Goal: Task Accomplishment & Management: Use online tool/utility

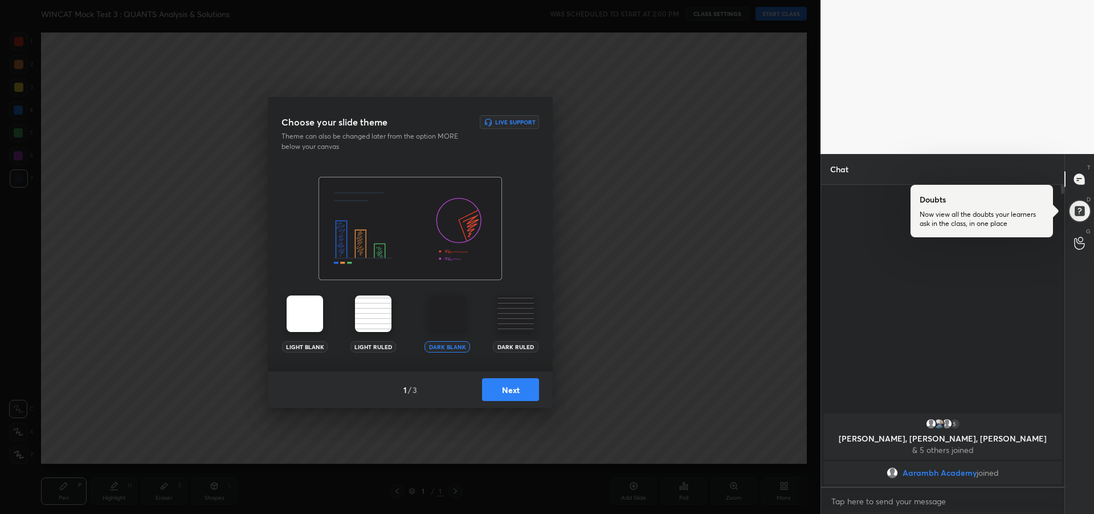
click at [520, 393] on button "Next" at bounding box center [510, 389] width 57 height 23
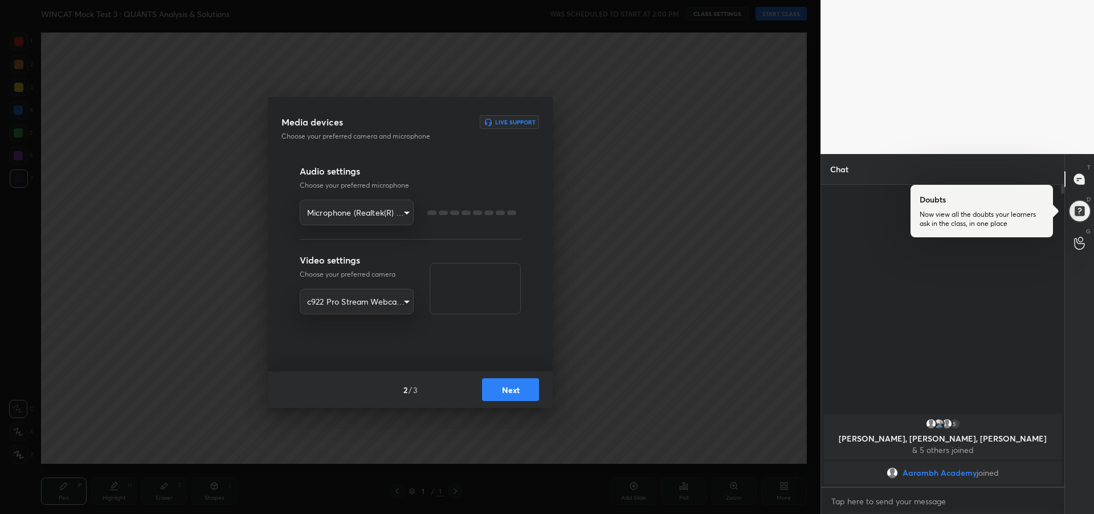
click at [519, 394] on button "Next" at bounding box center [510, 389] width 57 height 23
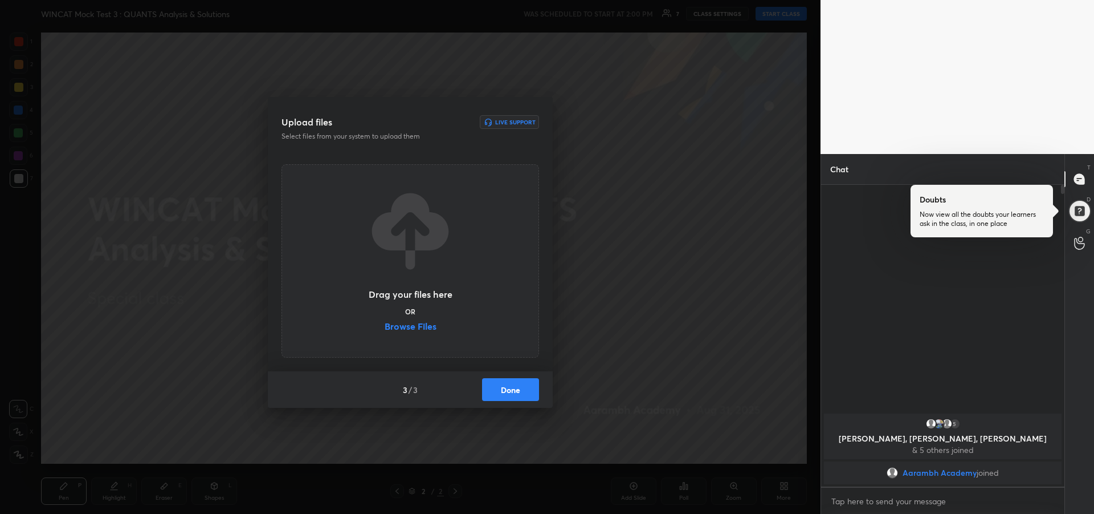
click at [424, 326] on label "Browse Files" at bounding box center [411, 327] width 52 height 12
click at [385, 326] on input "Browse Files" at bounding box center [385, 327] width 0 height 12
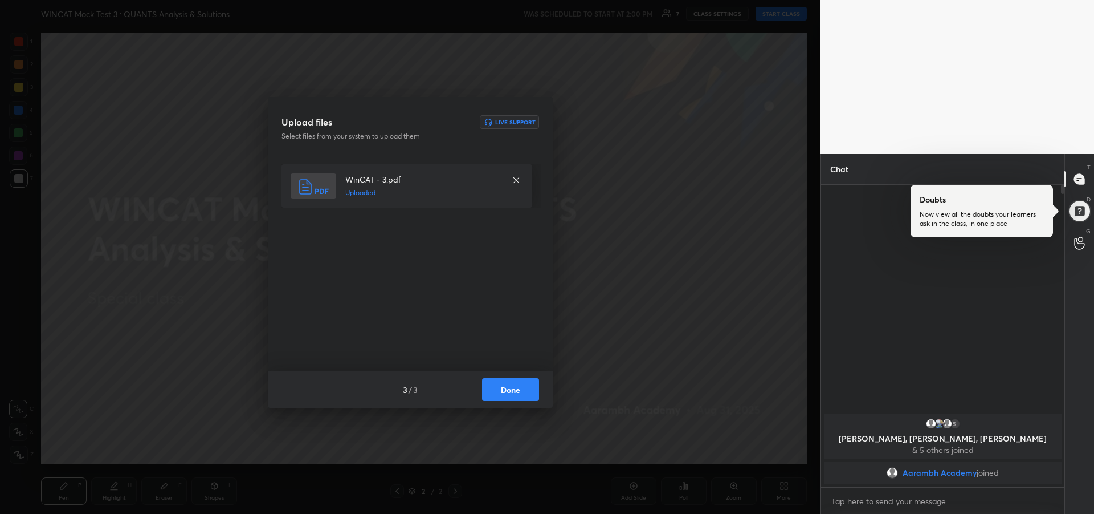
click at [505, 393] on button "Done" at bounding box center [510, 389] width 57 height 23
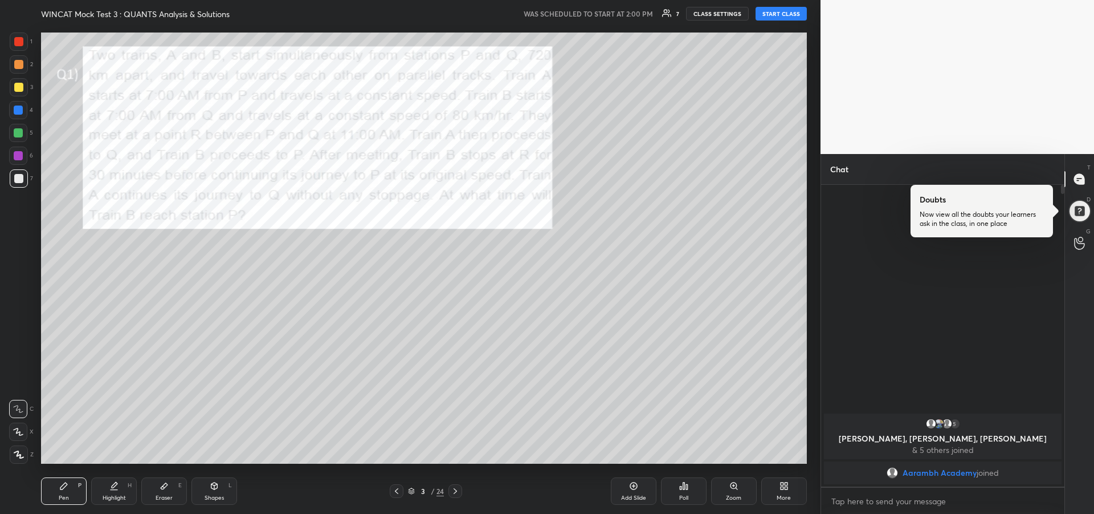
click at [777, 17] on button "START CLASS" at bounding box center [781, 14] width 51 height 14
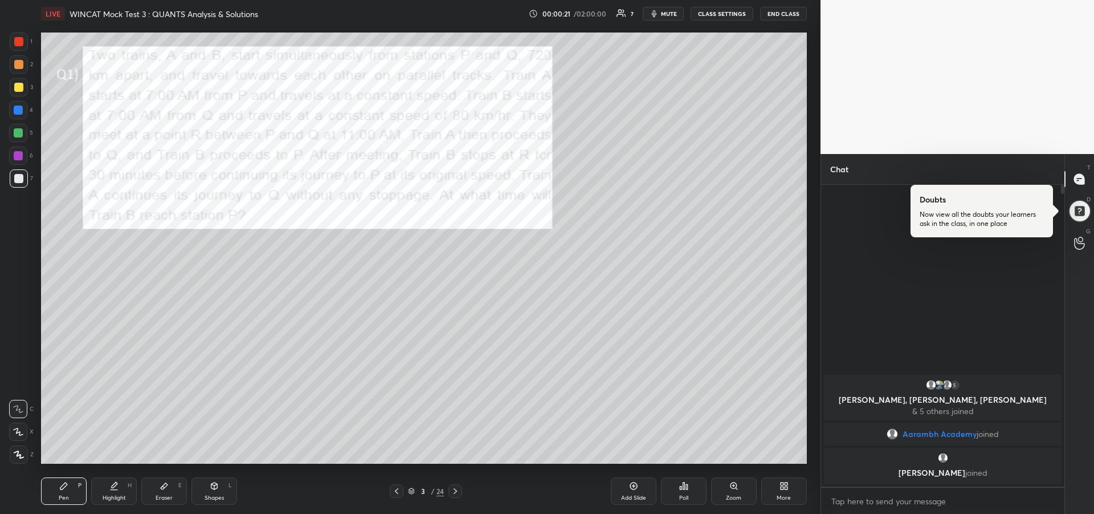
click at [712, 15] on button "CLASS SETTINGS" at bounding box center [722, 14] width 63 height 14
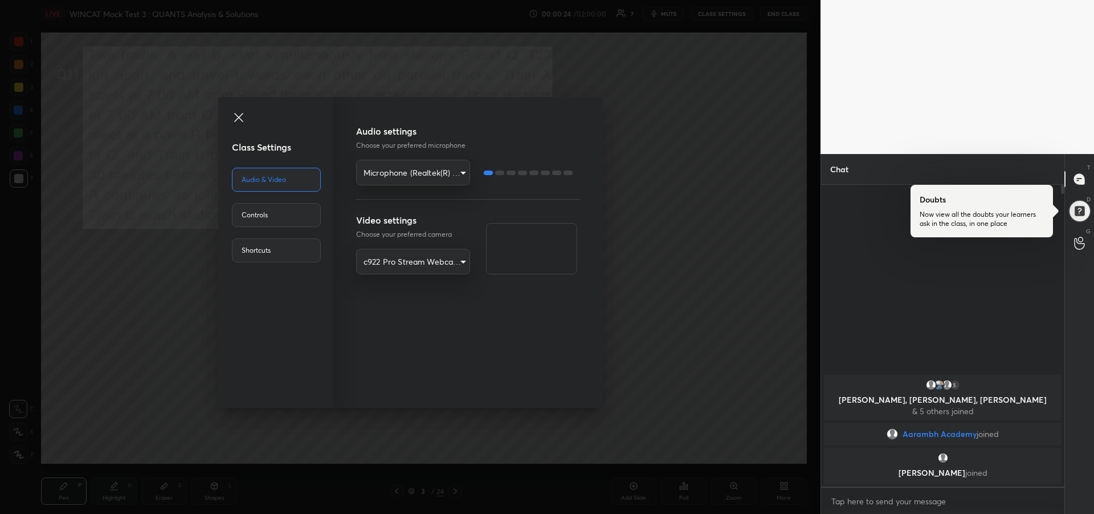
click at [242, 119] on icon at bounding box center [239, 118] width 14 height 14
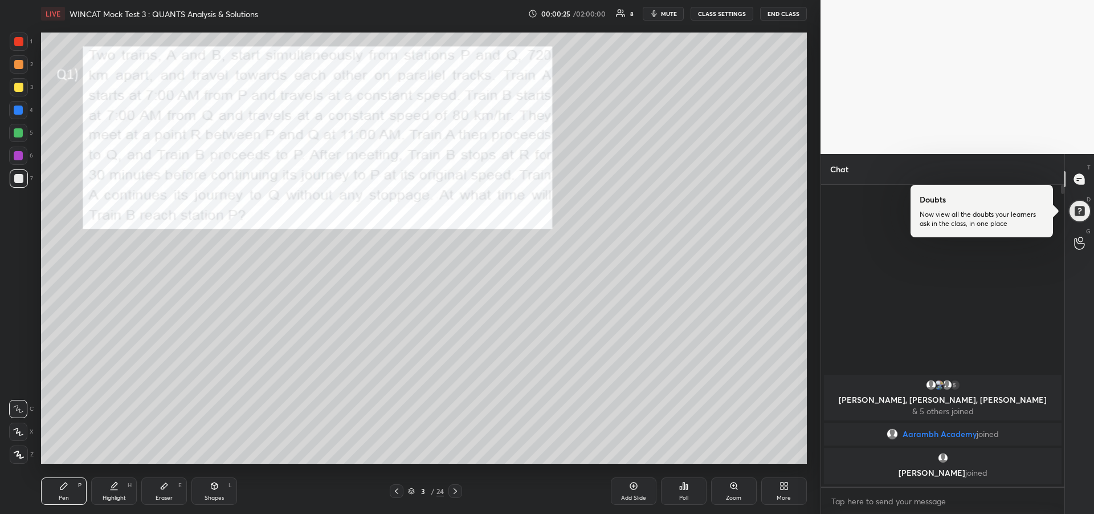
click at [19, 88] on div at bounding box center [18, 87] width 9 height 9
click at [24, 433] on div at bounding box center [18, 431] width 18 height 18
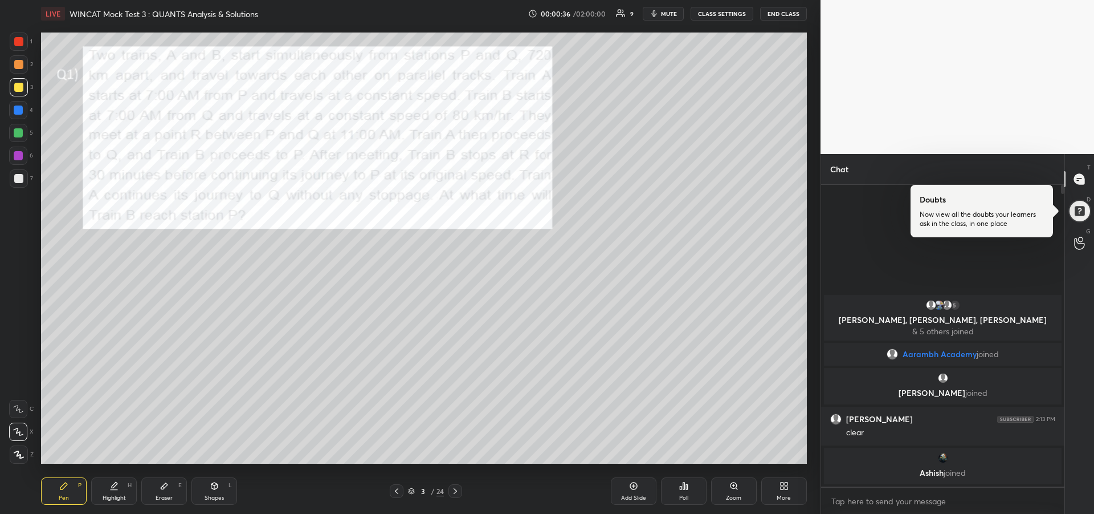
click at [18, 68] on div at bounding box center [18, 64] width 9 height 9
click at [116, 493] on div "Highlight H" at bounding box center [114, 490] width 46 height 27
click at [231, 485] on div "L" at bounding box center [230, 485] width 3 height 6
click at [21, 453] on icon at bounding box center [19, 454] width 9 height 9
click at [60, 490] on div "Pen P" at bounding box center [64, 490] width 46 height 27
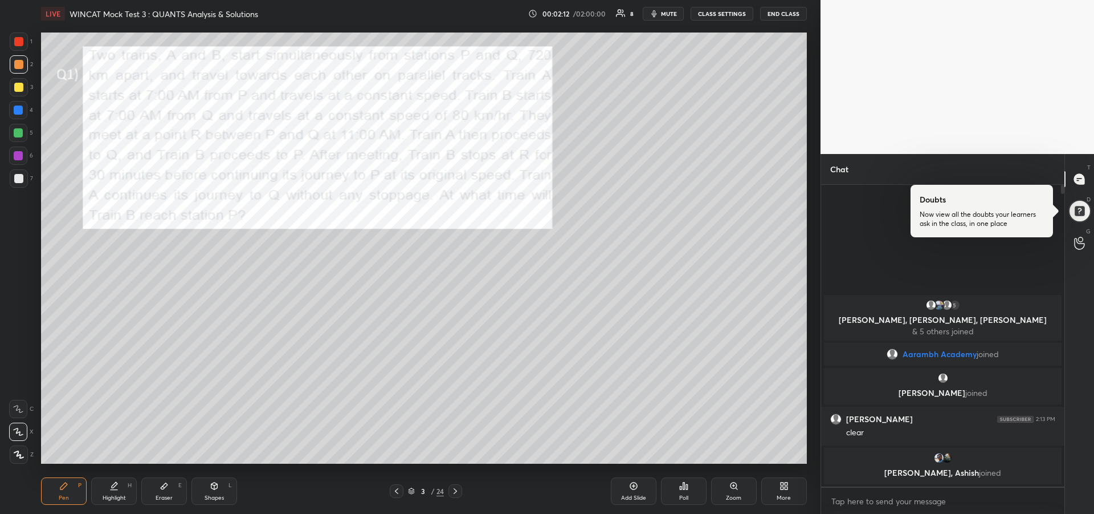
click at [13, 182] on div at bounding box center [19, 178] width 18 height 18
click at [111, 496] on div "Highlight" at bounding box center [114, 498] width 23 height 6
click at [67, 491] on div "Pen P" at bounding box center [64, 490] width 46 height 27
click at [19, 161] on div at bounding box center [18, 155] width 18 height 18
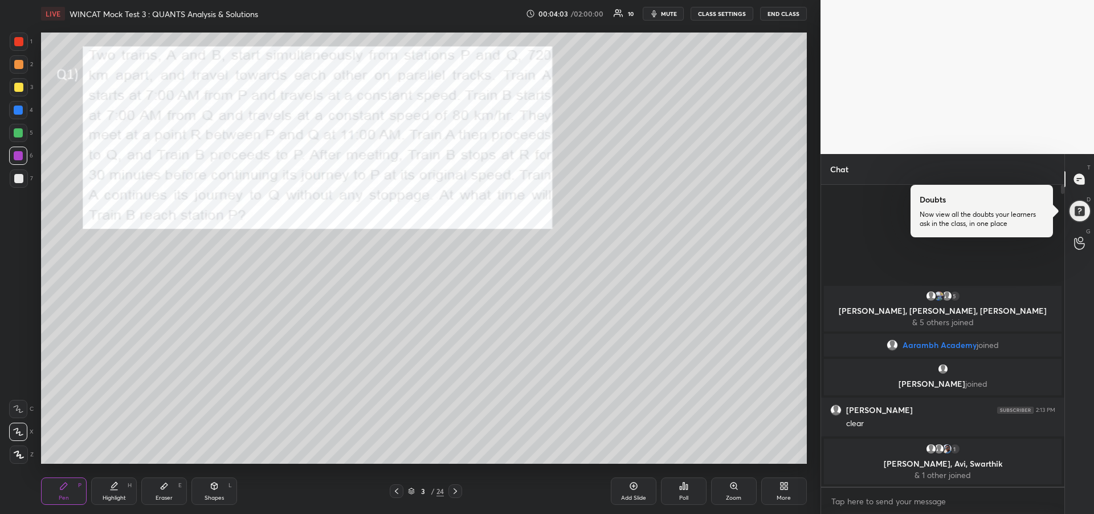
click at [121, 489] on div "Highlight H" at bounding box center [114, 490] width 46 height 27
click at [60, 490] on icon at bounding box center [63, 485] width 9 height 9
click at [456, 493] on icon at bounding box center [455, 490] width 9 height 9
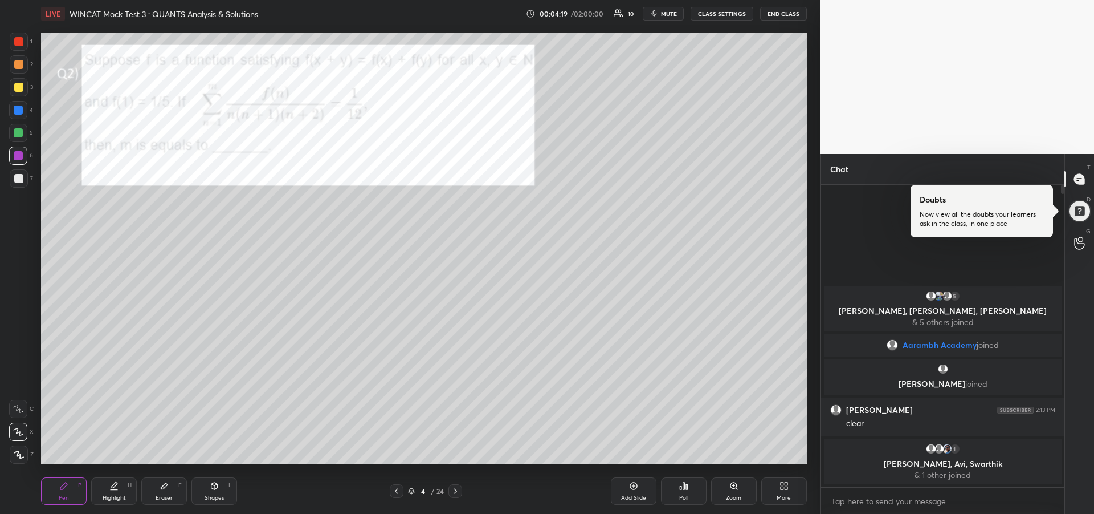
click at [20, 134] on div at bounding box center [18, 132] width 9 height 9
click at [169, 490] on div "Eraser E" at bounding box center [164, 490] width 46 height 27
click at [17, 454] on rect at bounding box center [17, 453] width 1 height 1
click at [62, 491] on div "Pen P" at bounding box center [64, 490] width 46 height 27
click at [19, 43] on div at bounding box center [18, 41] width 9 height 9
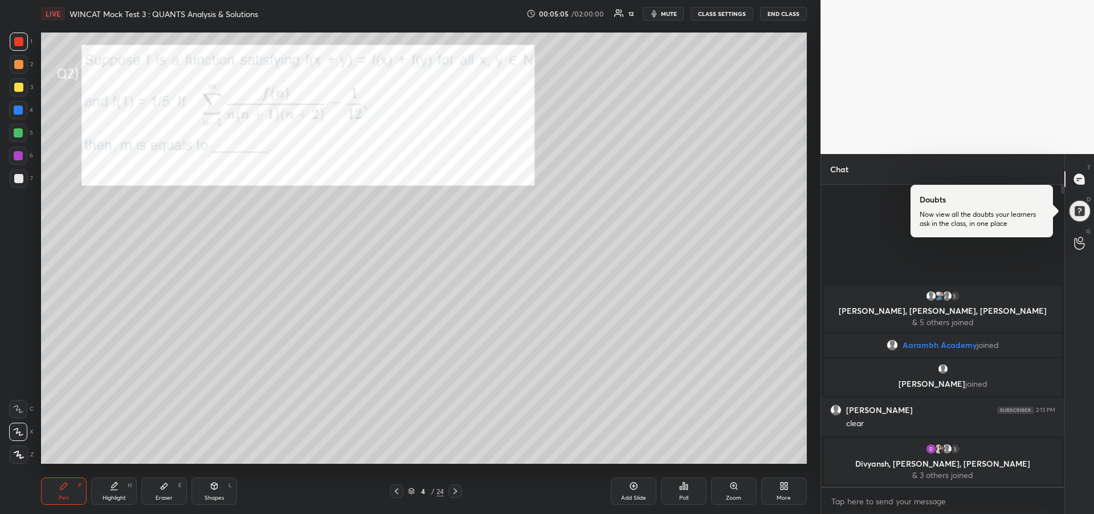
click at [458, 494] on icon at bounding box center [455, 490] width 9 height 9
click at [122, 495] on div "Highlight" at bounding box center [114, 498] width 23 height 6
click at [64, 492] on div "Pen P" at bounding box center [64, 490] width 46 height 27
click at [17, 408] on icon at bounding box center [18, 409] width 10 height 8
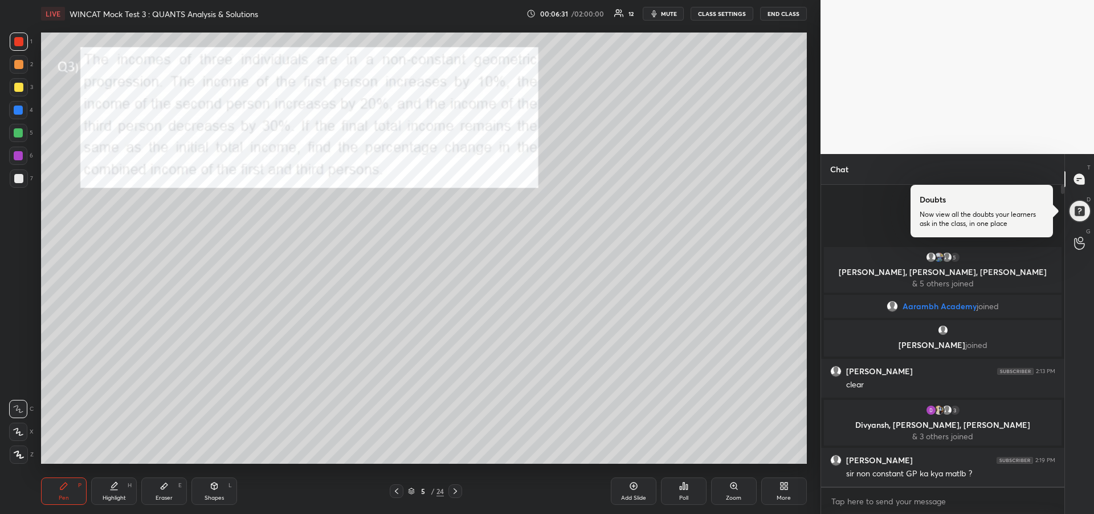
click at [172, 492] on div "Eraser E" at bounding box center [164, 490] width 46 height 27
click at [68, 491] on div "Pen P" at bounding box center [64, 490] width 46 height 27
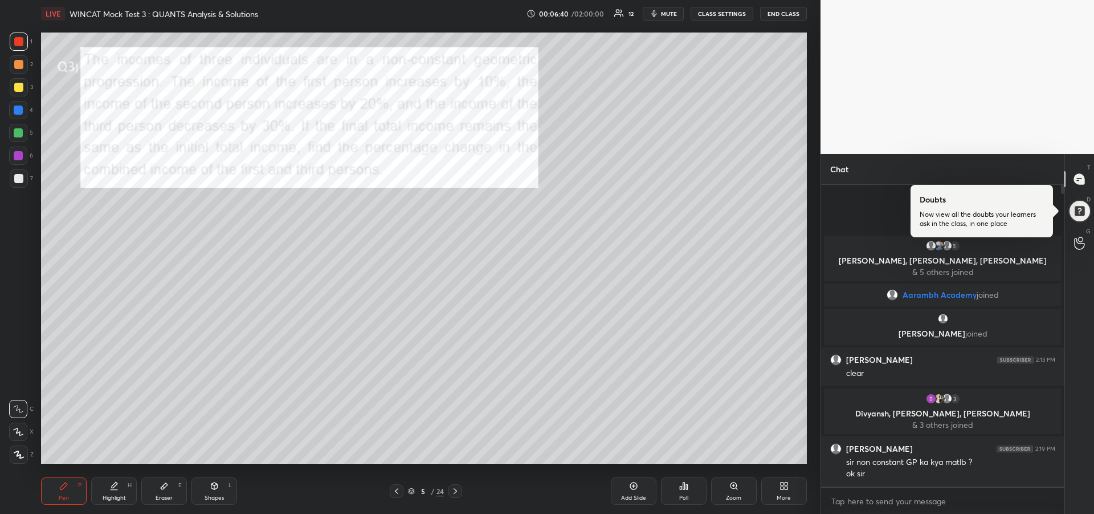
click at [15, 159] on div at bounding box center [18, 155] width 9 height 9
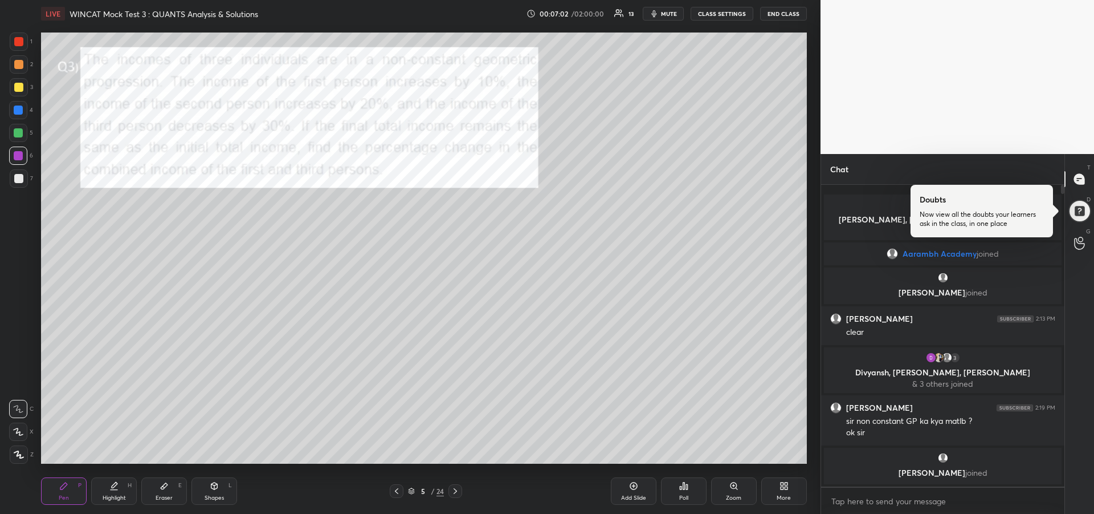
click at [169, 490] on div "Eraser E" at bounding box center [164, 490] width 46 height 27
click at [21, 405] on div at bounding box center [18, 409] width 18 height 18
click at [71, 487] on div "Pen P" at bounding box center [64, 490] width 46 height 27
click at [15, 182] on div at bounding box center [18, 178] width 9 height 9
click at [119, 488] on div "Highlight H" at bounding box center [114, 490] width 46 height 27
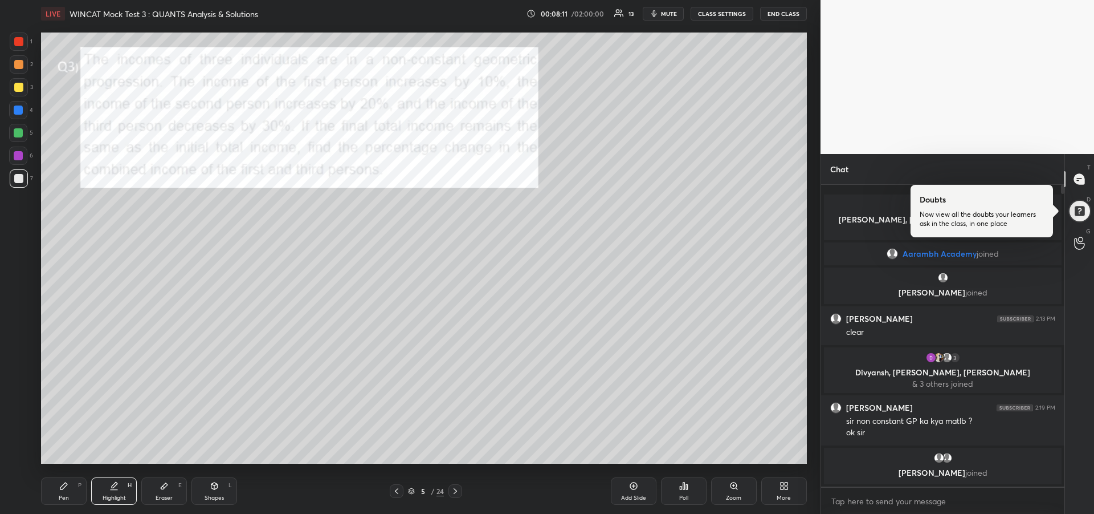
click at [67, 485] on icon at bounding box center [63, 485] width 7 height 7
click at [7, 91] on div "1 2 3 4 5 6 7 R O A L C X Z Erase all C X Z" at bounding box center [18, 247] width 36 height 431
click at [18, 95] on div at bounding box center [19, 87] width 18 height 18
click at [14, 176] on div at bounding box center [18, 178] width 9 height 9
click at [14, 150] on div at bounding box center [18, 155] width 18 height 18
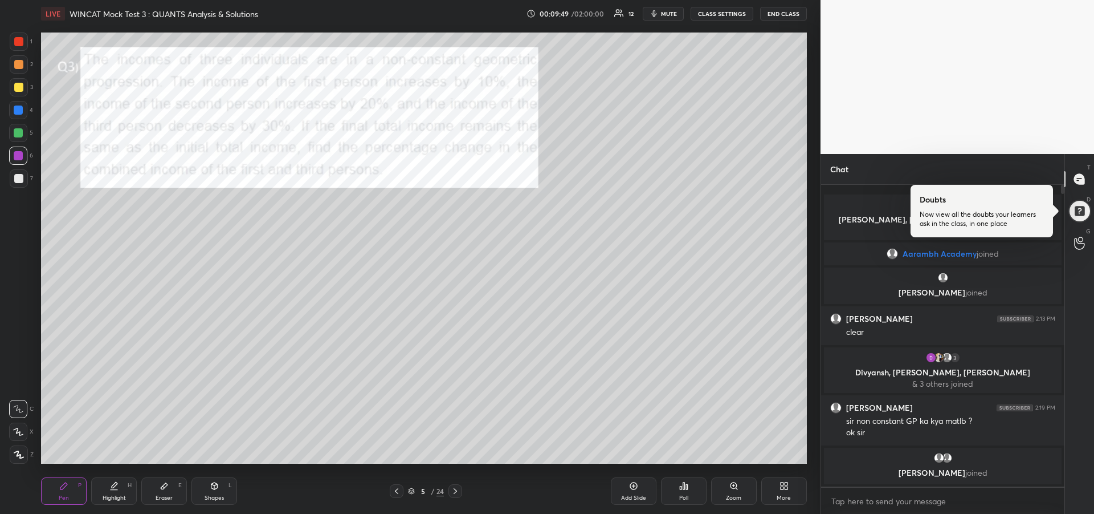
click at [122, 488] on div "Highlight H" at bounding box center [114, 490] width 46 height 27
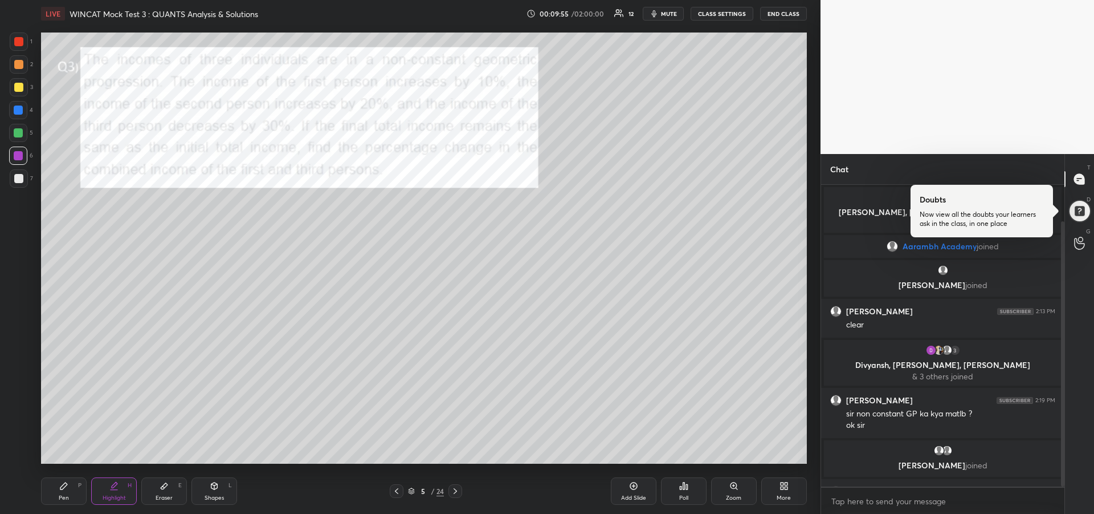
scroll to position [42, 0]
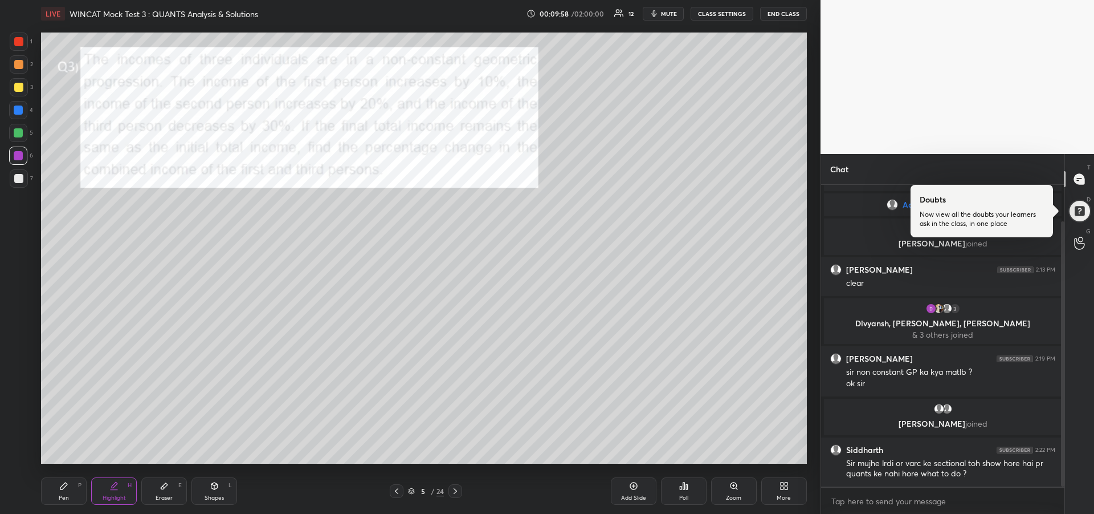
click at [457, 489] on icon at bounding box center [455, 490] width 9 height 9
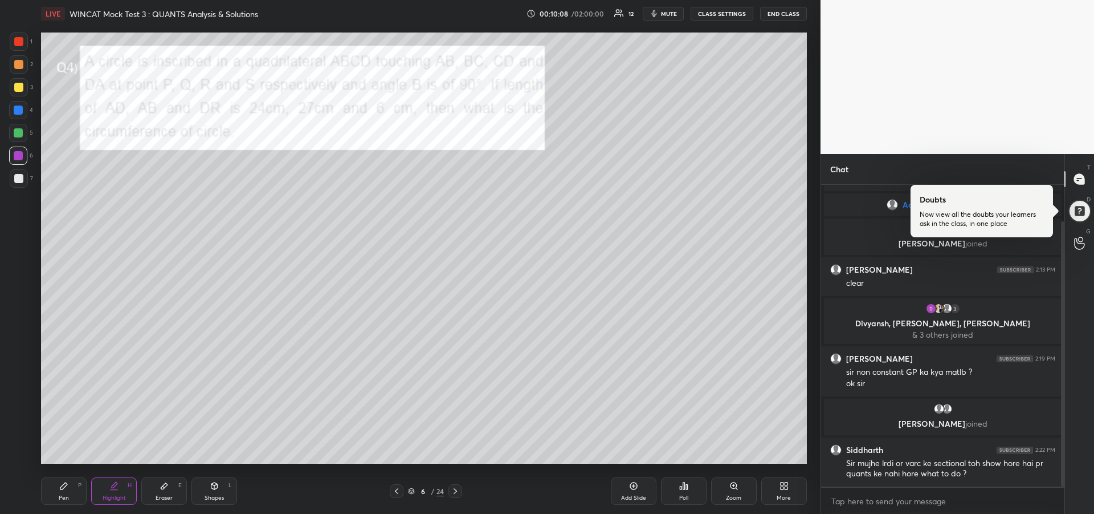
click at [62, 491] on div "Pen P" at bounding box center [64, 490] width 46 height 27
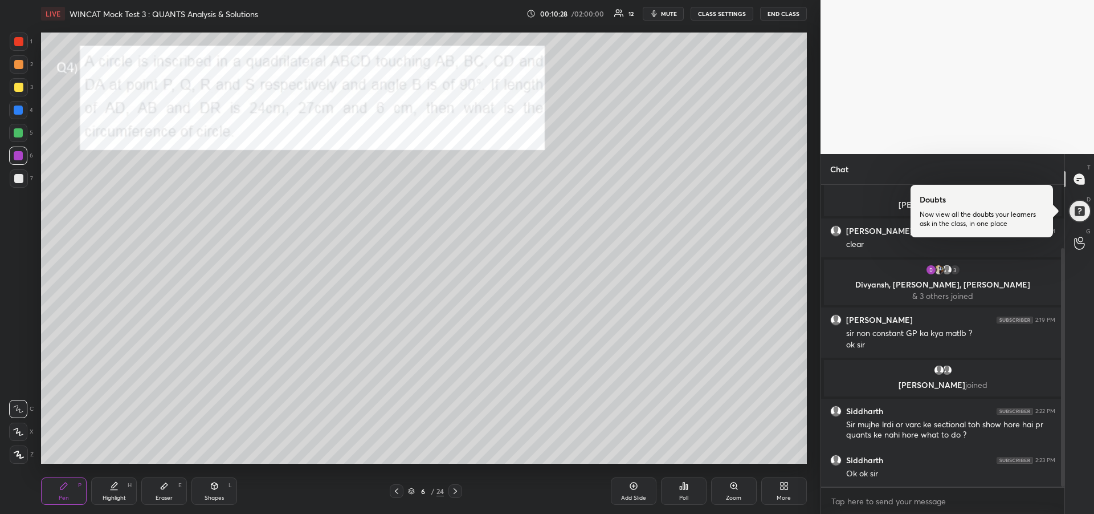
click at [164, 492] on div "Eraser E" at bounding box center [164, 490] width 46 height 27
click at [13, 452] on div at bounding box center [18, 454] width 18 height 18
click at [66, 485] on icon at bounding box center [63, 485] width 7 height 7
click at [22, 111] on div at bounding box center [18, 109] width 9 height 9
click at [628, 492] on div "Add Slide" at bounding box center [634, 490] width 46 height 27
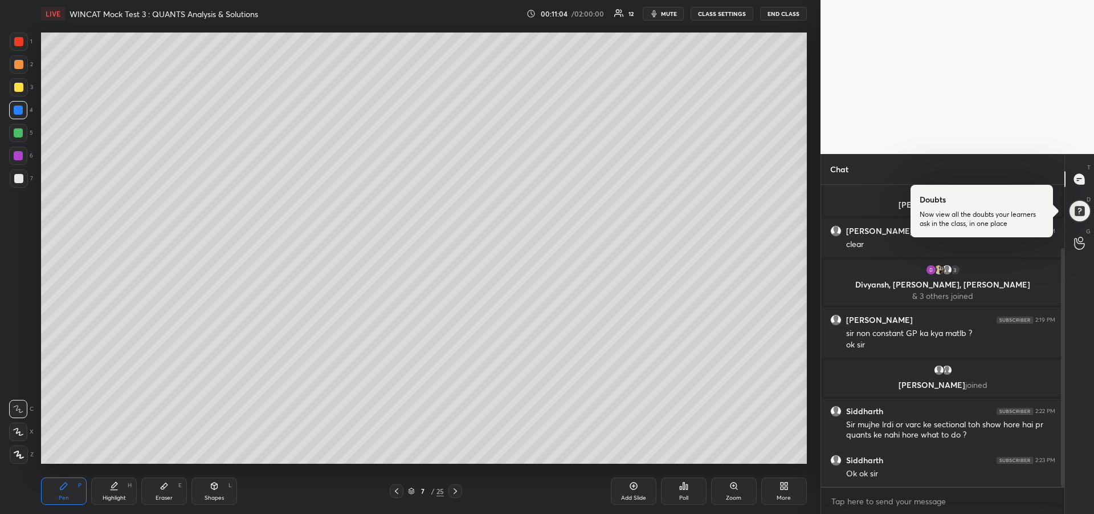
click at [18, 156] on div at bounding box center [18, 155] width 9 height 9
click at [111, 488] on icon at bounding box center [113, 485] width 9 height 9
click at [62, 495] on div "Pen" at bounding box center [64, 498] width 10 height 6
click at [400, 491] on icon at bounding box center [396, 490] width 9 height 9
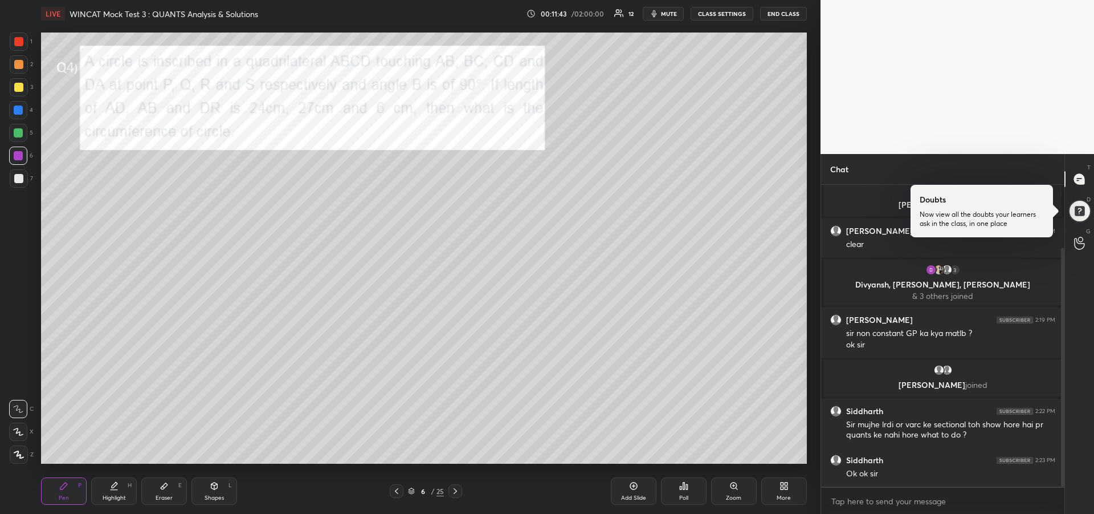
click at [16, 115] on div at bounding box center [18, 110] width 18 height 18
click at [213, 495] on div "Shapes" at bounding box center [214, 498] width 19 height 6
click at [18, 404] on icon at bounding box center [18, 408] width 9 height 9
click at [205, 495] on div "Shapes" at bounding box center [214, 498] width 19 height 6
click at [20, 454] on icon at bounding box center [19, 454] width 9 height 9
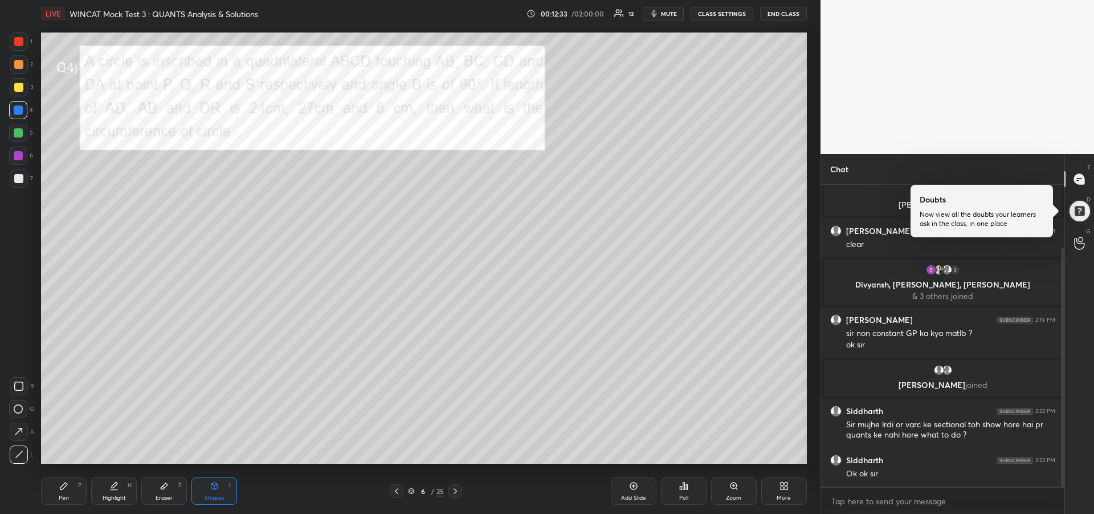
click at [164, 492] on div "Eraser E" at bounding box center [164, 490] width 46 height 27
click at [19, 410] on rect at bounding box center [18, 410] width 1 height 1
click at [58, 491] on div "Pen P" at bounding box center [64, 490] width 46 height 27
click at [17, 181] on div at bounding box center [18, 178] width 9 height 9
click at [17, 161] on div at bounding box center [18, 155] width 18 height 18
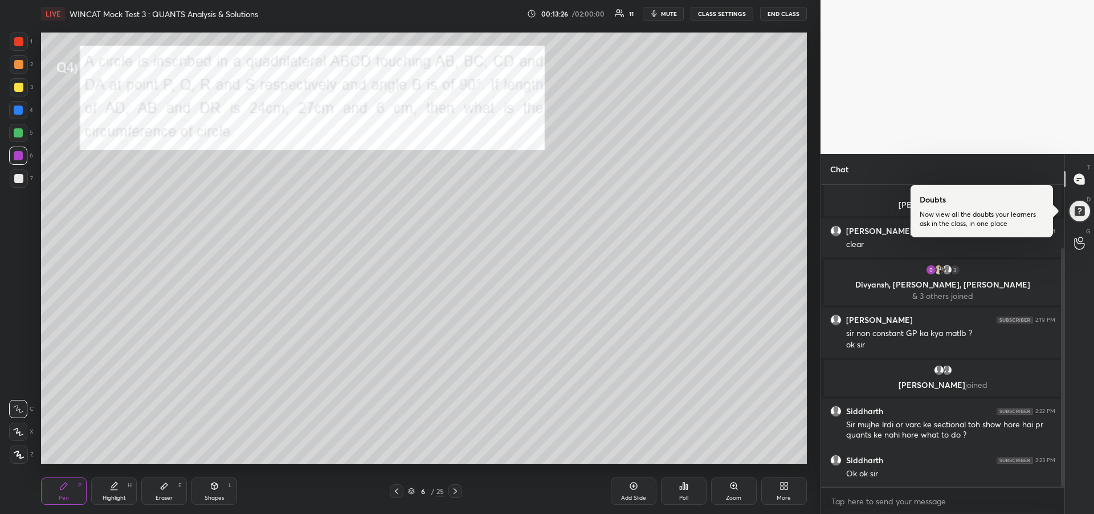
click at [15, 43] on div at bounding box center [18, 41] width 9 height 9
click at [17, 177] on div at bounding box center [18, 178] width 9 height 9
click at [17, 83] on div at bounding box center [18, 87] width 9 height 9
click at [12, 133] on div at bounding box center [18, 133] width 18 height 18
click at [459, 492] on icon at bounding box center [455, 490] width 9 height 9
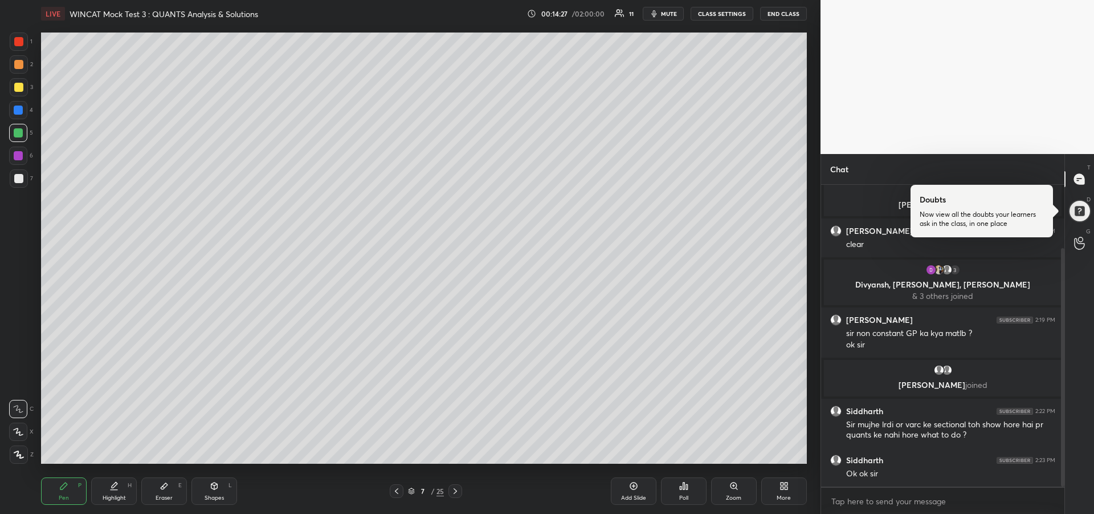
click at [455, 492] on icon at bounding box center [455, 490] width 9 height 9
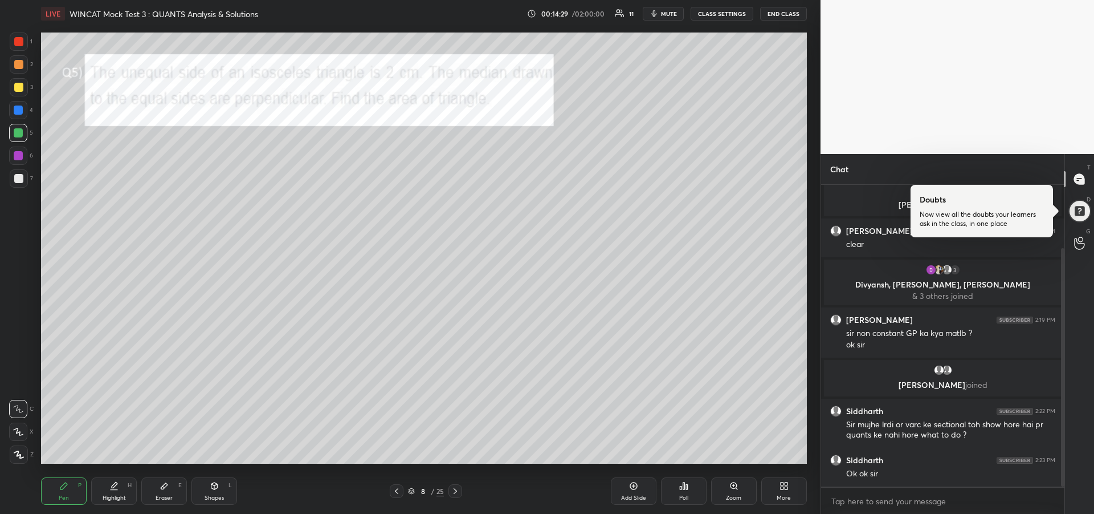
click at [18, 90] on div at bounding box center [18, 87] width 9 height 9
click at [165, 501] on div "Eraser E" at bounding box center [164, 490] width 46 height 27
click at [15, 453] on rect at bounding box center [15, 453] width 1 height 1
click at [68, 488] on icon at bounding box center [63, 485] width 9 height 9
click at [19, 109] on div at bounding box center [18, 109] width 9 height 9
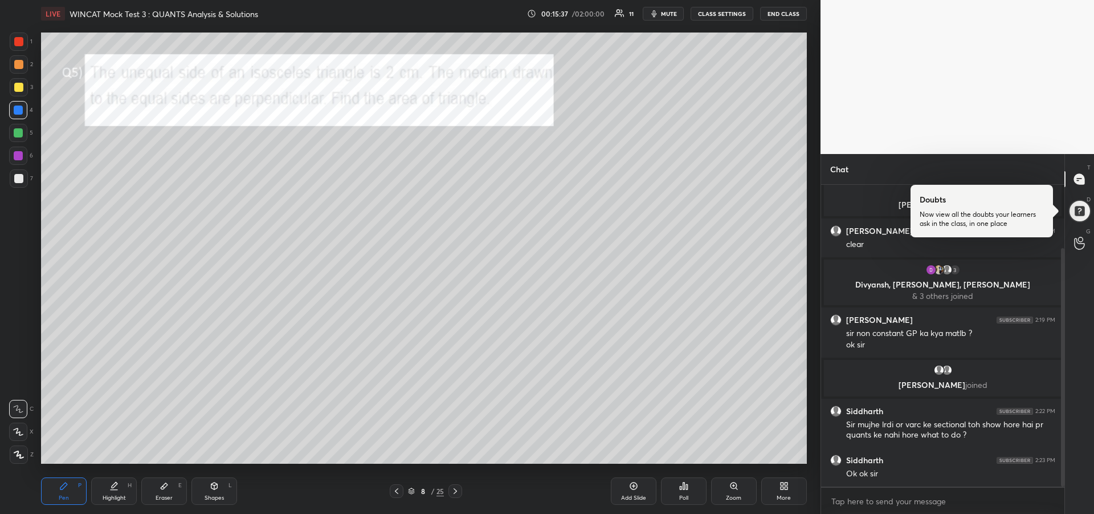
click at [635, 490] on icon at bounding box center [633, 485] width 9 height 9
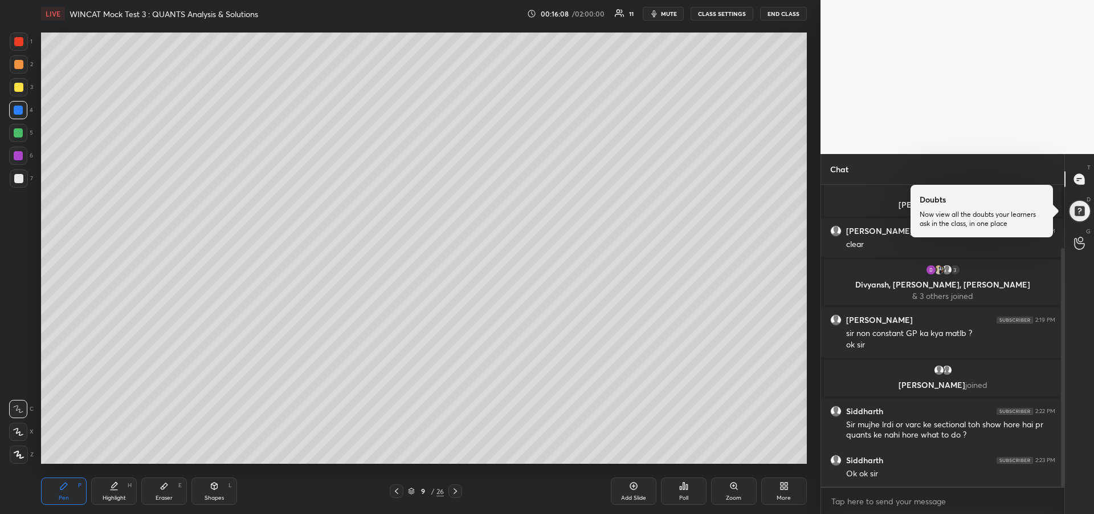
click at [166, 484] on icon at bounding box center [164, 486] width 7 height 6
click at [67, 493] on div "Pen P" at bounding box center [64, 490] width 46 height 27
click at [396, 493] on icon at bounding box center [396, 490] width 9 height 9
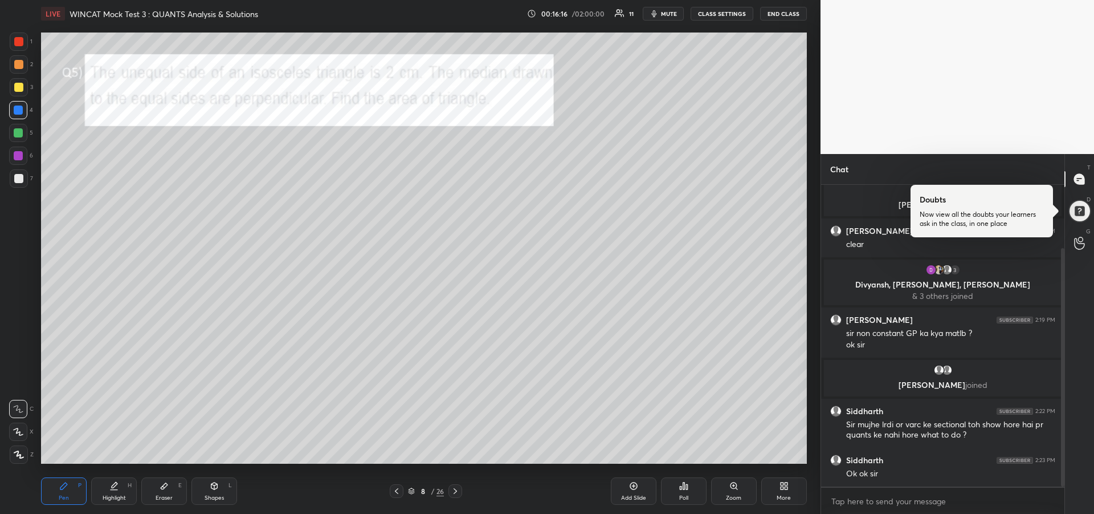
click at [214, 492] on div "Shapes L" at bounding box center [215, 490] width 46 height 27
click at [18, 454] on icon at bounding box center [19, 454] width 6 height 6
click at [73, 485] on div "Pen P" at bounding box center [64, 490] width 46 height 27
click at [18, 183] on div at bounding box center [19, 178] width 18 height 18
click at [213, 492] on div "Shapes L" at bounding box center [215, 490] width 46 height 27
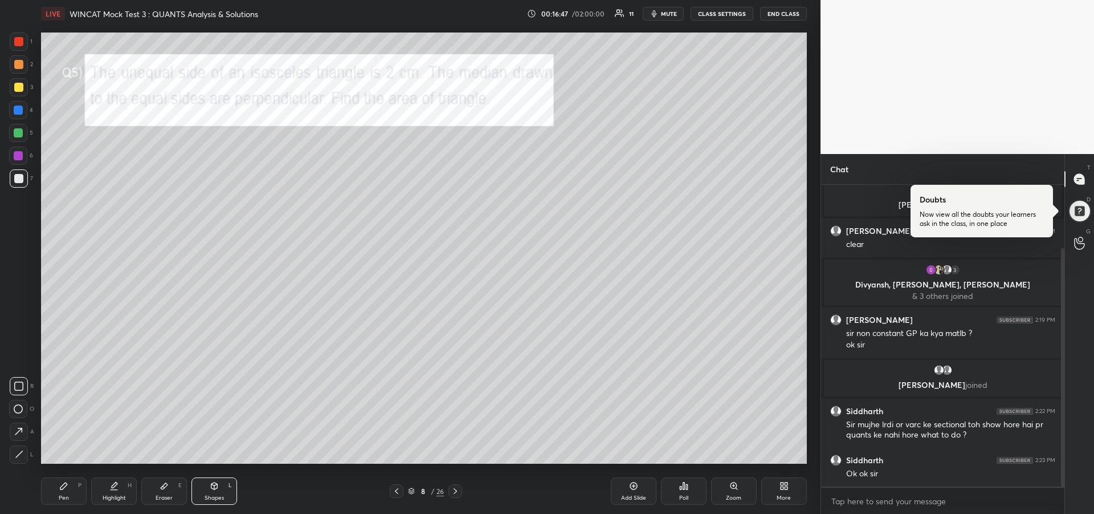
click at [17, 451] on icon at bounding box center [19, 454] width 9 height 9
click at [58, 483] on div "Pen P" at bounding box center [64, 490] width 46 height 27
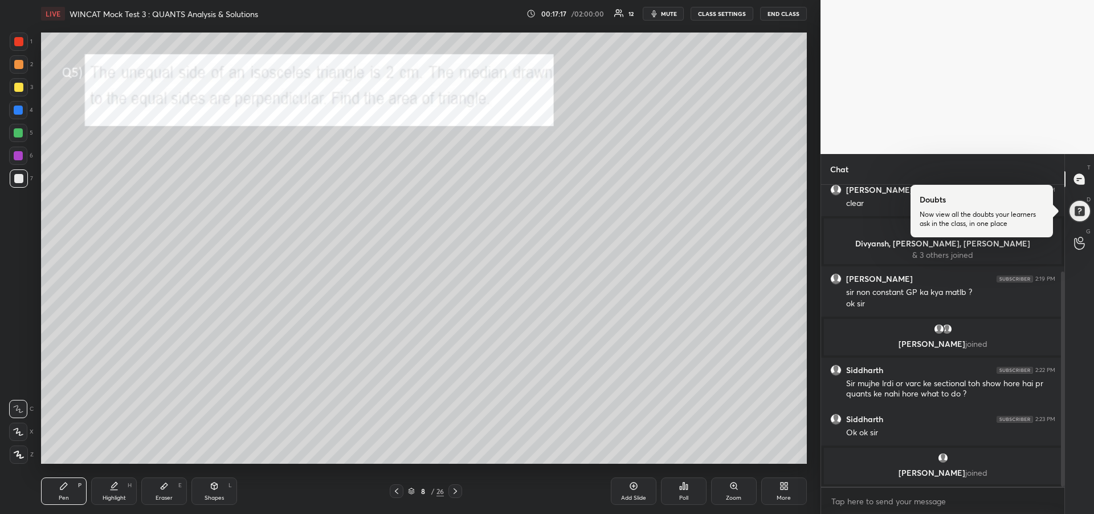
click at [18, 155] on div at bounding box center [18, 155] width 9 height 9
click at [107, 492] on div "Highlight H" at bounding box center [114, 490] width 46 height 27
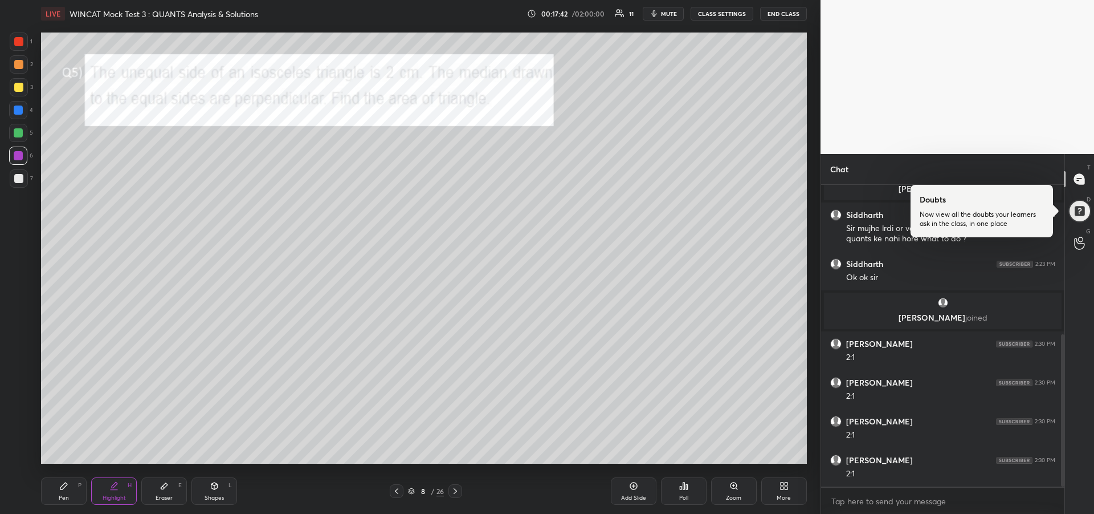
scroll to position [296, 0]
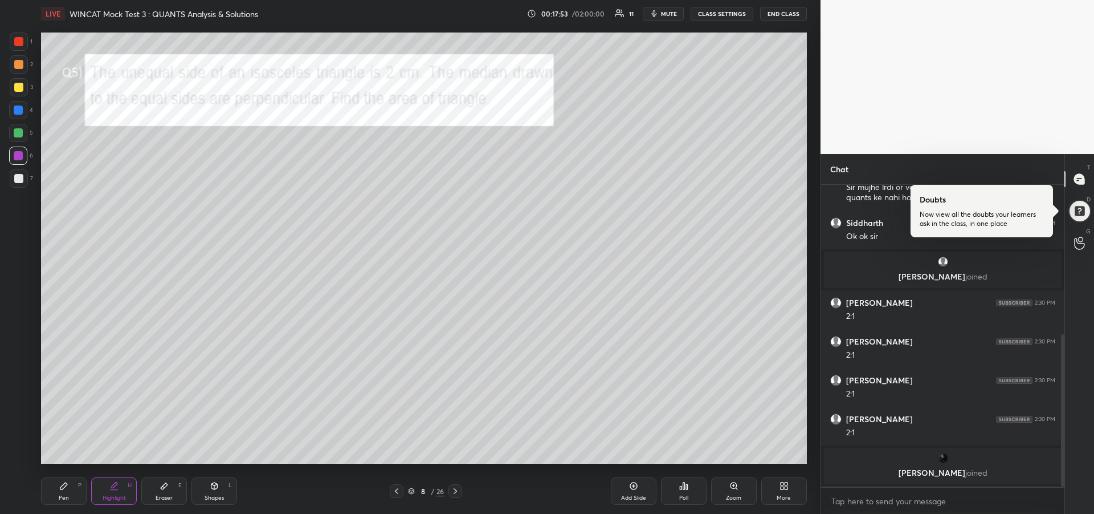
click at [59, 487] on icon at bounding box center [63, 485] width 9 height 9
click at [16, 88] on div at bounding box center [18, 87] width 9 height 9
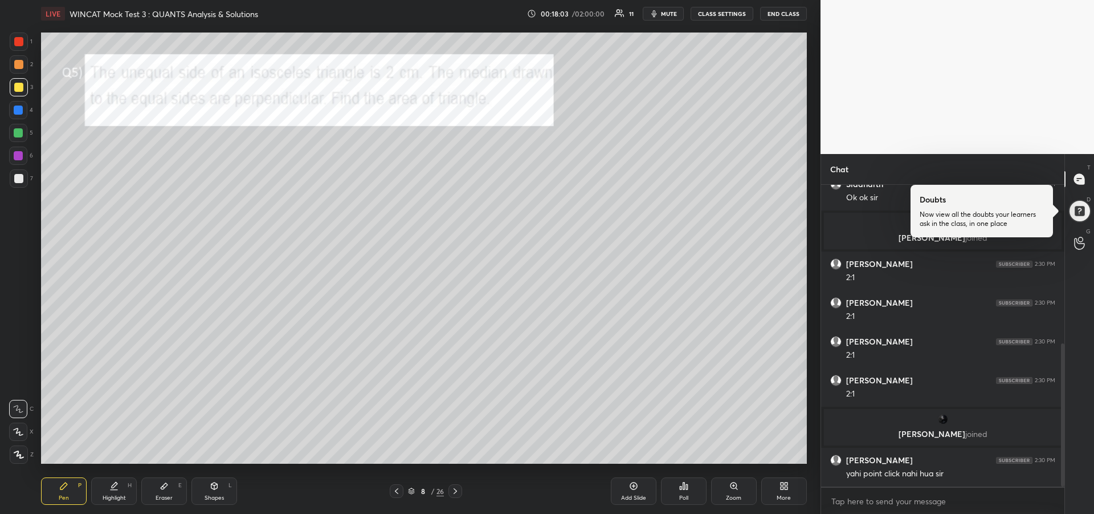
scroll to position [335, 0]
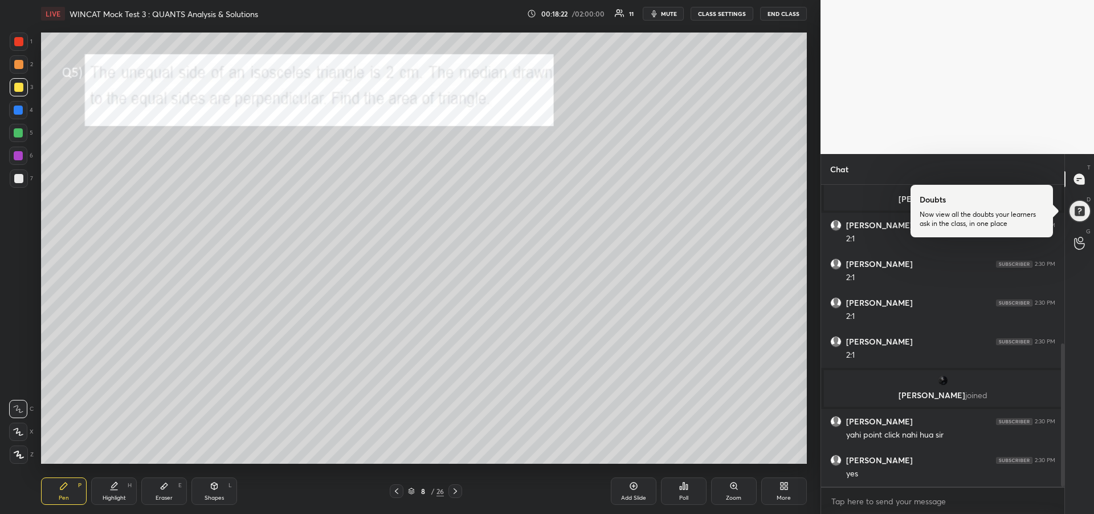
click at [174, 487] on div "Eraser E" at bounding box center [164, 490] width 46 height 27
click at [64, 488] on icon at bounding box center [63, 485] width 7 height 7
click at [18, 156] on div at bounding box center [18, 155] width 9 height 9
click at [161, 489] on icon at bounding box center [164, 485] width 9 height 9
click at [62, 496] on div "Pen" at bounding box center [64, 498] width 10 height 6
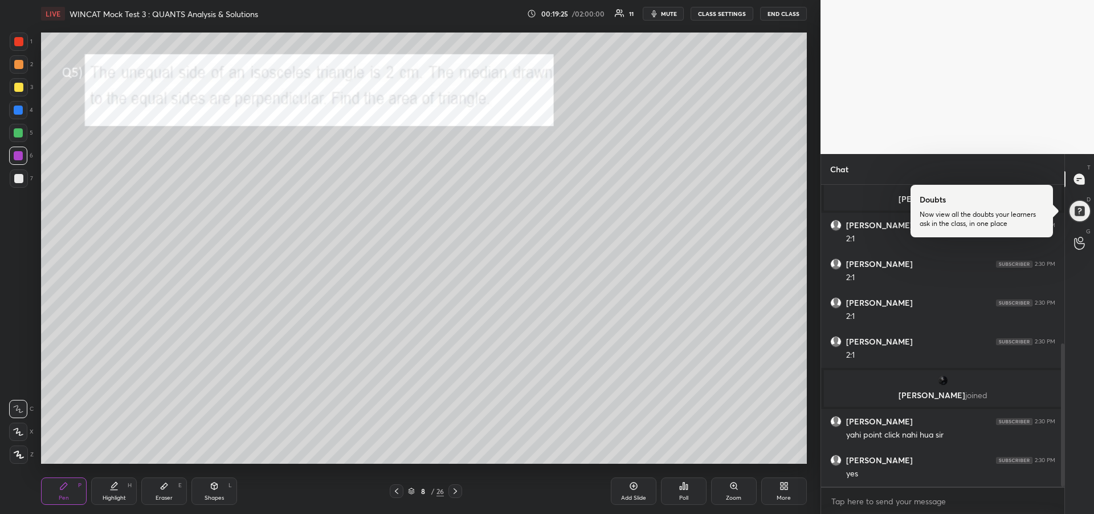
click at [163, 481] on icon at bounding box center [164, 485] width 9 height 9
click at [56, 493] on div "Pen P" at bounding box center [64, 490] width 46 height 27
click at [20, 137] on div at bounding box center [18, 132] width 9 height 9
click at [628, 495] on div "Add Slide" at bounding box center [633, 498] width 25 height 6
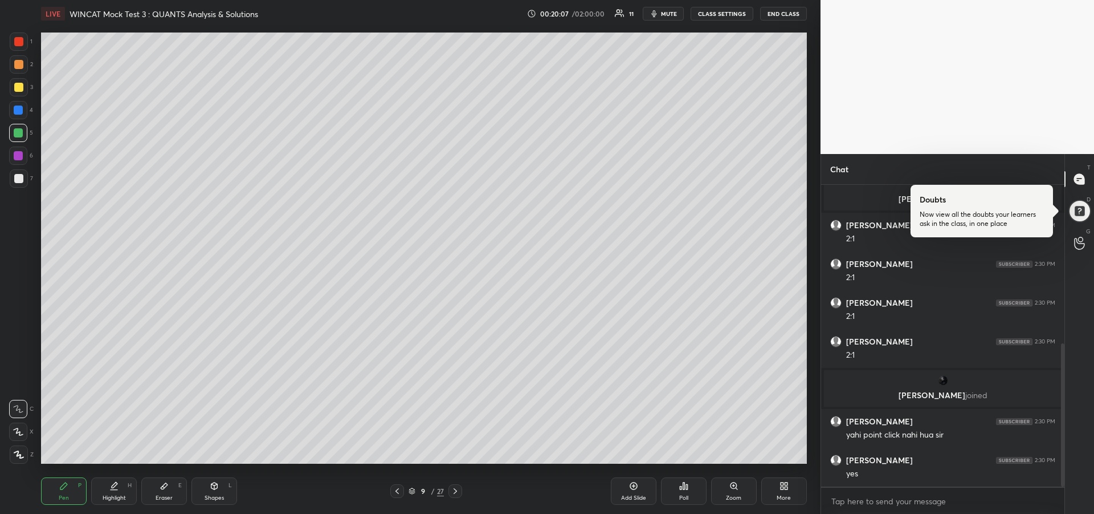
click at [16, 180] on div at bounding box center [18, 178] width 9 height 9
click at [401, 491] on icon at bounding box center [397, 490] width 9 height 9
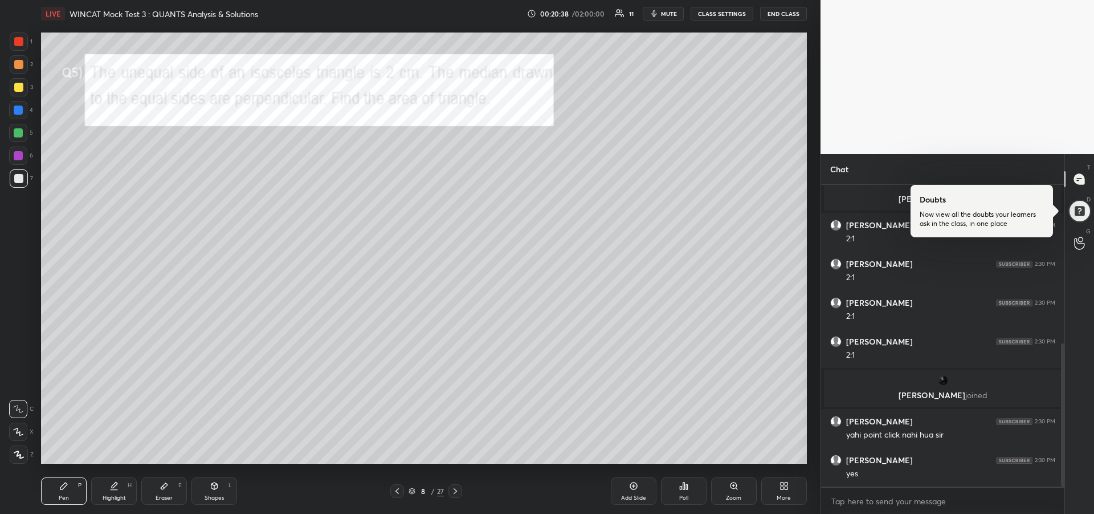
click at [17, 109] on div at bounding box center [18, 109] width 9 height 9
click at [19, 138] on div at bounding box center [18, 133] width 18 height 18
click at [458, 492] on icon at bounding box center [455, 490] width 9 height 9
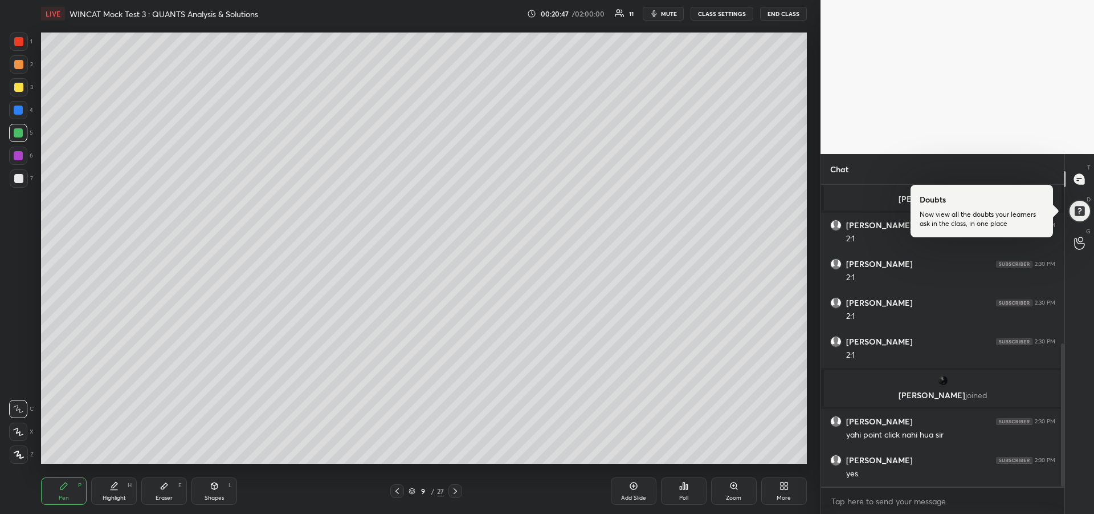
click at [458, 494] on icon at bounding box center [455, 490] width 9 height 9
click at [456, 490] on icon at bounding box center [455, 491] width 3 height 6
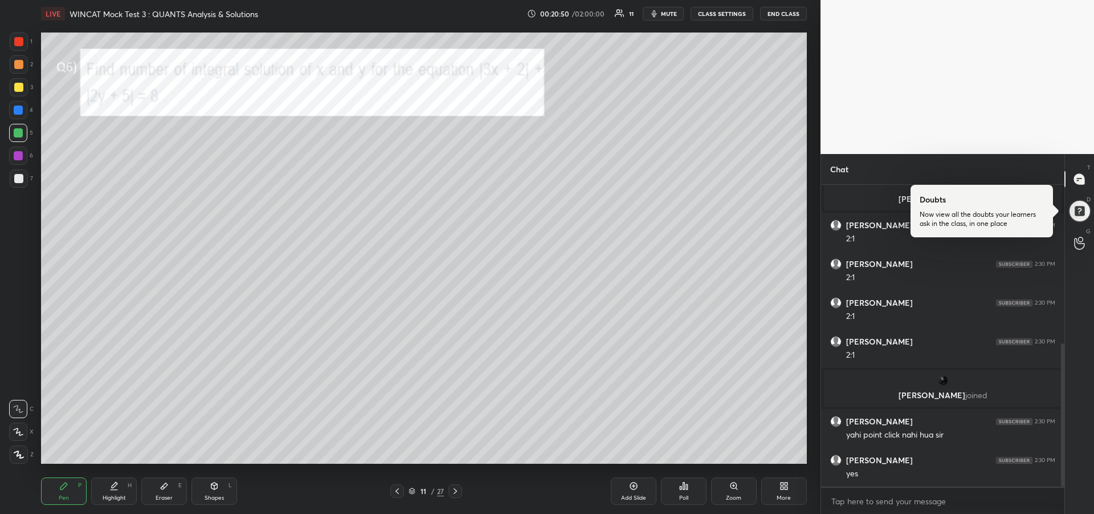
click at [19, 93] on div at bounding box center [19, 87] width 18 height 18
click at [19, 43] on div at bounding box center [18, 41] width 9 height 9
click at [167, 492] on div "Eraser E" at bounding box center [164, 490] width 46 height 27
click at [67, 483] on icon at bounding box center [63, 485] width 7 height 7
click at [113, 495] on div "Highlight" at bounding box center [114, 498] width 23 height 6
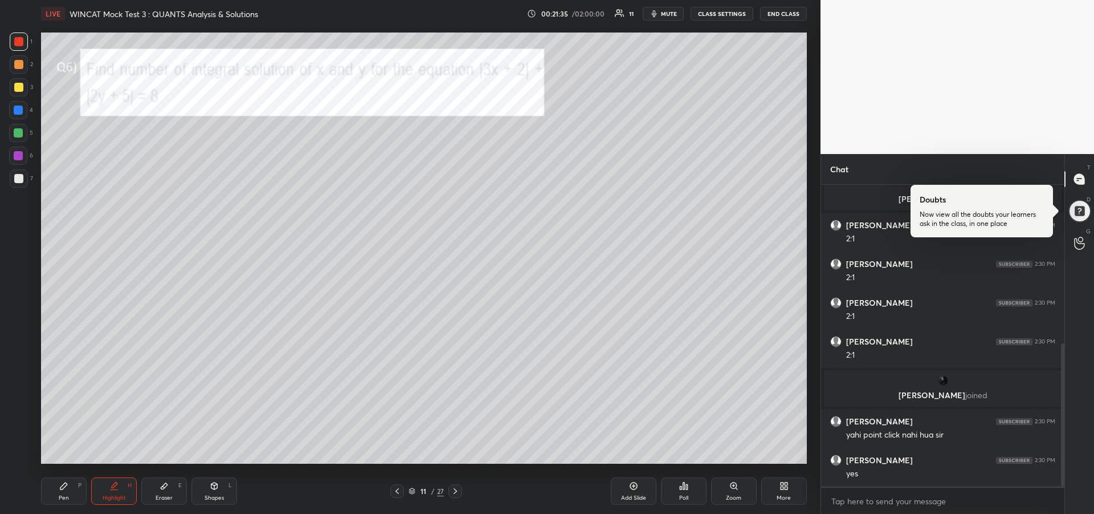
click at [65, 492] on div "Pen P" at bounding box center [64, 490] width 46 height 27
click at [123, 486] on div "Highlight H" at bounding box center [114, 490] width 46 height 27
click at [63, 495] on div "Pen" at bounding box center [64, 498] width 10 height 6
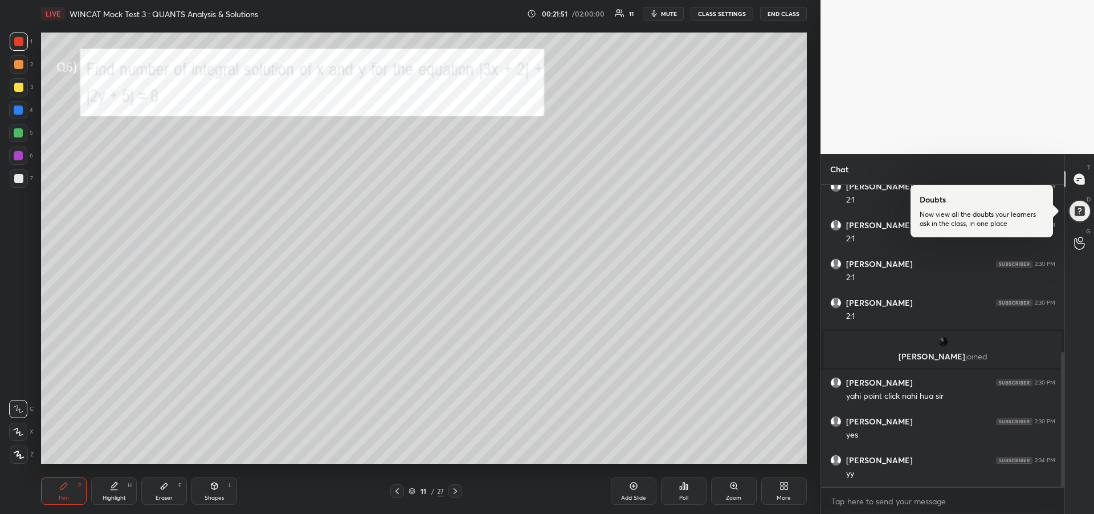
click at [21, 157] on div at bounding box center [18, 155] width 9 height 9
click at [642, 495] on div "Add Slide" at bounding box center [633, 498] width 25 height 6
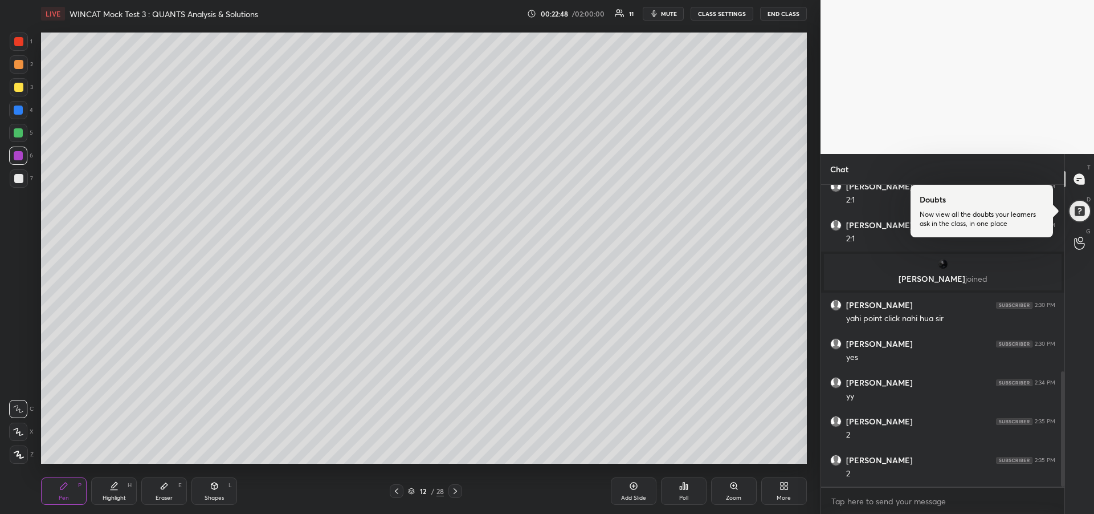
scroll to position [490, 0]
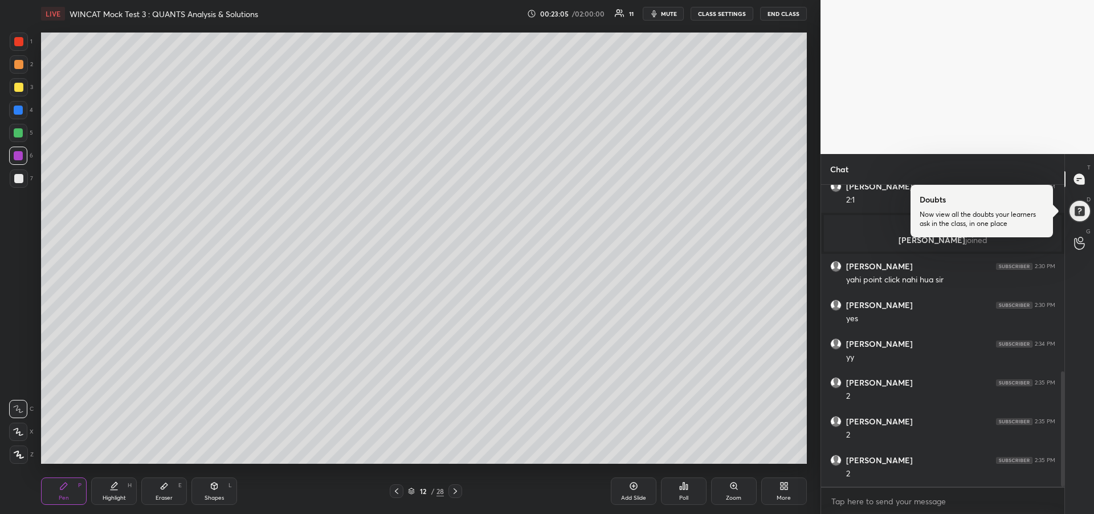
click at [398, 491] on icon at bounding box center [396, 490] width 9 height 9
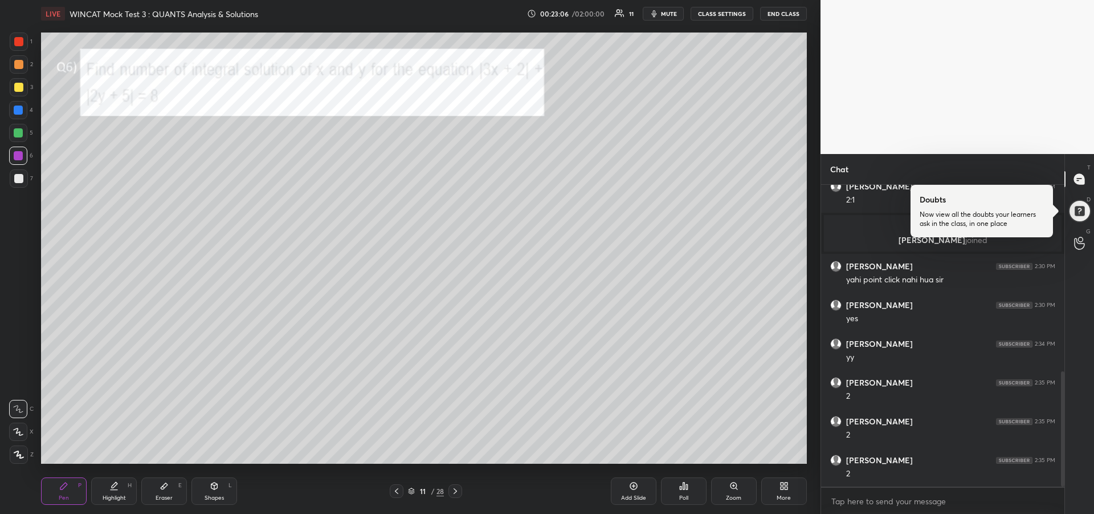
click at [20, 113] on div at bounding box center [18, 109] width 9 height 9
click at [102, 491] on div "Highlight H" at bounding box center [114, 490] width 46 height 27
click at [61, 498] on div "Pen" at bounding box center [64, 498] width 10 height 6
click at [21, 158] on div at bounding box center [18, 155] width 9 height 9
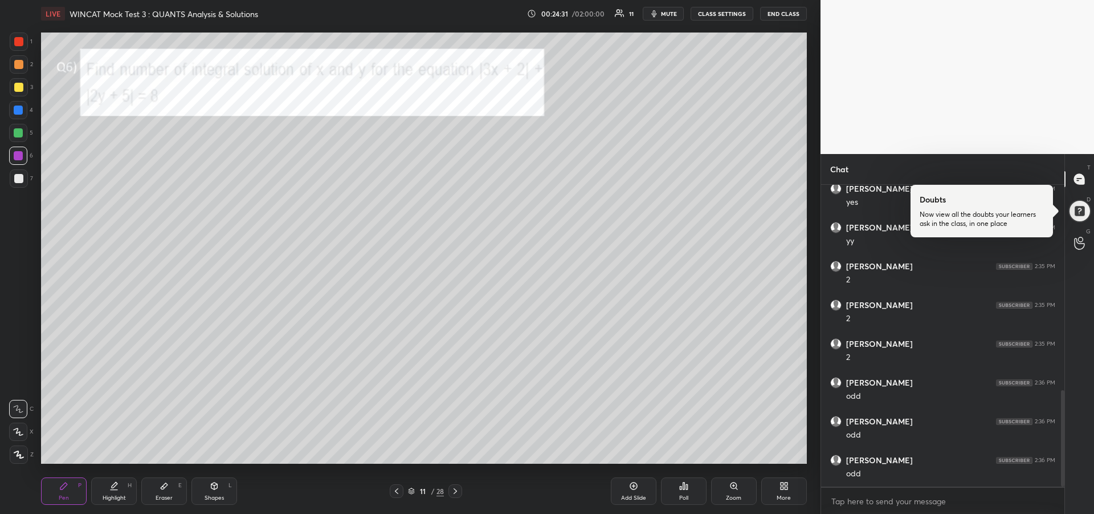
scroll to position [645, 0]
click at [22, 135] on div at bounding box center [18, 132] width 9 height 9
click at [111, 492] on div "Highlight H" at bounding box center [114, 490] width 46 height 27
click at [63, 490] on icon at bounding box center [63, 485] width 9 height 9
click at [21, 160] on div at bounding box center [18, 155] width 9 height 9
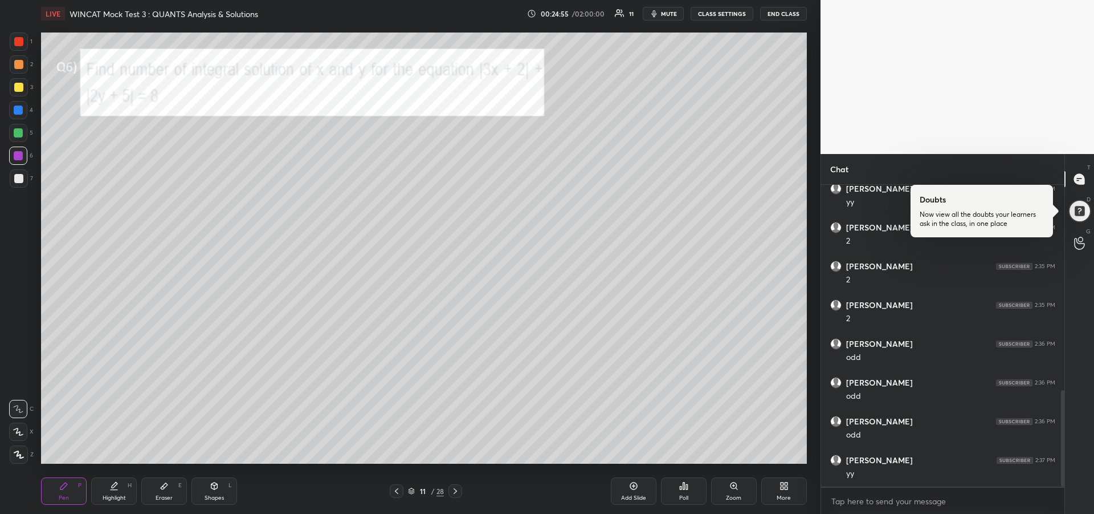
click at [16, 133] on div at bounding box center [18, 132] width 9 height 9
click at [107, 491] on div "Highlight H" at bounding box center [114, 490] width 46 height 27
click at [59, 496] on div "Pen" at bounding box center [64, 498] width 10 height 6
click at [120, 490] on div "Highlight H" at bounding box center [114, 490] width 46 height 27
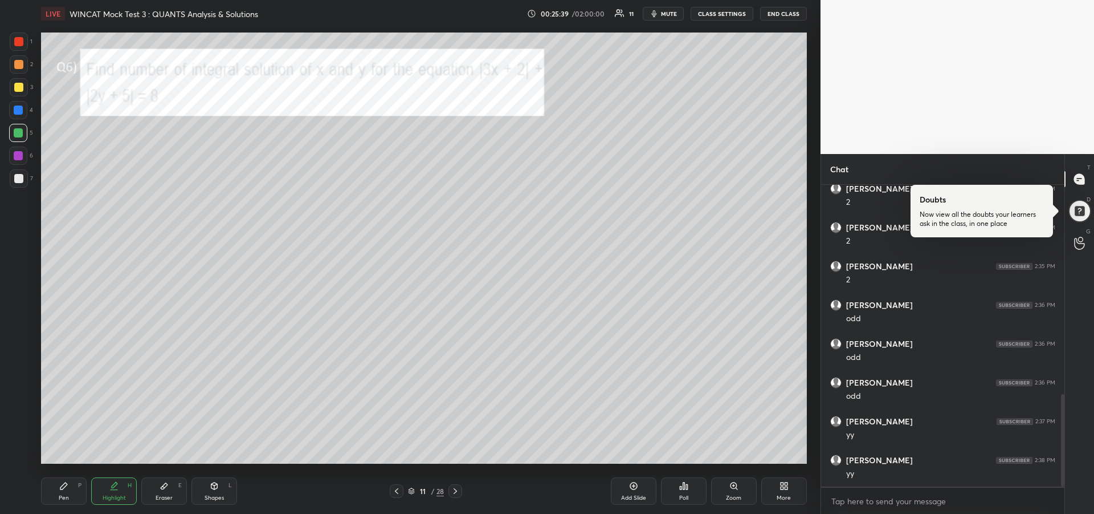
click at [67, 495] on div "Pen" at bounding box center [64, 498] width 10 height 6
click at [19, 158] on div at bounding box center [18, 155] width 9 height 9
click at [19, 138] on div at bounding box center [18, 133] width 18 height 18
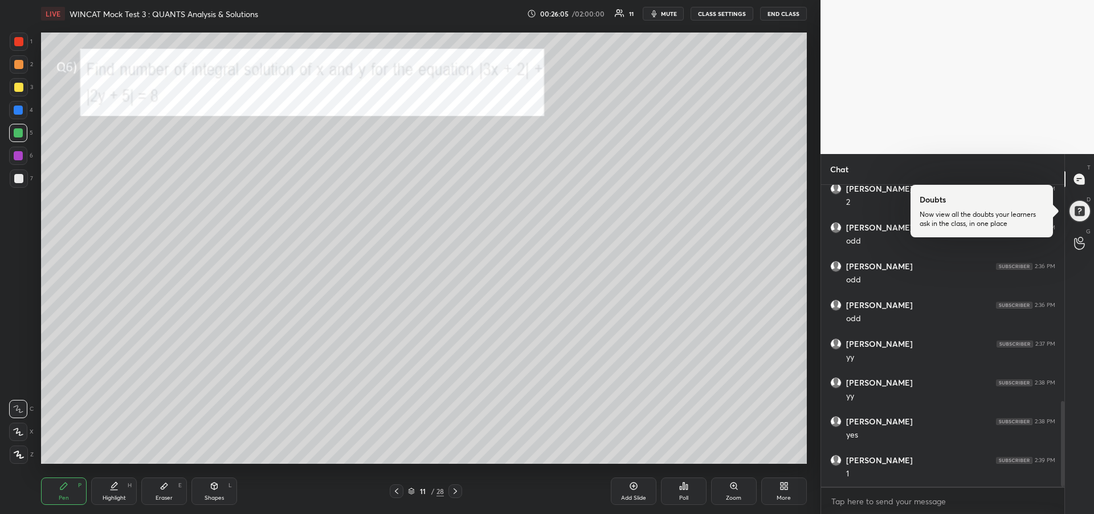
click at [111, 493] on div "Highlight H" at bounding box center [114, 490] width 46 height 27
click at [60, 491] on div "Pen P" at bounding box center [64, 490] width 46 height 27
click at [117, 485] on icon at bounding box center [113, 485] width 9 height 9
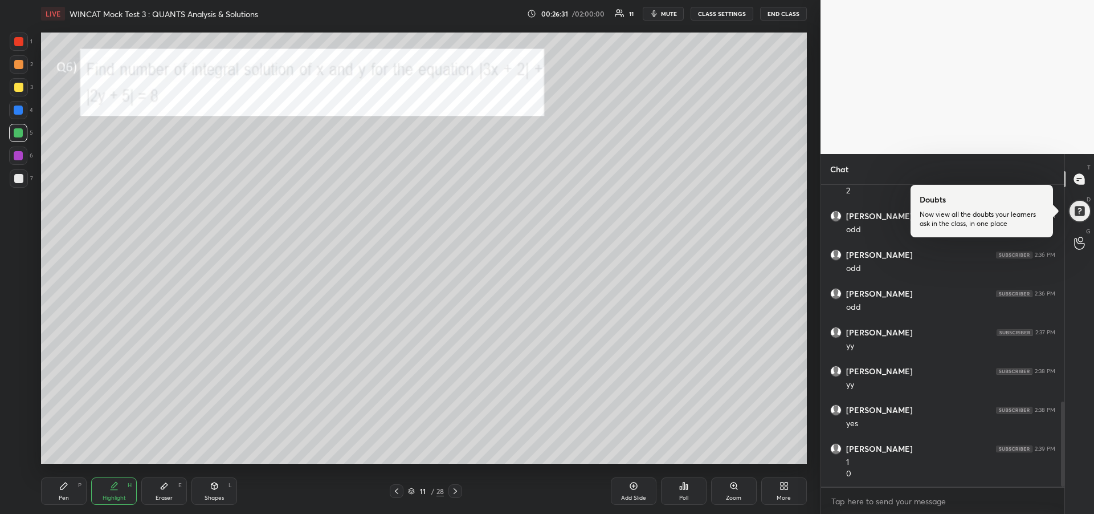
click at [109, 491] on div "Highlight H" at bounding box center [114, 490] width 46 height 27
click at [61, 493] on div "Pen P" at bounding box center [64, 490] width 46 height 27
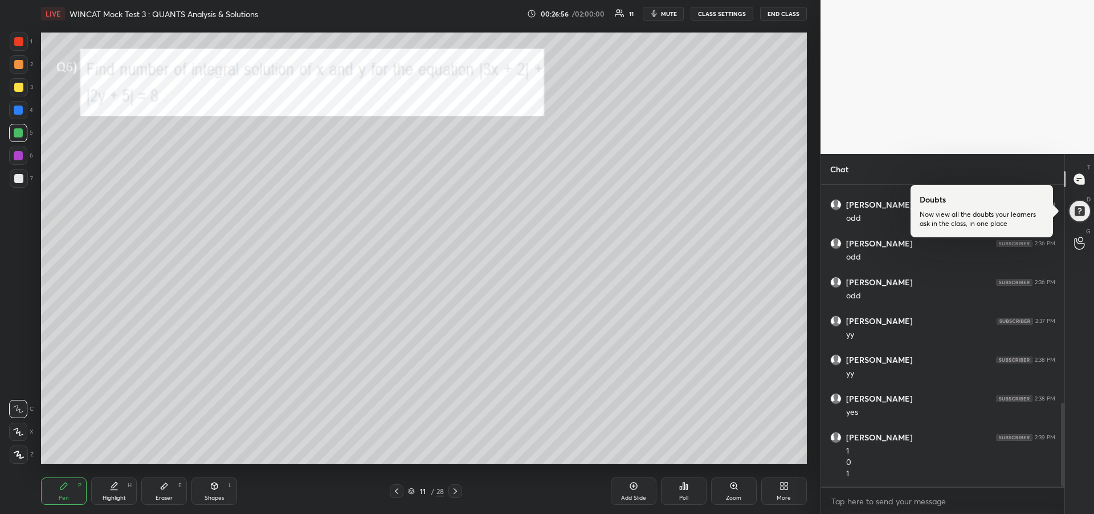
click at [20, 84] on div at bounding box center [18, 87] width 9 height 9
click at [458, 492] on icon at bounding box center [455, 490] width 9 height 9
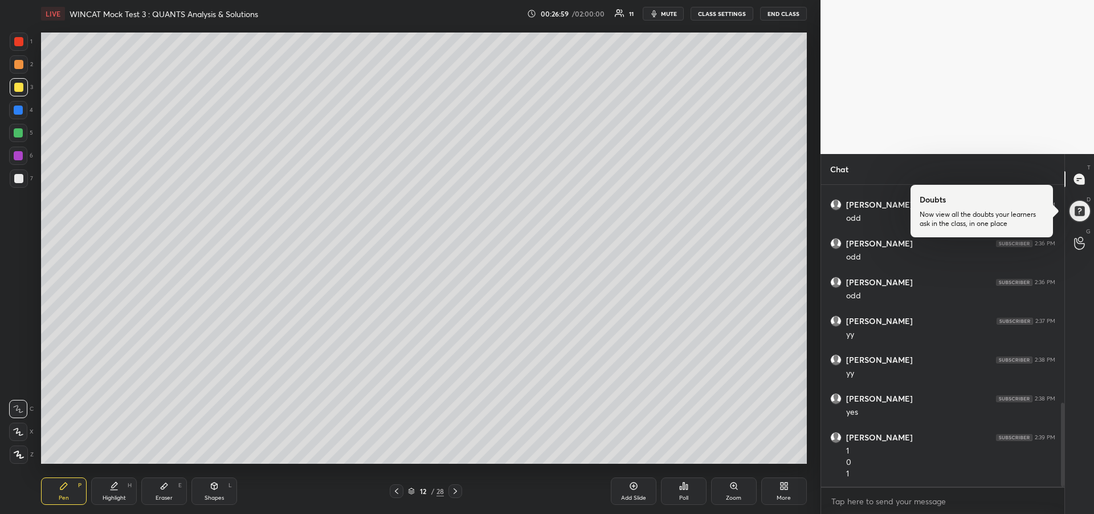
click at [459, 494] on icon at bounding box center [455, 490] width 9 height 9
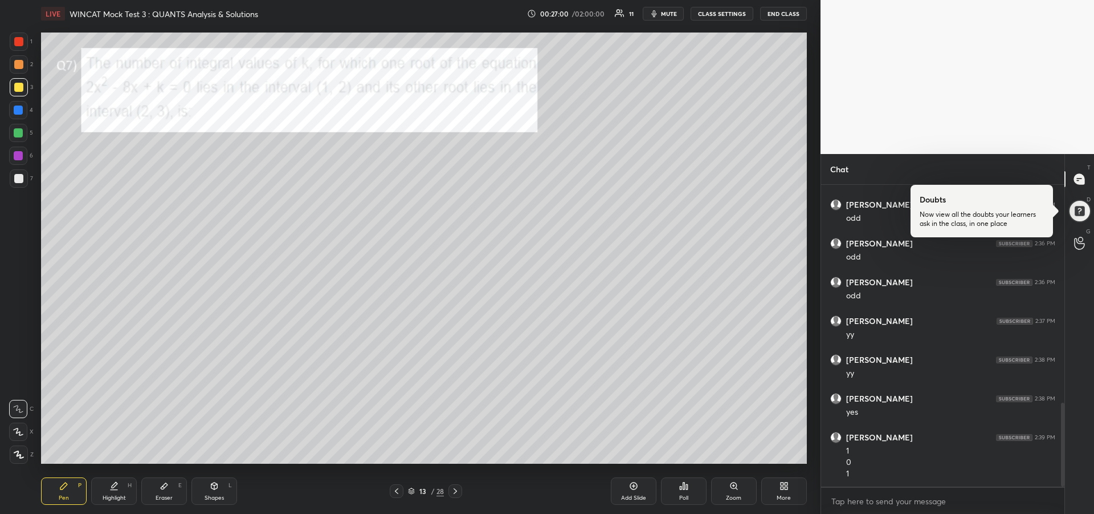
click at [15, 83] on div at bounding box center [18, 87] width 9 height 9
click at [20, 430] on icon at bounding box center [18, 431] width 10 height 8
click at [396, 493] on icon at bounding box center [396, 490] width 9 height 9
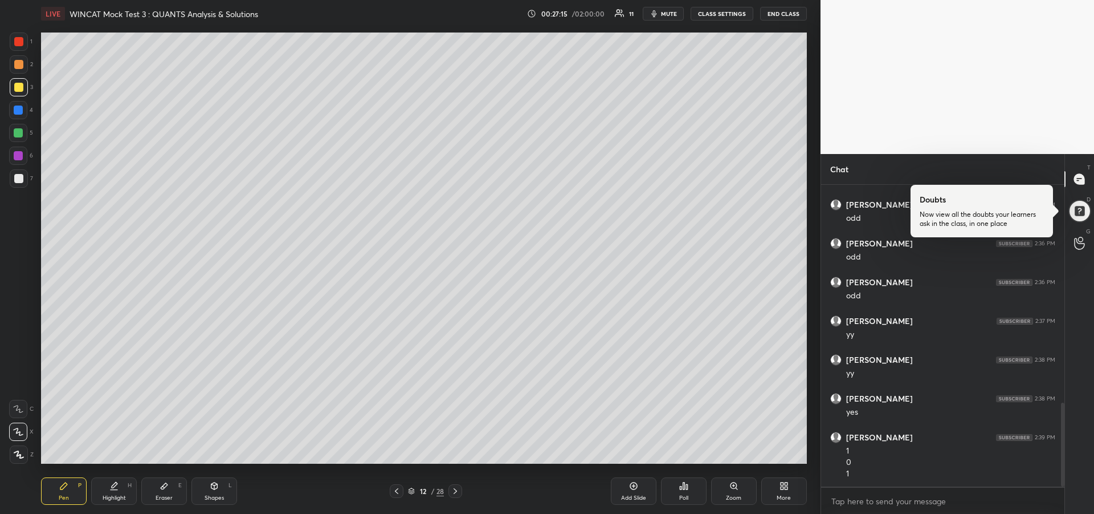
click at [397, 494] on icon at bounding box center [396, 490] width 9 height 9
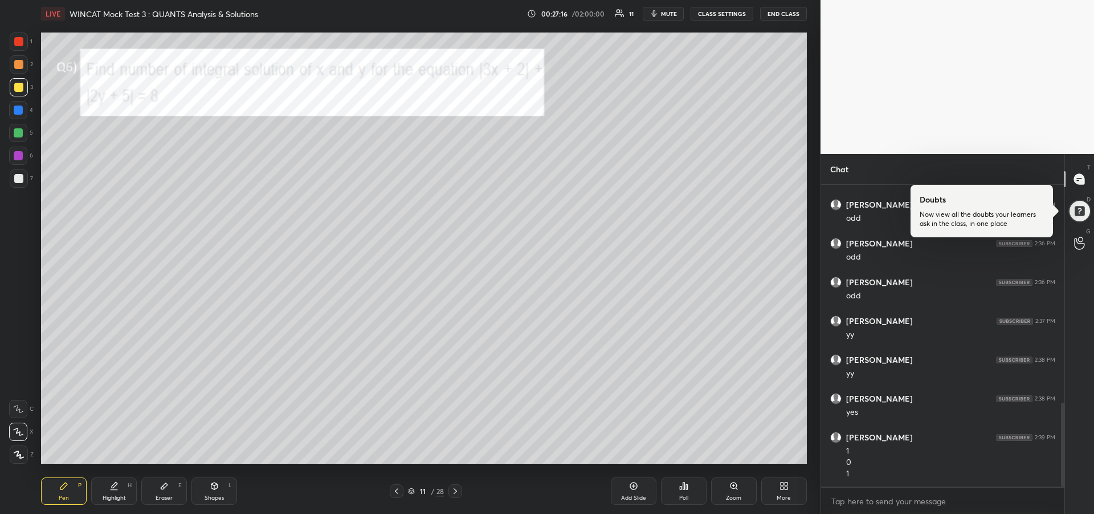
click at [397, 493] on icon at bounding box center [396, 490] width 9 height 9
click at [401, 494] on icon at bounding box center [396, 490] width 9 height 9
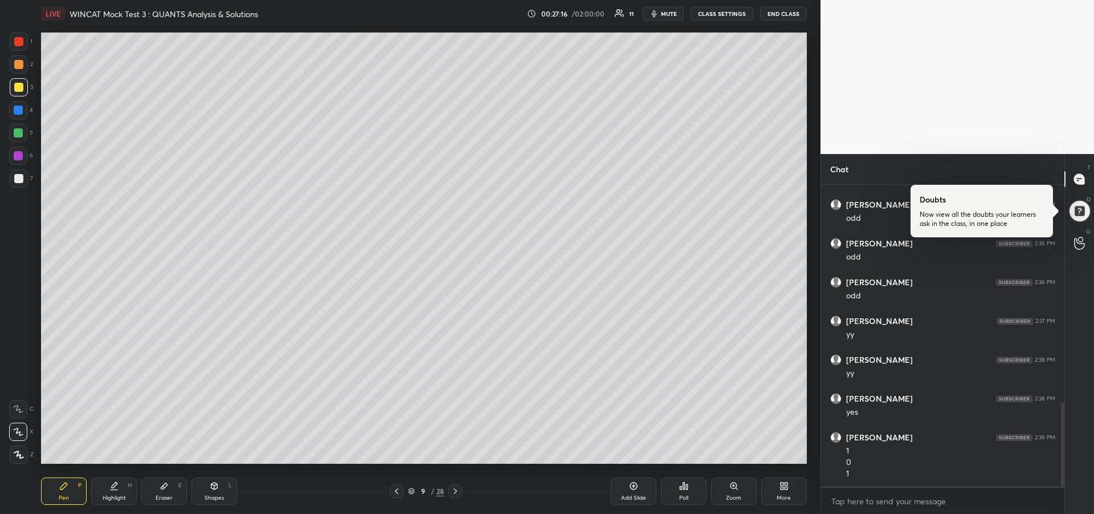
click at [400, 495] on icon at bounding box center [396, 490] width 9 height 9
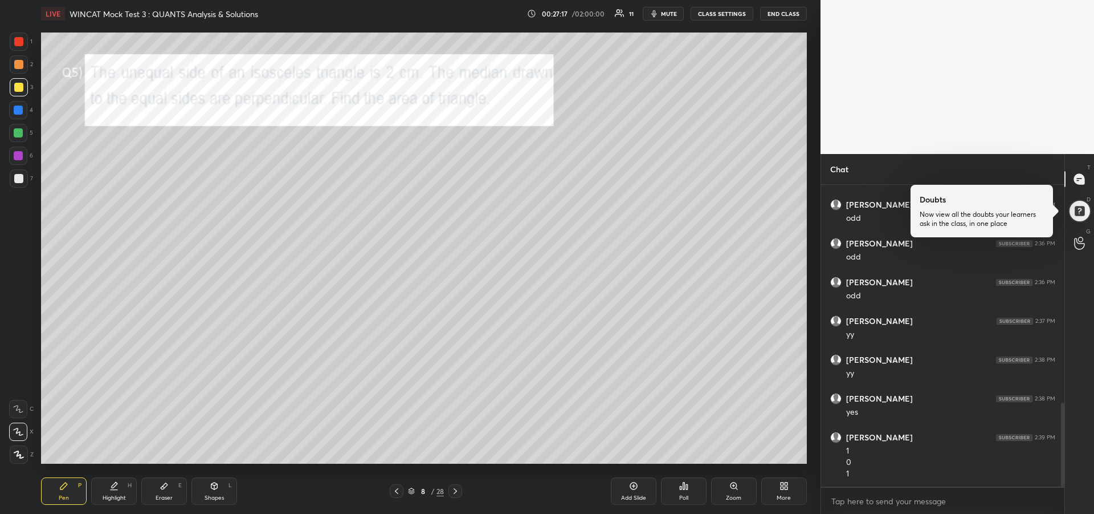
click at [398, 495] on div at bounding box center [397, 491] width 14 height 14
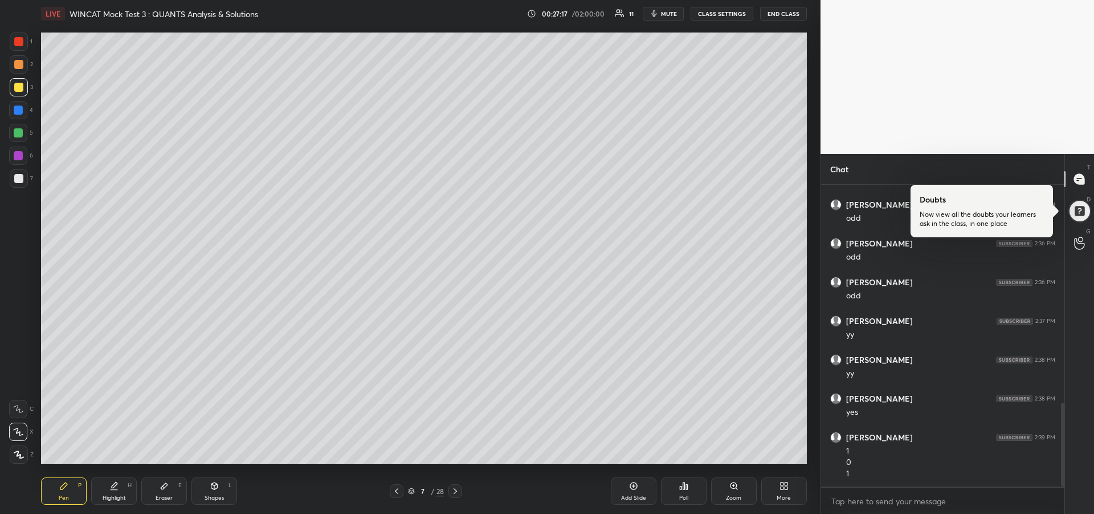
click at [399, 492] on icon at bounding box center [396, 490] width 9 height 9
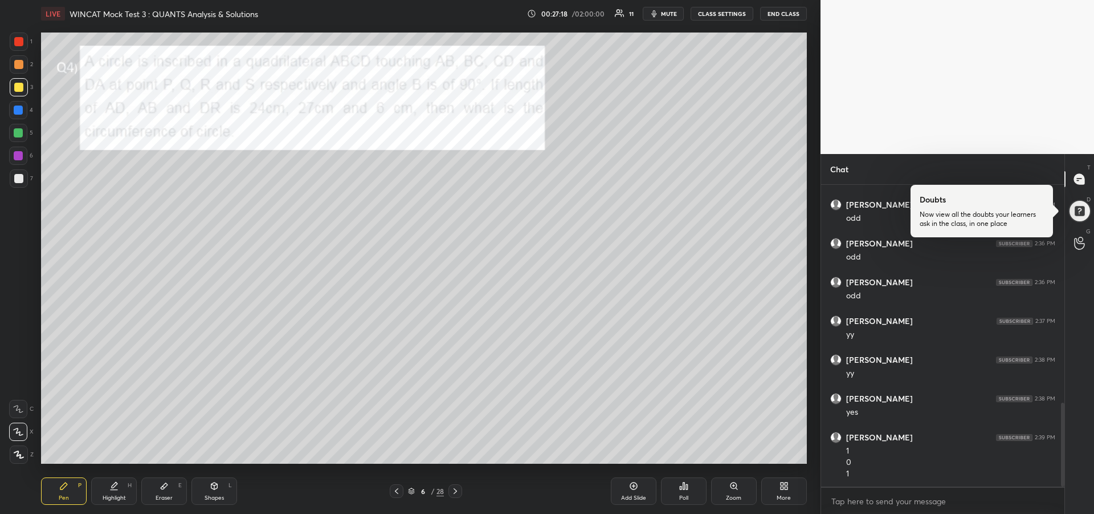
click at [400, 492] on icon at bounding box center [396, 490] width 9 height 9
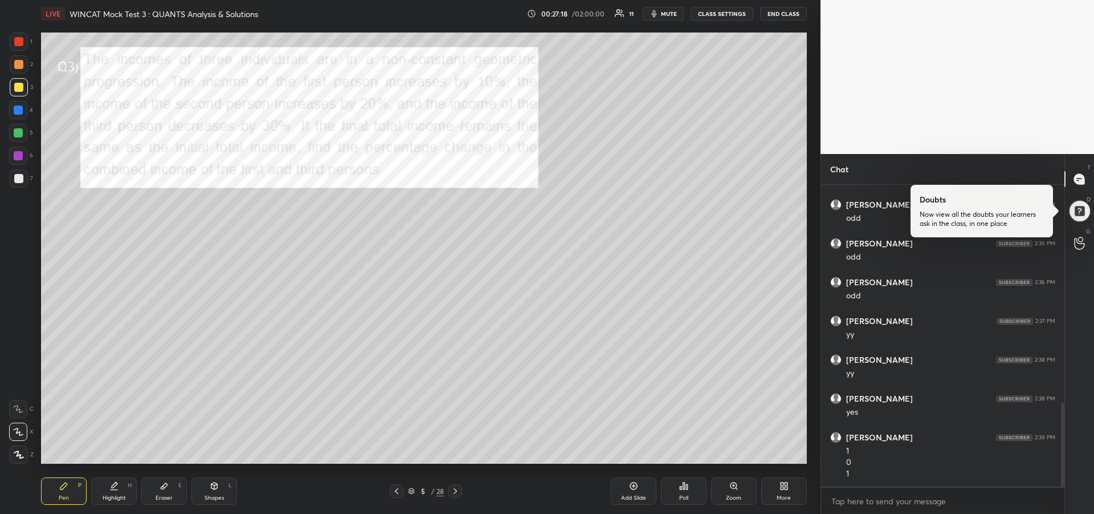
click at [400, 492] on icon at bounding box center [396, 490] width 9 height 9
click at [396, 492] on icon at bounding box center [396, 491] width 3 height 6
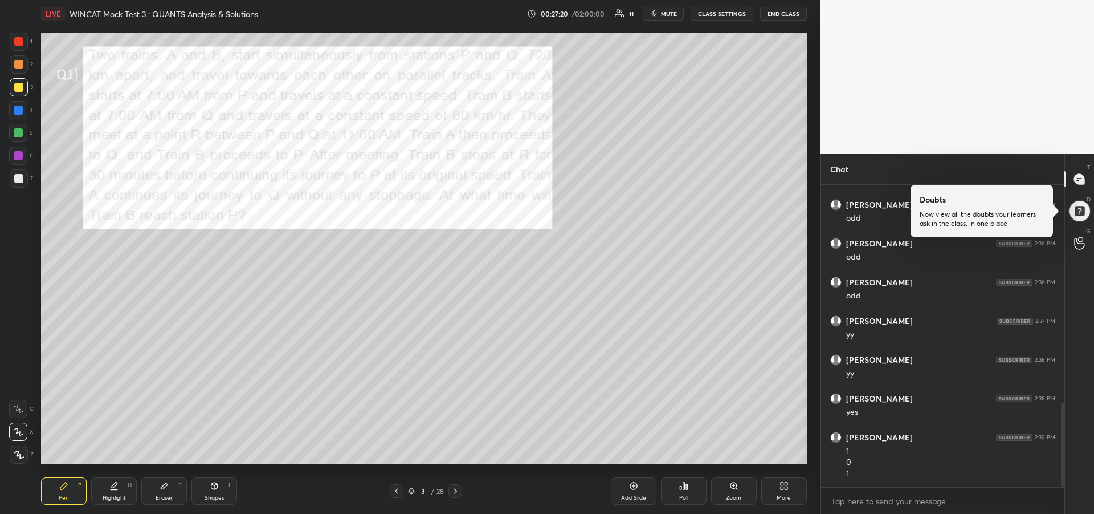
click at [111, 495] on div "Highlight" at bounding box center [114, 498] width 23 height 6
click at [454, 492] on icon at bounding box center [455, 490] width 9 height 9
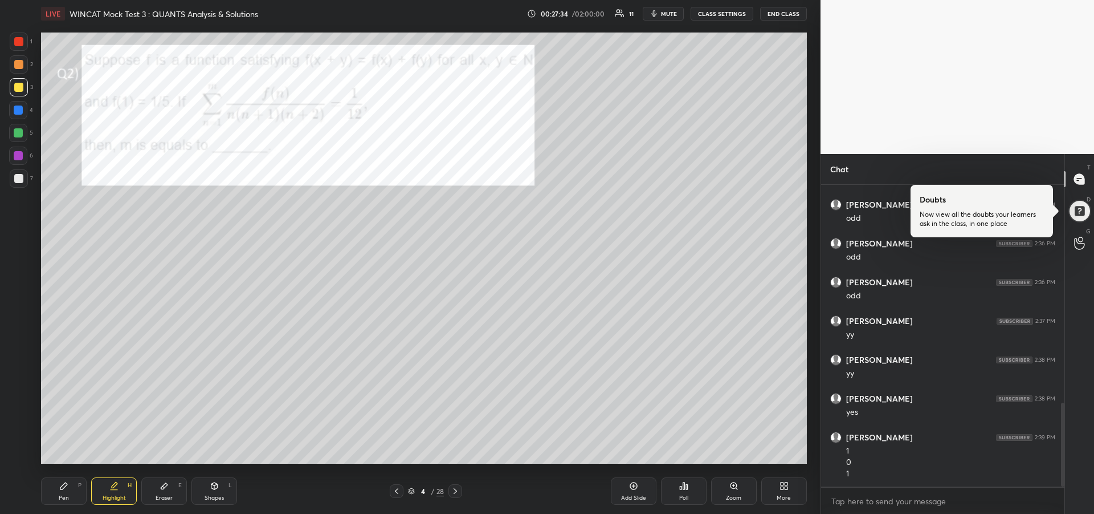
click at [456, 489] on icon at bounding box center [455, 490] width 9 height 9
click at [458, 488] on icon at bounding box center [455, 490] width 9 height 9
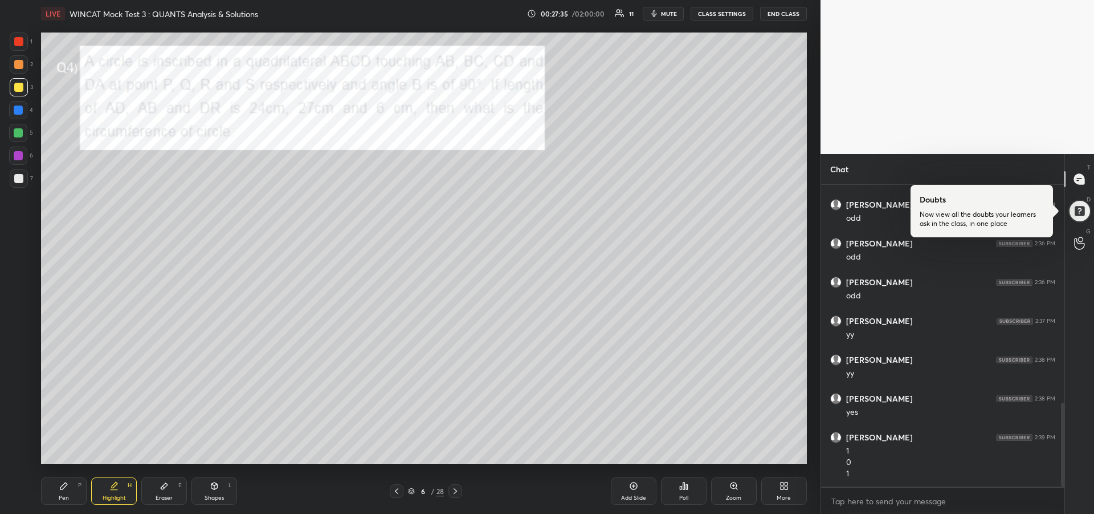
click at [458, 490] on icon at bounding box center [455, 490] width 9 height 9
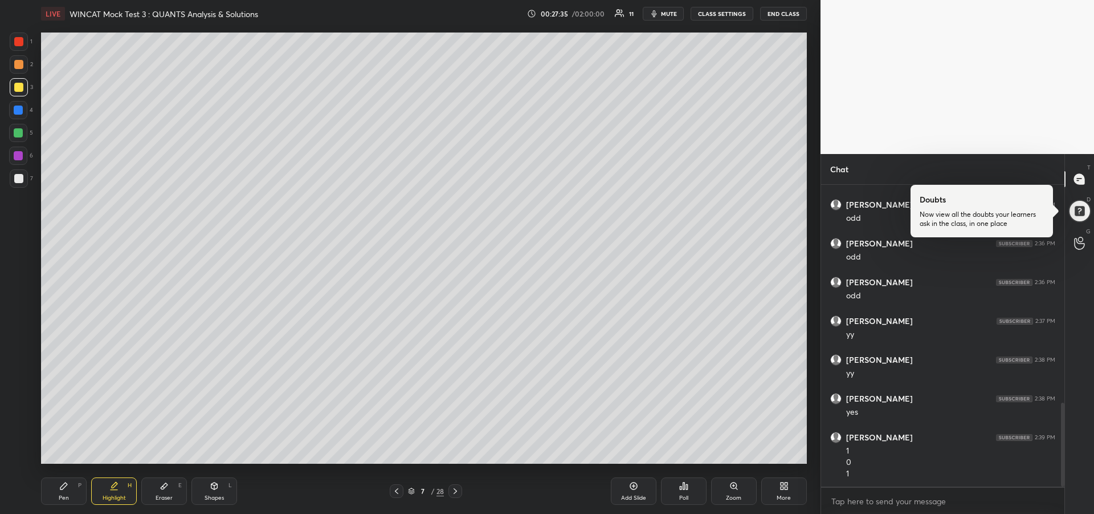
click at [457, 489] on icon at bounding box center [455, 490] width 9 height 9
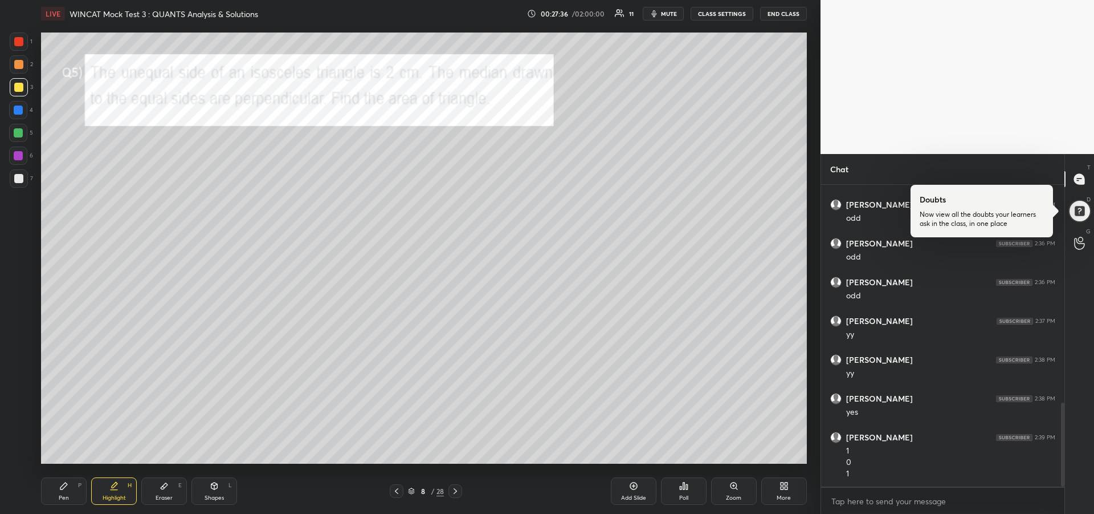
click at [459, 490] on icon at bounding box center [455, 490] width 9 height 9
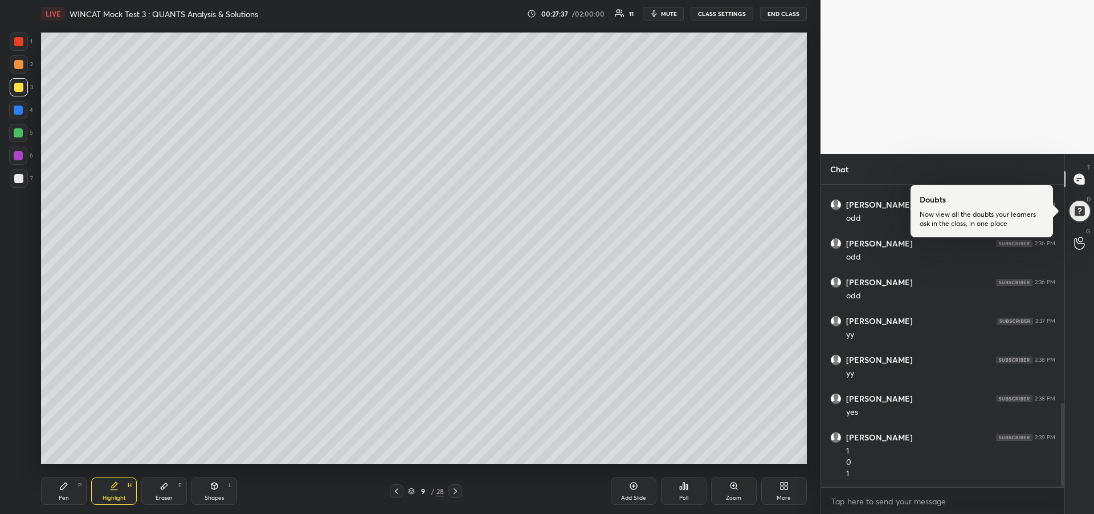
click at [457, 491] on icon at bounding box center [455, 491] width 3 height 6
click at [455, 492] on icon at bounding box center [455, 490] width 9 height 9
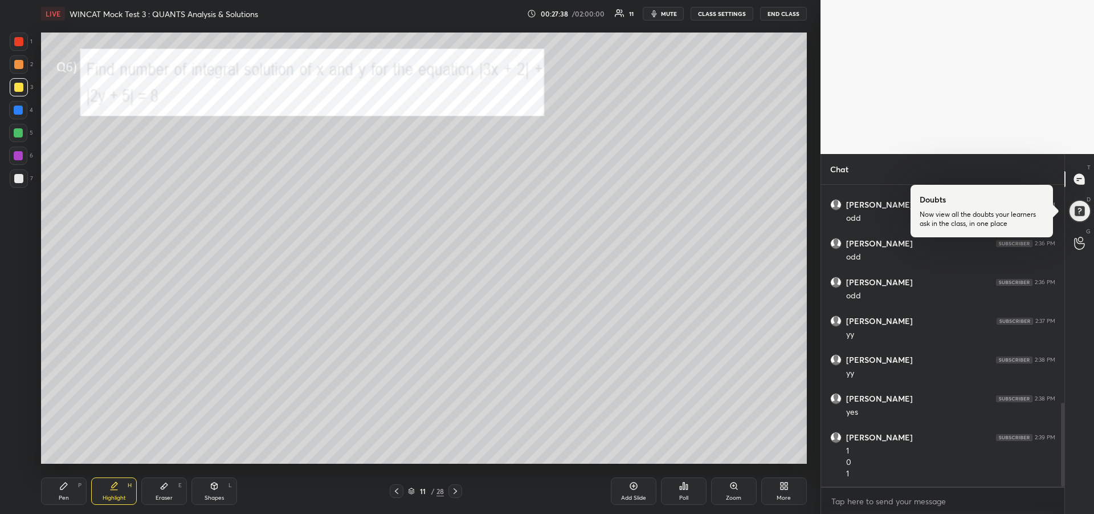
click at [458, 492] on icon at bounding box center [455, 490] width 9 height 9
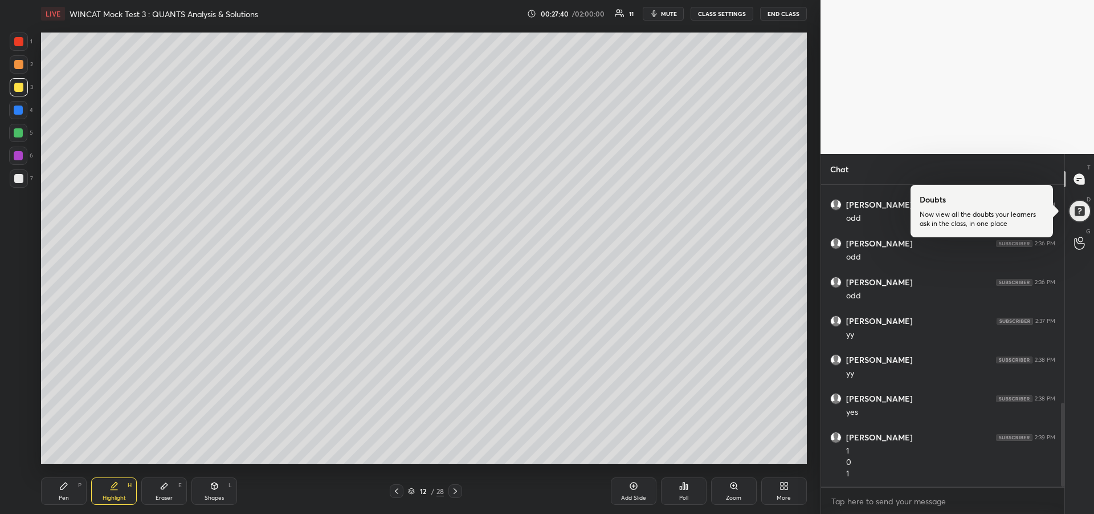
click at [457, 490] on icon at bounding box center [455, 490] width 9 height 9
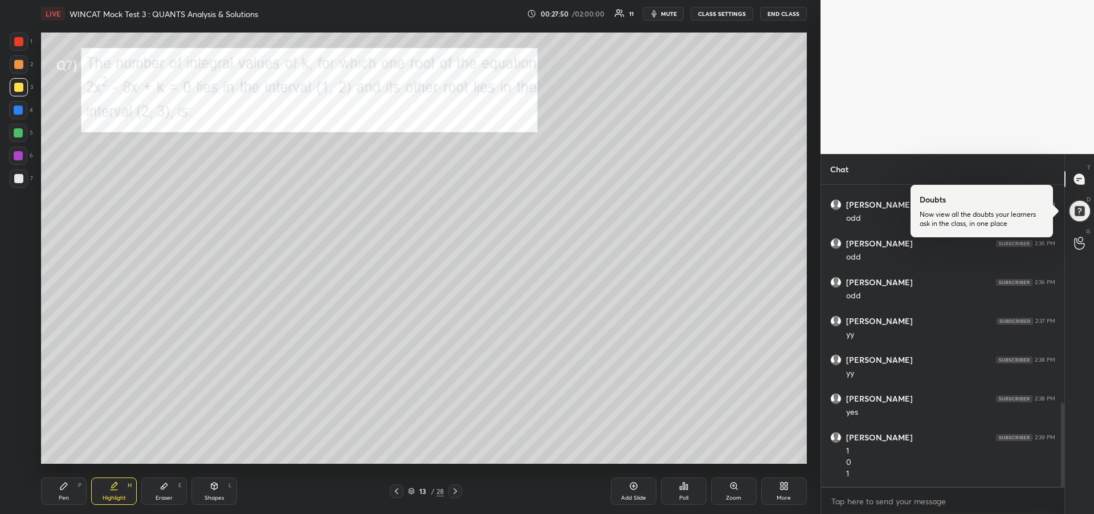
click at [62, 498] on div "Pen" at bounding box center [64, 498] width 10 height 6
click at [18, 45] on div at bounding box center [18, 41] width 9 height 9
click at [15, 159] on div at bounding box center [18, 155] width 9 height 9
click at [626, 492] on div "Add Slide" at bounding box center [634, 490] width 46 height 27
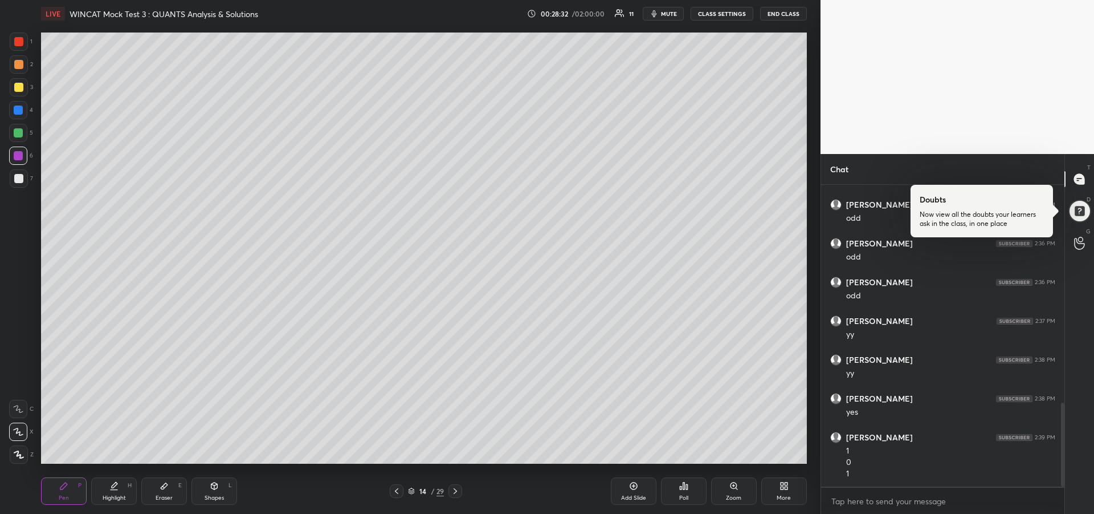
click at [397, 490] on icon at bounding box center [396, 490] width 9 height 9
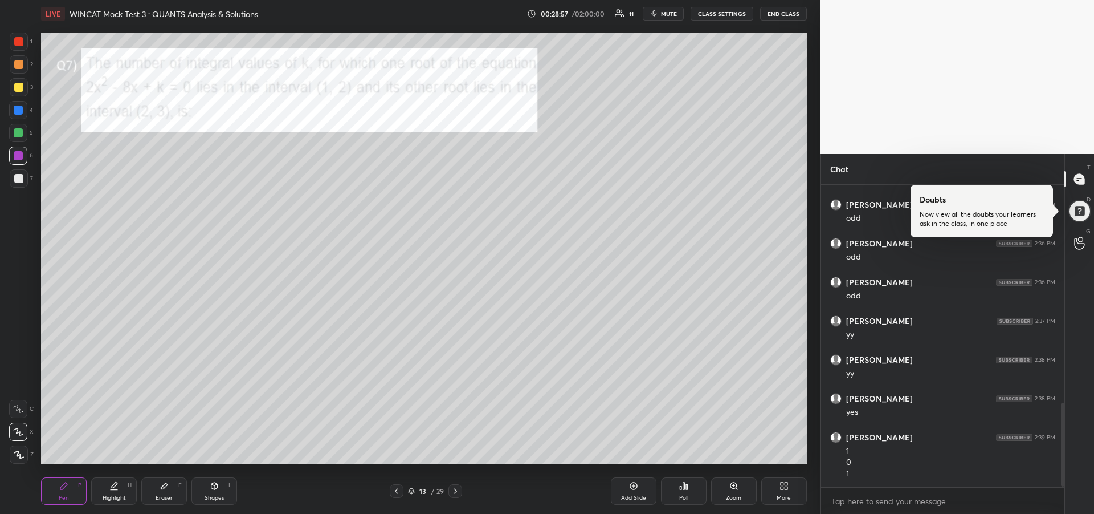
click at [117, 488] on icon at bounding box center [113, 485] width 9 height 9
click at [72, 491] on div "Pen P" at bounding box center [64, 490] width 46 height 27
click at [160, 498] on div "Eraser" at bounding box center [164, 498] width 17 height 6
click at [58, 494] on div "Pen P" at bounding box center [64, 490] width 46 height 27
click at [16, 135] on div at bounding box center [18, 132] width 9 height 9
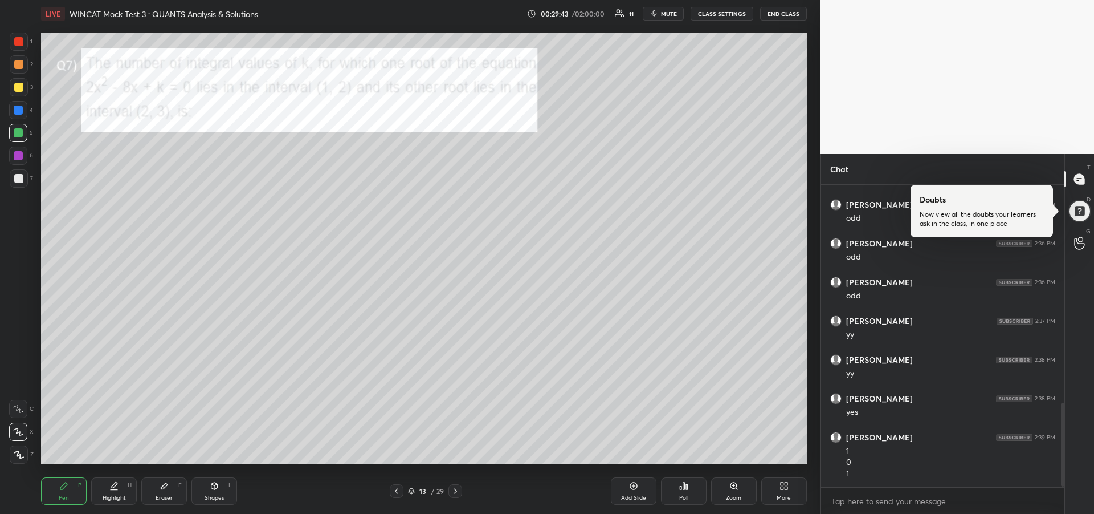
click at [161, 491] on div "Eraser E" at bounding box center [164, 490] width 46 height 27
click at [162, 491] on div "Eraser E" at bounding box center [164, 490] width 46 height 27
click at [63, 488] on icon at bounding box center [63, 485] width 7 height 7
click at [113, 488] on icon at bounding box center [113, 485] width 9 height 9
click at [65, 499] on div "Pen" at bounding box center [64, 498] width 10 height 6
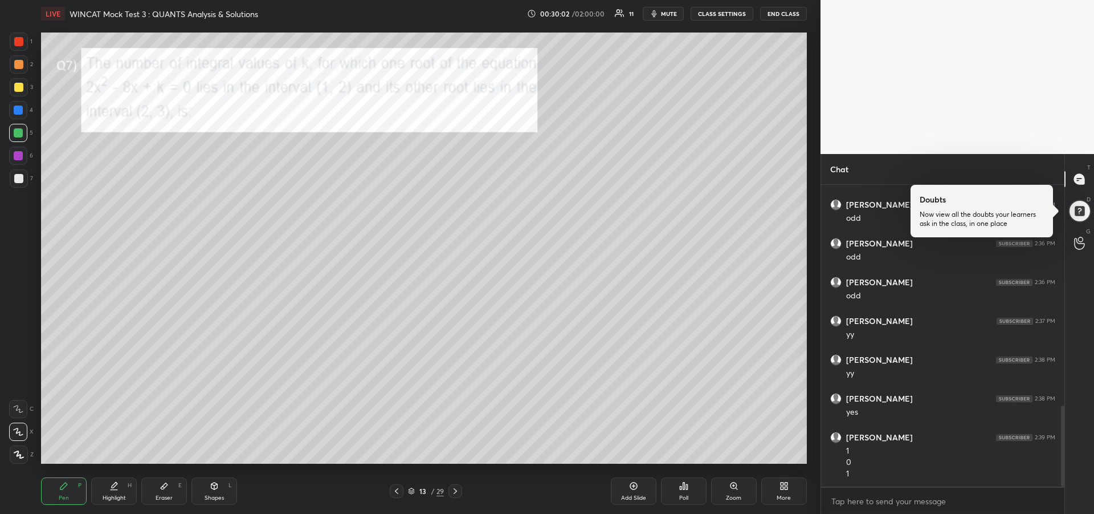
scroll to position [822, 0]
click at [123, 489] on div "Highlight H" at bounding box center [114, 490] width 46 height 27
click at [66, 486] on icon at bounding box center [63, 485] width 9 height 9
click at [113, 491] on div "Highlight H" at bounding box center [114, 490] width 46 height 27
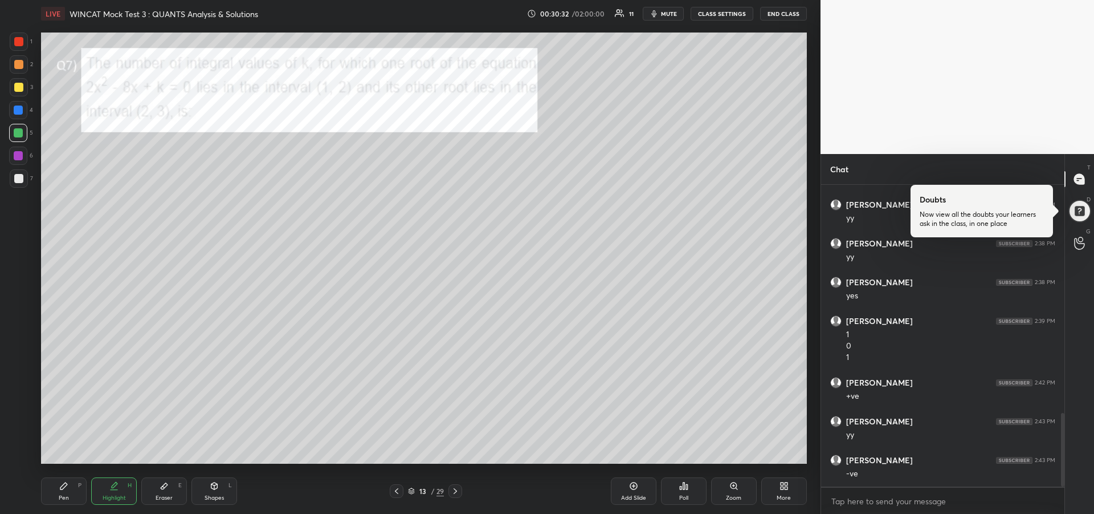
scroll to position [939, 0]
click at [57, 490] on div "Pen P" at bounding box center [64, 490] width 46 height 27
click at [161, 490] on div "Eraser E" at bounding box center [164, 490] width 46 height 27
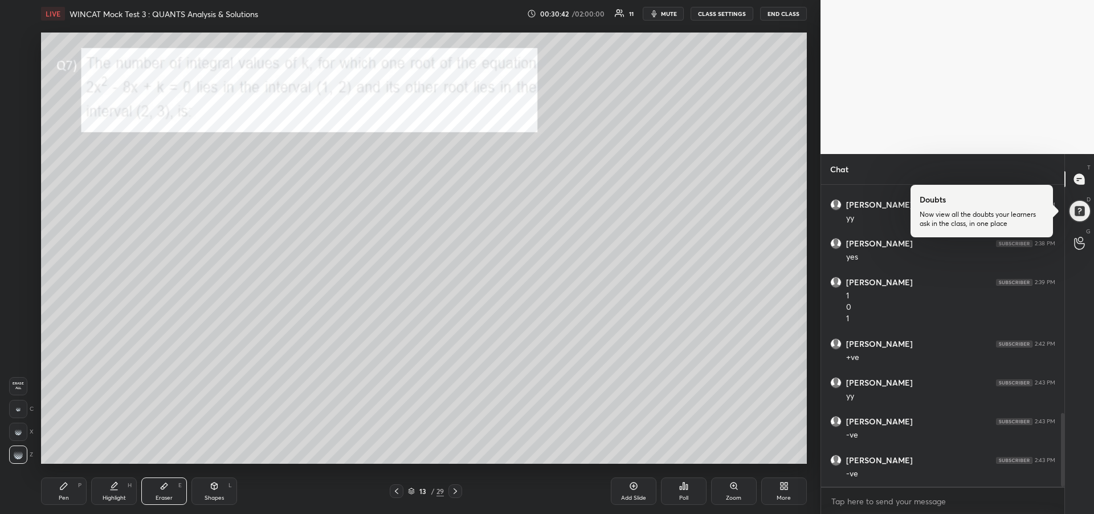
click at [54, 492] on div "Pen P" at bounding box center [64, 490] width 46 height 27
click at [15, 111] on div at bounding box center [18, 109] width 9 height 9
click at [13, 180] on div at bounding box center [19, 178] width 18 height 18
click at [21, 409] on icon at bounding box center [18, 409] width 10 height 8
click at [111, 487] on icon at bounding box center [113, 485] width 9 height 9
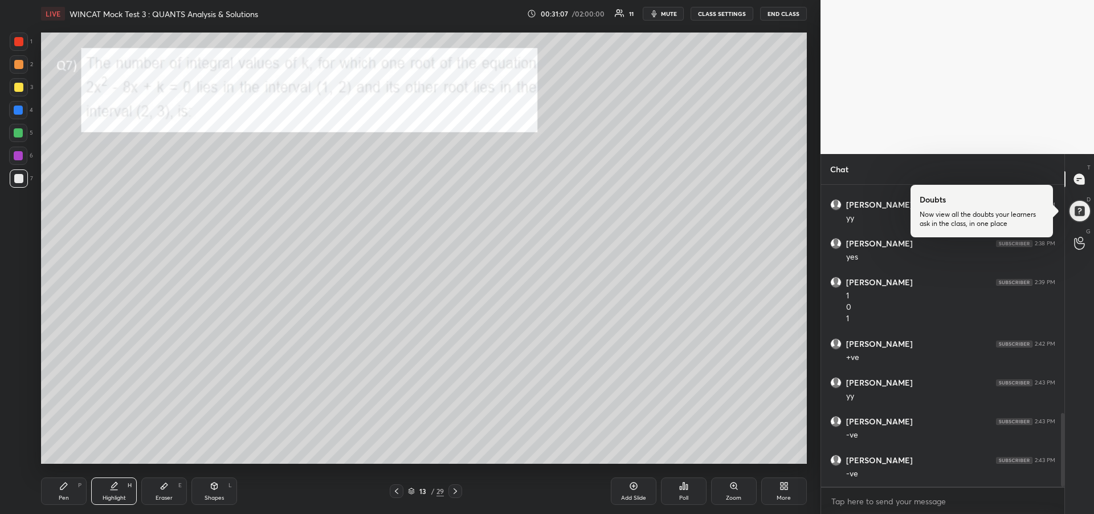
click at [20, 157] on div at bounding box center [18, 155] width 9 height 9
click at [62, 499] on div "Pen" at bounding box center [64, 498] width 10 height 6
click at [109, 496] on div "Highlight" at bounding box center [114, 498] width 23 height 6
click at [64, 492] on div "Pen P" at bounding box center [64, 490] width 46 height 27
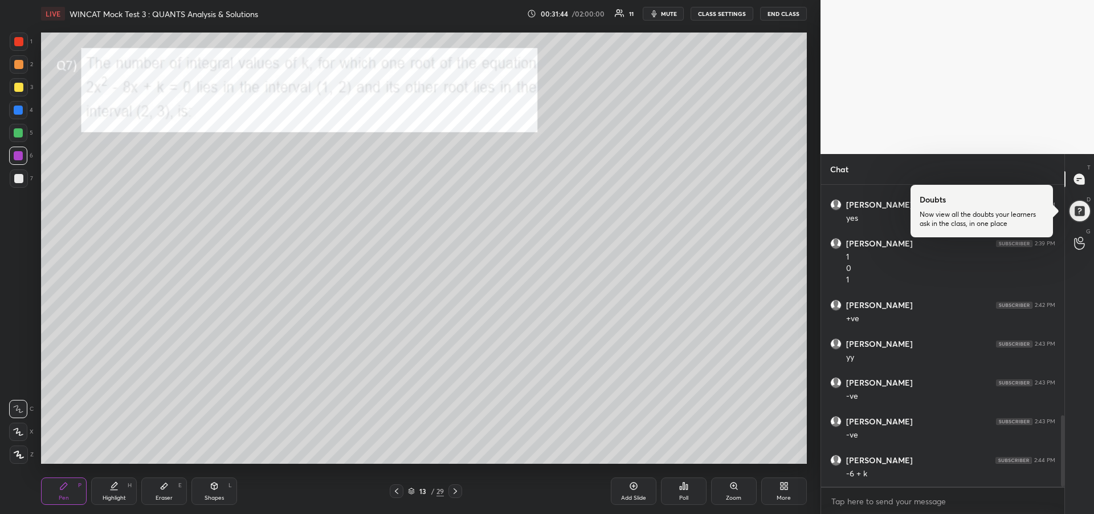
click at [117, 491] on div "Highlight H" at bounding box center [114, 490] width 46 height 27
click at [65, 491] on div "Pen P" at bounding box center [64, 490] width 46 height 27
click at [157, 496] on div "Eraser" at bounding box center [164, 498] width 17 height 6
click at [48, 490] on div "Pen P" at bounding box center [64, 490] width 46 height 27
click at [15, 46] on div at bounding box center [18, 41] width 9 height 9
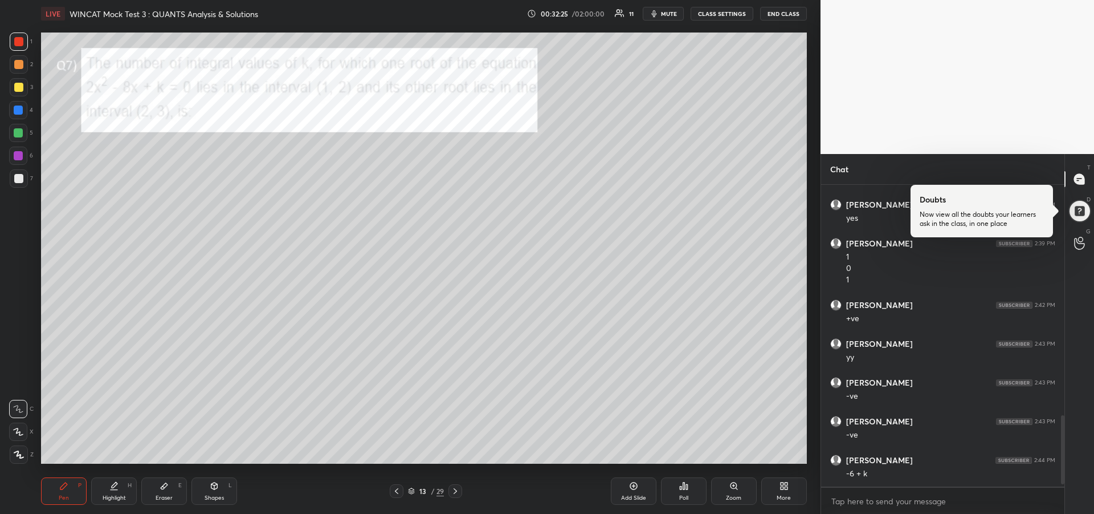
scroll to position [1016, 0]
click at [14, 111] on div at bounding box center [18, 109] width 9 height 9
click at [457, 495] on div at bounding box center [456, 491] width 14 height 14
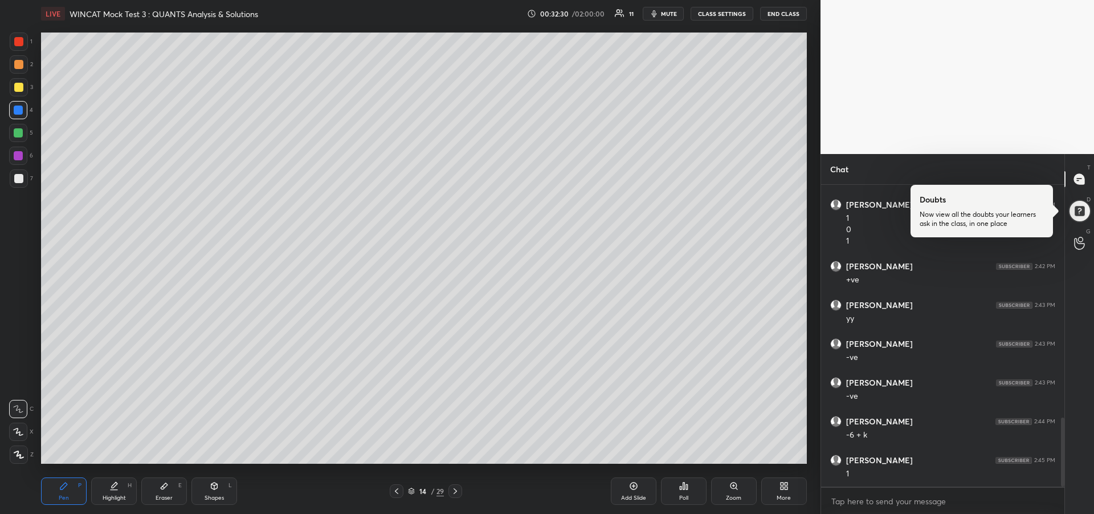
click at [458, 489] on icon at bounding box center [455, 490] width 9 height 9
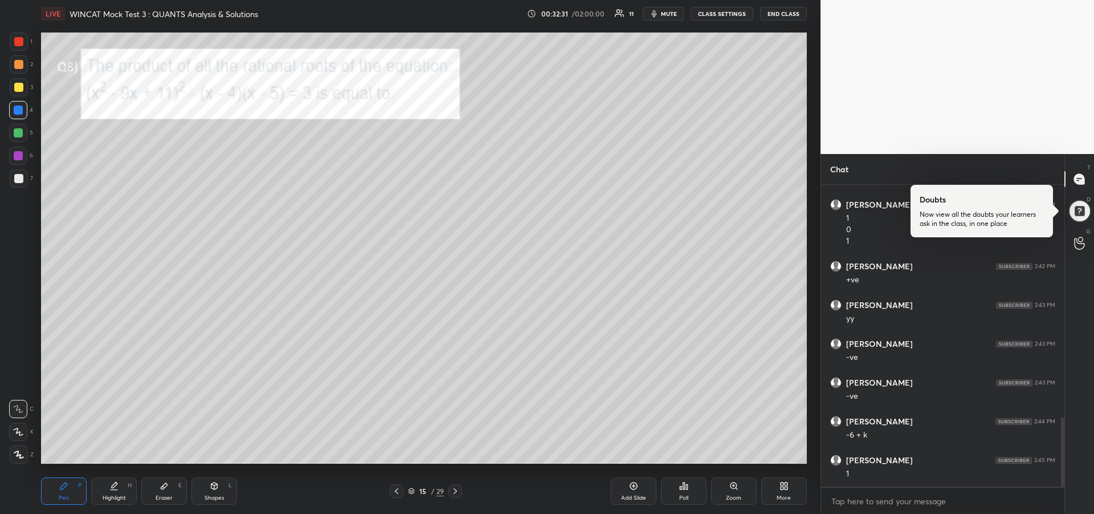
click at [17, 65] on div at bounding box center [18, 64] width 9 height 9
click at [18, 109] on div at bounding box center [18, 109] width 9 height 9
click at [120, 491] on div "Highlight H" at bounding box center [114, 490] width 46 height 27
click at [66, 484] on icon at bounding box center [63, 485] width 7 height 7
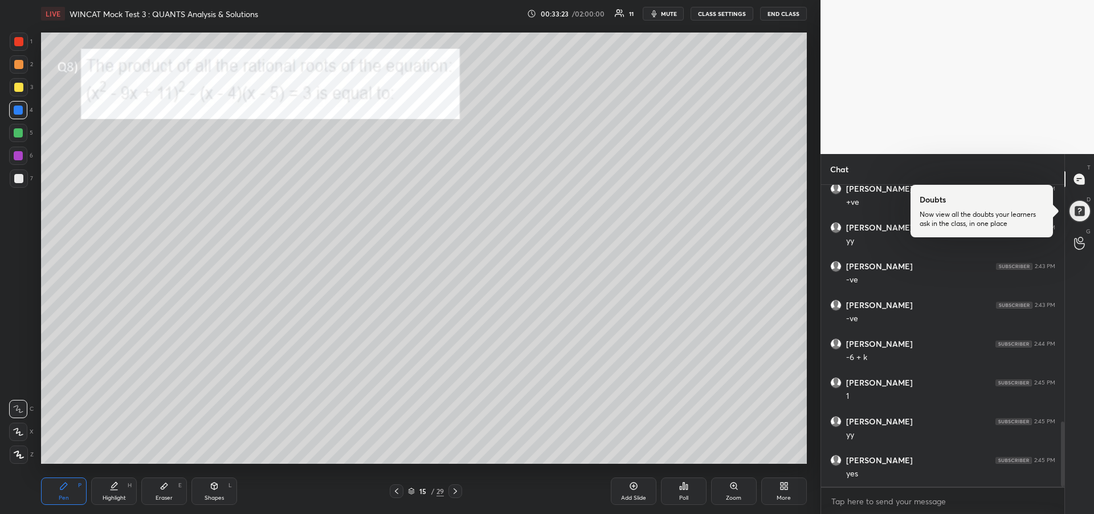
click at [166, 488] on icon at bounding box center [164, 485] width 9 height 9
click at [67, 498] on div "Pen" at bounding box center [64, 498] width 10 height 6
click at [19, 47] on div at bounding box center [19, 41] width 18 height 18
click at [17, 120] on div "1 2 3 4 5 6 7" at bounding box center [21, 112] width 24 height 160
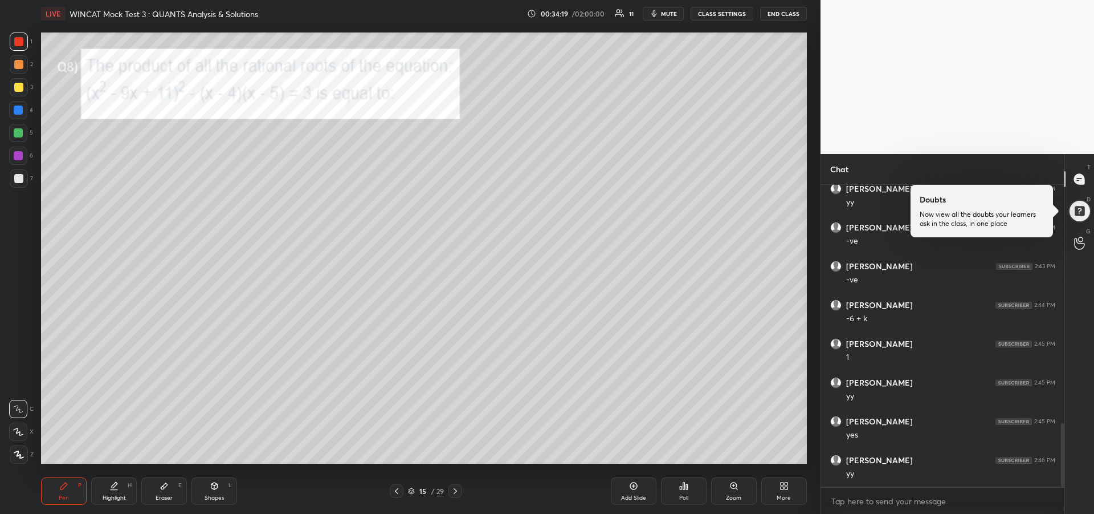
click at [21, 180] on div at bounding box center [18, 178] width 9 height 9
click at [109, 488] on icon at bounding box center [113, 485] width 9 height 9
click at [21, 93] on div at bounding box center [19, 87] width 18 height 18
click at [68, 488] on icon at bounding box center [63, 485] width 9 height 9
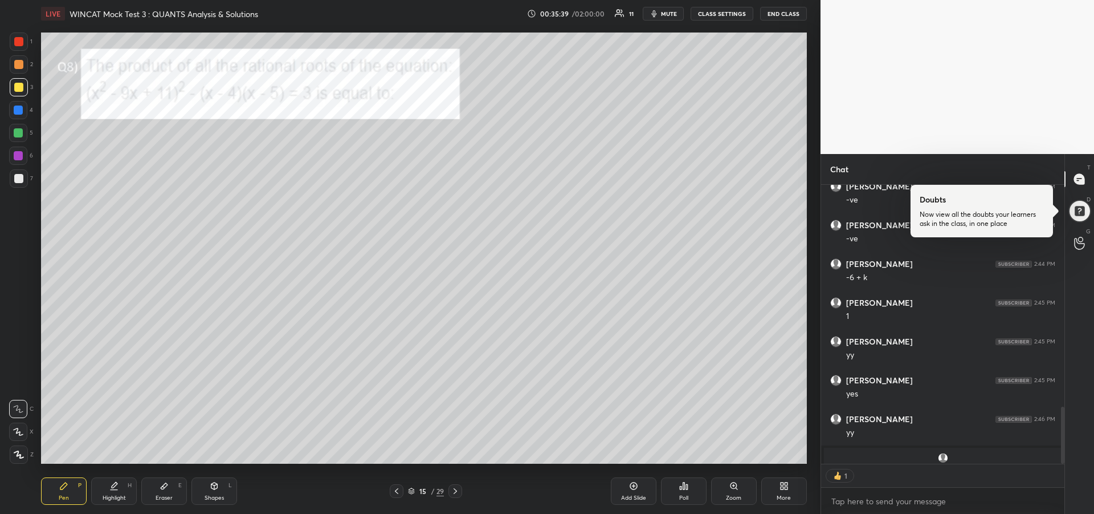
click at [20, 136] on div at bounding box center [18, 132] width 9 height 9
click at [626, 490] on div "Add Slide" at bounding box center [634, 490] width 46 height 27
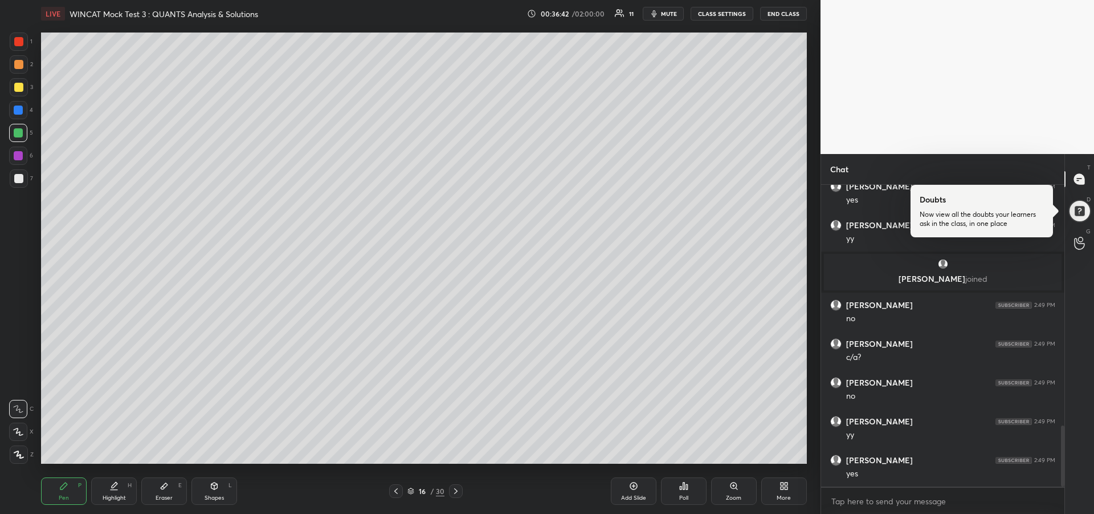
scroll to position [1224, 0]
click at [396, 485] on div at bounding box center [396, 491] width 14 height 14
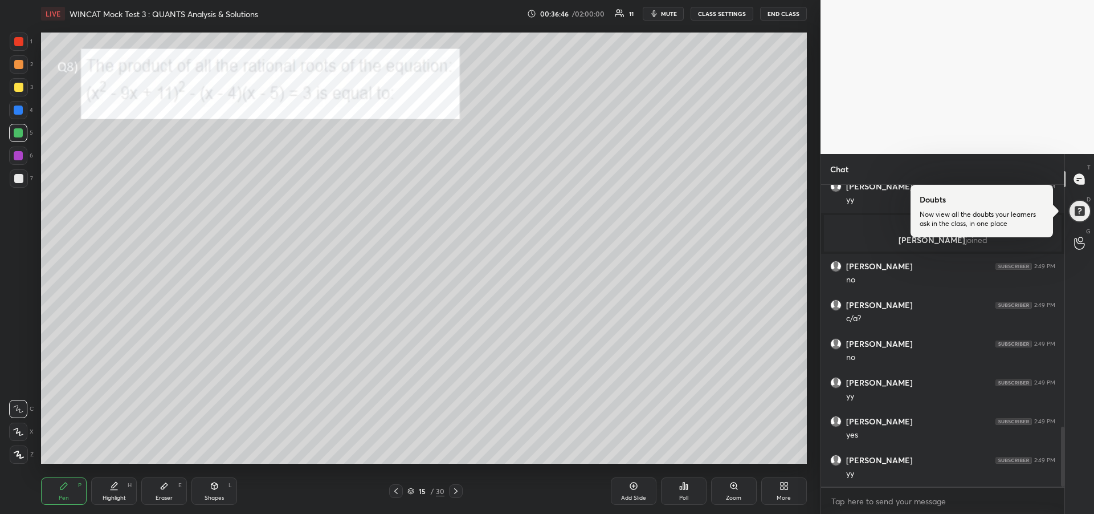
click at [114, 484] on icon at bounding box center [115, 485] width 6 height 6
click at [54, 496] on div "Pen P" at bounding box center [64, 490] width 46 height 27
click at [16, 89] on div at bounding box center [18, 87] width 9 height 9
click at [458, 490] on icon at bounding box center [455, 490] width 9 height 9
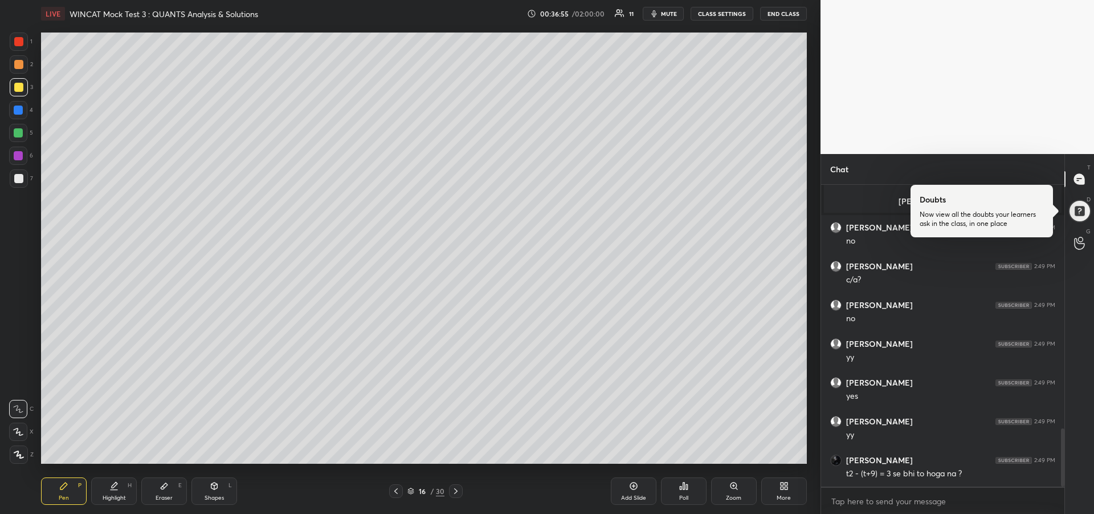
click at [392, 492] on icon at bounding box center [396, 490] width 9 height 9
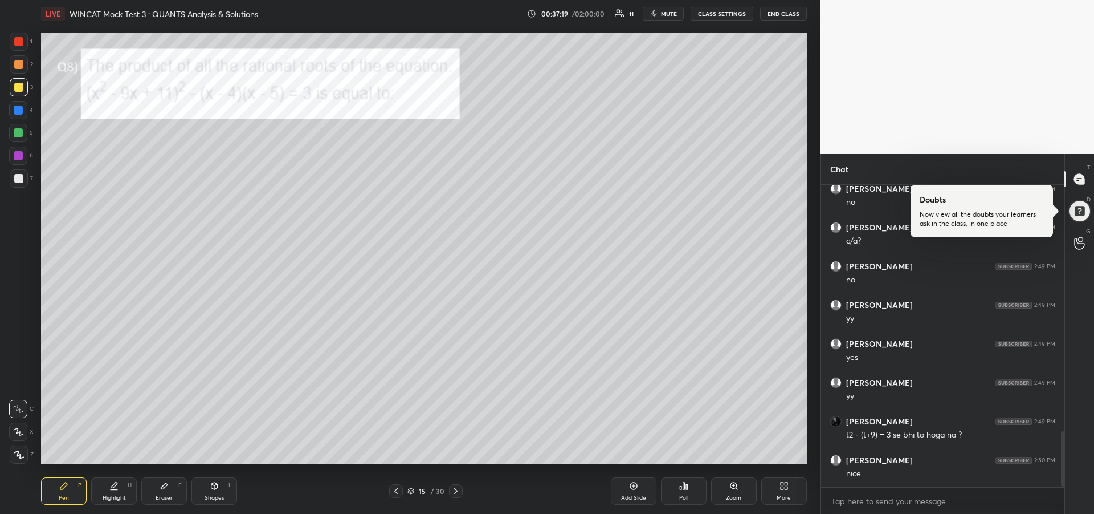
scroll to position [1340, 0]
click at [13, 68] on div at bounding box center [19, 64] width 18 height 18
click at [458, 492] on icon at bounding box center [455, 490] width 9 height 9
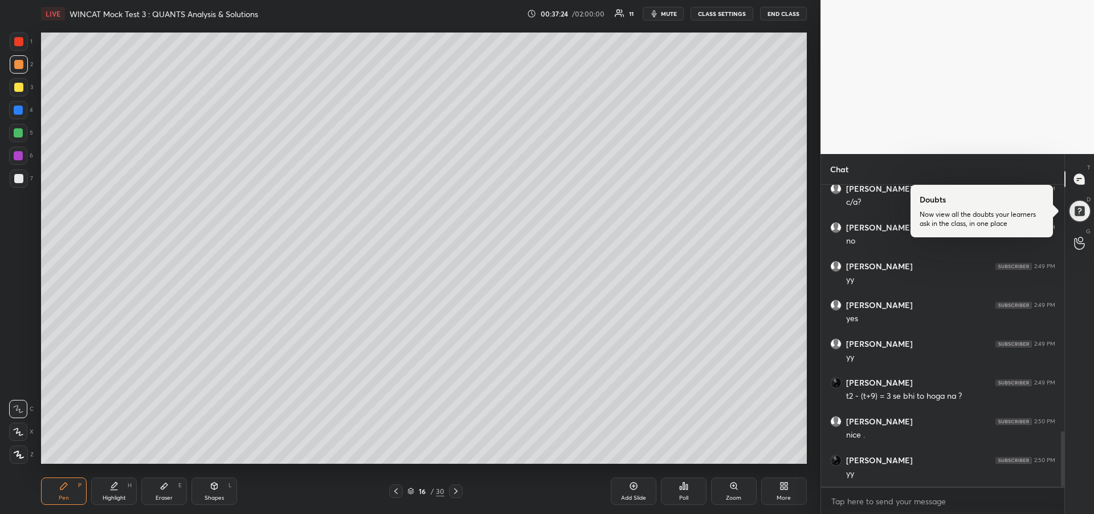
click at [460, 491] on icon at bounding box center [455, 490] width 9 height 9
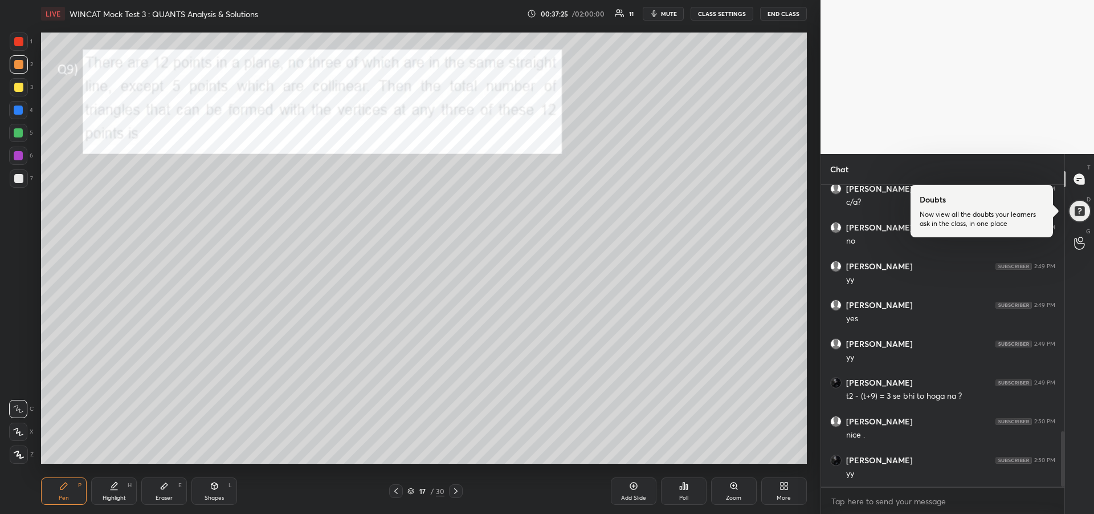
click at [15, 43] on div at bounding box center [18, 41] width 9 height 9
click at [167, 492] on div "Eraser E" at bounding box center [164, 490] width 46 height 27
click at [54, 489] on div "Pen P" at bounding box center [64, 490] width 46 height 27
click at [21, 138] on div at bounding box center [18, 133] width 18 height 18
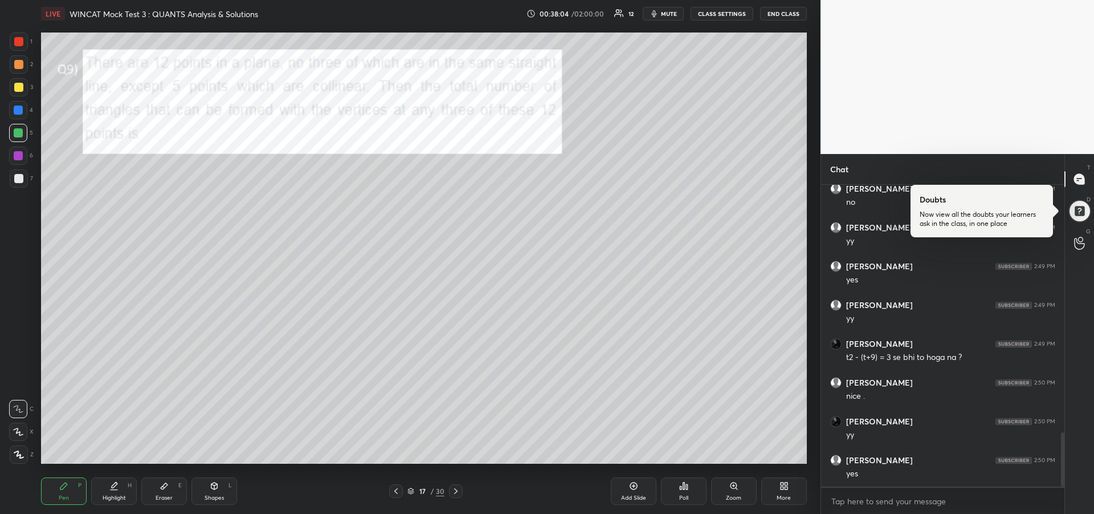
click at [631, 495] on div "Add Slide" at bounding box center [633, 498] width 25 height 6
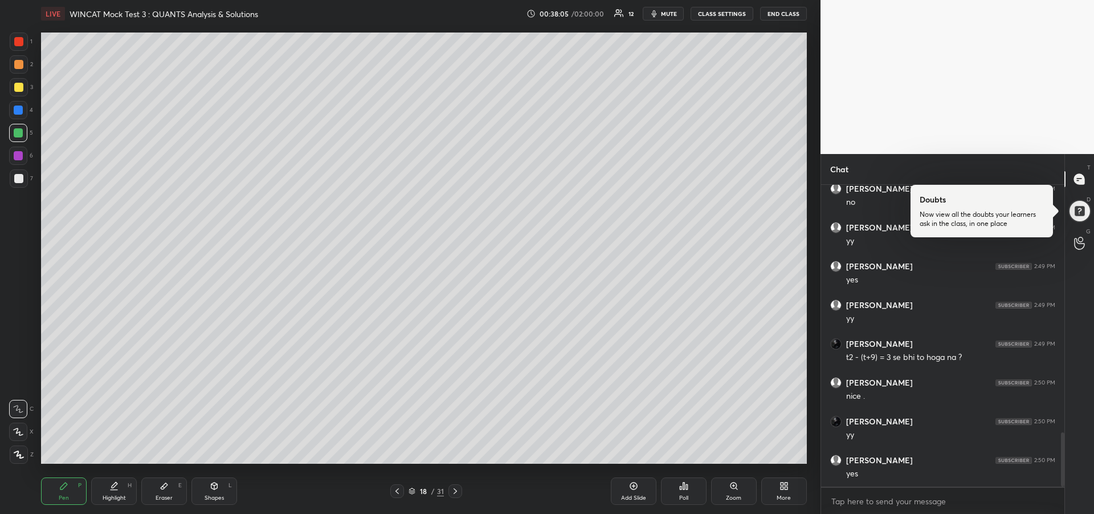
click at [19, 109] on div at bounding box center [18, 109] width 9 height 9
click at [18, 133] on div at bounding box center [18, 132] width 9 height 9
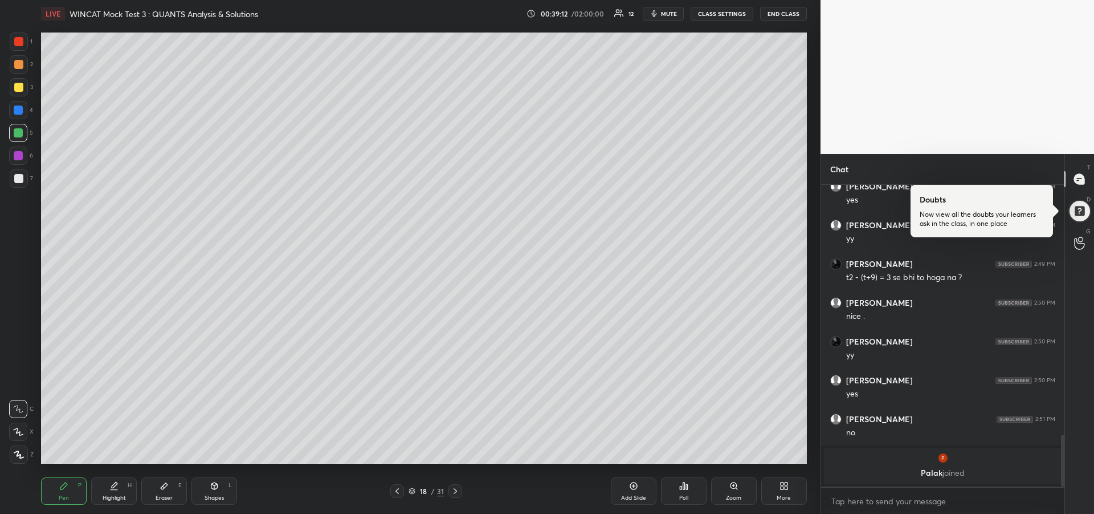
click at [115, 489] on icon at bounding box center [113, 485] width 9 height 9
click at [14, 107] on div at bounding box center [18, 109] width 9 height 9
click at [59, 495] on div "Pen" at bounding box center [64, 498] width 10 height 6
click at [18, 455] on icon at bounding box center [18, 454] width 9 height 7
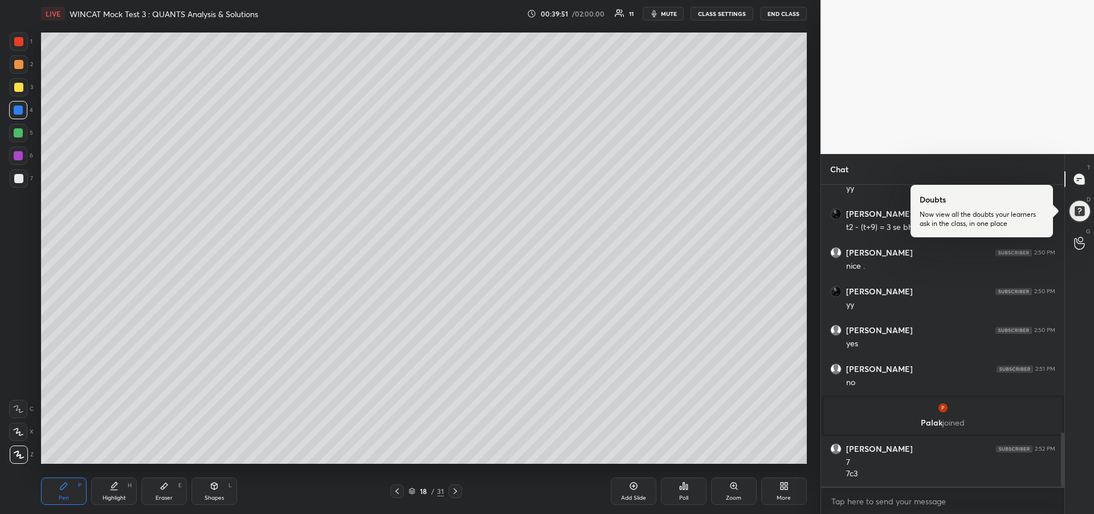
scroll to position [1395, 0]
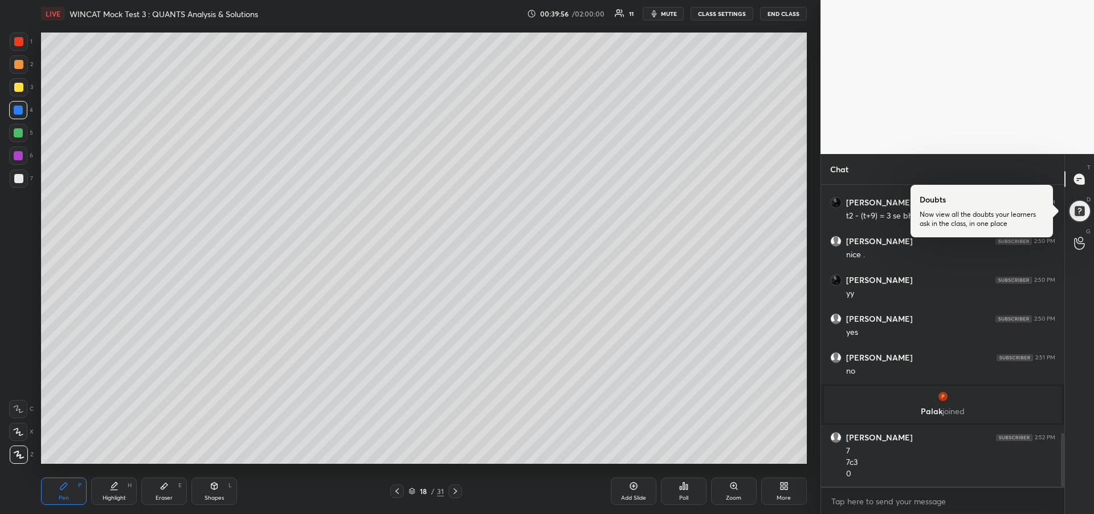
click at [20, 176] on div at bounding box center [18, 178] width 9 height 9
click at [628, 491] on div "Add Slide" at bounding box center [634, 490] width 46 height 27
click at [19, 410] on icon at bounding box center [18, 408] width 9 height 7
click at [392, 489] on div at bounding box center [397, 491] width 14 height 14
click at [393, 490] on icon at bounding box center [396, 490] width 9 height 9
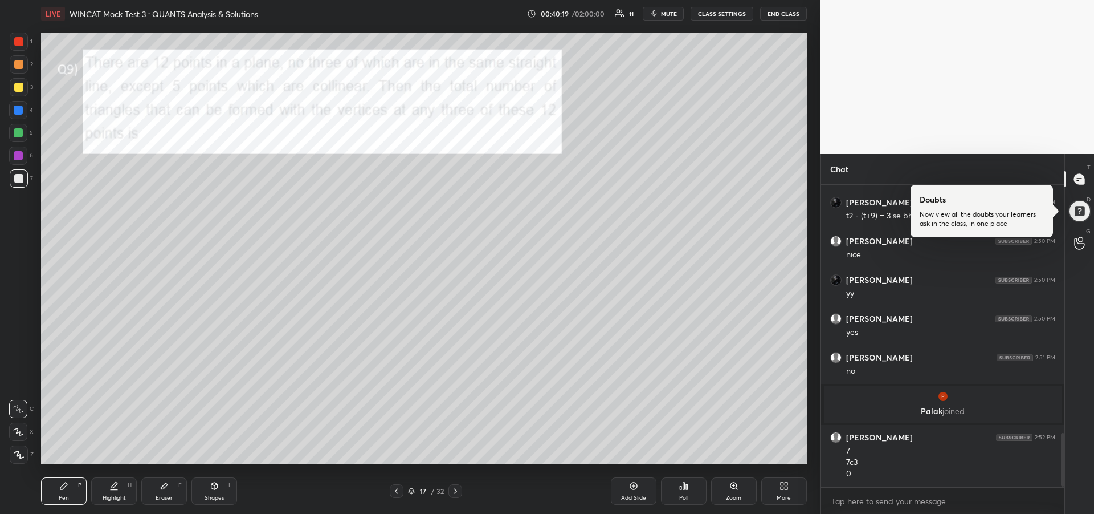
click at [395, 490] on icon at bounding box center [396, 490] width 9 height 9
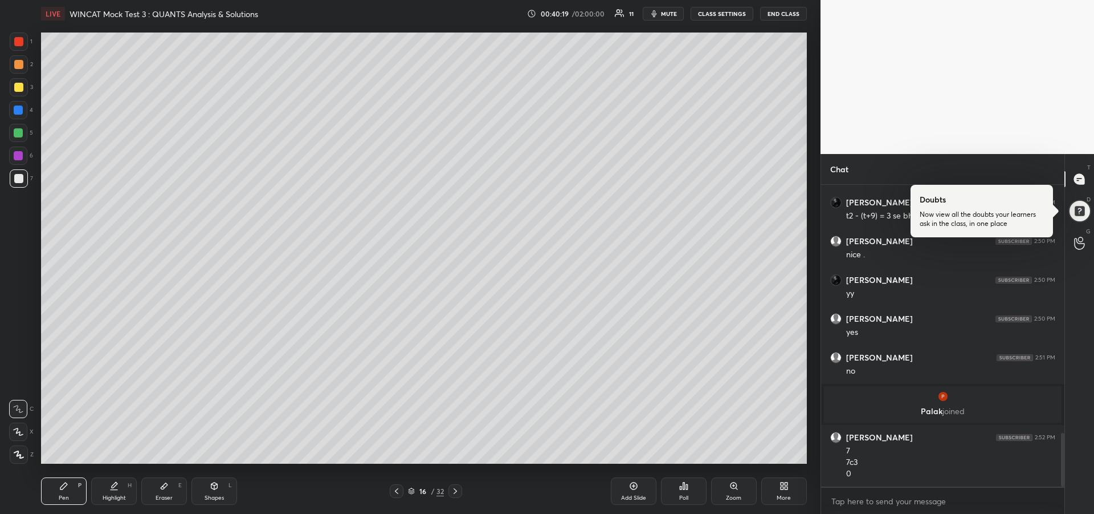
click at [457, 495] on div at bounding box center [456, 491] width 14 height 14
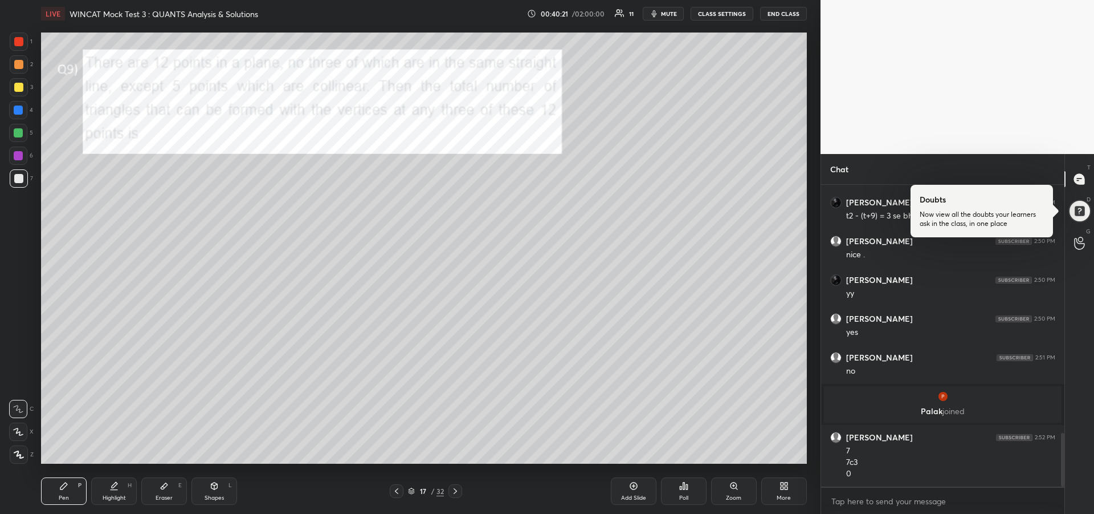
click at [18, 85] on div at bounding box center [18, 87] width 9 height 9
click at [22, 431] on icon at bounding box center [18, 431] width 10 height 8
click at [122, 481] on div "Highlight H" at bounding box center [114, 490] width 46 height 27
click at [52, 490] on div "Pen P" at bounding box center [64, 490] width 46 height 27
click at [113, 491] on div "Highlight H" at bounding box center [114, 490] width 46 height 27
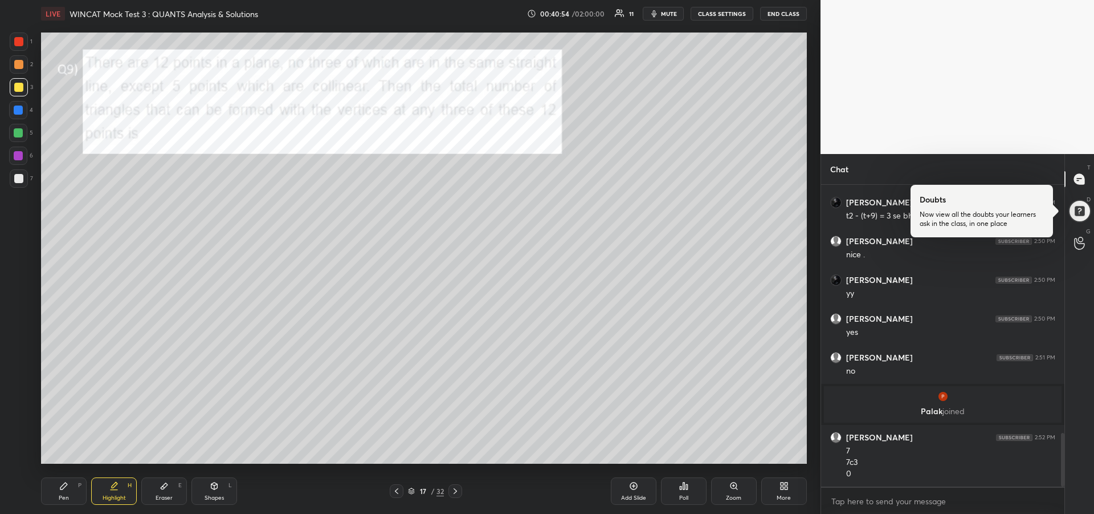
click at [67, 495] on div "Pen" at bounding box center [64, 498] width 10 height 6
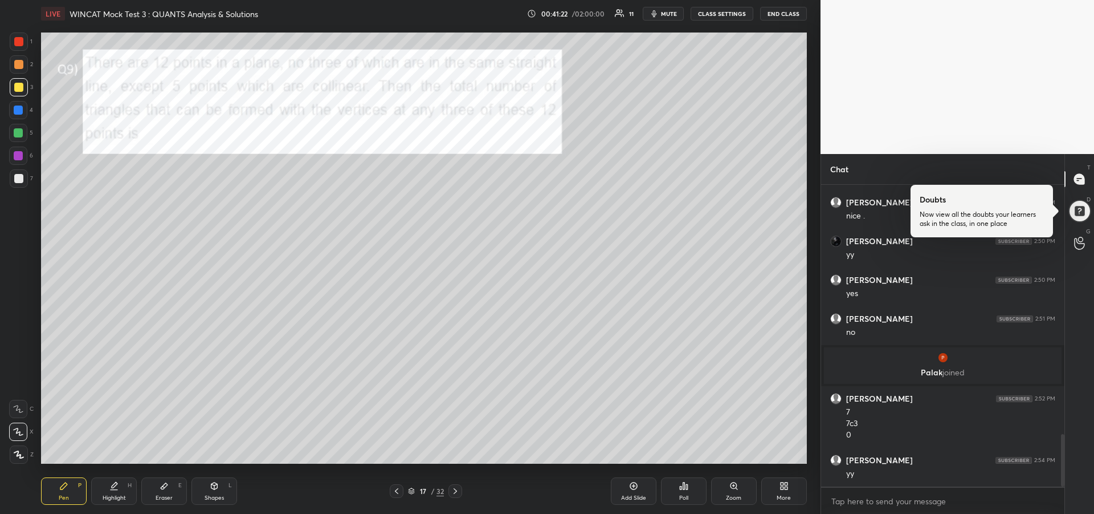
click at [19, 156] on div at bounding box center [18, 155] width 9 height 9
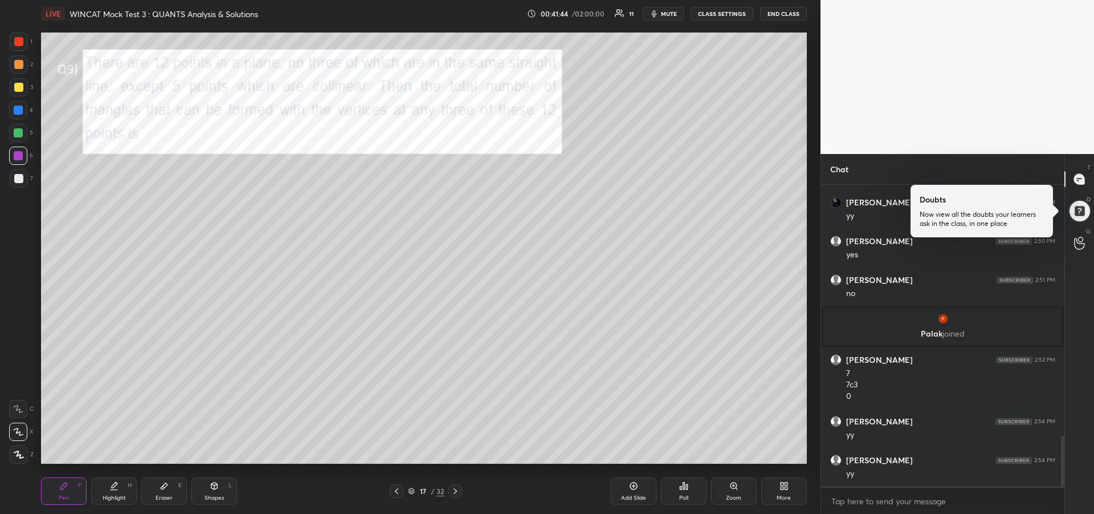
click at [452, 492] on icon at bounding box center [455, 490] width 9 height 9
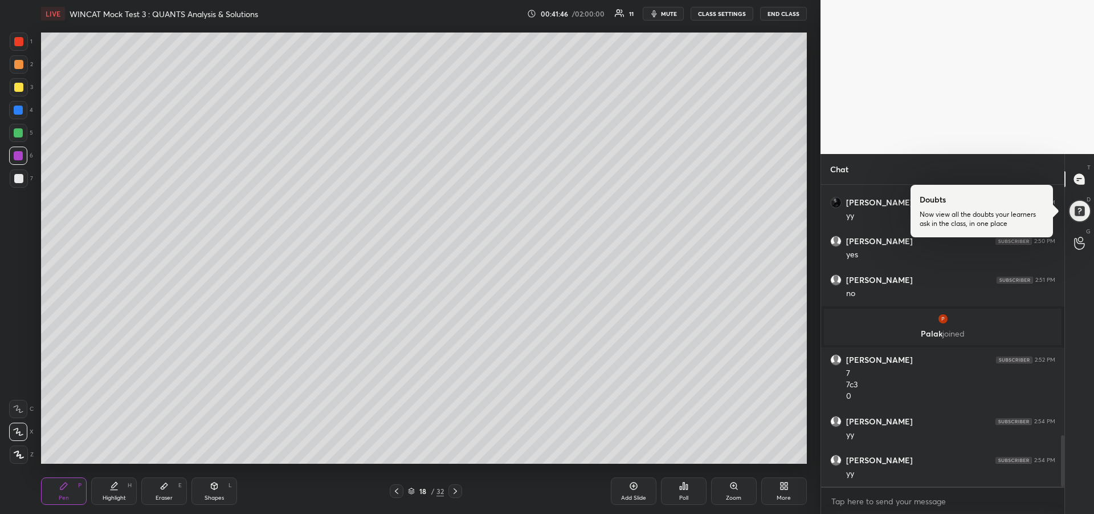
click at [457, 492] on icon at bounding box center [455, 490] width 9 height 9
click at [458, 493] on icon at bounding box center [455, 490] width 9 height 9
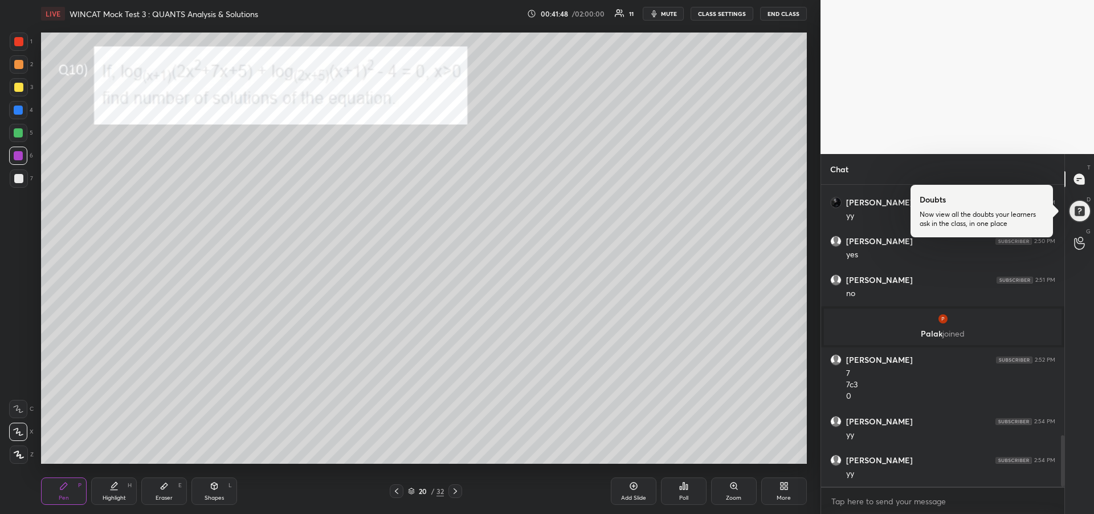
click at [16, 68] on div at bounding box center [18, 64] width 9 height 9
click at [67, 492] on div "Pen P" at bounding box center [64, 490] width 46 height 27
click at [18, 113] on div at bounding box center [18, 109] width 9 height 9
click at [104, 490] on div "Highlight H" at bounding box center [114, 490] width 46 height 27
click at [63, 492] on div "Pen P" at bounding box center [64, 490] width 46 height 27
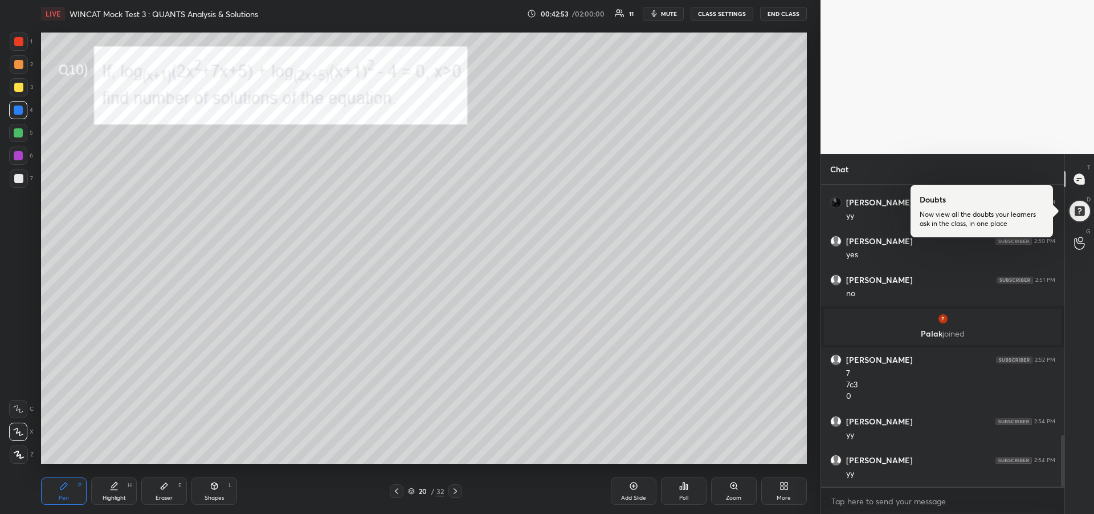
click at [19, 138] on div at bounding box center [18, 133] width 18 height 18
click at [162, 490] on icon at bounding box center [164, 485] width 9 height 9
click at [58, 488] on div "Pen P" at bounding box center [64, 490] width 46 height 27
click at [18, 113] on div at bounding box center [18, 109] width 9 height 9
click at [17, 136] on div at bounding box center [18, 132] width 9 height 9
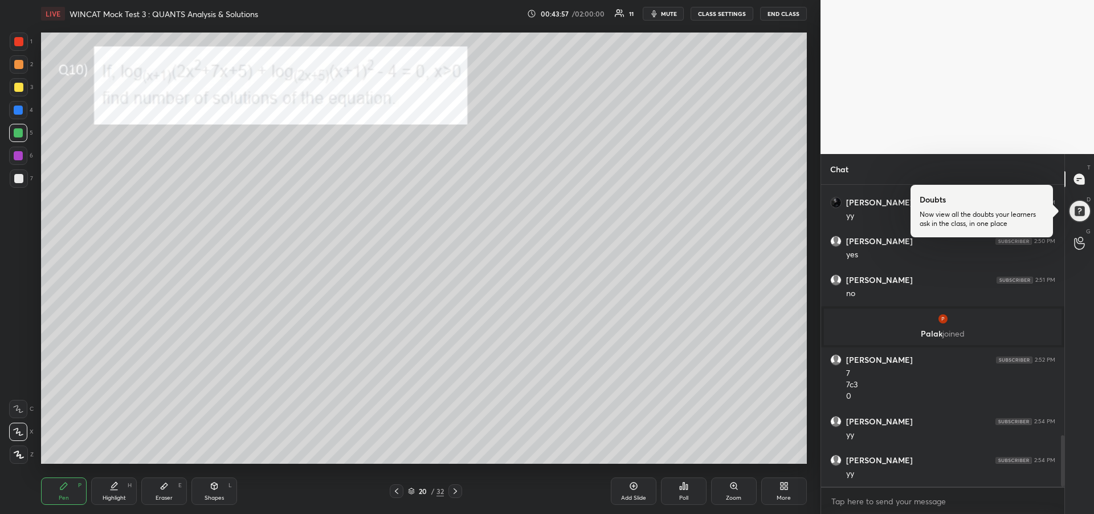
click at [11, 409] on div at bounding box center [18, 409] width 18 height 18
click at [115, 491] on div "Highlight H" at bounding box center [114, 490] width 46 height 27
click at [60, 486] on icon at bounding box center [63, 485] width 9 height 9
click at [18, 179] on div at bounding box center [18, 178] width 9 height 9
click at [157, 493] on div "Eraser E" at bounding box center [164, 490] width 46 height 27
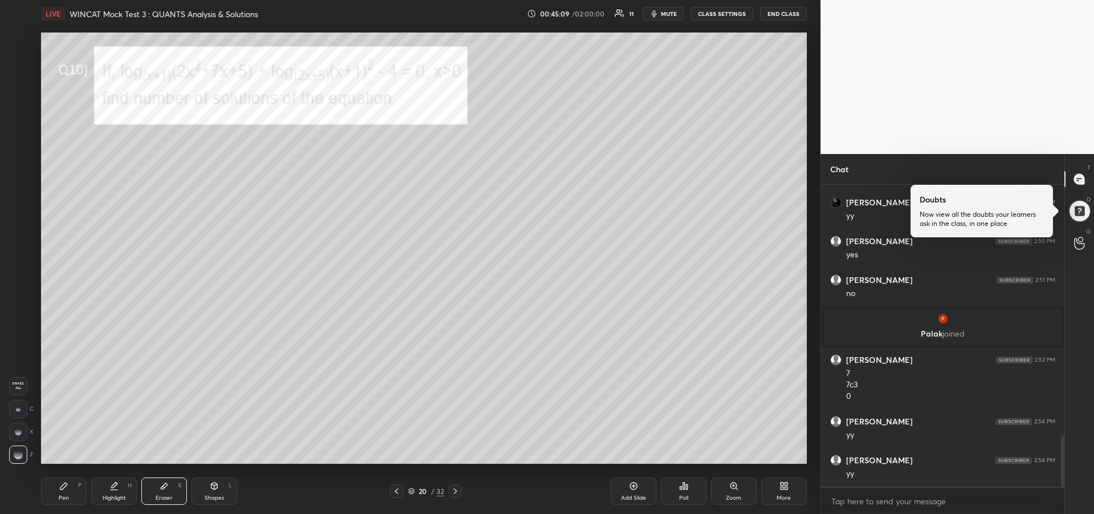
click at [66, 498] on div "Pen" at bounding box center [64, 498] width 10 height 6
click at [165, 492] on div "Eraser E" at bounding box center [164, 490] width 46 height 27
click at [68, 486] on div "Pen P" at bounding box center [64, 490] width 46 height 27
click at [17, 49] on div at bounding box center [19, 41] width 18 height 18
click at [108, 476] on div "Pen P Highlight H Eraser E Shapes L 20 / 32 Add Slide Poll Zoom More" at bounding box center [424, 491] width 766 height 46
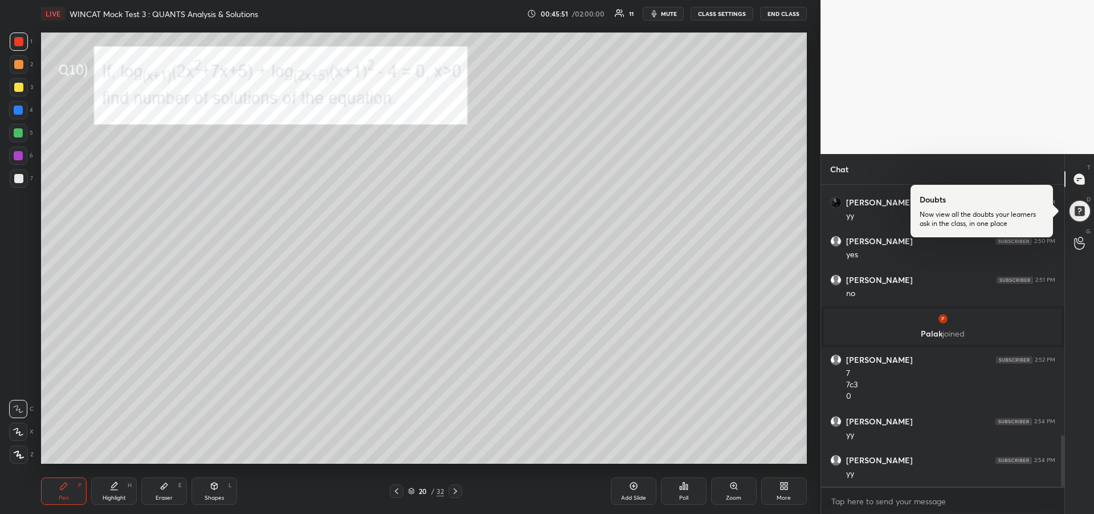
click at [167, 489] on icon at bounding box center [164, 485] width 9 height 9
click at [71, 482] on div "Pen P" at bounding box center [64, 490] width 46 height 27
click at [112, 487] on icon at bounding box center [115, 485] width 6 height 6
click at [62, 491] on div "Pen P" at bounding box center [64, 490] width 46 height 27
click at [107, 489] on div "Highlight H" at bounding box center [114, 490] width 46 height 27
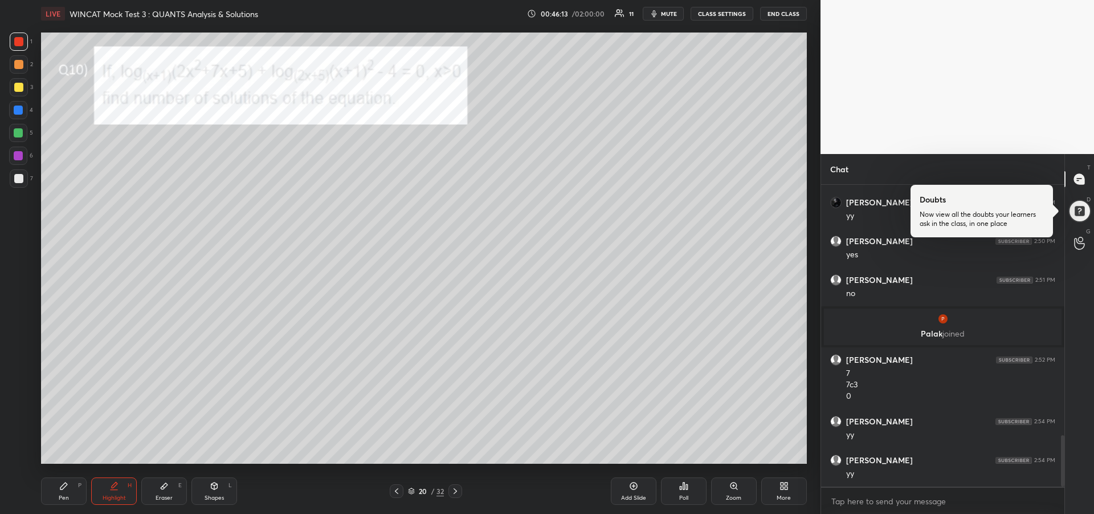
scroll to position [1511, 0]
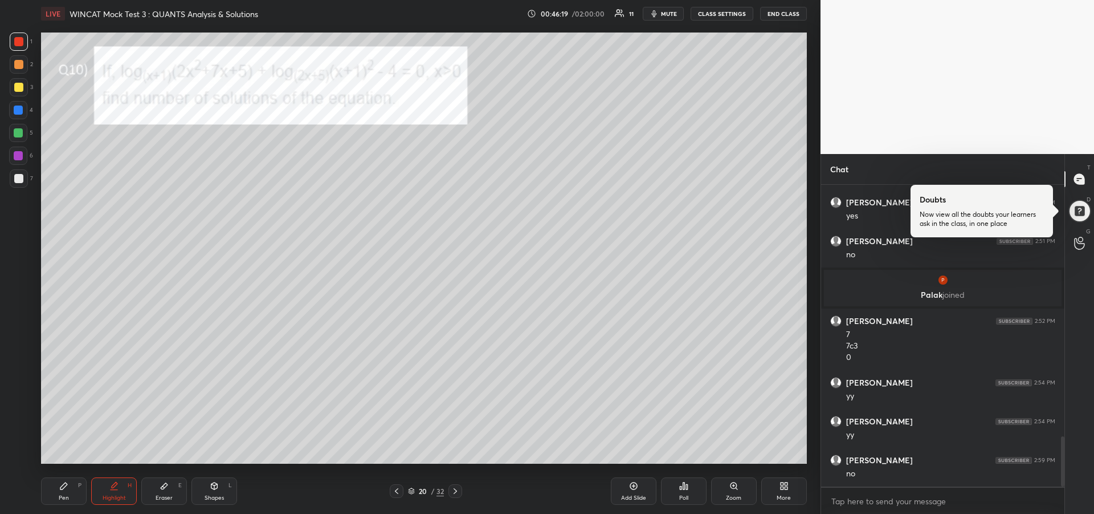
click at [72, 492] on div "Pen P" at bounding box center [64, 490] width 46 height 27
click at [17, 107] on div at bounding box center [18, 109] width 9 height 9
click at [458, 491] on icon at bounding box center [455, 490] width 9 height 9
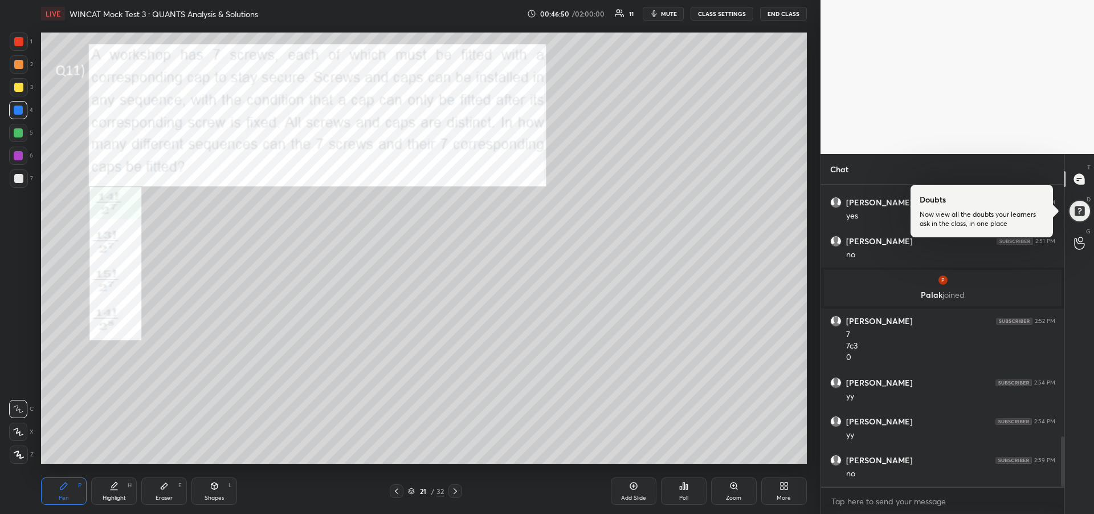
click at [15, 63] on div at bounding box center [18, 64] width 9 height 9
click at [453, 490] on icon at bounding box center [455, 490] width 9 height 9
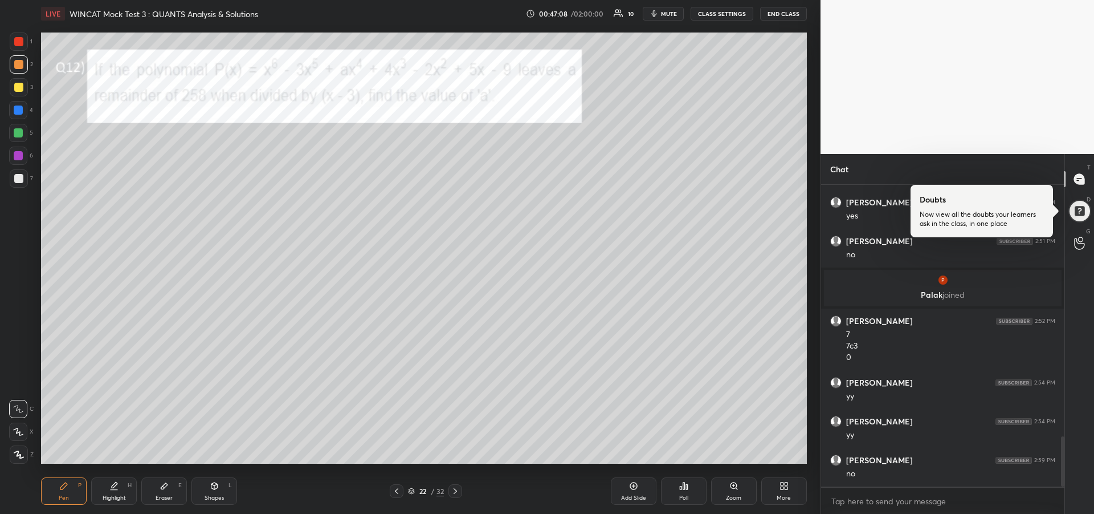
click at [624, 485] on div "Add Slide" at bounding box center [634, 490] width 46 height 27
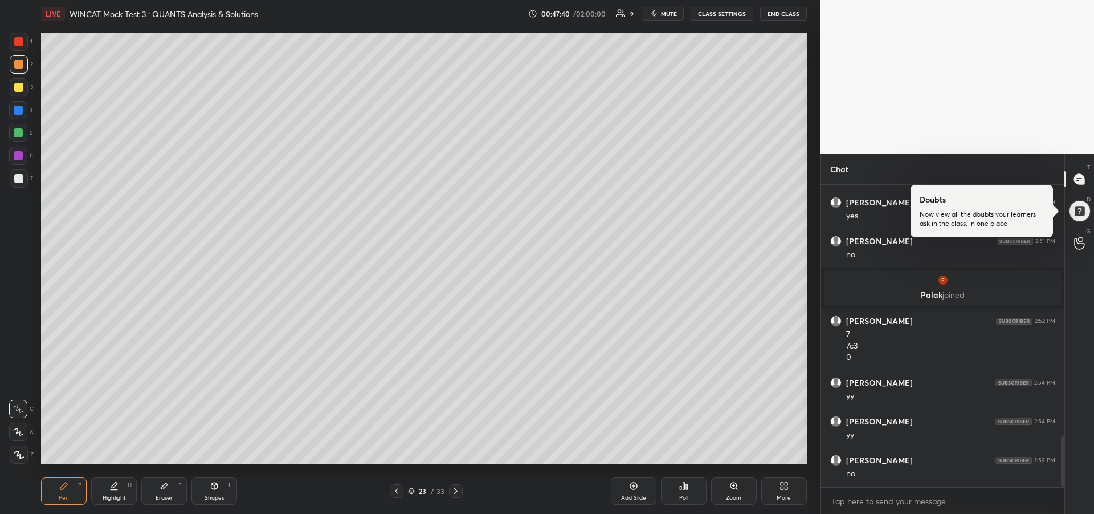
click at [156, 488] on div "Eraser E" at bounding box center [164, 490] width 46 height 27
click at [63, 488] on icon at bounding box center [63, 485] width 7 height 7
click at [397, 489] on icon at bounding box center [396, 491] width 3 height 6
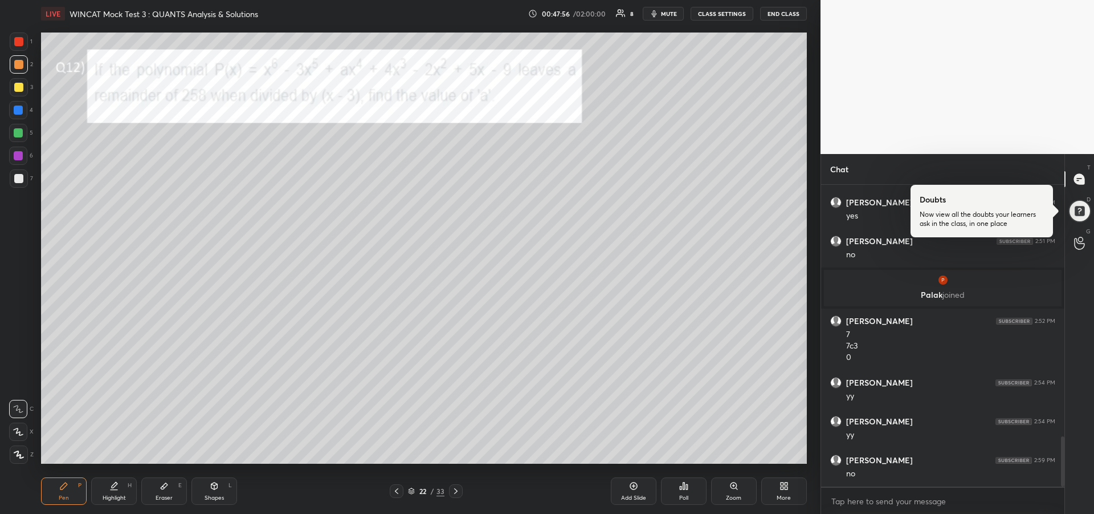
click at [13, 66] on div at bounding box center [19, 64] width 18 height 18
click at [14, 136] on div at bounding box center [18, 132] width 9 height 9
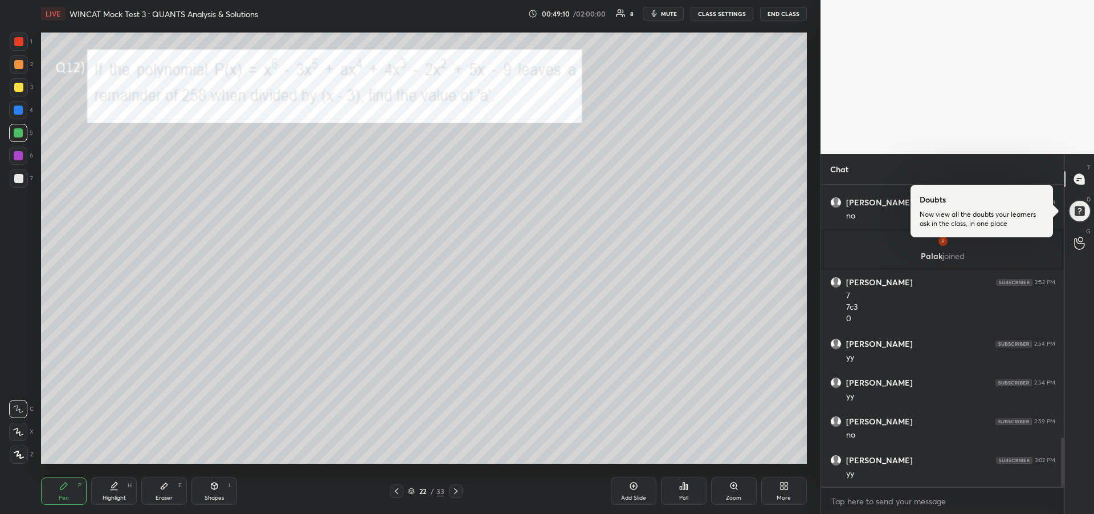
click at [458, 491] on icon at bounding box center [455, 490] width 9 height 9
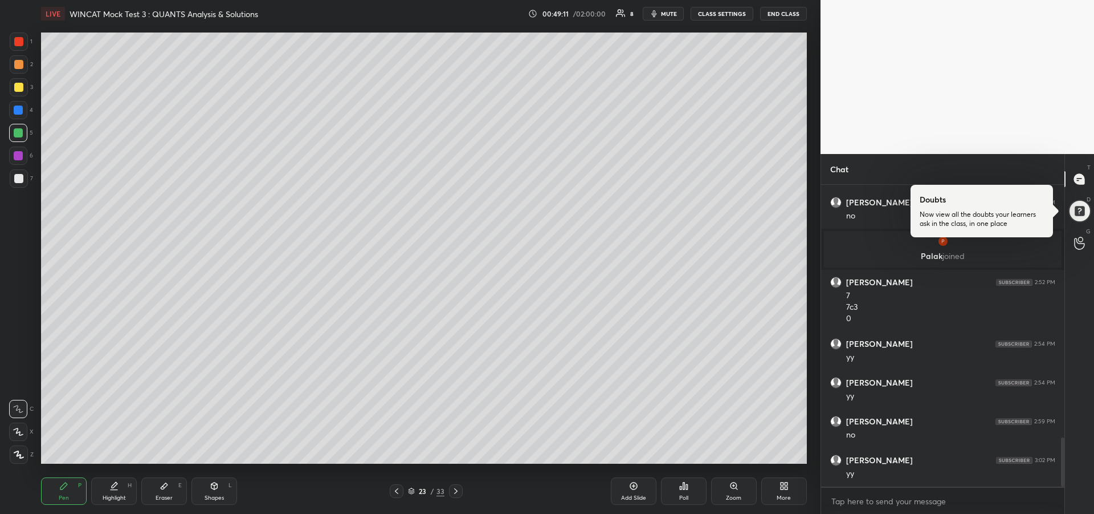
click at [453, 494] on icon at bounding box center [455, 490] width 9 height 9
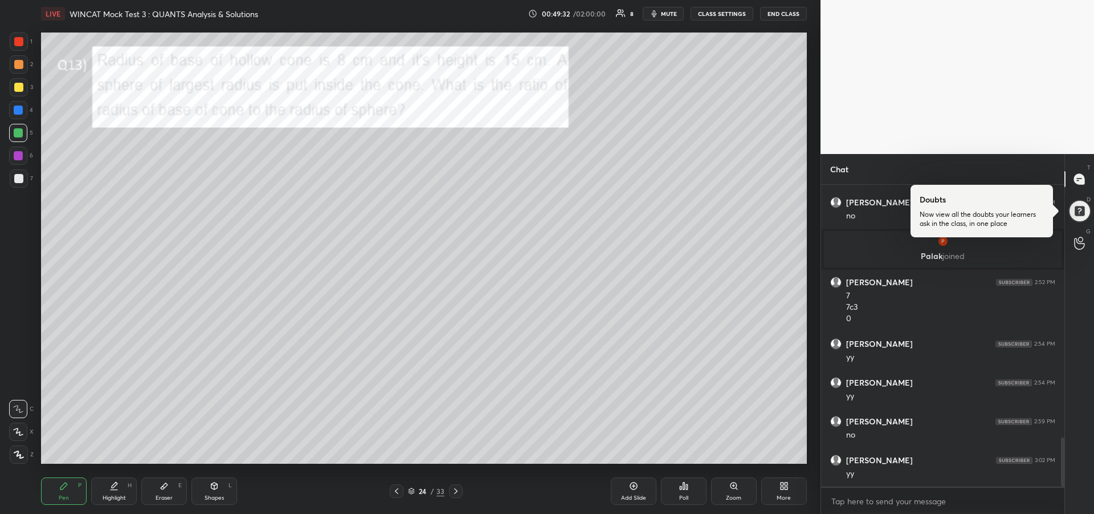
click at [14, 179] on div at bounding box center [18, 178] width 9 height 9
click at [22, 47] on div at bounding box center [19, 41] width 18 height 18
click at [22, 153] on div at bounding box center [18, 155] width 9 height 9
click at [112, 491] on div "Highlight H" at bounding box center [114, 490] width 46 height 27
click at [56, 483] on div "Pen P" at bounding box center [64, 490] width 46 height 27
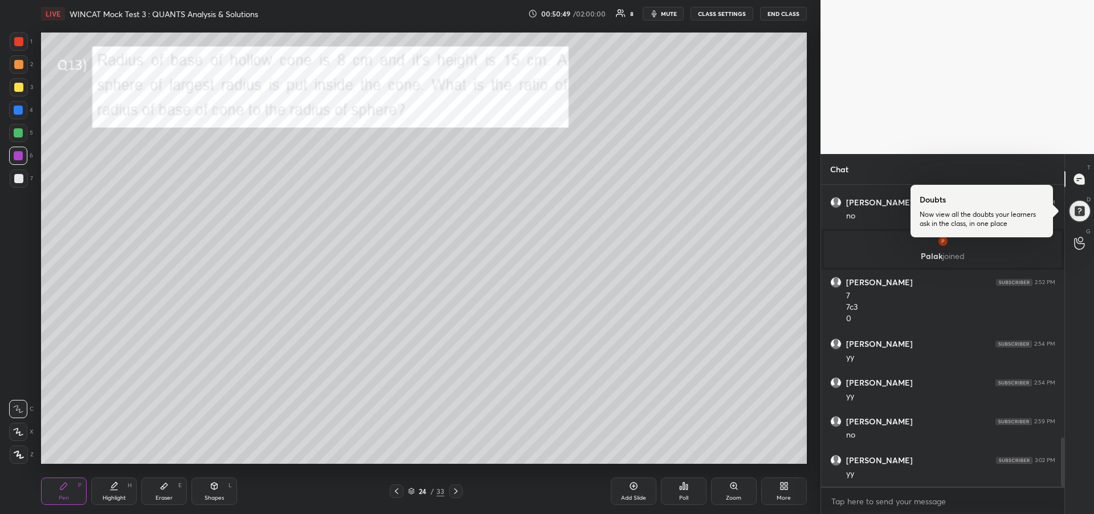
click at [17, 180] on div at bounding box center [18, 178] width 9 height 9
click at [18, 90] on div at bounding box center [18, 87] width 9 height 9
click at [121, 490] on div "Highlight H" at bounding box center [114, 490] width 46 height 27
click at [67, 487] on icon at bounding box center [63, 485] width 9 height 9
click at [116, 487] on icon at bounding box center [113, 485] width 9 height 9
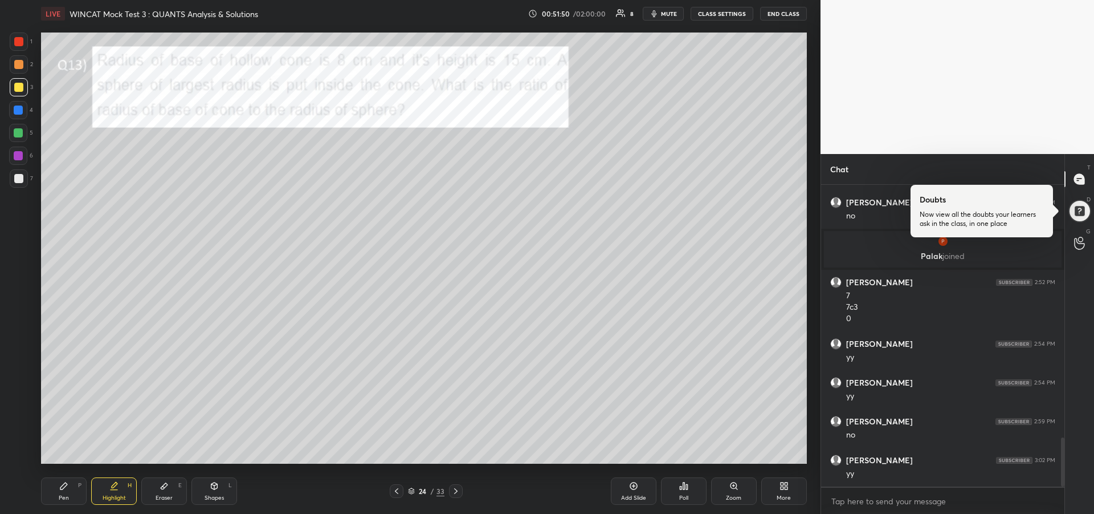
click at [71, 487] on div "Pen P" at bounding box center [64, 490] width 46 height 27
click at [109, 495] on div "Highlight" at bounding box center [114, 498] width 23 height 6
click at [54, 496] on div "Pen P" at bounding box center [64, 490] width 46 height 27
click at [116, 495] on div "Highlight" at bounding box center [114, 498] width 23 height 6
click at [58, 492] on div "Pen P" at bounding box center [64, 490] width 46 height 27
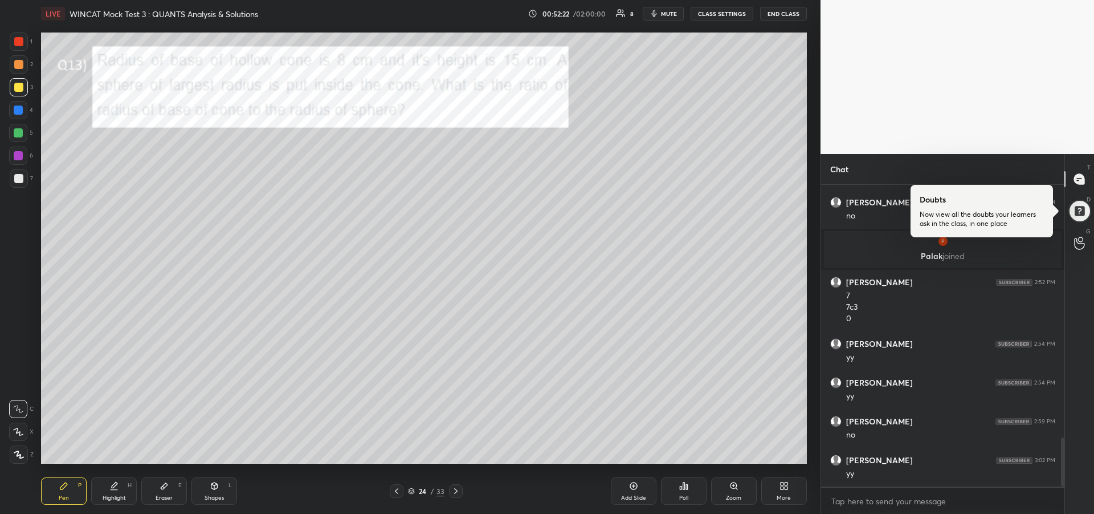
click at [164, 495] on div "Eraser" at bounding box center [164, 498] width 17 height 6
click at [65, 492] on div "Pen P" at bounding box center [64, 490] width 46 height 27
click at [19, 154] on div at bounding box center [18, 155] width 9 height 9
click at [17, 92] on div at bounding box center [19, 87] width 18 height 18
click at [458, 491] on icon at bounding box center [455, 490] width 9 height 9
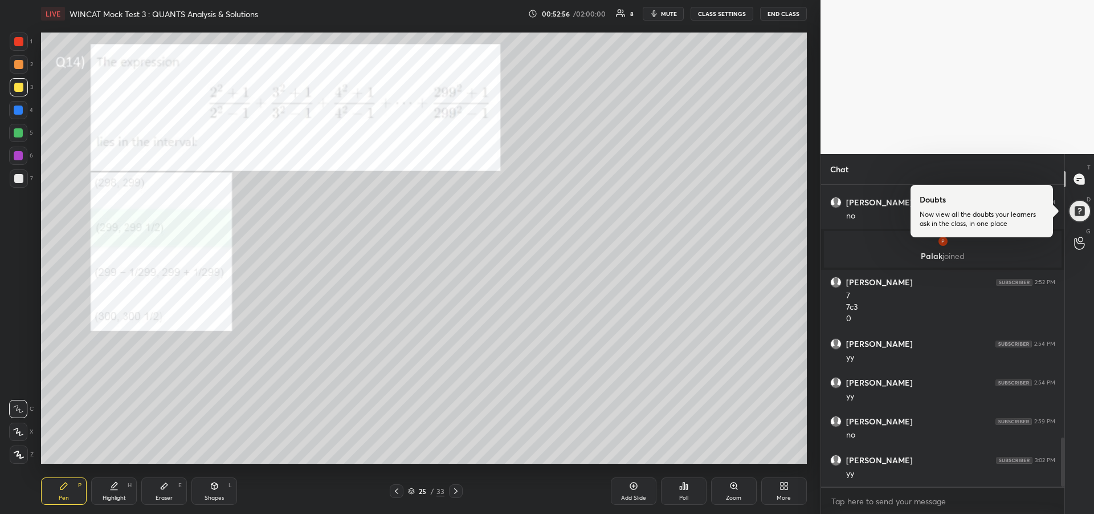
click at [15, 135] on div at bounding box center [18, 132] width 9 height 9
click at [18, 47] on div at bounding box center [19, 41] width 18 height 18
click at [164, 483] on icon at bounding box center [164, 485] width 9 height 9
click at [65, 495] on div "Pen" at bounding box center [64, 498] width 10 height 6
click at [18, 180] on div at bounding box center [18, 178] width 9 height 9
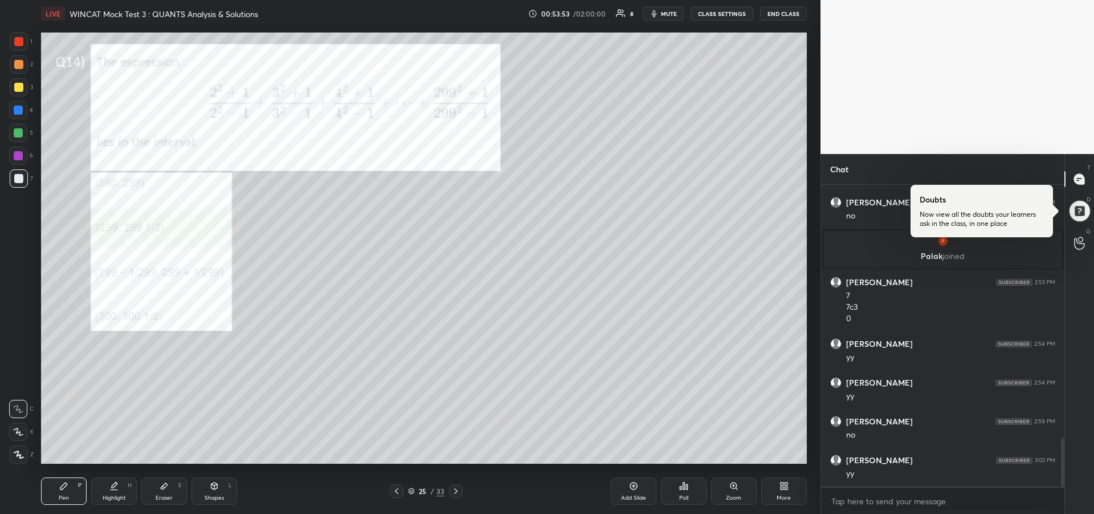
click at [120, 487] on div "Highlight H" at bounding box center [114, 490] width 46 height 27
click at [72, 490] on div "Pen P" at bounding box center [64, 490] width 46 height 27
click at [18, 132] on div at bounding box center [18, 132] width 9 height 9
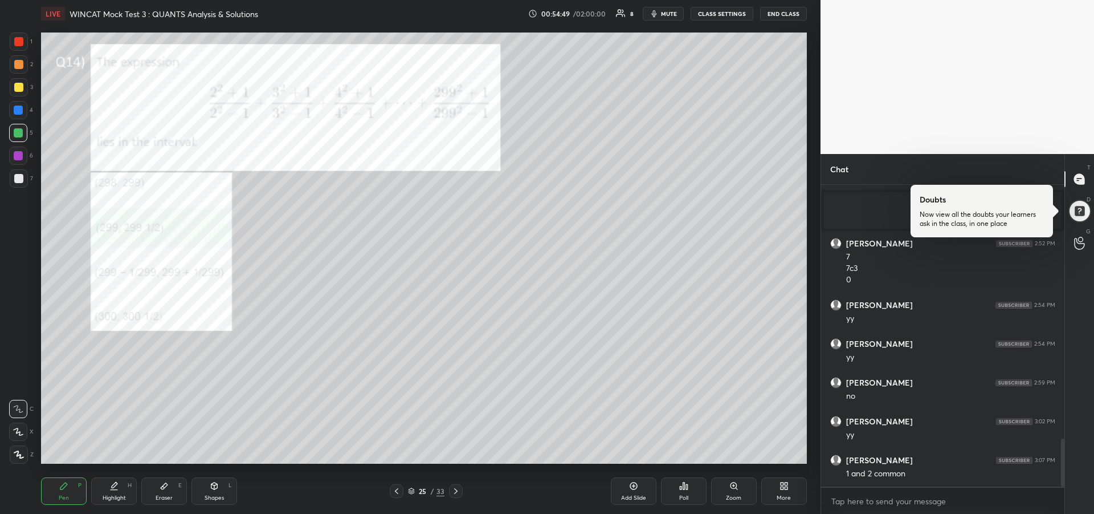
click at [113, 489] on icon at bounding box center [113, 485] width 9 height 9
click at [59, 492] on div "Pen P" at bounding box center [64, 490] width 46 height 27
click at [115, 495] on div "Highlight" at bounding box center [114, 498] width 23 height 6
click at [12, 44] on div at bounding box center [19, 41] width 18 height 18
click at [72, 488] on div "Pen P" at bounding box center [64, 490] width 46 height 27
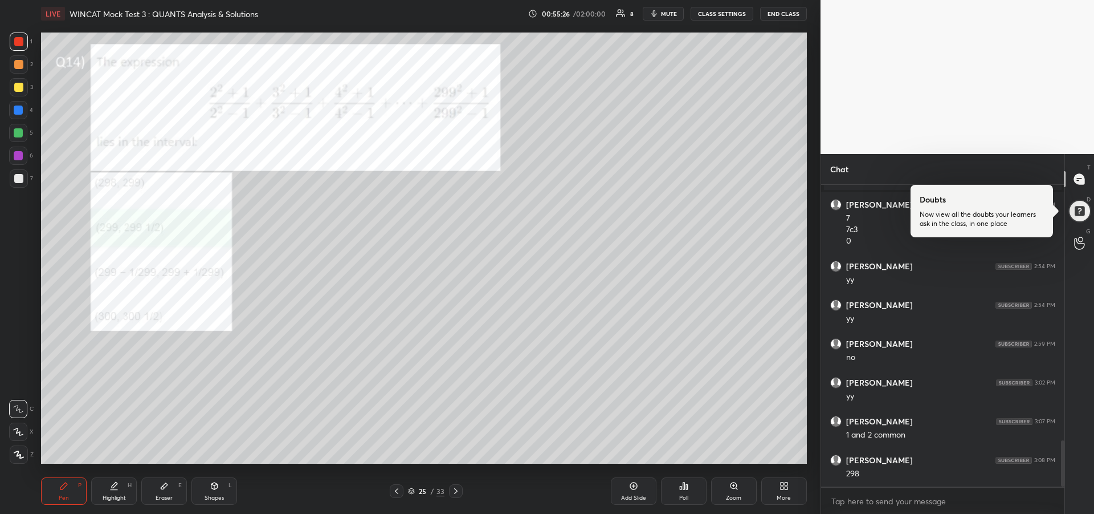
scroll to position [1666, 0]
click at [161, 496] on div "Eraser" at bounding box center [164, 498] width 17 height 6
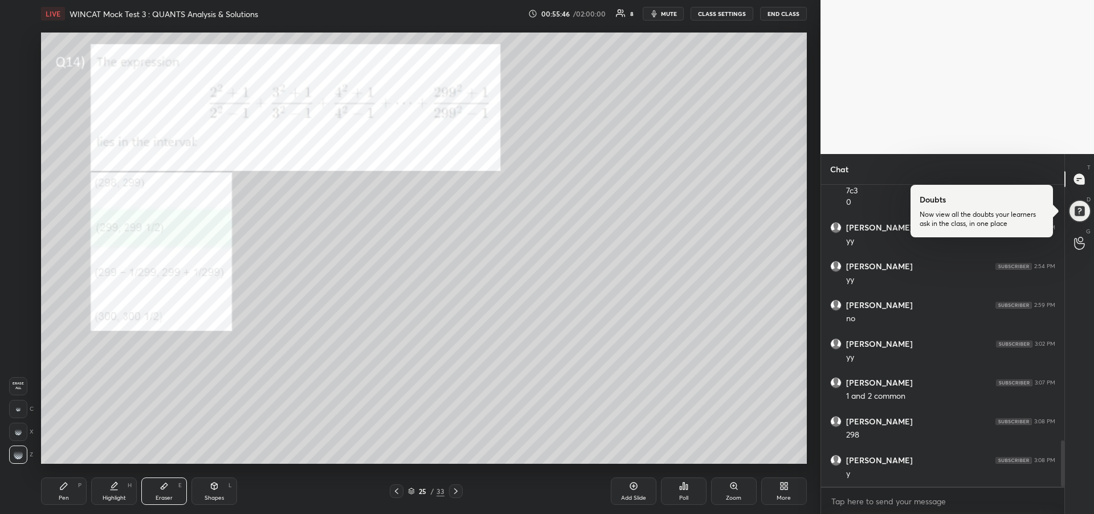
click at [58, 489] on div "Pen P" at bounding box center [64, 490] width 46 height 27
click at [18, 180] on div at bounding box center [18, 178] width 9 height 9
click at [116, 496] on div "Highlight" at bounding box center [114, 498] width 23 height 6
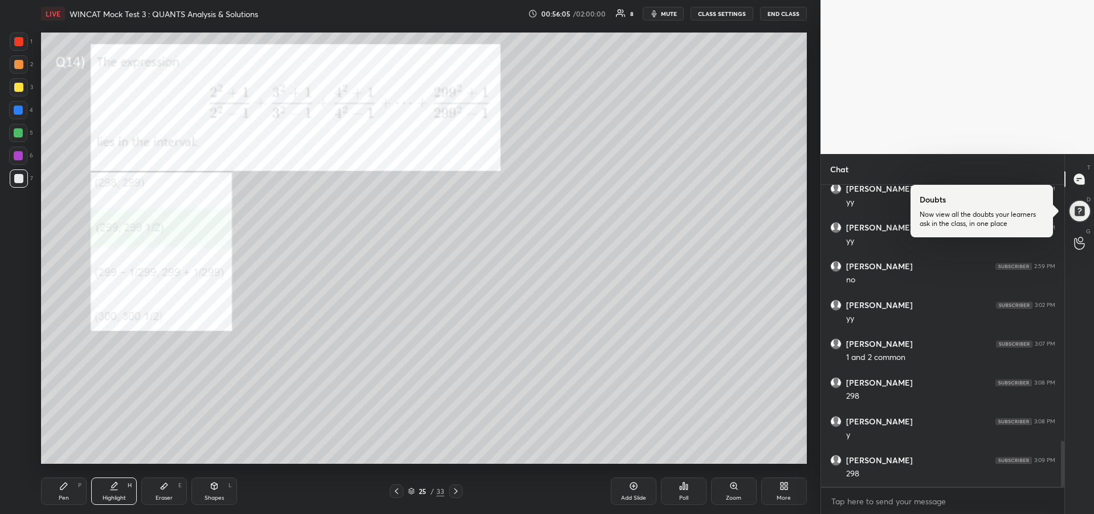
scroll to position [1743, 0]
click at [56, 490] on div "Pen P" at bounding box center [64, 490] width 46 height 27
click at [113, 491] on div "Highlight H" at bounding box center [114, 490] width 46 height 27
click at [59, 495] on div "Pen" at bounding box center [64, 498] width 10 height 6
click at [163, 492] on div "Eraser E" at bounding box center [164, 490] width 46 height 27
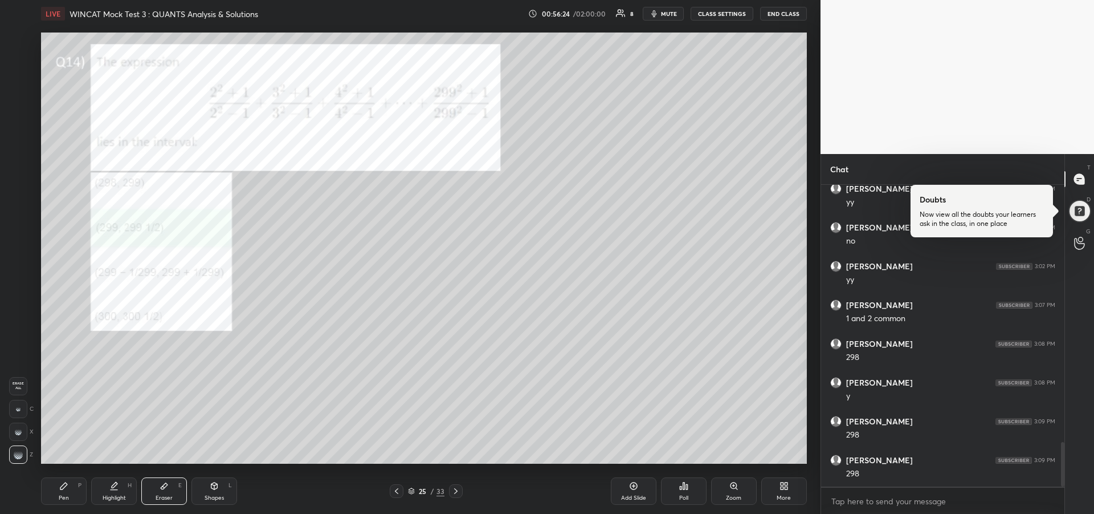
click at [73, 487] on div "Pen P" at bounding box center [64, 490] width 46 height 27
click at [158, 488] on div "Eraser E" at bounding box center [164, 490] width 46 height 27
click at [66, 498] on div "Pen" at bounding box center [64, 498] width 10 height 6
click at [118, 490] on icon at bounding box center [113, 485] width 9 height 9
click at [55, 495] on div "Pen P" at bounding box center [64, 490] width 46 height 27
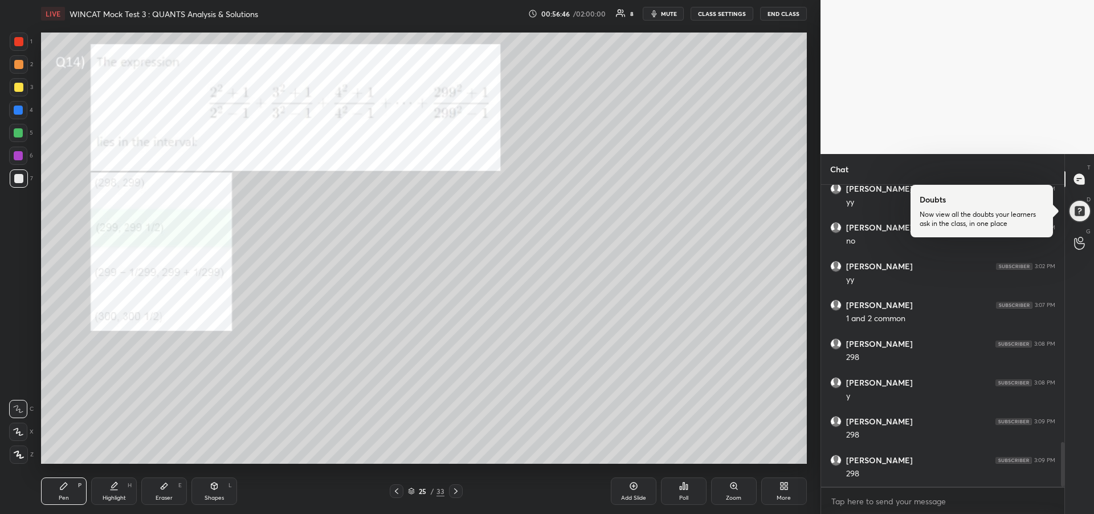
click at [115, 484] on icon at bounding box center [115, 485] width 6 height 6
click at [54, 490] on div "Pen P" at bounding box center [64, 490] width 46 height 27
click at [15, 160] on div at bounding box center [18, 155] width 18 height 18
click at [64, 498] on div "Pen" at bounding box center [64, 498] width 10 height 6
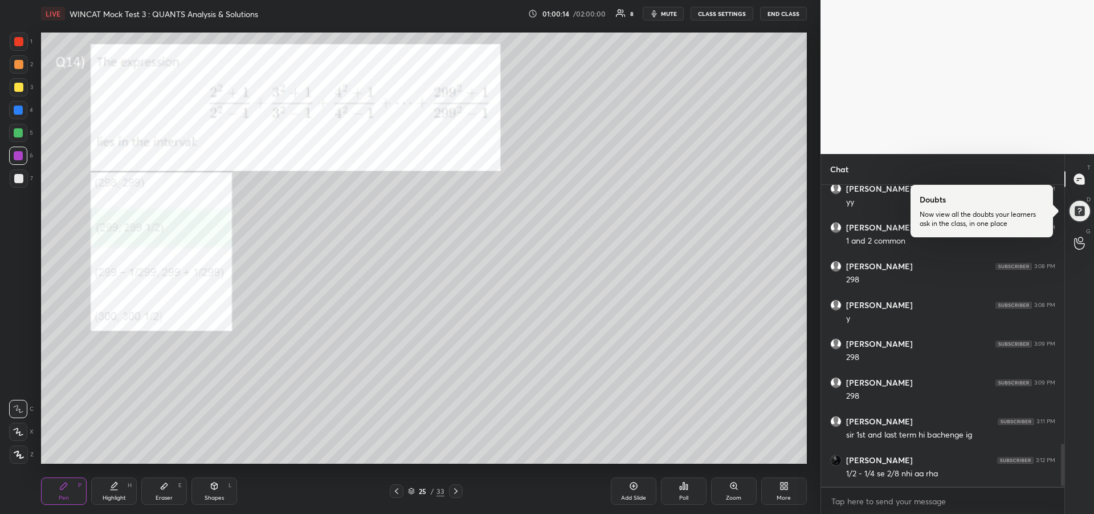
scroll to position [1860, 0]
click at [23, 92] on div at bounding box center [19, 87] width 18 height 18
click at [456, 489] on icon at bounding box center [455, 490] width 9 height 9
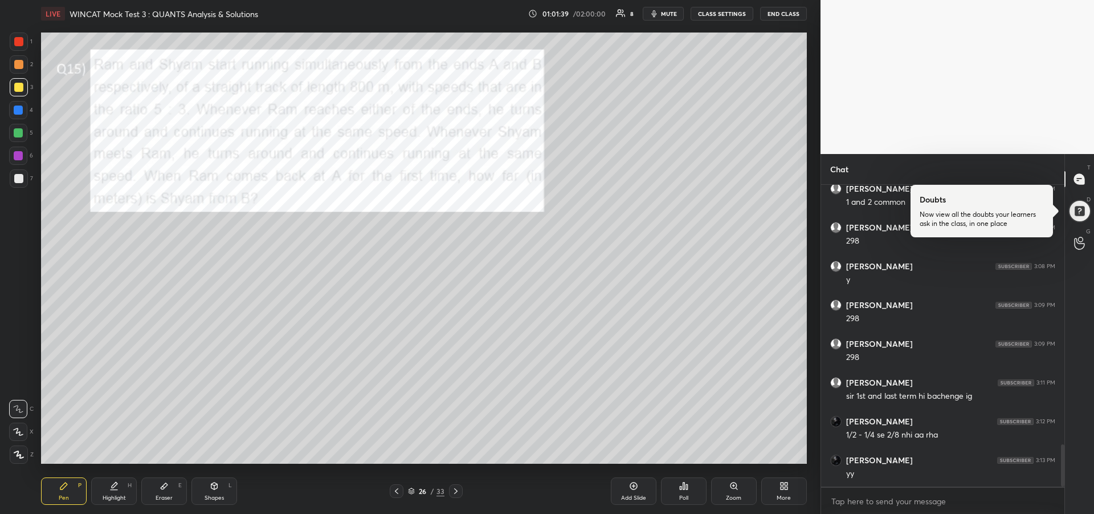
click at [221, 495] on div "Shapes" at bounding box center [214, 498] width 19 height 6
click at [21, 454] on icon at bounding box center [19, 454] width 9 height 9
click at [63, 487] on icon at bounding box center [63, 485] width 7 height 7
click at [107, 488] on div "Highlight H" at bounding box center [114, 490] width 46 height 27
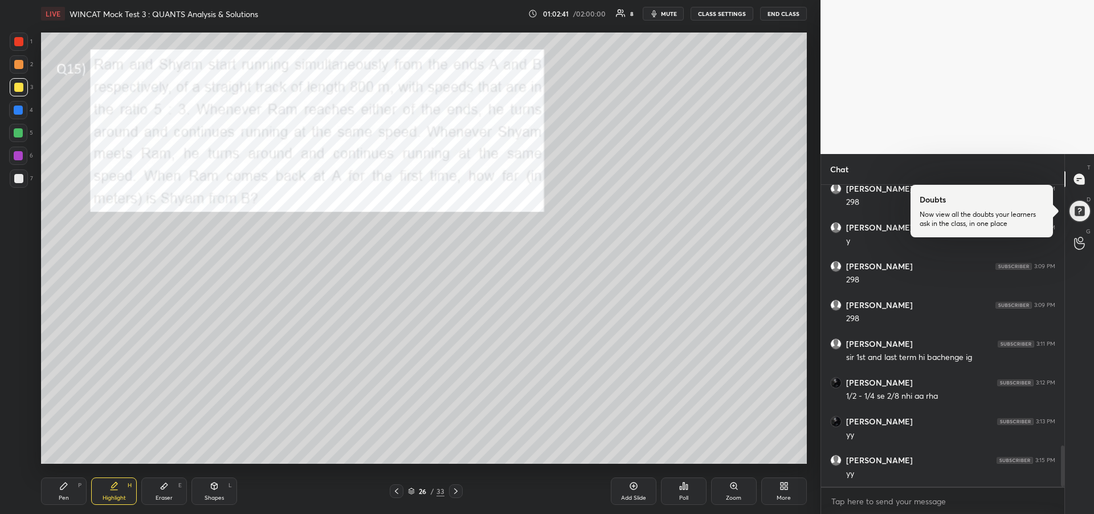
click at [65, 491] on div "Pen P" at bounding box center [64, 490] width 46 height 27
click at [121, 487] on div "Highlight H" at bounding box center [114, 490] width 46 height 27
click at [62, 493] on div "Pen P" at bounding box center [64, 490] width 46 height 27
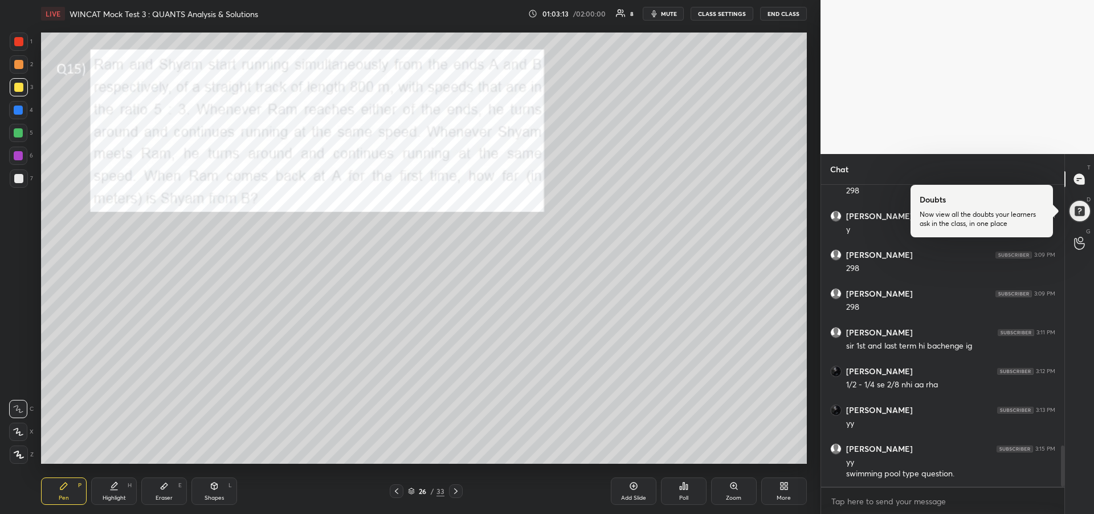
click at [19, 135] on div at bounding box center [18, 132] width 9 height 9
click at [214, 492] on div "Shapes L" at bounding box center [215, 490] width 46 height 27
click at [19, 429] on icon at bounding box center [19, 431] width 12 height 12
click at [67, 485] on icon at bounding box center [63, 485] width 7 height 7
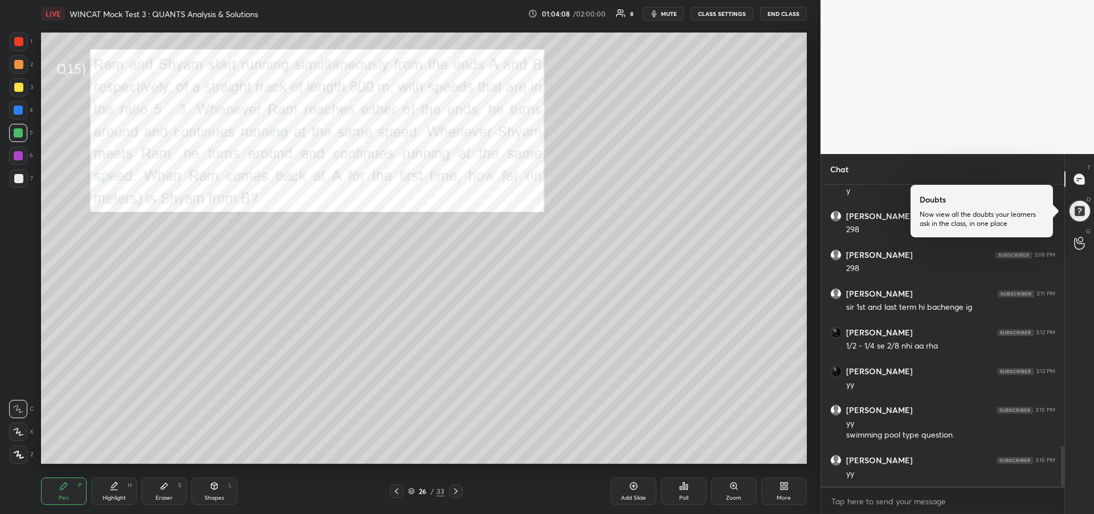
click at [118, 492] on div "Highlight H" at bounding box center [114, 490] width 46 height 27
click at [63, 495] on div "Pen" at bounding box center [64, 498] width 10 height 6
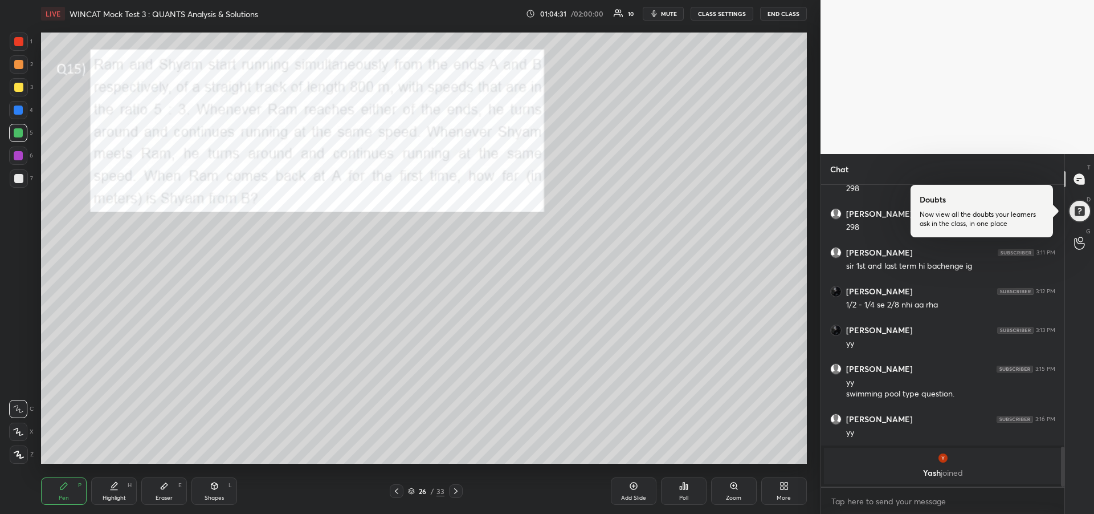
click at [21, 160] on div at bounding box center [18, 155] width 9 height 9
click at [58, 490] on div "Pen P" at bounding box center [64, 490] width 46 height 27
click at [113, 490] on icon at bounding box center [114, 490] width 7 height 0
click at [66, 486] on icon at bounding box center [63, 485] width 9 height 9
click at [19, 135] on div at bounding box center [18, 132] width 9 height 9
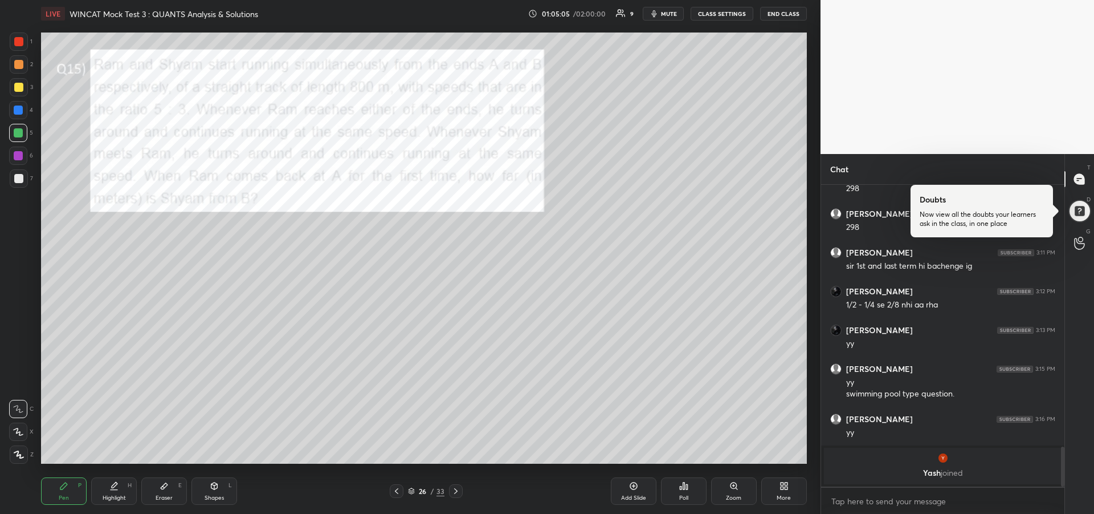
click at [18, 152] on div at bounding box center [18, 155] width 9 height 9
click at [18, 136] on div at bounding box center [18, 132] width 9 height 9
click at [115, 484] on icon at bounding box center [115, 485] width 6 height 6
click at [64, 492] on div "Pen P" at bounding box center [64, 490] width 46 height 27
click at [111, 488] on icon at bounding box center [113, 485] width 9 height 9
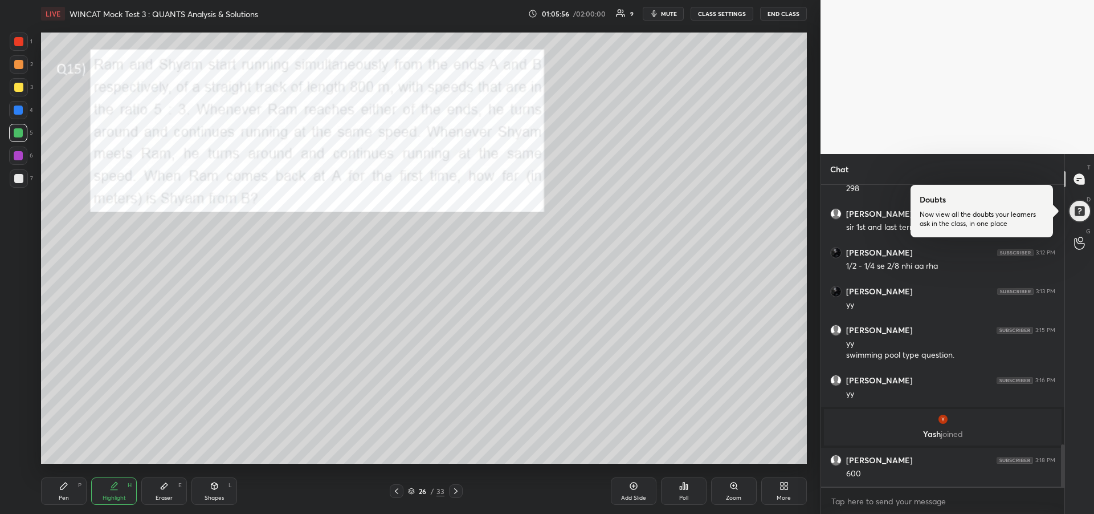
scroll to position [1862, 0]
click at [56, 495] on div "Pen P" at bounding box center [64, 490] width 46 height 27
click at [108, 490] on div "Highlight H" at bounding box center [114, 490] width 46 height 27
click at [72, 492] on div "Pen P" at bounding box center [64, 490] width 46 height 27
click at [15, 156] on div at bounding box center [18, 155] width 9 height 9
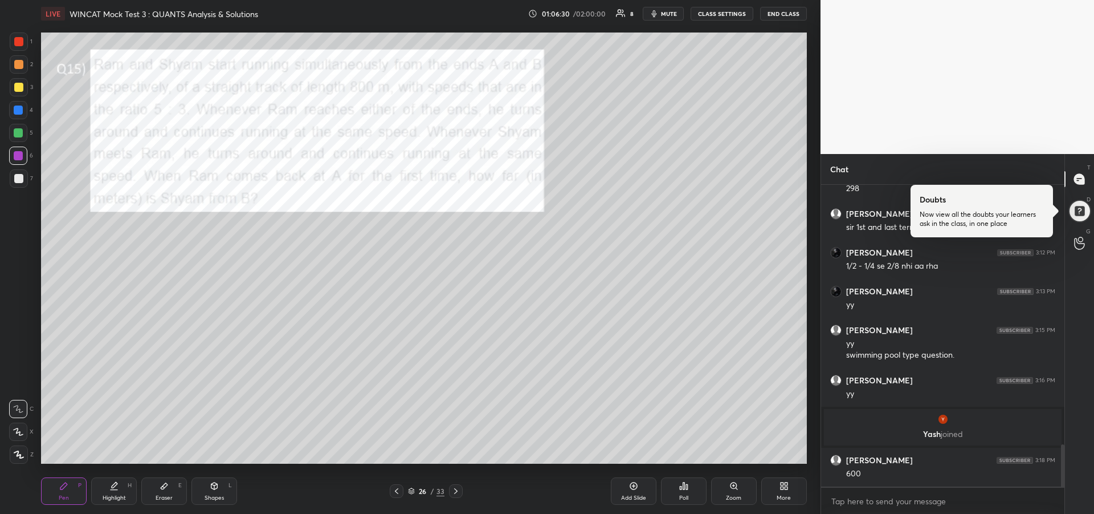
click at [113, 491] on div "Highlight H" at bounding box center [114, 490] width 46 height 27
click at [56, 492] on div "Pen P" at bounding box center [64, 490] width 46 height 27
click at [13, 42] on div at bounding box center [19, 41] width 18 height 18
click at [109, 491] on div "Highlight H" at bounding box center [114, 490] width 46 height 27
click at [66, 495] on div "Pen" at bounding box center [64, 498] width 10 height 6
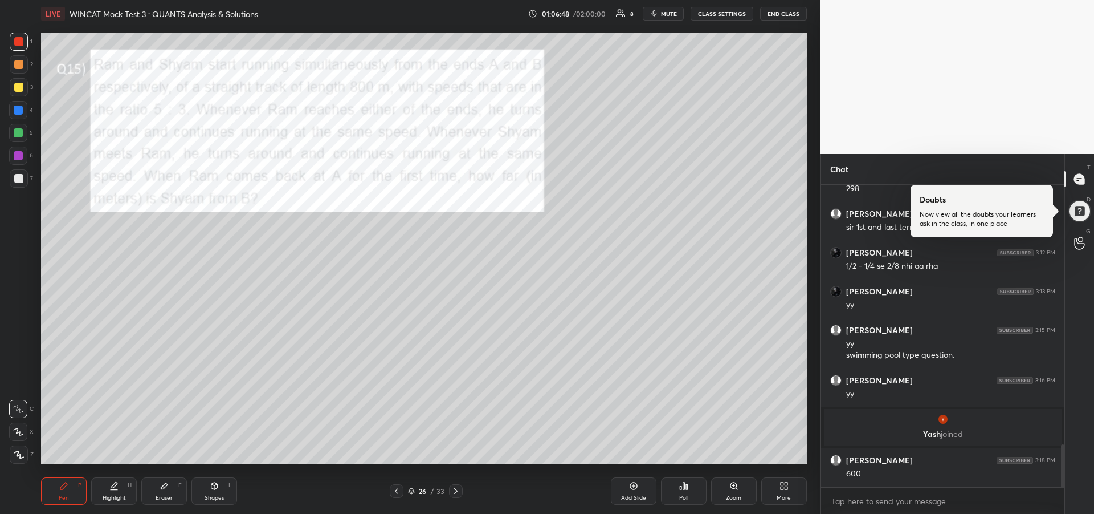
click at [16, 114] on div at bounding box center [18, 109] width 9 height 9
click at [19, 112] on div at bounding box center [18, 109] width 9 height 9
click at [213, 490] on div "Shapes L" at bounding box center [215, 490] width 46 height 27
click at [15, 427] on icon at bounding box center [19, 431] width 12 height 12
click at [114, 492] on div "Highlight H" at bounding box center [114, 490] width 46 height 27
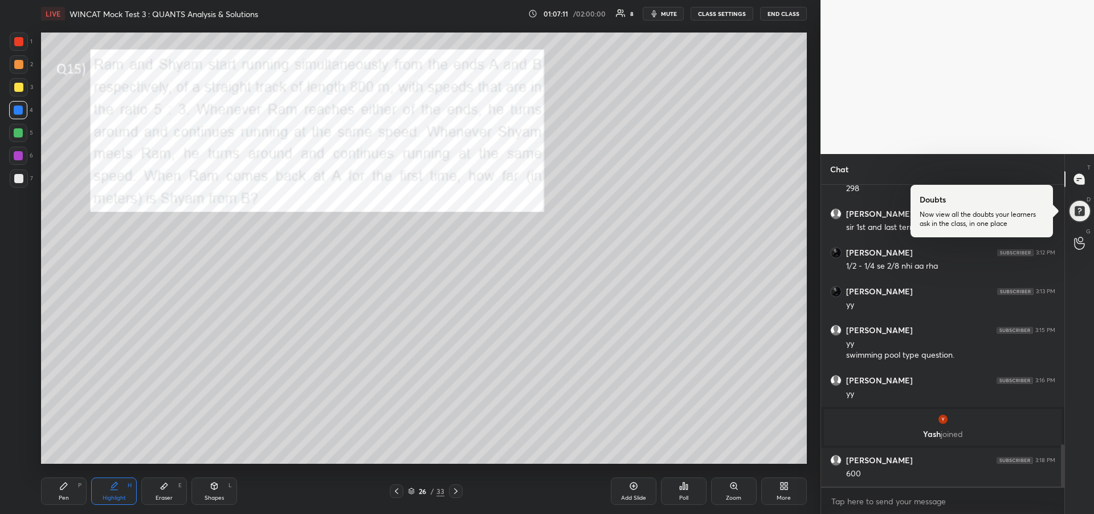
click at [66, 490] on icon at bounding box center [63, 485] width 9 height 9
click at [18, 182] on div at bounding box center [18, 178] width 9 height 9
click at [216, 490] on icon at bounding box center [214, 485] width 9 height 9
click at [20, 453] on icon at bounding box center [19, 454] width 6 height 6
click at [16, 429] on icon at bounding box center [19, 431] width 12 height 12
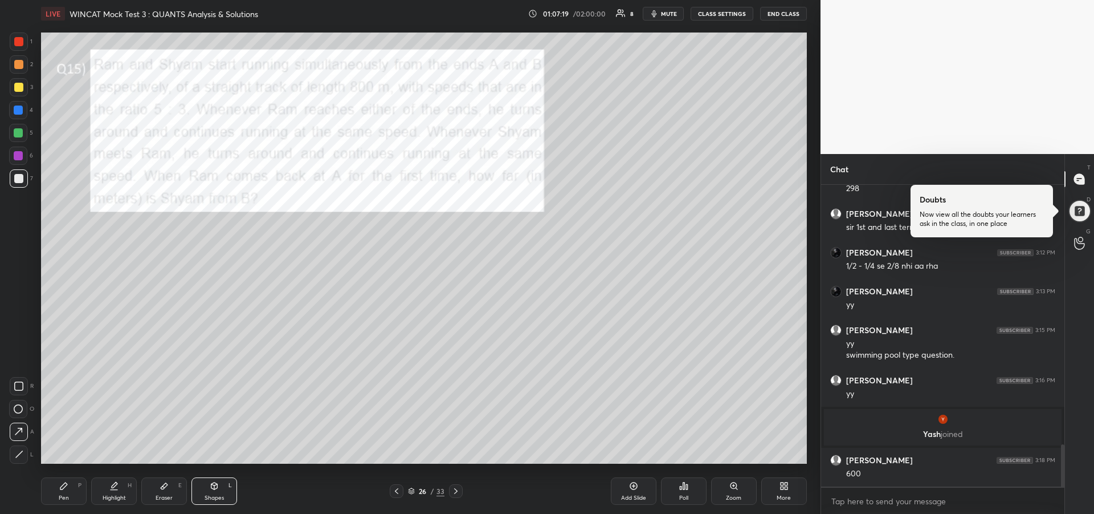
click at [68, 487] on div "Pen P" at bounding box center [64, 490] width 46 height 27
click at [210, 490] on icon at bounding box center [214, 485] width 9 height 9
click at [15, 458] on icon at bounding box center [19, 454] width 9 height 9
click at [14, 111] on div at bounding box center [18, 109] width 9 height 9
click at [219, 491] on div "Shapes L" at bounding box center [215, 490] width 46 height 27
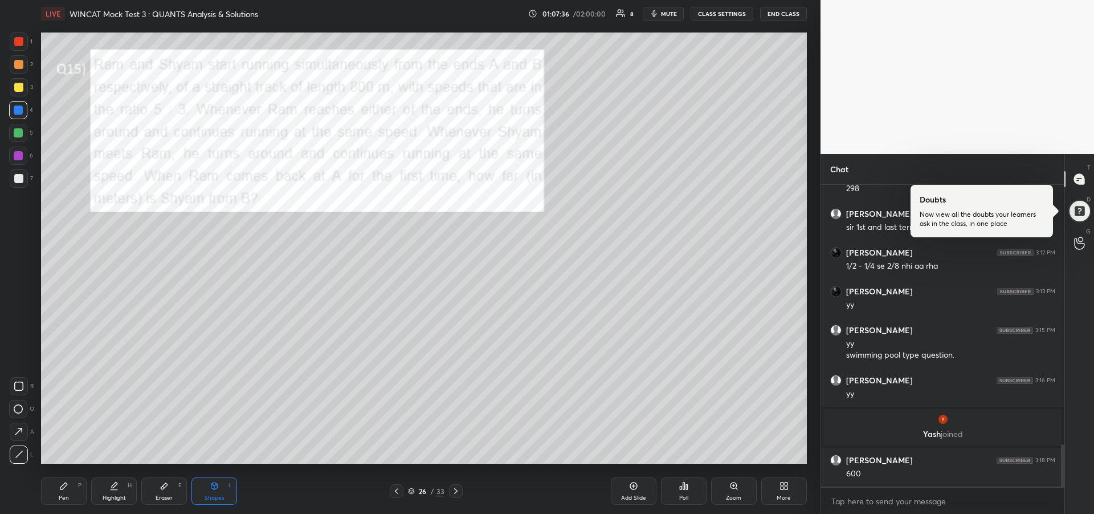
click at [15, 426] on icon at bounding box center [19, 431] width 12 height 12
click at [62, 489] on icon at bounding box center [63, 485] width 7 height 7
click at [110, 480] on div "Highlight H" at bounding box center [114, 490] width 46 height 27
click at [63, 488] on icon at bounding box center [63, 485] width 7 height 7
click at [124, 492] on div "Highlight H" at bounding box center [114, 490] width 46 height 27
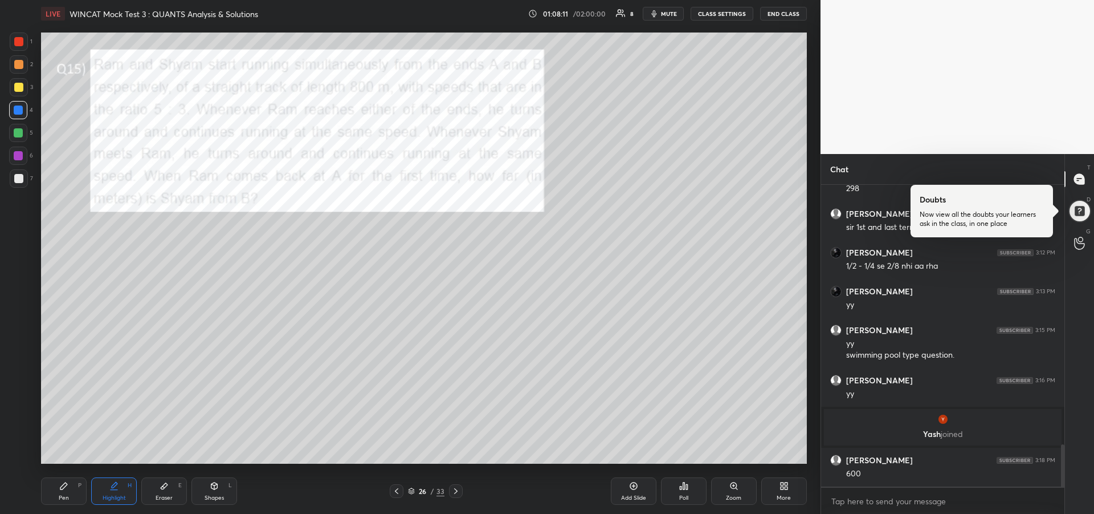
click at [63, 491] on div "Pen P" at bounding box center [64, 490] width 46 height 27
click at [109, 488] on icon at bounding box center [113, 485] width 9 height 9
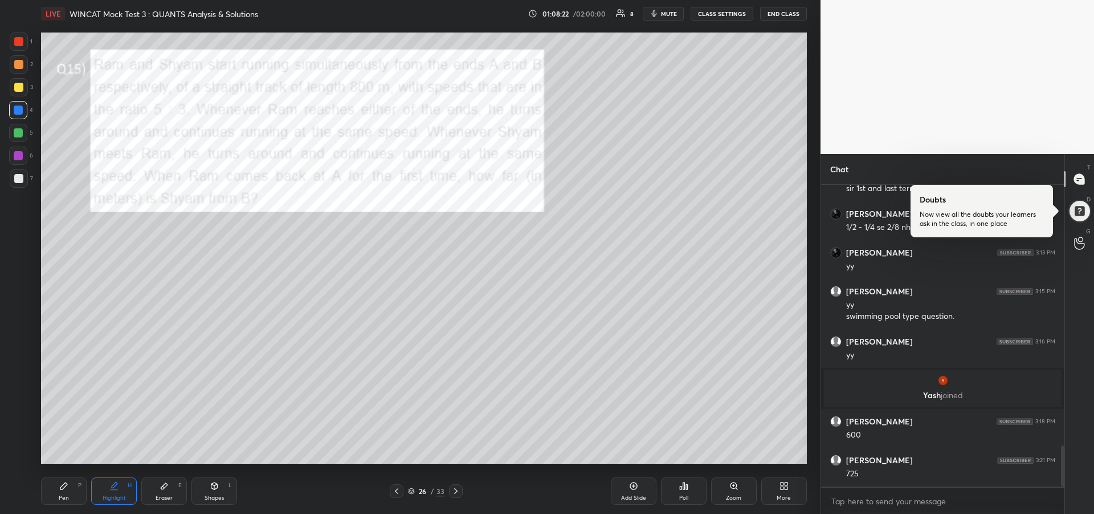
click at [62, 484] on icon at bounding box center [63, 485] width 9 height 9
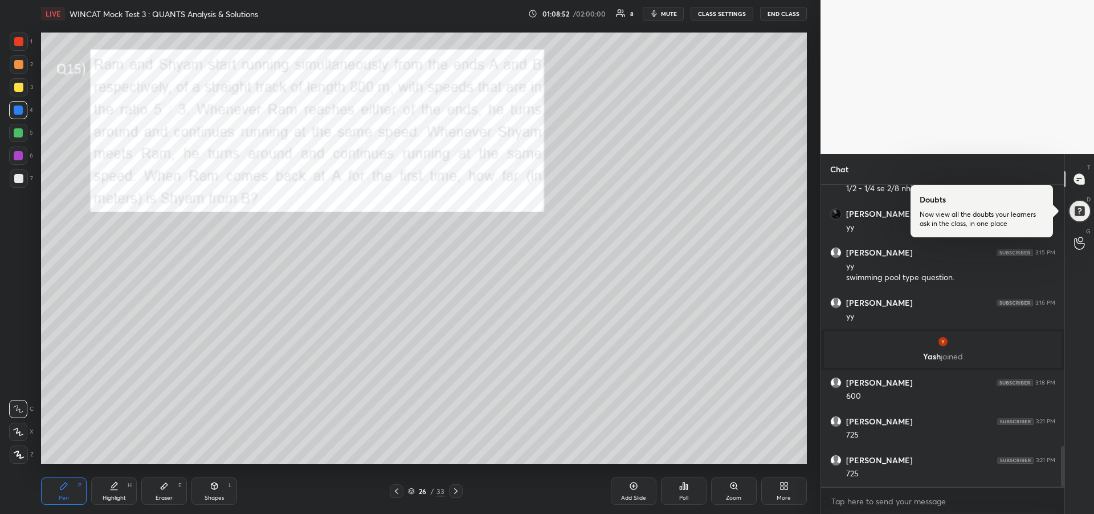
click at [111, 490] on div "Highlight H" at bounding box center [114, 490] width 46 height 27
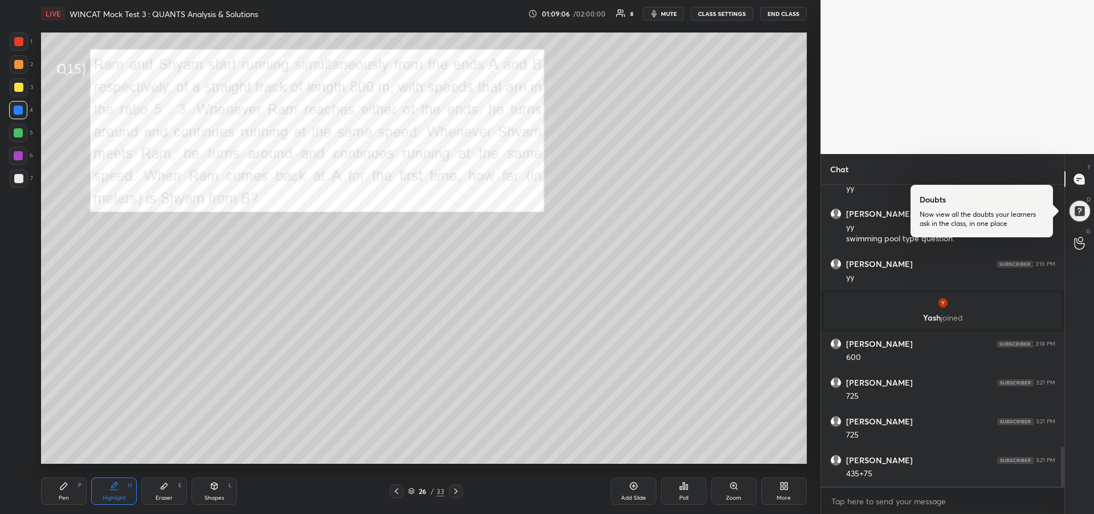
click at [54, 486] on div "Pen P" at bounding box center [64, 490] width 46 height 27
click at [18, 83] on div at bounding box center [18, 87] width 9 height 9
click at [457, 493] on icon at bounding box center [455, 490] width 9 height 9
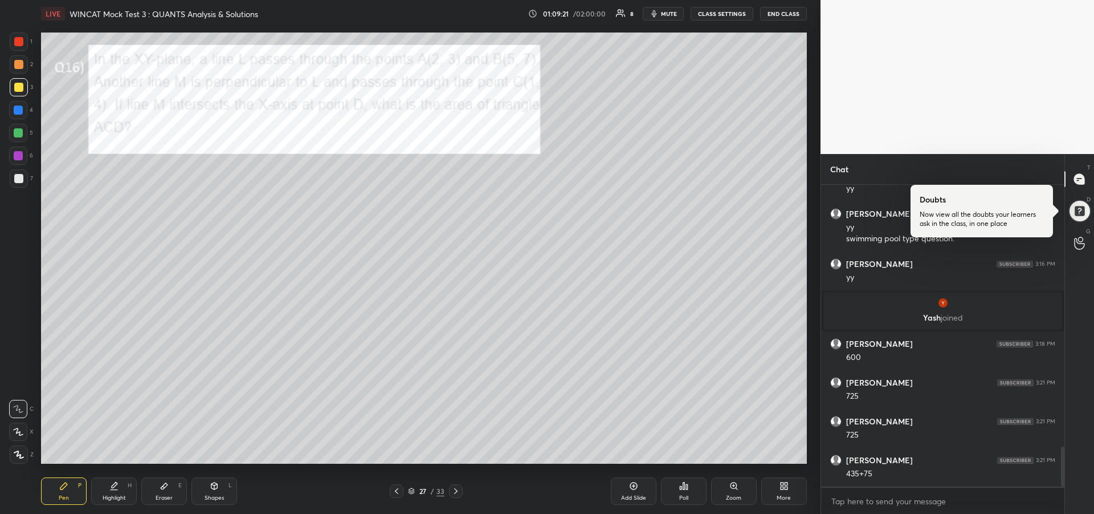
click at [17, 64] on div at bounding box center [18, 64] width 9 height 9
click at [12, 44] on div at bounding box center [19, 41] width 18 height 18
click at [459, 491] on icon at bounding box center [455, 490] width 9 height 9
click at [19, 47] on div at bounding box center [19, 41] width 18 height 18
click at [15, 111] on div at bounding box center [18, 109] width 9 height 9
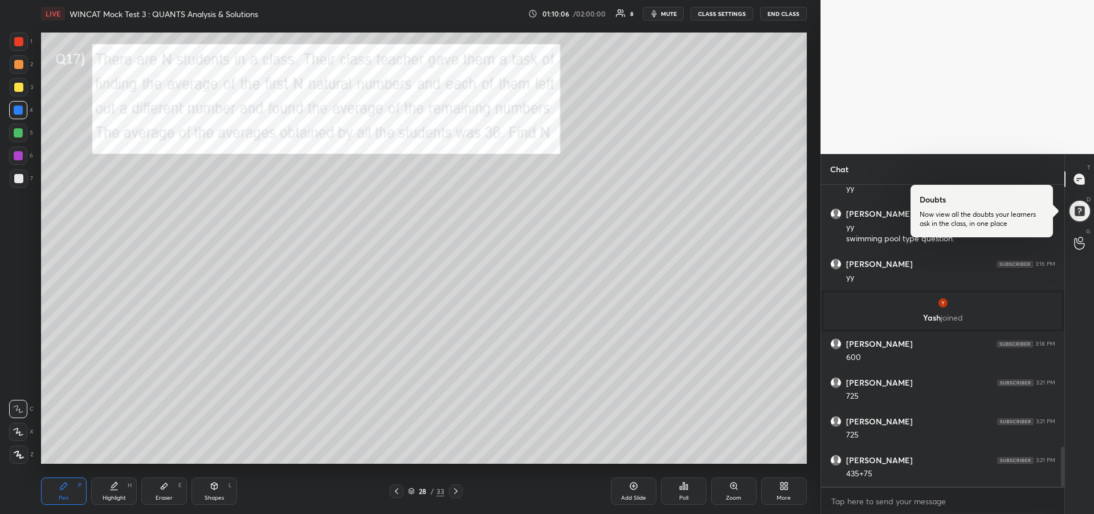
click at [157, 496] on div "Eraser" at bounding box center [164, 498] width 17 height 6
click at [54, 491] on div "Pen P" at bounding box center [64, 490] width 46 height 27
click at [112, 491] on div "Highlight H" at bounding box center [114, 490] width 46 height 27
click at [59, 485] on div "Pen P" at bounding box center [64, 490] width 46 height 27
click at [19, 158] on div at bounding box center [18, 155] width 9 height 9
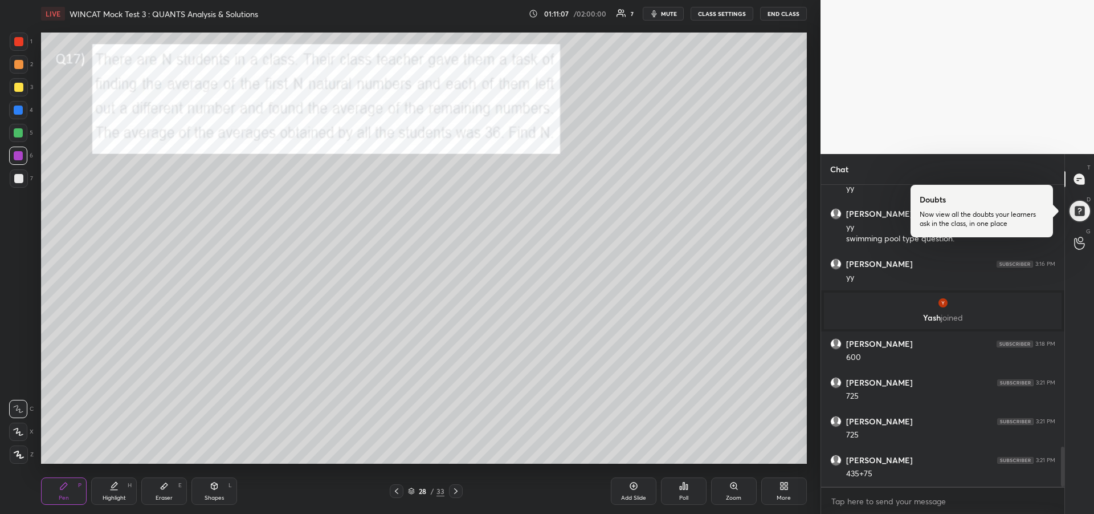
scroll to position [2017, 0]
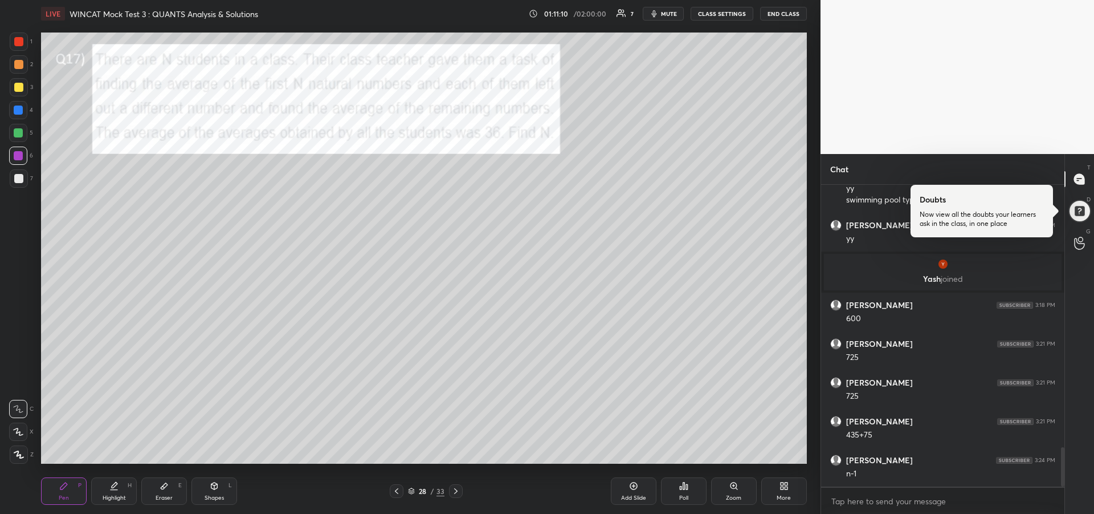
click at [115, 496] on div "Highlight" at bounding box center [114, 498] width 23 height 6
click at [53, 487] on div "Pen P" at bounding box center [64, 490] width 46 height 27
click at [117, 488] on icon at bounding box center [113, 485] width 9 height 9
click at [61, 491] on div "Pen P" at bounding box center [64, 490] width 46 height 27
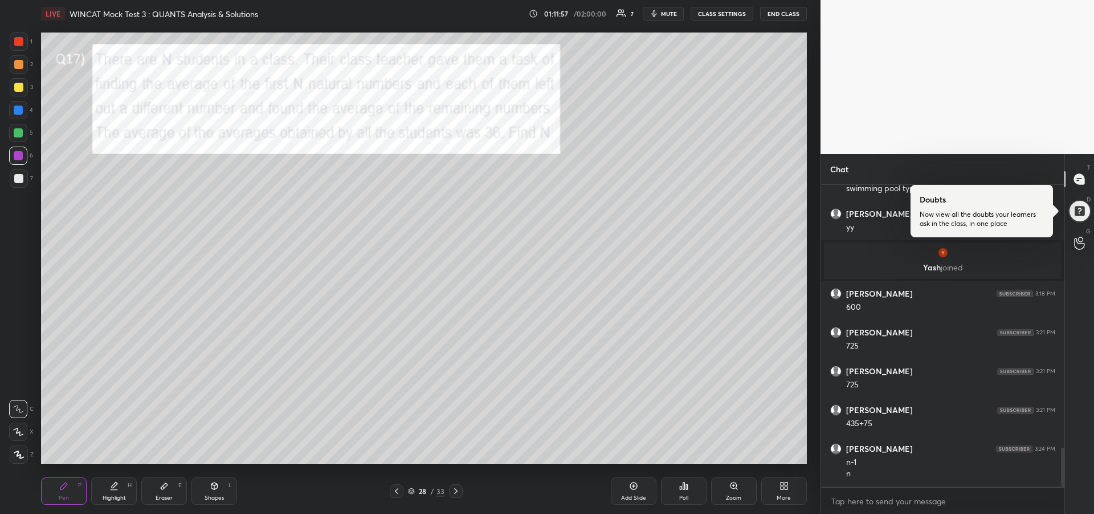
click at [212, 490] on icon at bounding box center [214, 485] width 9 height 9
click at [113, 495] on div "Highlight" at bounding box center [114, 498] width 23 height 6
click at [55, 483] on div "Pen P" at bounding box center [64, 490] width 46 height 27
click at [22, 51] on div "1 2 3 4 5 6 7" at bounding box center [21, 112] width 24 height 160
click at [121, 493] on div "Highlight H" at bounding box center [114, 490] width 46 height 27
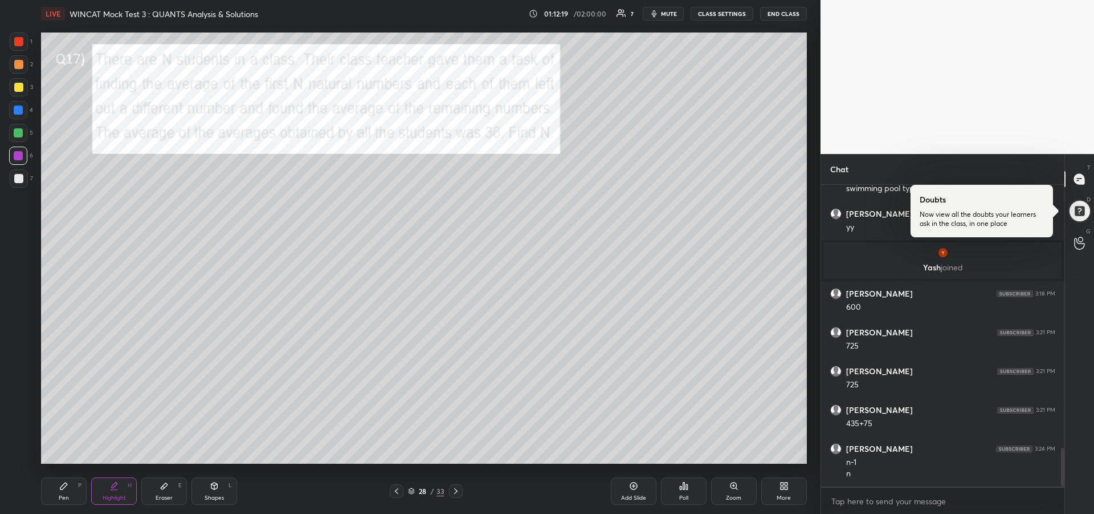
click at [58, 489] on div "Pen P" at bounding box center [64, 490] width 46 height 27
click at [114, 495] on div "Highlight" at bounding box center [114, 498] width 23 height 6
click at [66, 487] on icon at bounding box center [63, 485] width 9 height 9
click at [157, 495] on div "Eraser" at bounding box center [164, 498] width 17 height 6
click at [58, 491] on div "Pen P" at bounding box center [64, 490] width 46 height 27
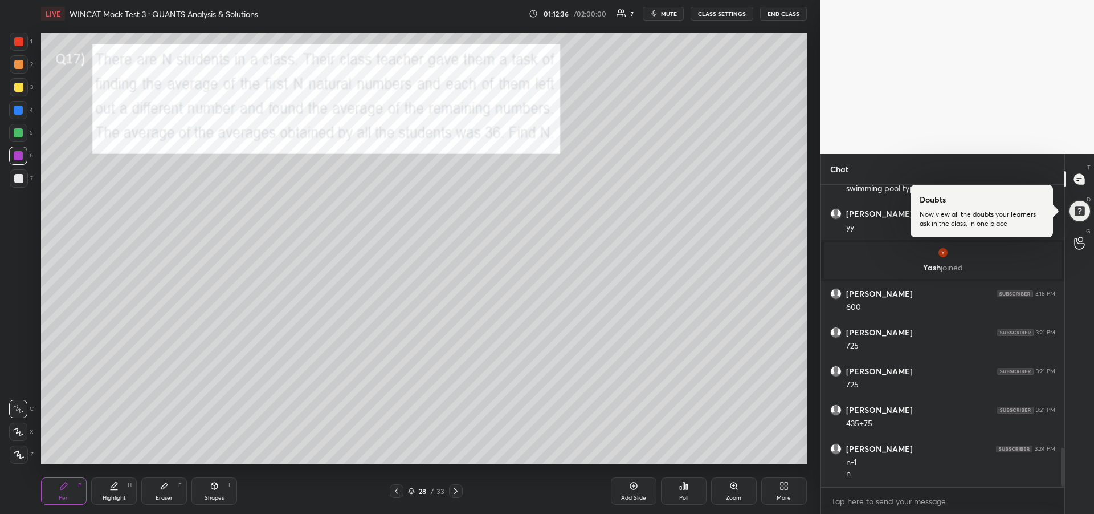
click at [112, 489] on icon at bounding box center [113, 485] width 9 height 9
click at [64, 496] on div "Pen" at bounding box center [64, 498] width 10 height 6
click at [121, 490] on div "Highlight H" at bounding box center [114, 490] width 46 height 27
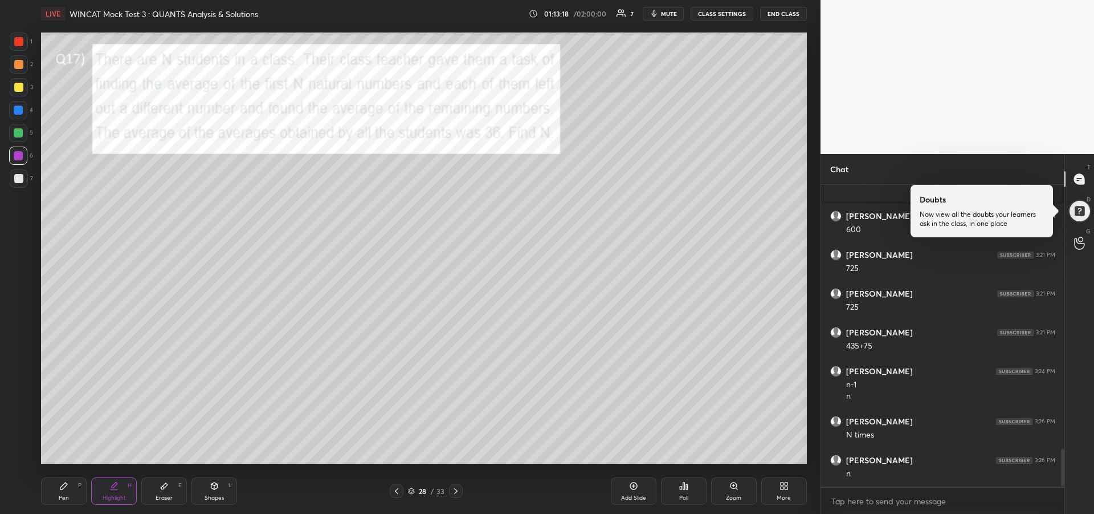
scroll to position [2145, 0]
click at [23, 159] on div at bounding box center [18, 155] width 18 height 18
click at [74, 493] on div "Pen P" at bounding box center [64, 490] width 46 height 27
click at [158, 492] on div "Eraser E" at bounding box center [164, 490] width 46 height 27
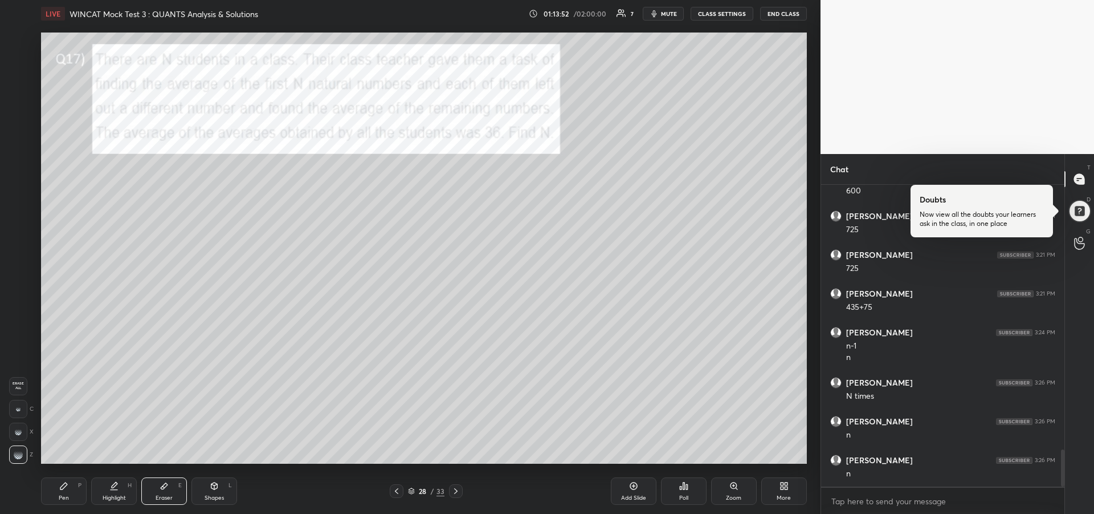
click at [116, 488] on icon at bounding box center [113, 485] width 9 height 9
click at [64, 493] on div "Pen P" at bounding box center [64, 490] width 46 height 27
click at [18, 180] on div at bounding box center [18, 178] width 9 height 9
click at [668, 15] on span "mute" at bounding box center [669, 14] width 16 height 8
click at [668, 18] on button "unmute" at bounding box center [663, 14] width 41 height 14
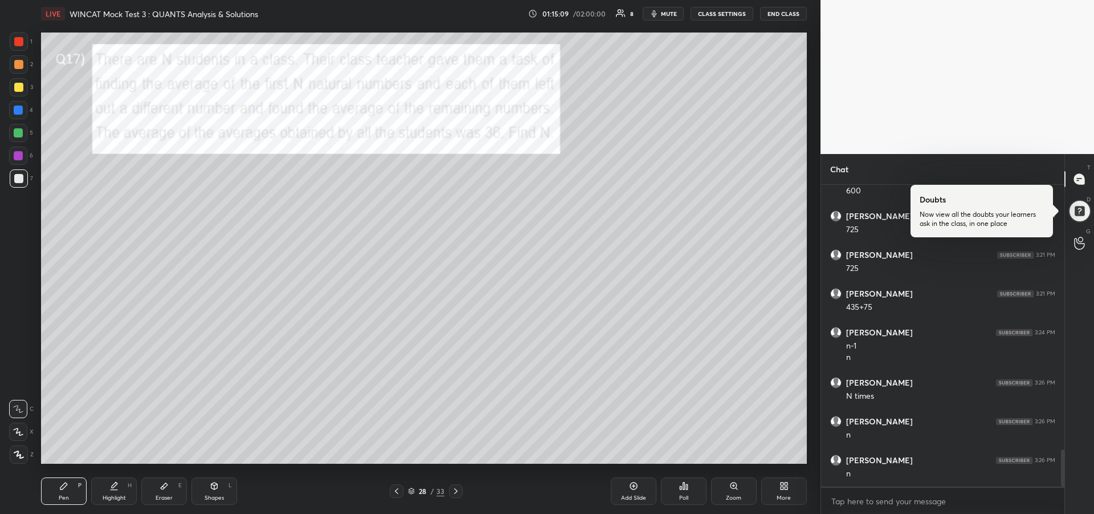
click at [114, 491] on div "Highlight H" at bounding box center [114, 490] width 46 height 27
click at [64, 491] on div "Pen P" at bounding box center [64, 490] width 46 height 27
click at [116, 495] on div "Highlight" at bounding box center [114, 498] width 23 height 6
click at [52, 491] on div "Pen P" at bounding box center [64, 490] width 46 height 27
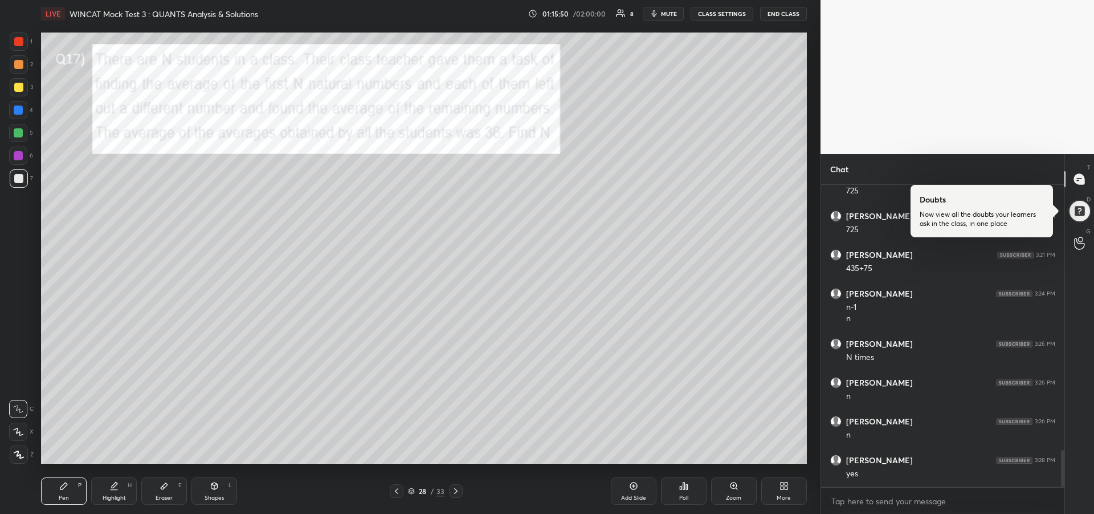
click at [13, 136] on div at bounding box center [18, 133] width 18 height 18
click at [455, 491] on icon at bounding box center [455, 490] width 9 height 9
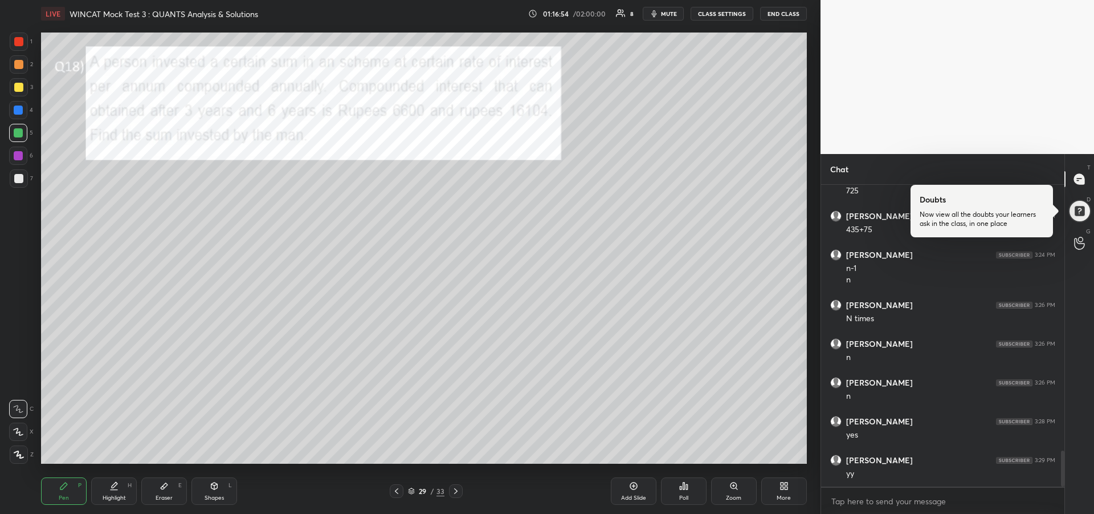
click at [18, 161] on div at bounding box center [18, 155] width 18 height 18
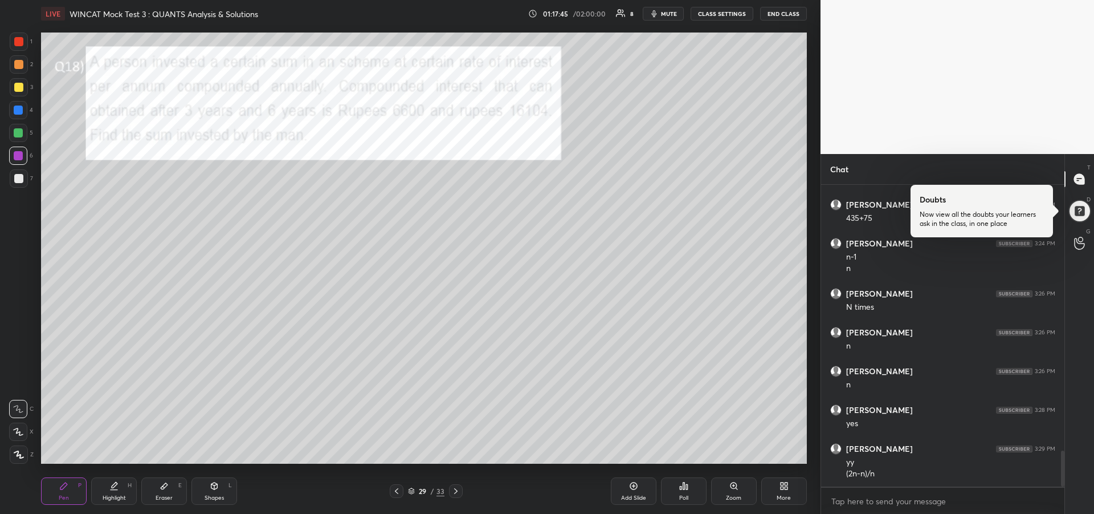
click at [15, 138] on div at bounding box center [18, 133] width 18 height 18
click at [456, 490] on icon at bounding box center [455, 491] width 3 height 6
click at [119, 496] on div "Highlight" at bounding box center [114, 498] width 23 height 6
click at [120, 488] on div "Highlight H" at bounding box center [114, 490] width 46 height 27
click at [63, 495] on div "Pen" at bounding box center [64, 498] width 10 height 6
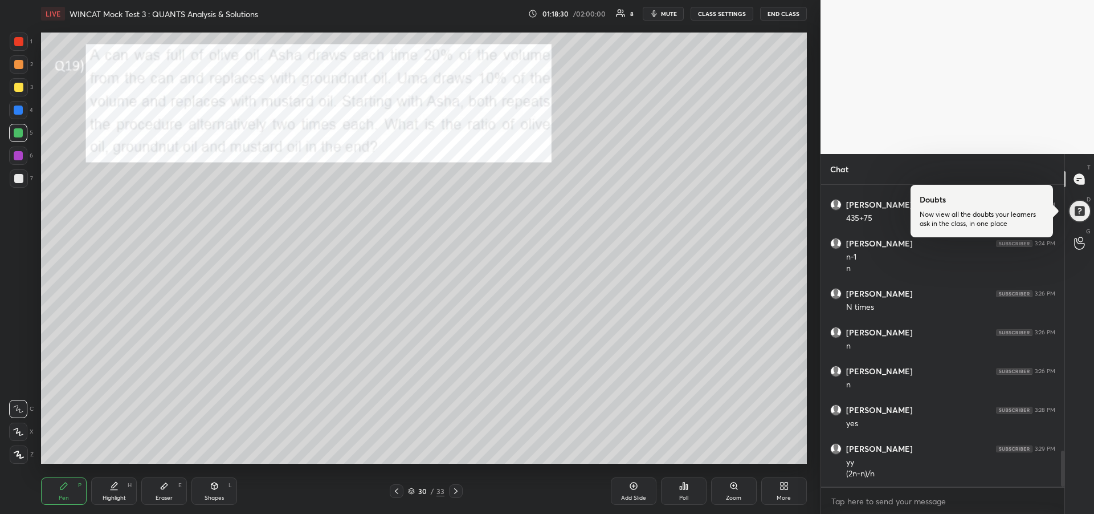
click at [18, 159] on div at bounding box center [18, 155] width 9 height 9
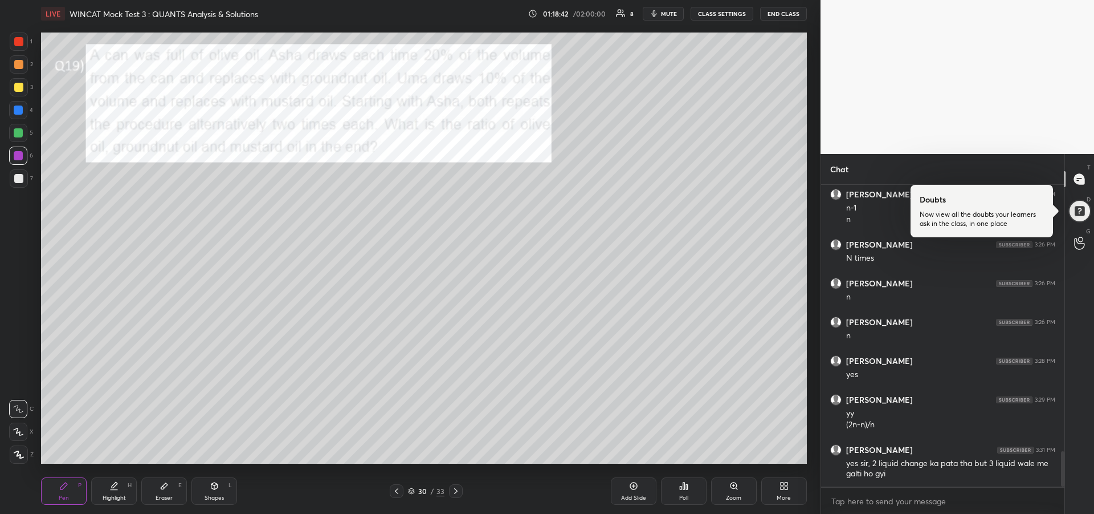
click at [19, 113] on div at bounding box center [18, 109] width 9 height 9
click at [112, 488] on icon at bounding box center [113, 485] width 9 height 9
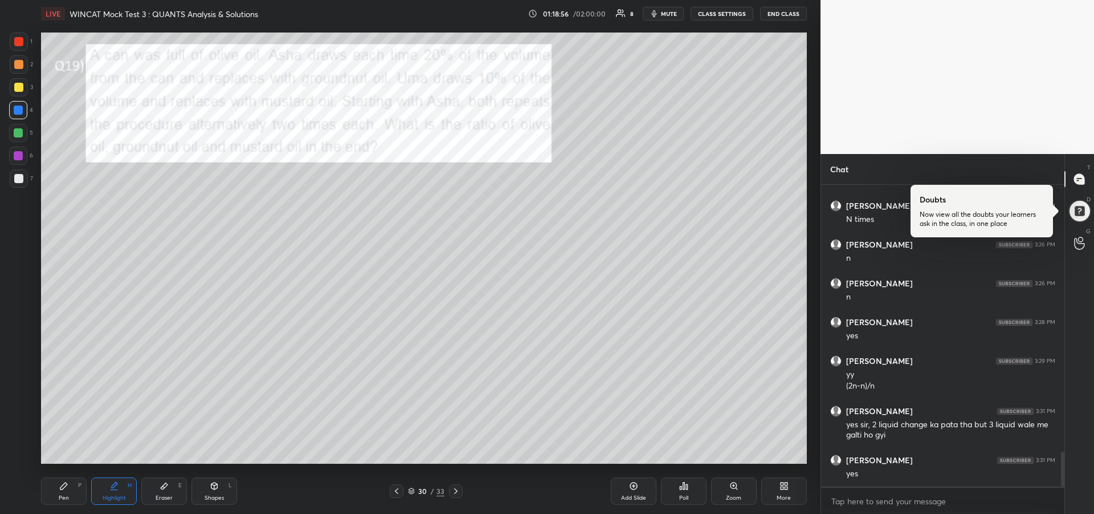
click at [63, 487] on icon at bounding box center [63, 485] width 7 height 7
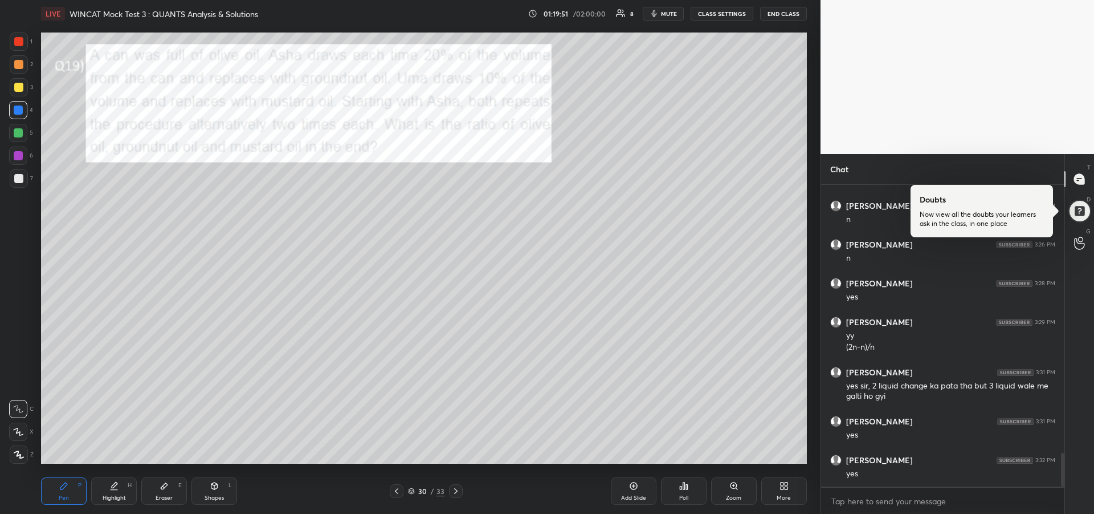
scroll to position [2399, 0]
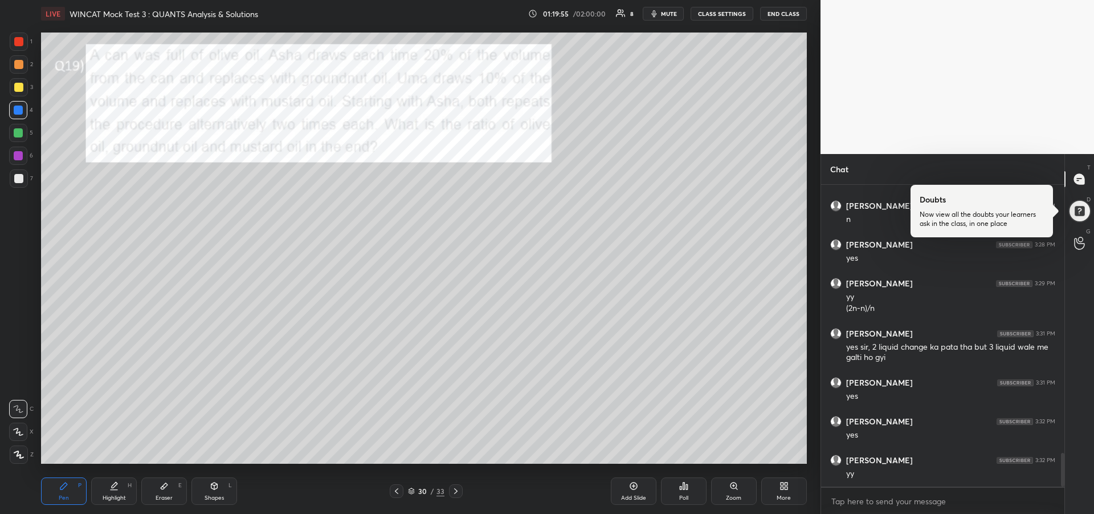
click at [115, 493] on div "Highlight H" at bounding box center [114, 490] width 46 height 27
click at [59, 487] on icon at bounding box center [63, 485] width 9 height 9
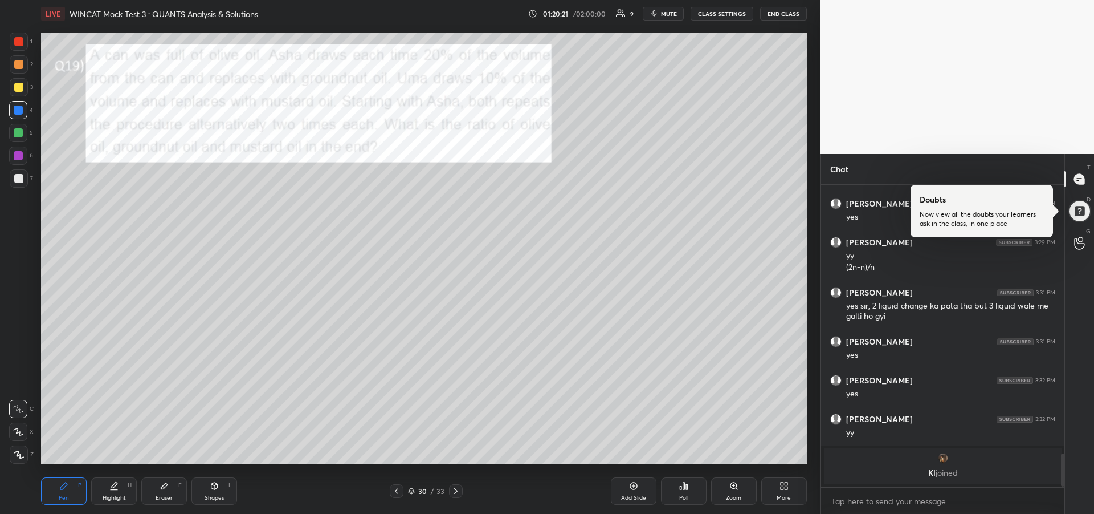
click at [64, 495] on div "Pen" at bounding box center [64, 498] width 10 height 6
click at [110, 495] on div "Highlight" at bounding box center [114, 498] width 23 height 6
click at [62, 486] on icon at bounding box center [63, 485] width 7 height 7
click at [117, 495] on div "Highlight" at bounding box center [114, 498] width 23 height 6
click at [64, 488] on icon at bounding box center [63, 485] width 9 height 9
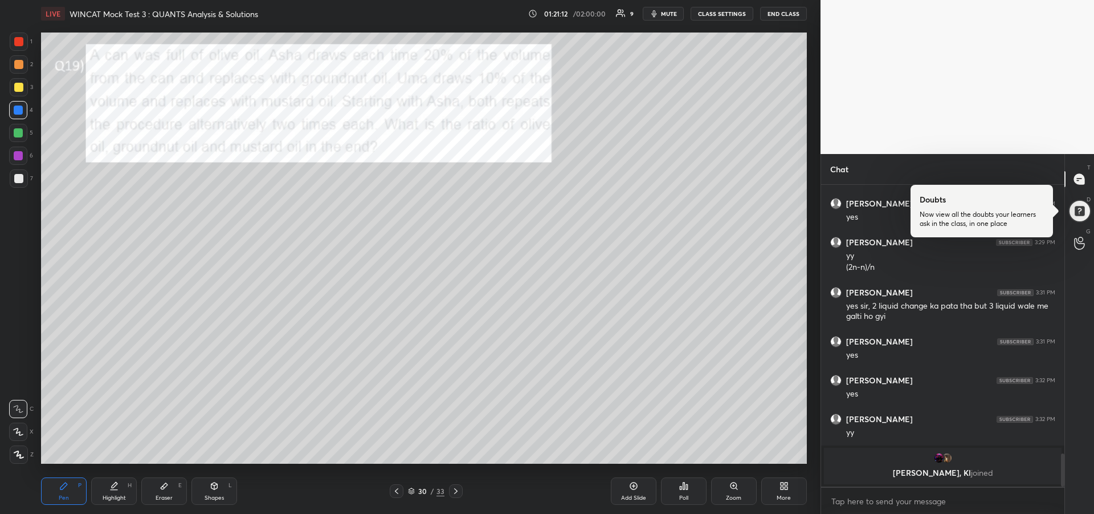
click at [19, 179] on div at bounding box center [18, 178] width 9 height 9
click at [115, 492] on div "Highlight H" at bounding box center [114, 490] width 46 height 27
click at [56, 490] on div "Pen P" at bounding box center [64, 490] width 46 height 27
click at [112, 492] on div "Highlight H" at bounding box center [114, 490] width 46 height 27
click at [68, 491] on div "Pen P" at bounding box center [64, 490] width 46 height 27
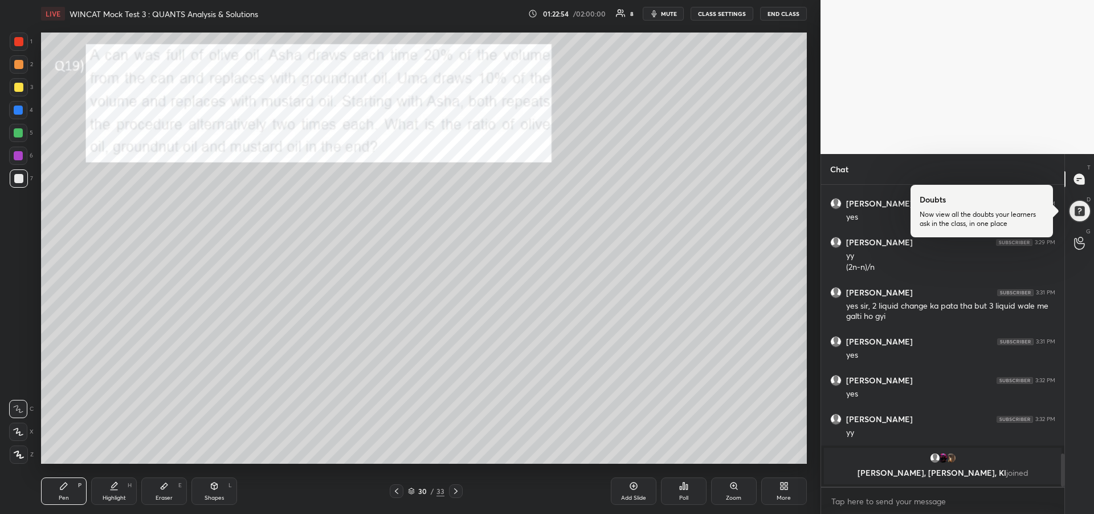
scroll to position [2300, 0]
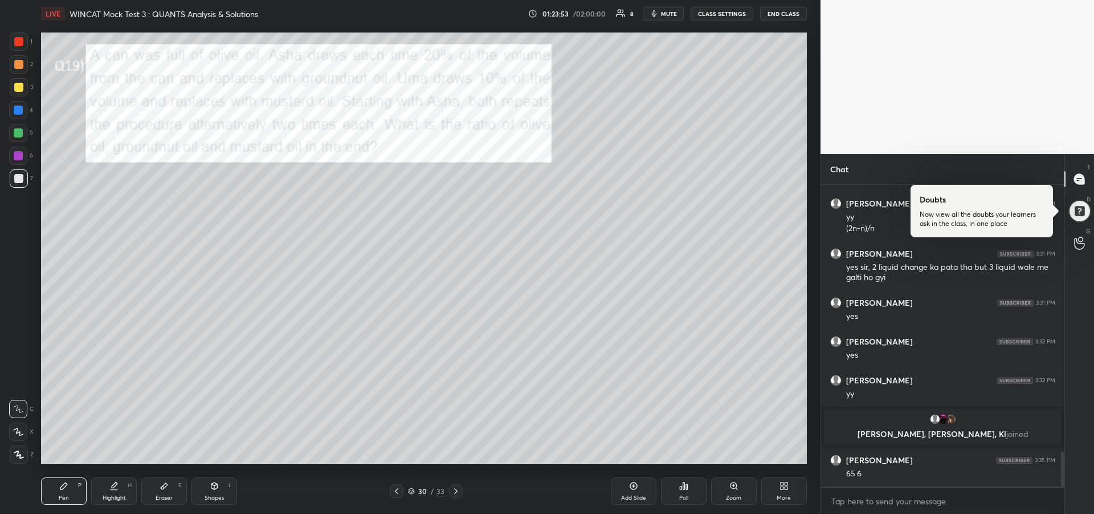
click at [168, 493] on div "Eraser E" at bounding box center [164, 490] width 46 height 27
click at [111, 490] on icon at bounding box center [114, 490] width 7 height 0
click at [54, 496] on div "Pen P" at bounding box center [64, 490] width 46 height 27
click at [2, 154] on div "1 2 3 4 5 6 7 R O A L C X Z Erase all C X Z" at bounding box center [18, 247] width 36 height 431
click at [17, 112] on div at bounding box center [18, 109] width 9 height 9
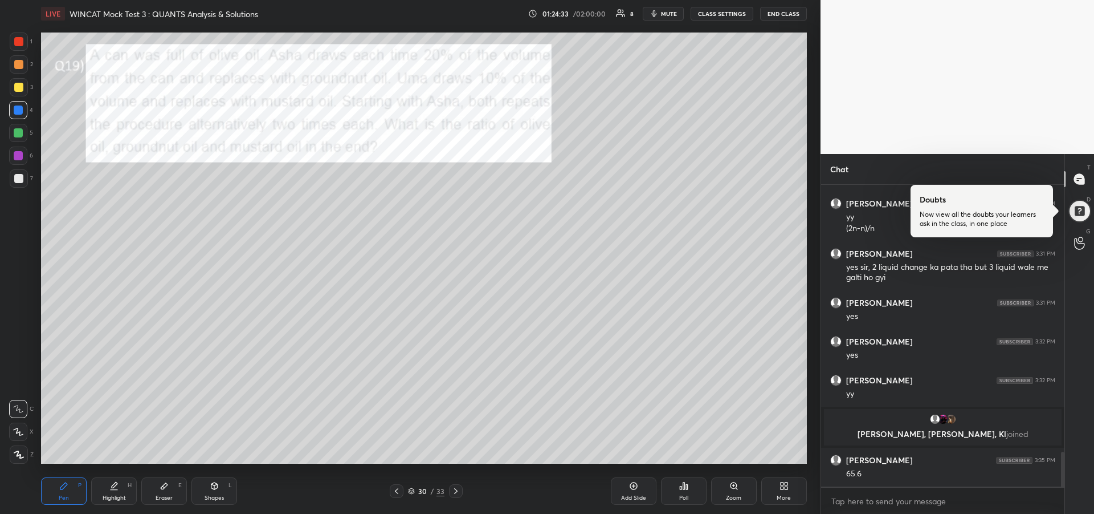
click at [456, 492] on icon at bounding box center [455, 491] width 3 height 6
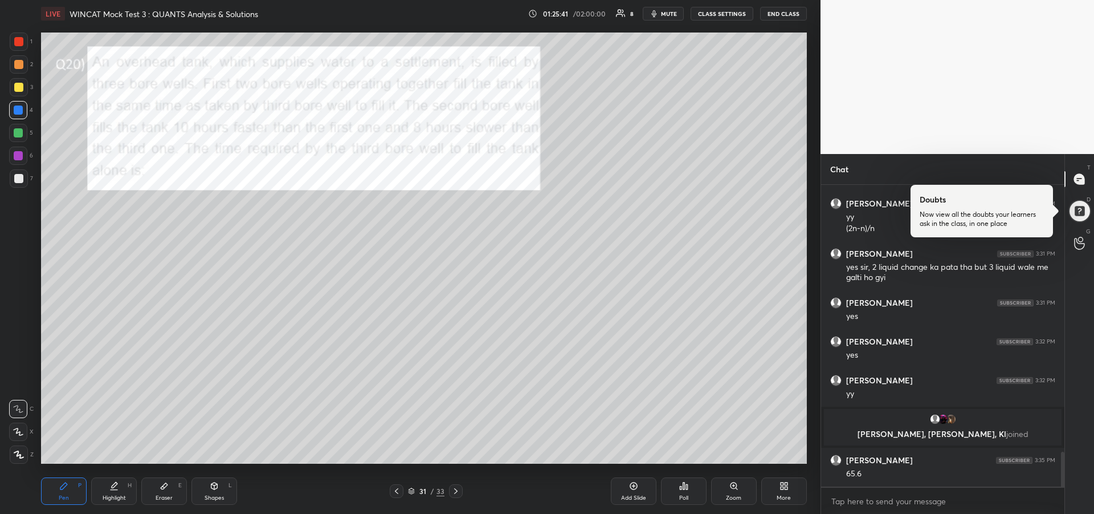
click at [459, 491] on icon at bounding box center [455, 490] width 9 height 9
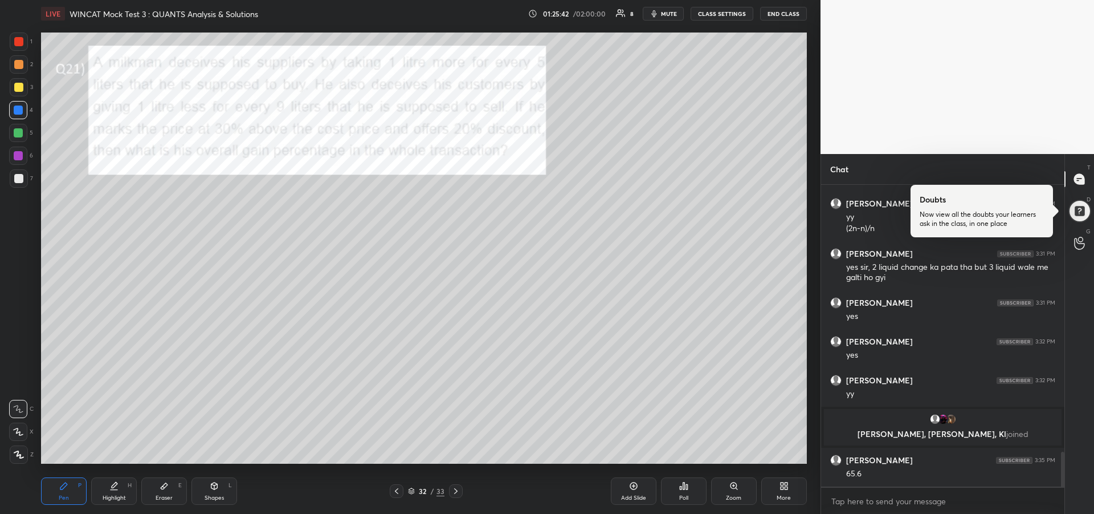
click at [19, 47] on div at bounding box center [19, 41] width 18 height 18
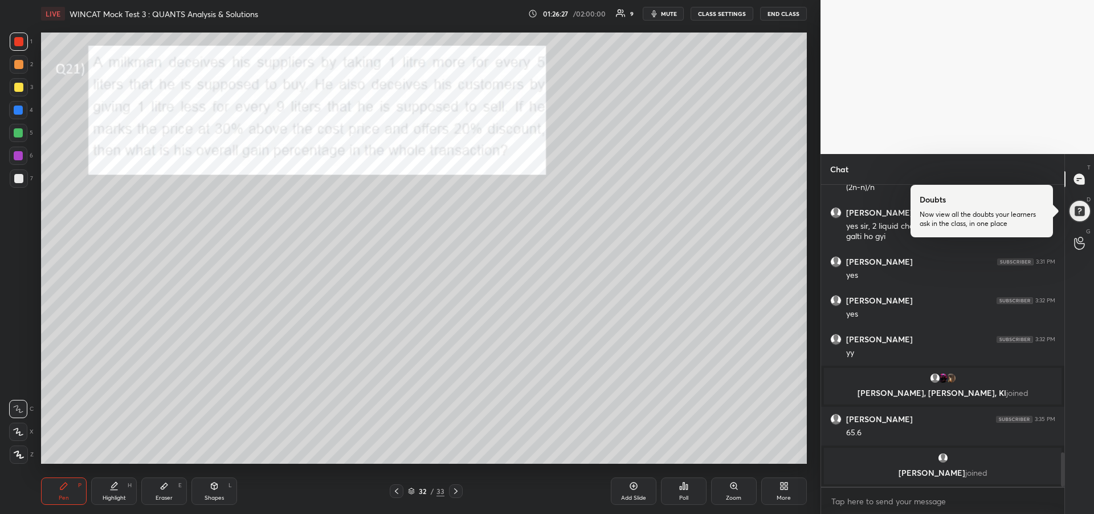
click at [12, 182] on div at bounding box center [19, 178] width 18 height 18
click at [7, 96] on div "1 2 3 4 5 6 7 R O A L C X Z Erase all C X Z" at bounding box center [18, 247] width 36 height 431
click at [455, 487] on icon at bounding box center [455, 490] width 9 height 9
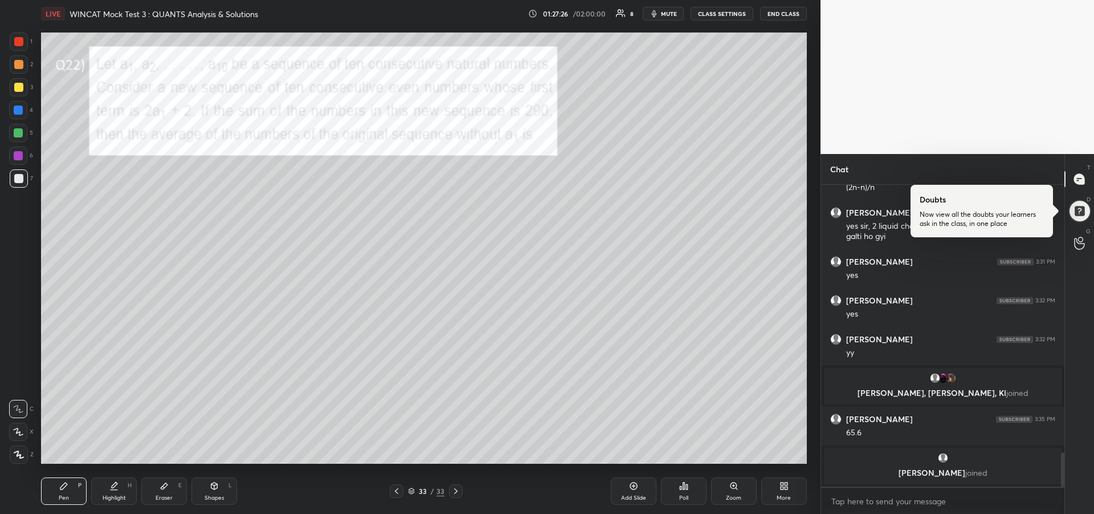
click at [109, 489] on div "Highlight H" at bounding box center [114, 490] width 46 height 27
click at [10, 86] on div at bounding box center [19, 87] width 18 height 18
click at [60, 487] on icon at bounding box center [63, 485] width 7 height 7
click at [21, 182] on div at bounding box center [18, 178] width 9 height 9
click at [18, 38] on div at bounding box center [18, 41] width 9 height 9
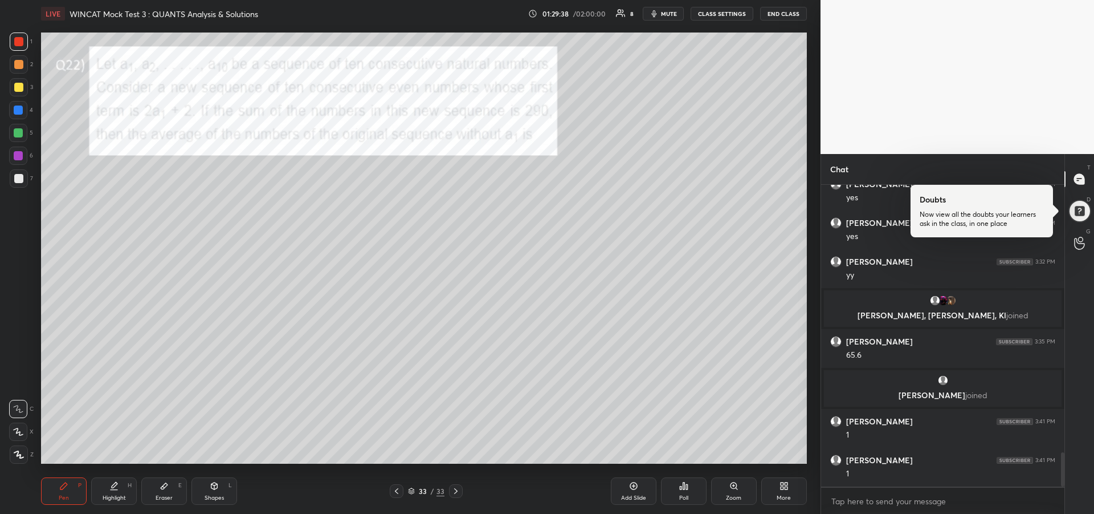
scroll to position [2415, 0]
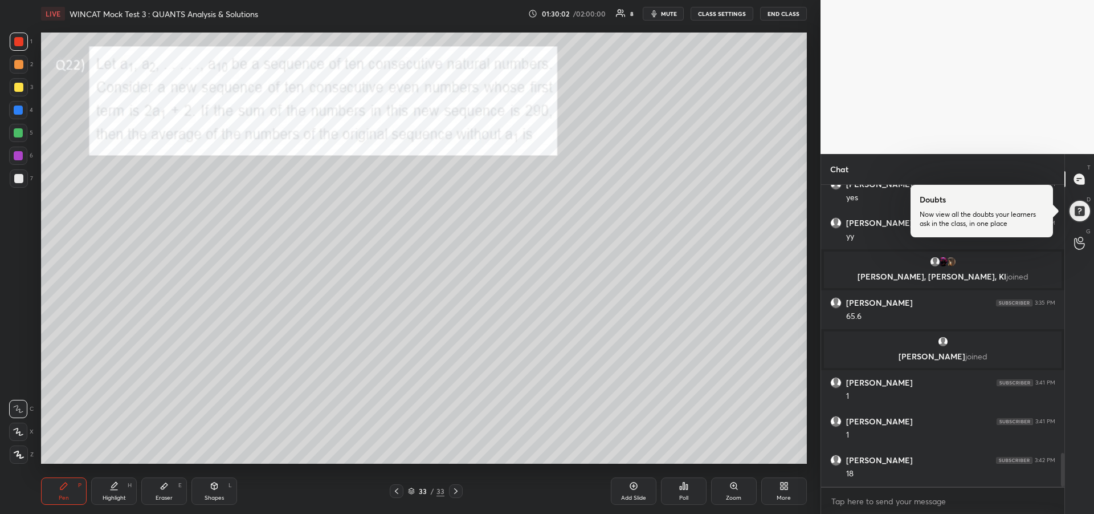
click at [165, 498] on div "Eraser" at bounding box center [164, 498] width 17 height 6
click at [57, 492] on div "Pen P" at bounding box center [64, 490] width 46 height 27
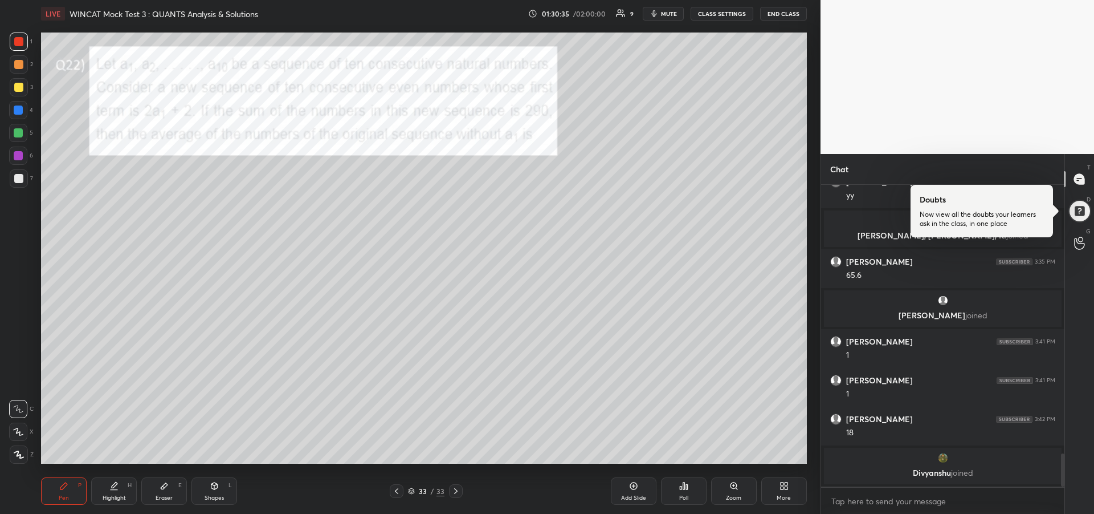
click at [164, 491] on div "Eraser E" at bounding box center [164, 490] width 46 height 27
click at [59, 496] on div "Pen" at bounding box center [64, 498] width 10 height 6
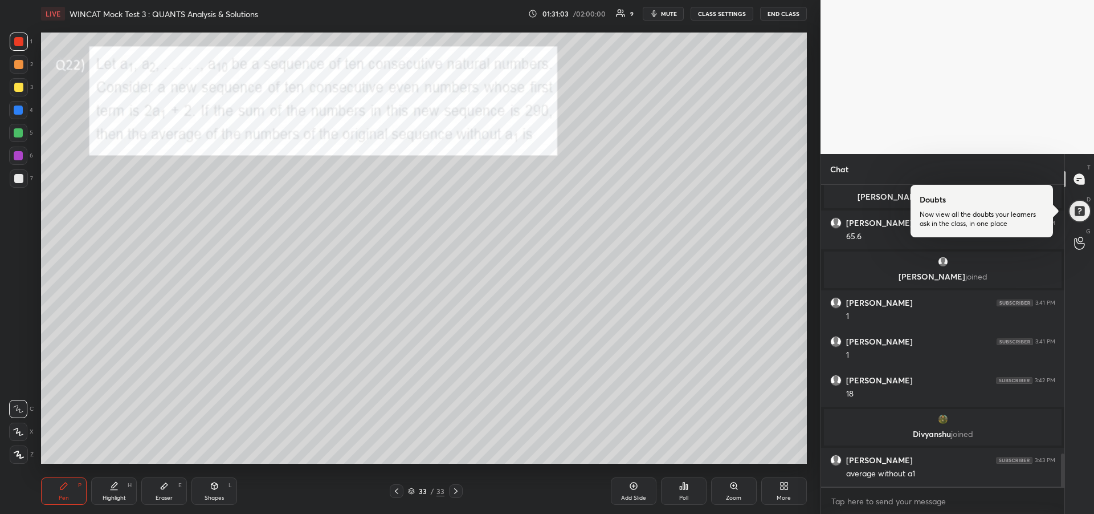
click at [14, 115] on div at bounding box center [18, 110] width 18 height 18
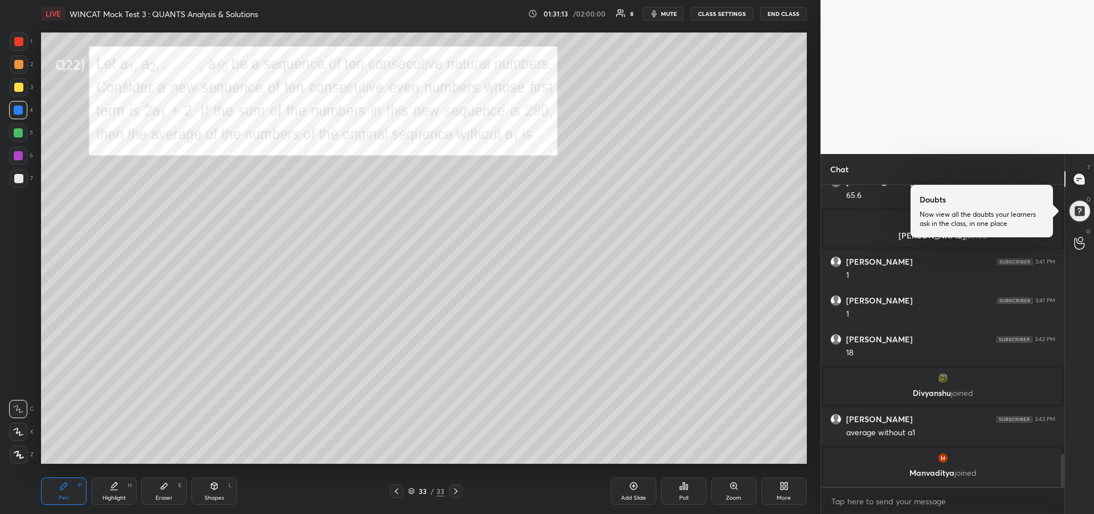
click at [398, 492] on icon at bounding box center [396, 490] width 9 height 9
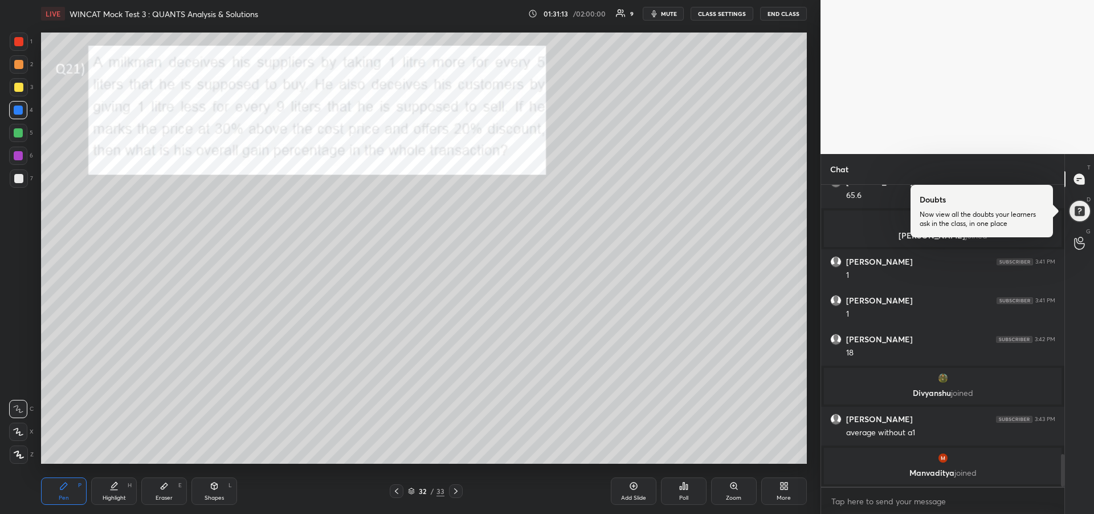
click at [400, 492] on icon at bounding box center [396, 490] width 9 height 9
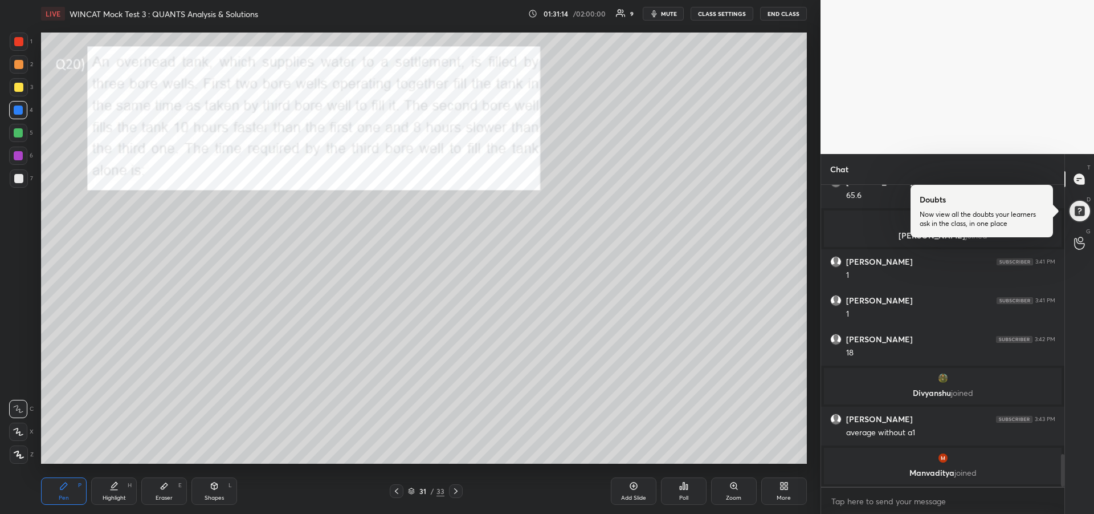
click at [400, 492] on icon at bounding box center [396, 490] width 9 height 9
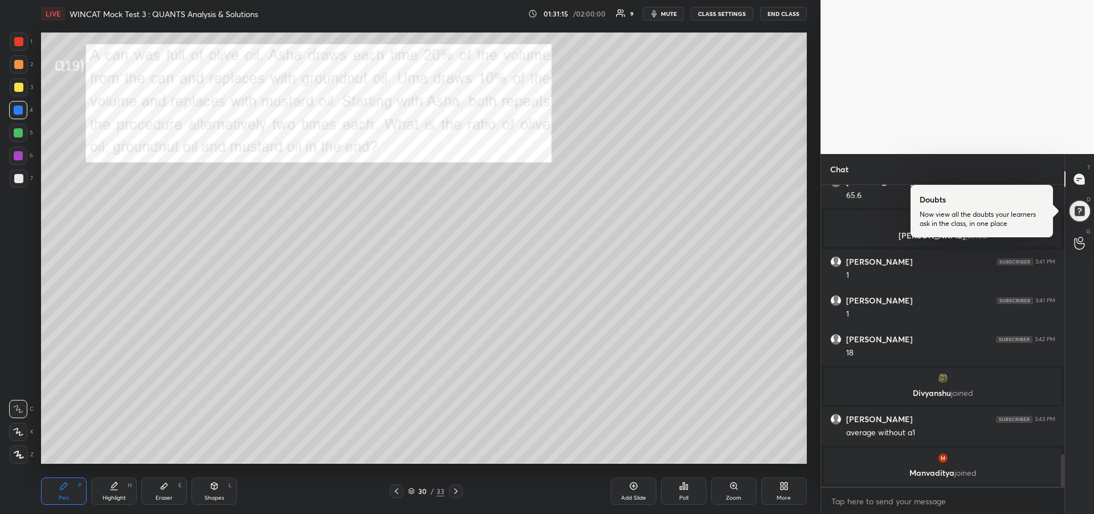
click at [400, 493] on icon at bounding box center [396, 490] width 9 height 9
click at [398, 492] on icon at bounding box center [396, 490] width 9 height 9
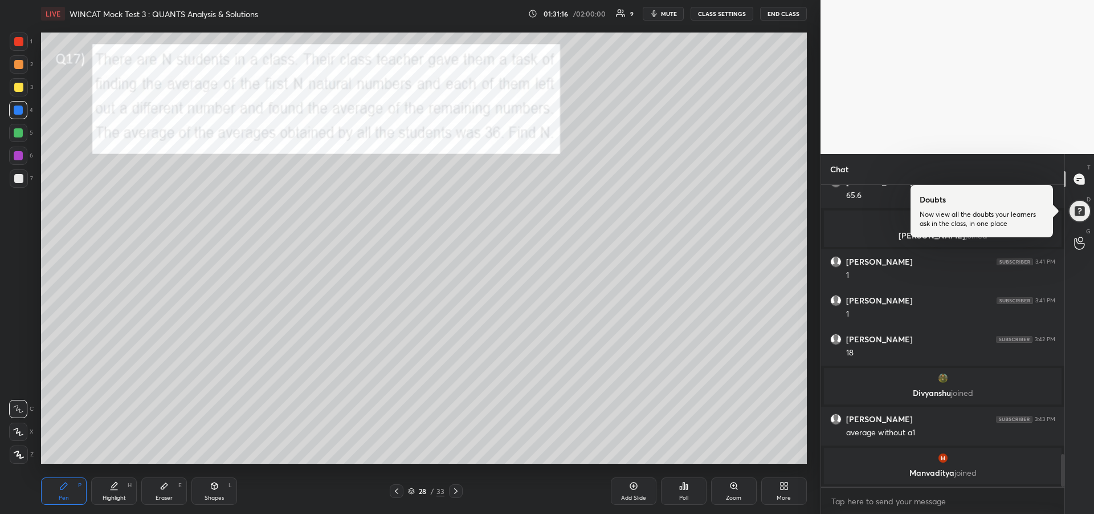
click at [398, 492] on icon at bounding box center [396, 490] width 9 height 9
click at [395, 484] on div at bounding box center [397, 491] width 14 height 14
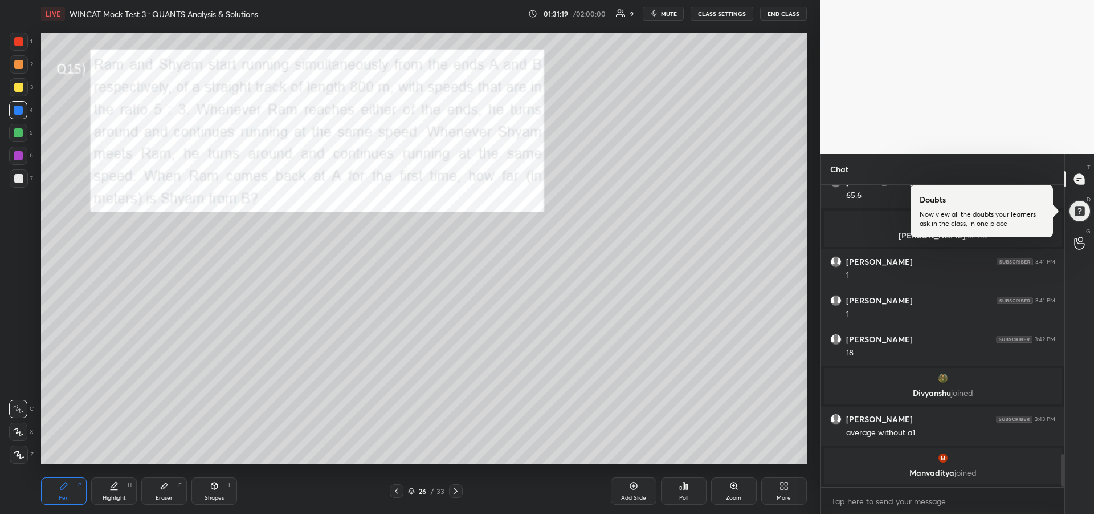
click at [397, 489] on icon at bounding box center [396, 491] width 3 height 6
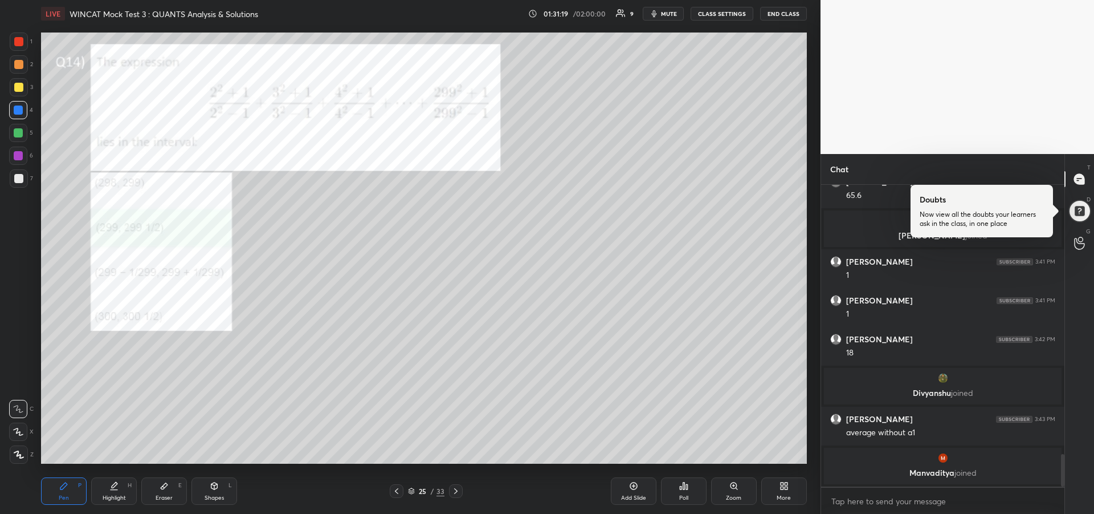
click at [398, 488] on icon at bounding box center [396, 490] width 9 height 9
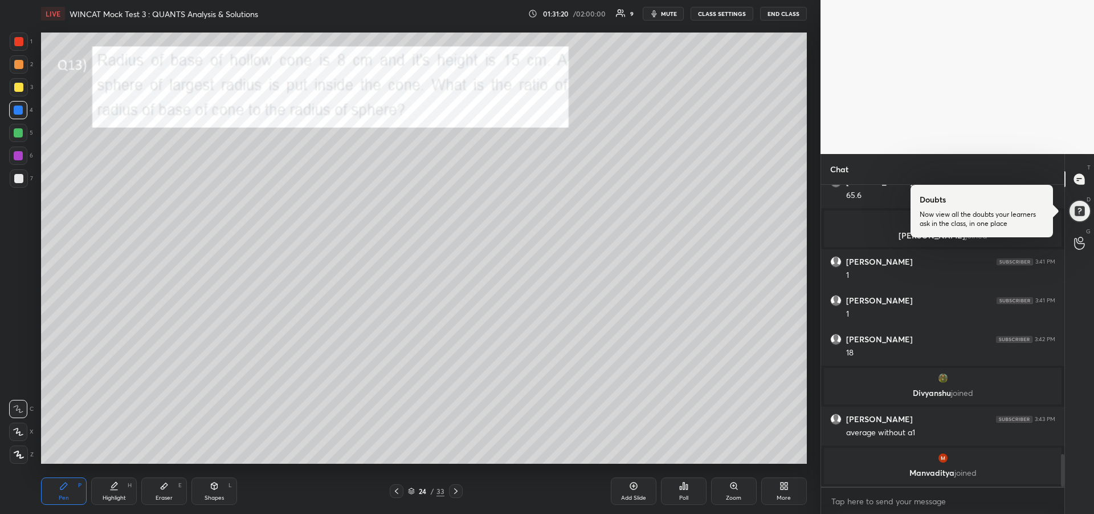
click at [401, 488] on icon at bounding box center [396, 490] width 9 height 9
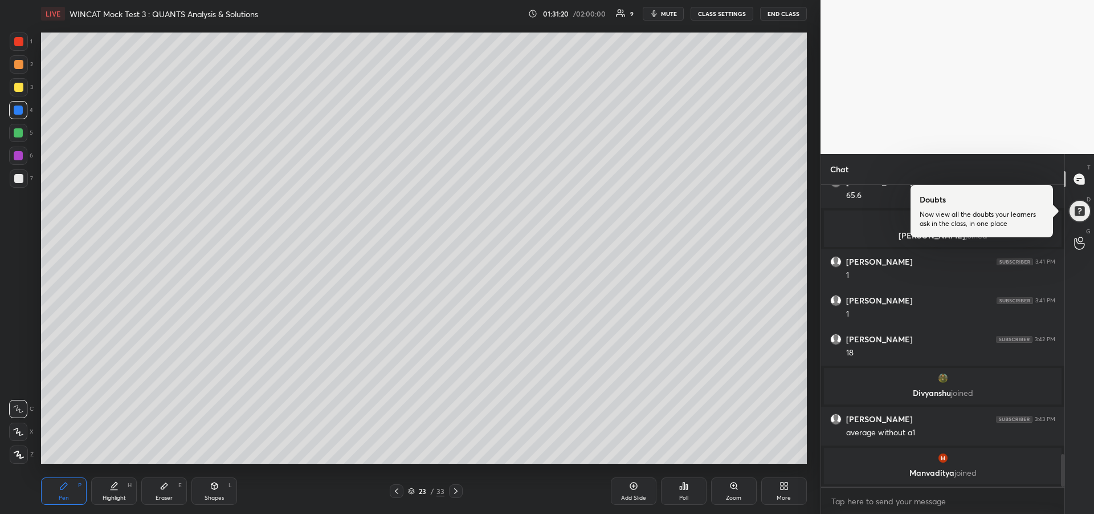
click at [401, 487] on div at bounding box center [397, 491] width 14 height 14
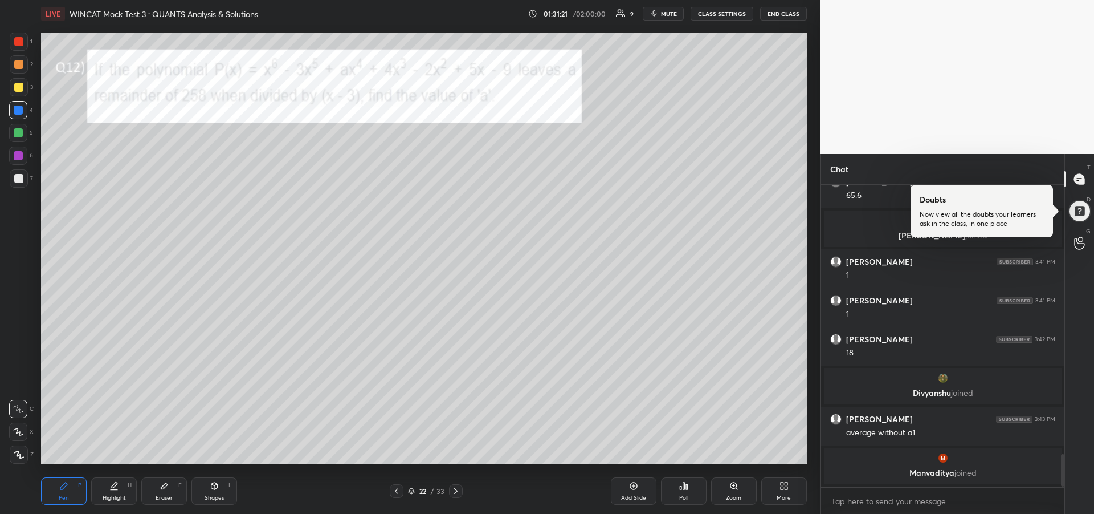
click at [399, 491] on icon at bounding box center [396, 490] width 9 height 9
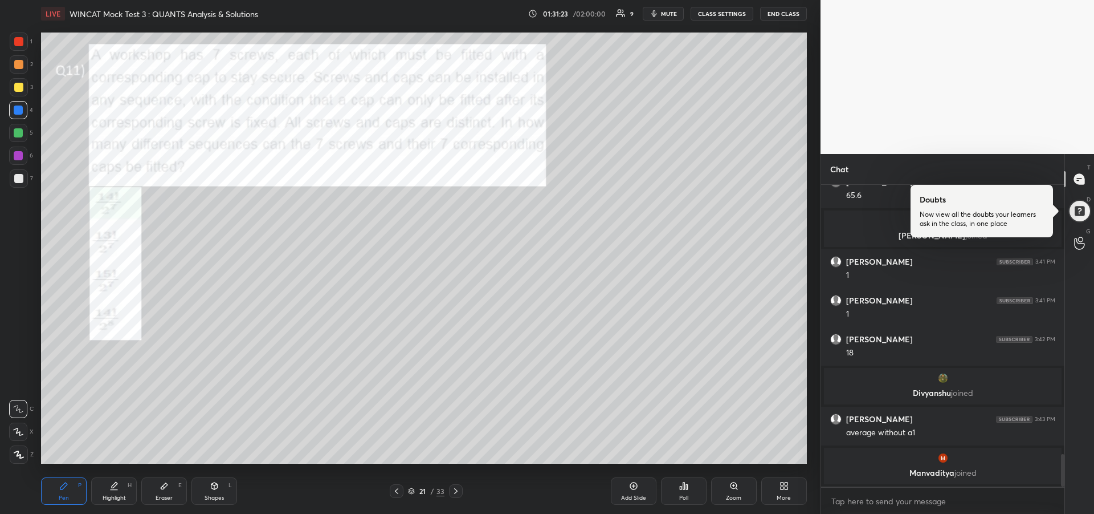
click at [397, 488] on icon at bounding box center [396, 490] width 9 height 9
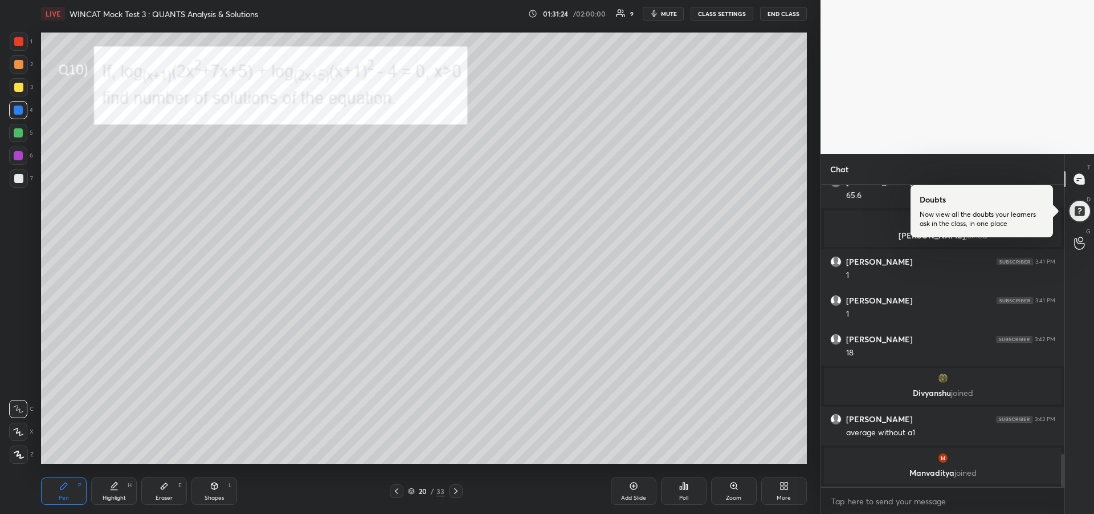
click at [398, 492] on icon at bounding box center [396, 490] width 9 height 9
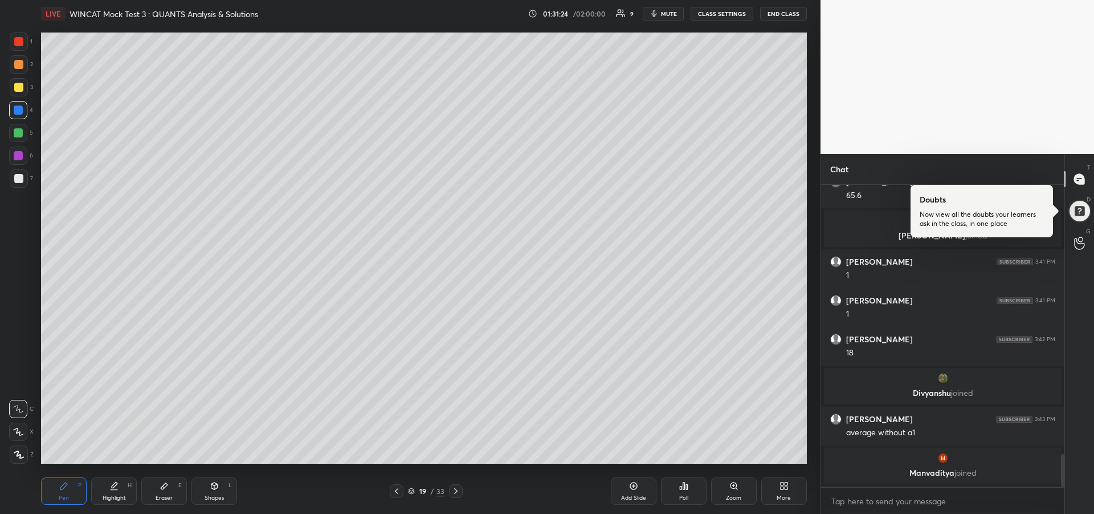
click at [398, 492] on icon at bounding box center [396, 490] width 9 height 9
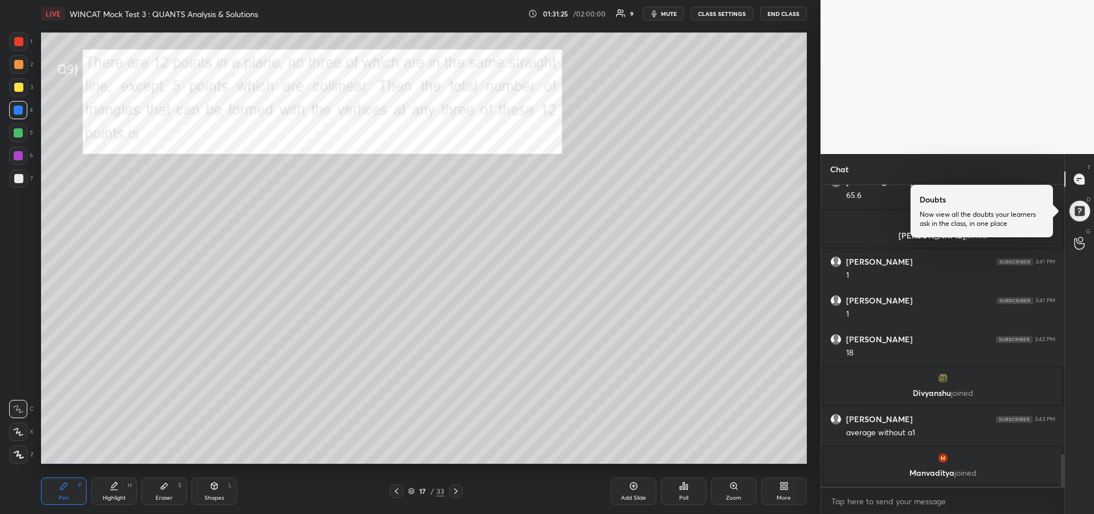
click at [400, 492] on icon at bounding box center [396, 490] width 9 height 9
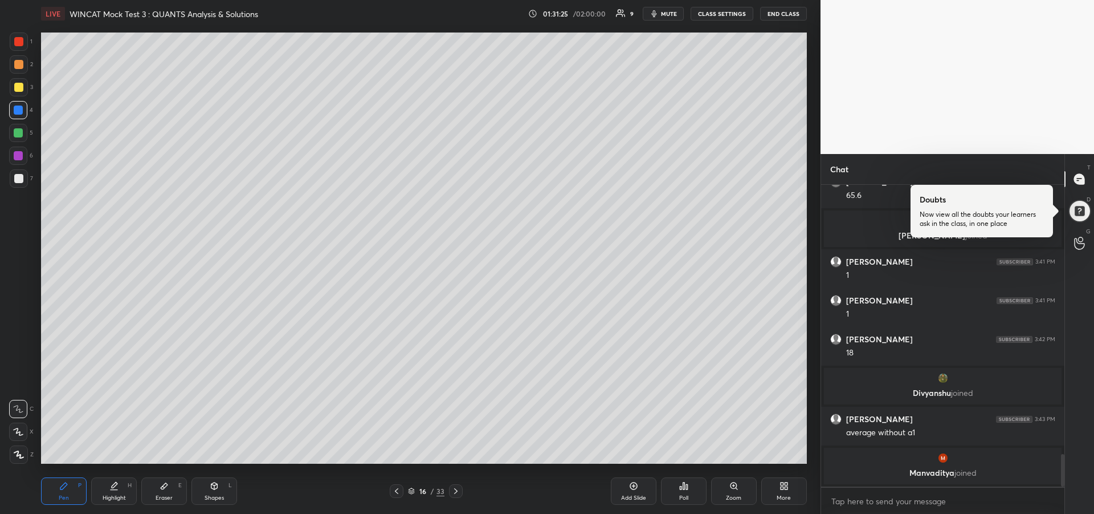
click at [401, 493] on icon at bounding box center [396, 490] width 9 height 9
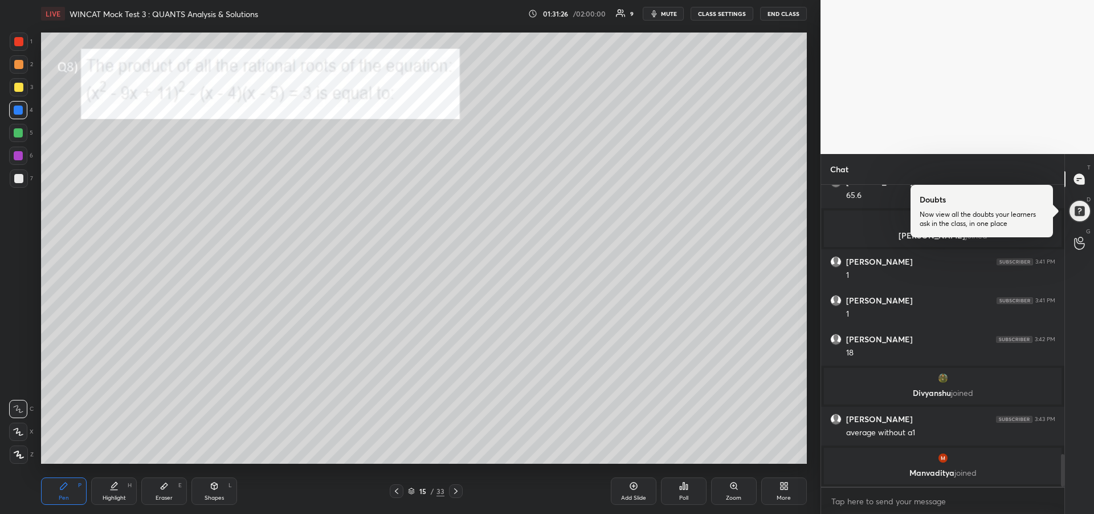
click at [401, 494] on icon at bounding box center [396, 490] width 9 height 9
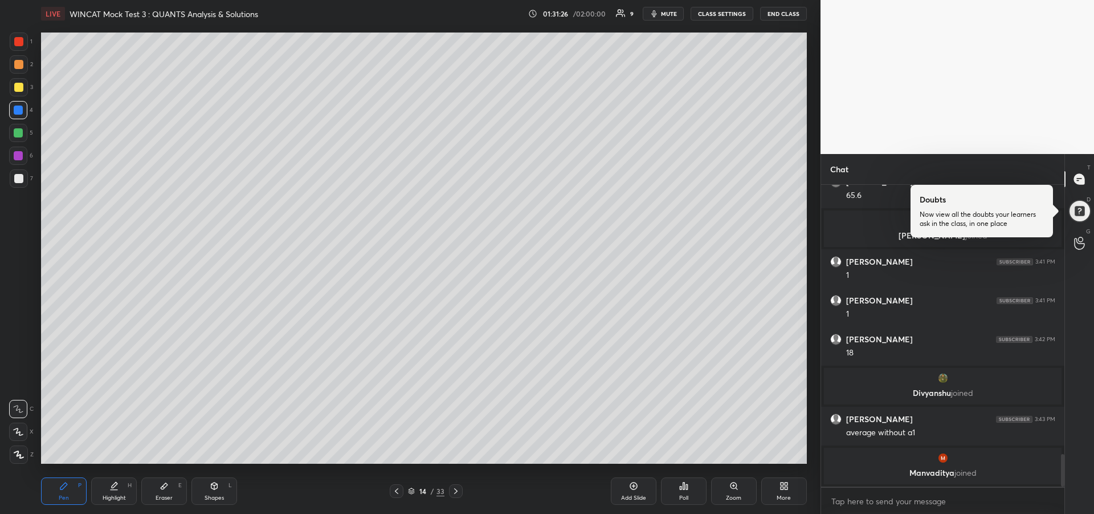
click at [401, 492] on div at bounding box center [397, 491] width 14 height 14
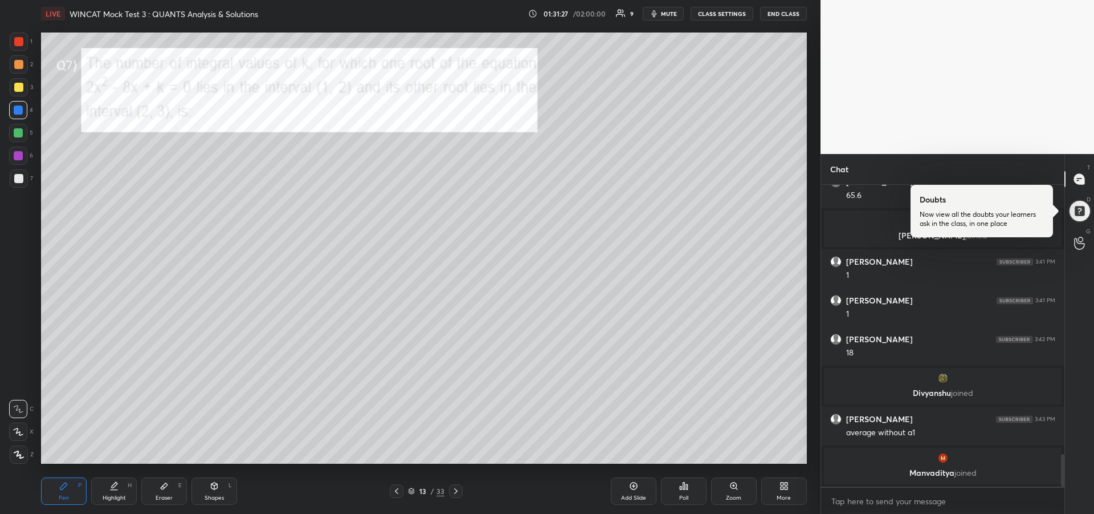
click at [400, 493] on icon at bounding box center [396, 490] width 9 height 9
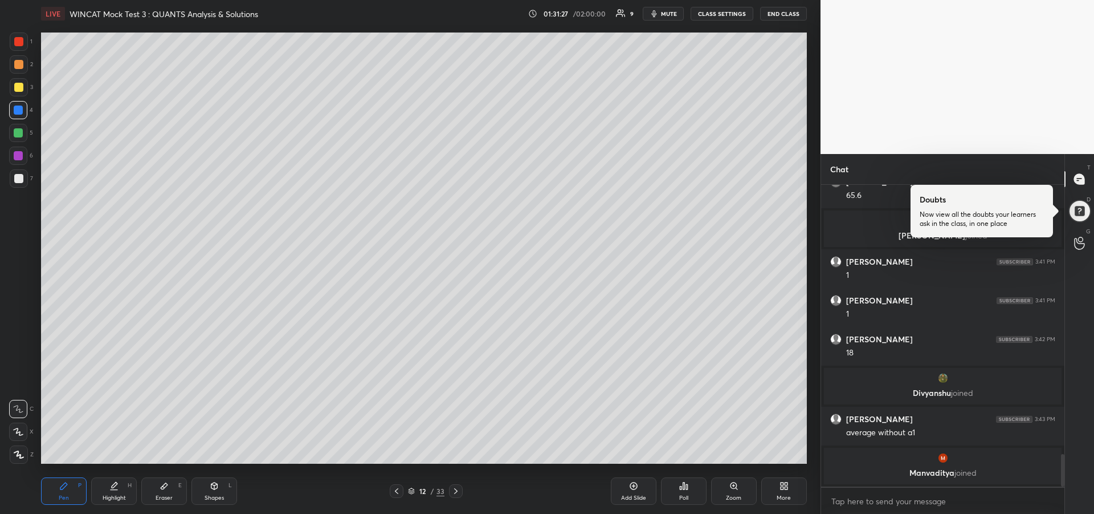
click at [400, 492] on icon at bounding box center [396, 490] width 9 height 9
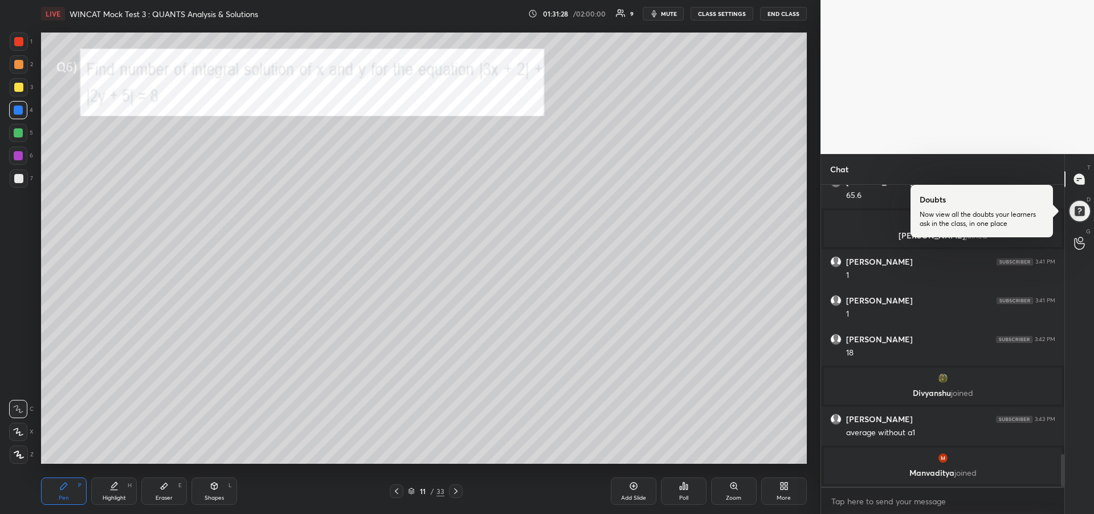
click at [400, 493] on icon at bounding box center [396, 490] width 9 height 9
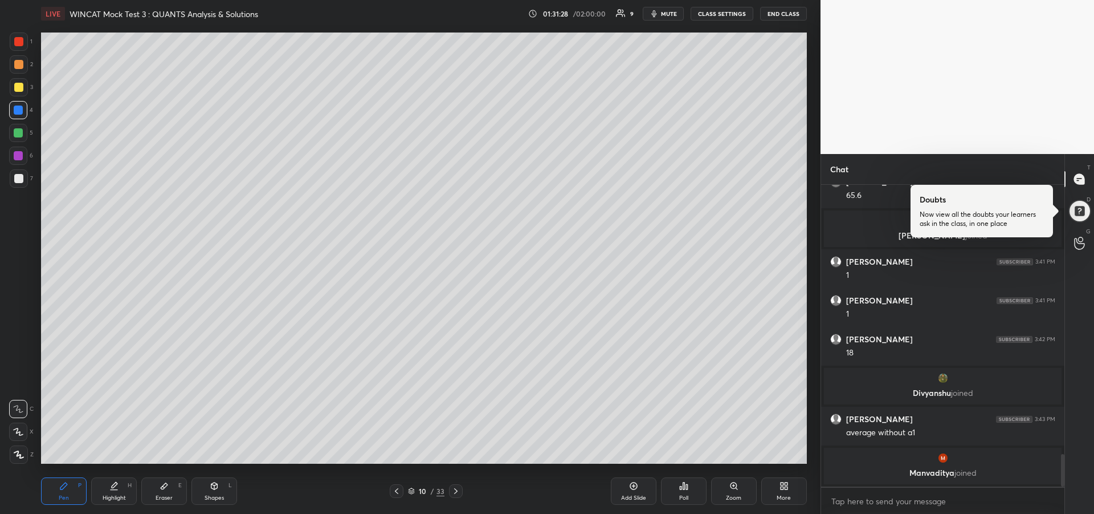
click at [400, 493] on icon at bounding box center [396, 490] width 9 height 9
click at [400, 492] on icon at bounding box center [396, 490] width 9 height 9
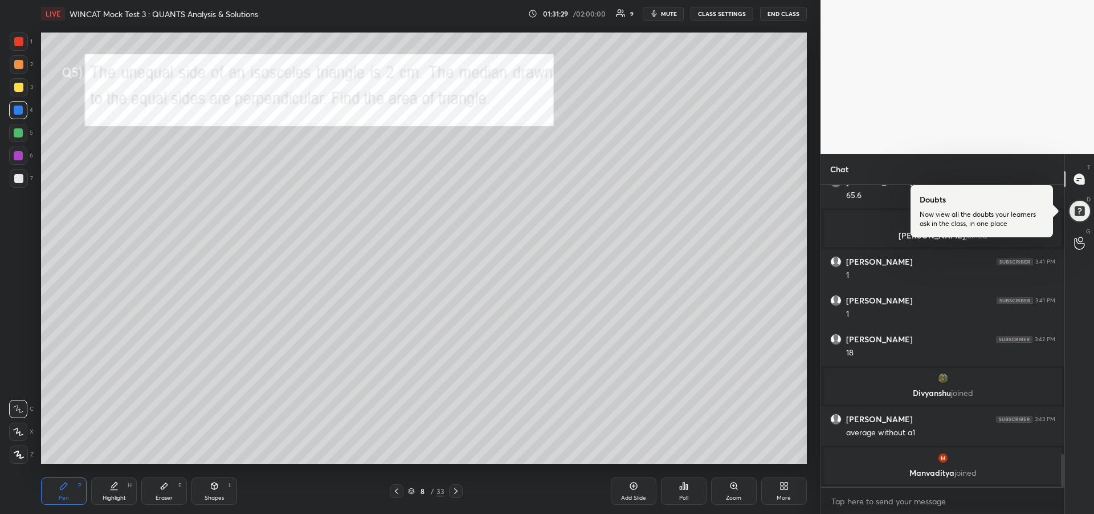
click at [399, 494] on icon at bounding box center [396, 490] width 9 height 9
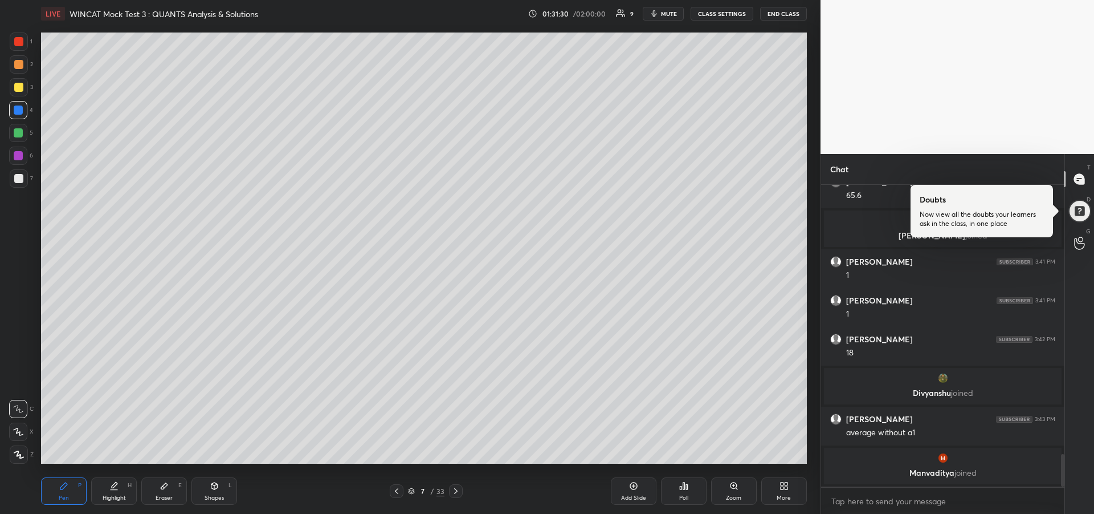
click at [400, 494] on icon at bounding box center [396, 490] width 9 height 9
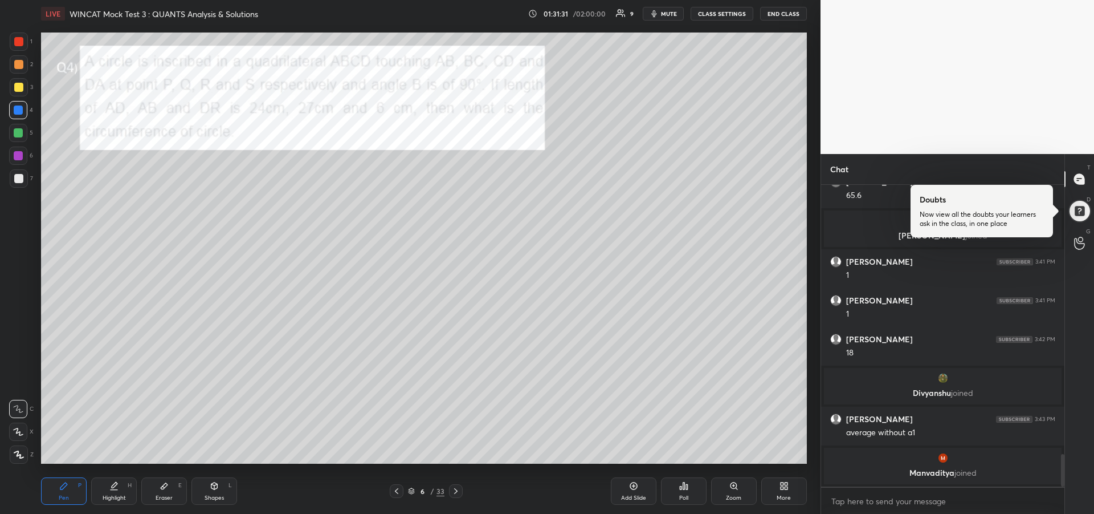
click at [397, 493] on icon at bounding box center [396, 490] width 9 height 9
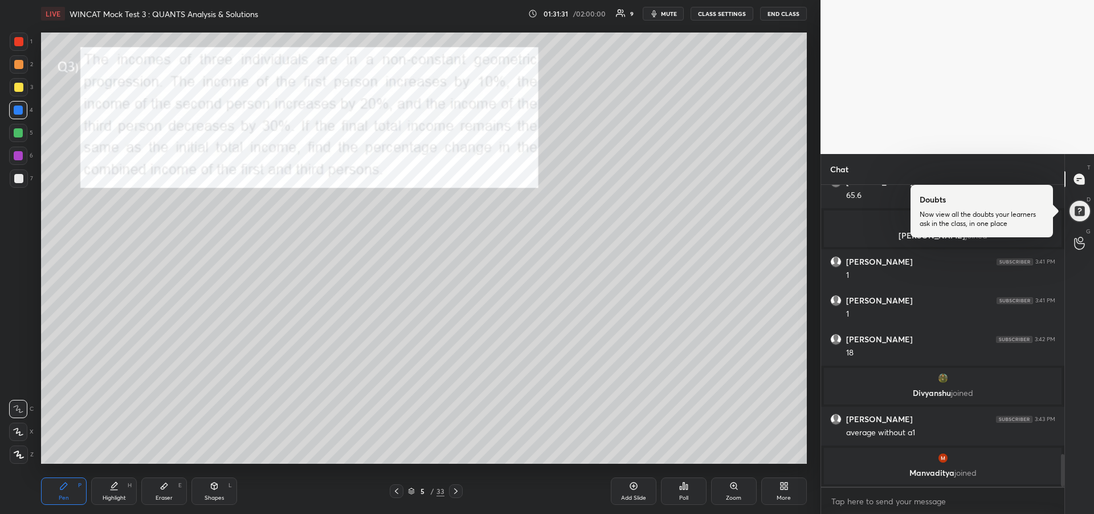
click at [398, 493] on icon at bounding box center [396, 491] width 3 height 6
click at [662, 13] on button "mute" at bounding box center [663, 14] width 41 height 14
click at [665, 16] on span "unmute" at bounding box center [668, 14] width 25 height 8
click at [160, 491] on div "Eraser E" at bounding box center [164, 490] width 46 height 27
click at [66, 492] on div "Pen P" at bounding box center [64, 490] width 46 height 27
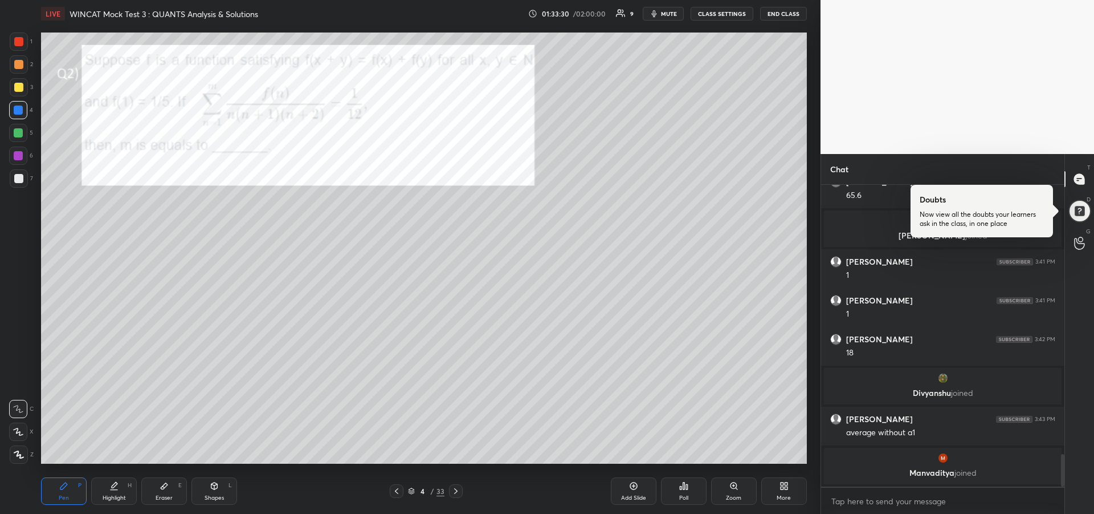
click at [17, 70] on div at bounding box center [19, 64] width 18 height 18
click at [19, 113] on div at bounding box center [18, 109] width 9 height 9
click at [18, 178] on div at bounding box center [18, 178] width 9 height 9
click at [631, 487] on icon at bounding box center [633, 485] width 9 height 9
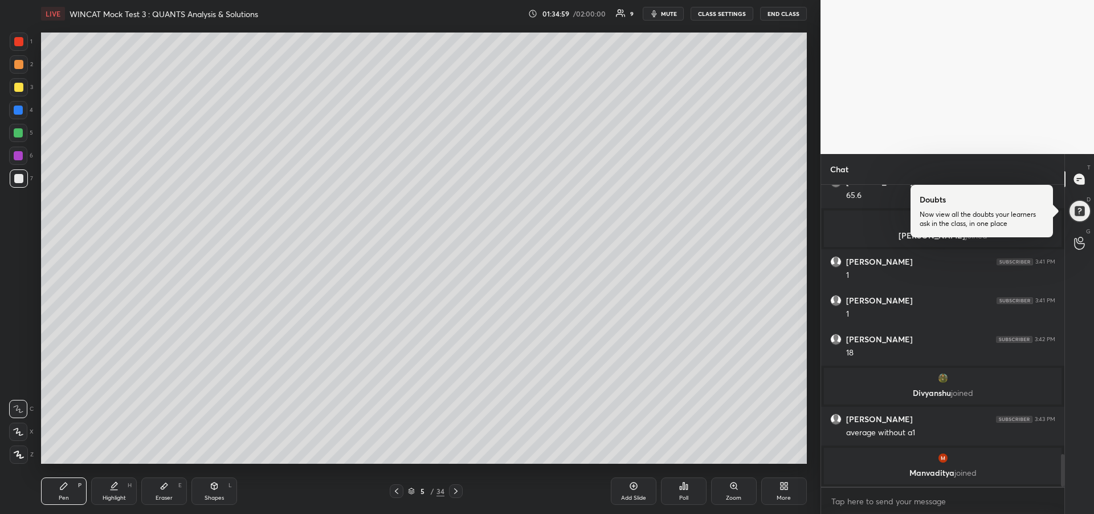
click at [396, 490] on icon at bounding box center [396, 490] width 9 height 9
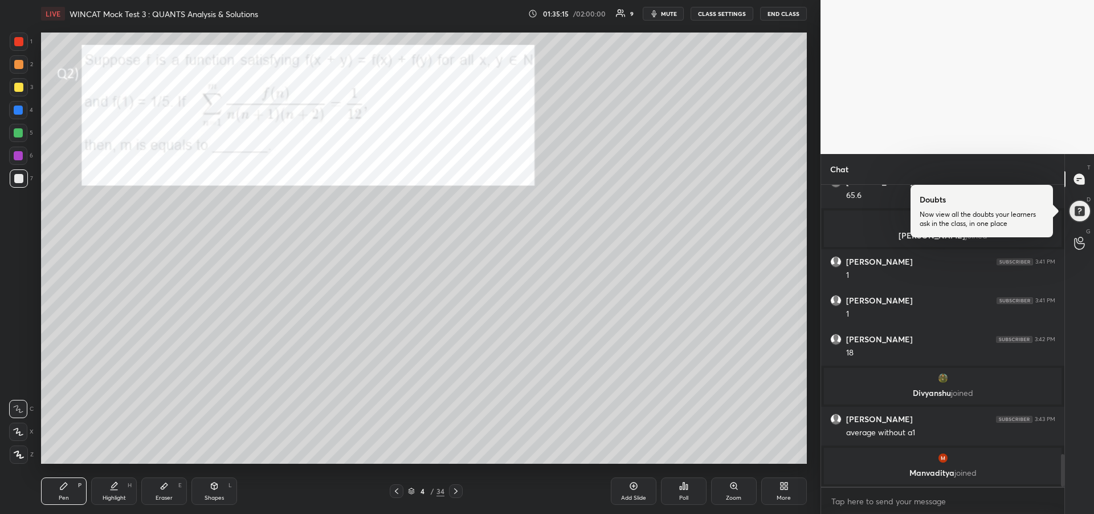
click at [18, 184] on div at bounding box center [19, 178] width 18 height 18
click at [20, 162] on div at bounding box center [18, 155] width 18 height 18
click at [19, 179] on div at bounding box center [18, 178] width 9 height 9
click at [19, 136] on div at bounding box center [18, 132] width 9 height 9
click at [16, 89] on div at bounding box center [18, 87] width 9 height 9
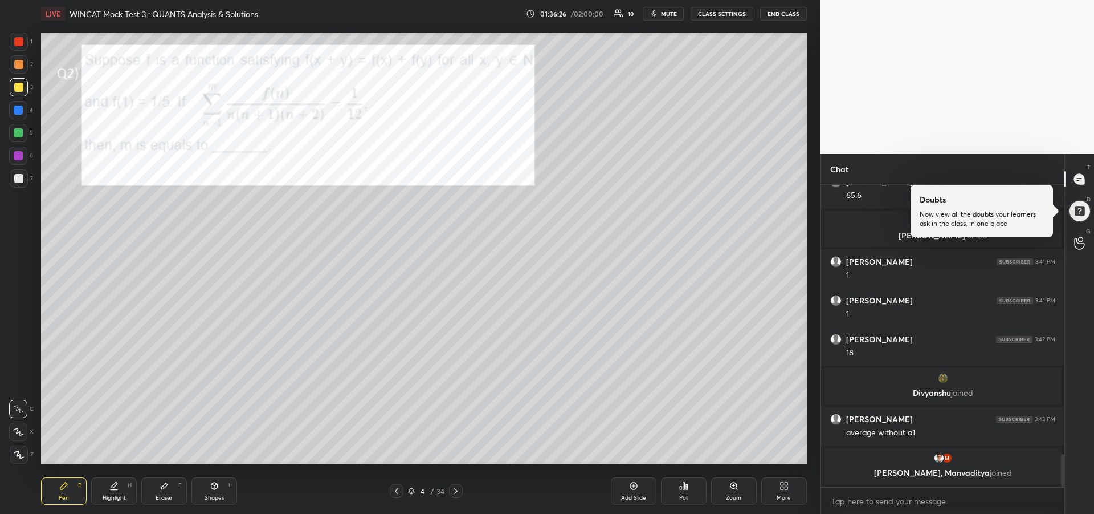
click at [455, 491] on icon at bounding box center [455, 490] width 9 height 9
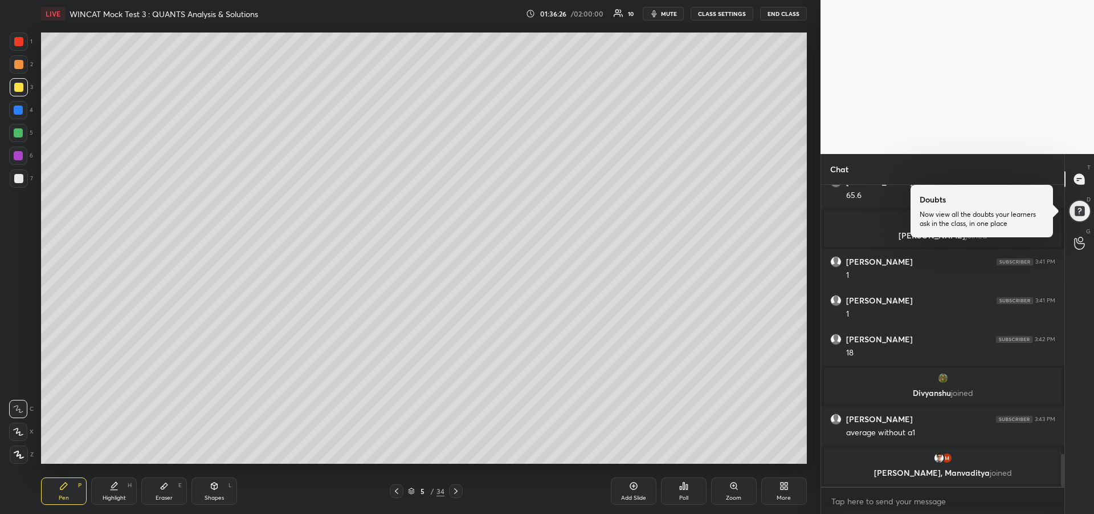
click at [453, 491] on icon at bounding box center [455, 490] width 9 height 9
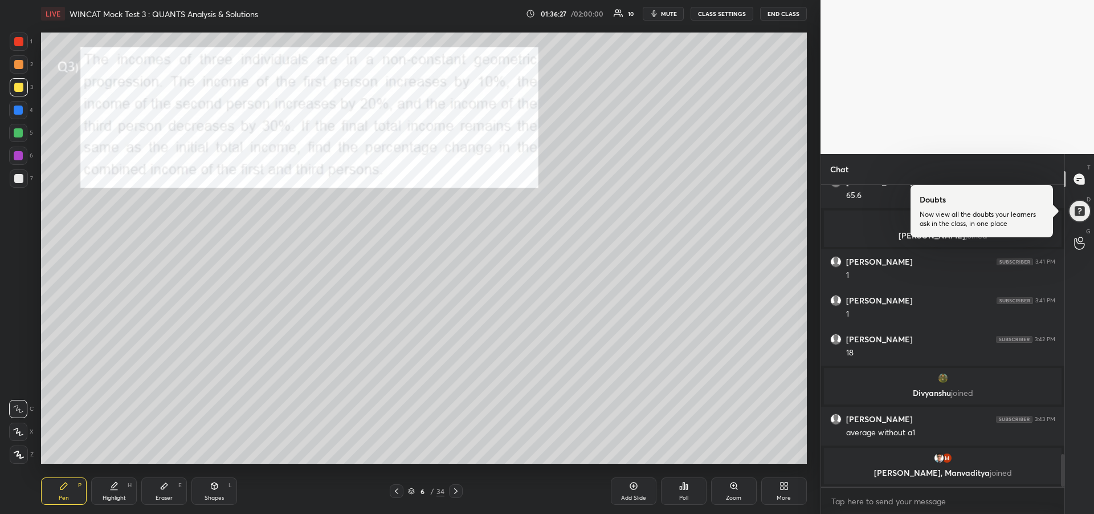
click at [455, 492] on icon at bounding box center [455, 490] width 9 height 9
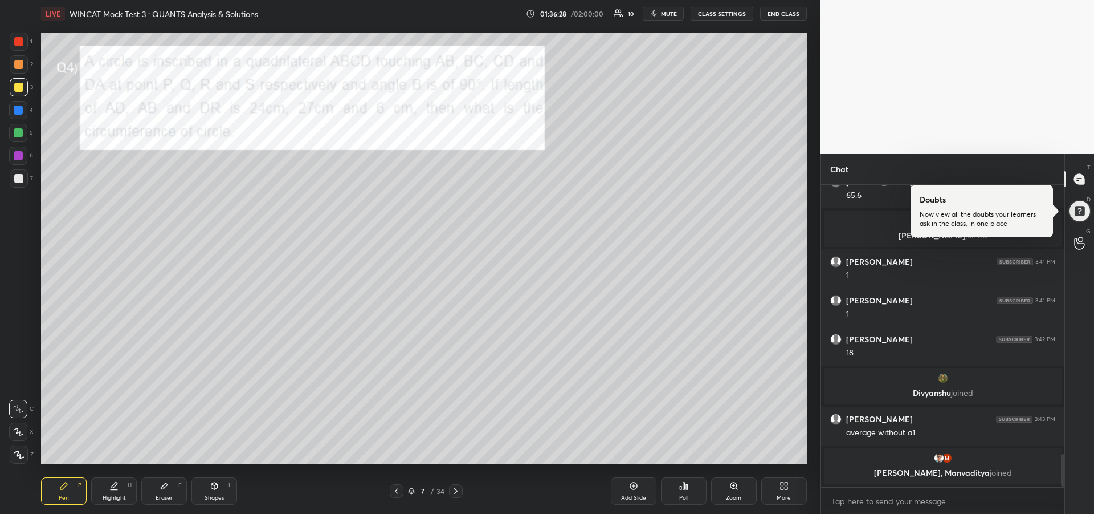
click at [455, 492] on icon at bounding box center [455, 490] width 9 height 9
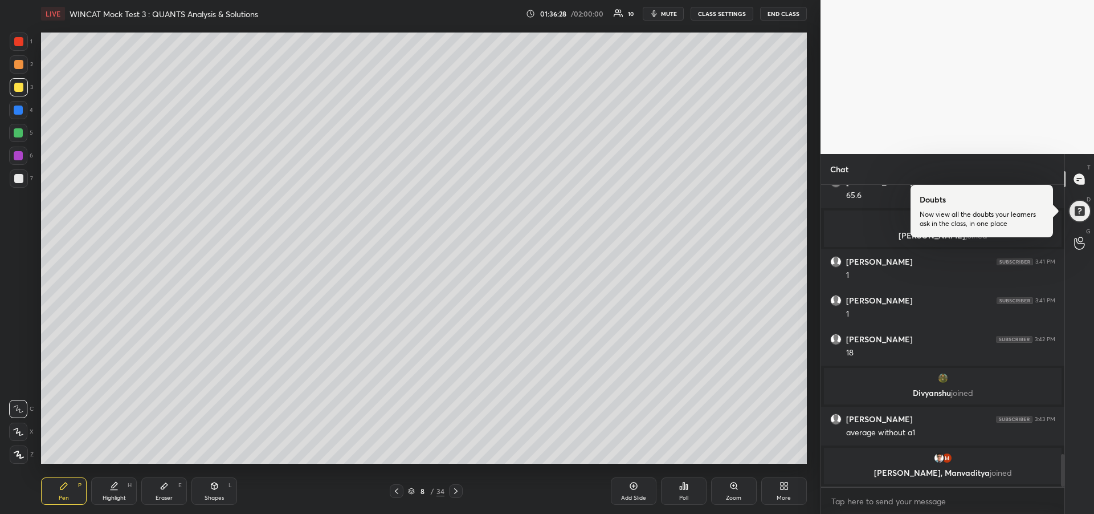
click at [457, 491] on icon at bounding box center [455, 490] width 9 height 9
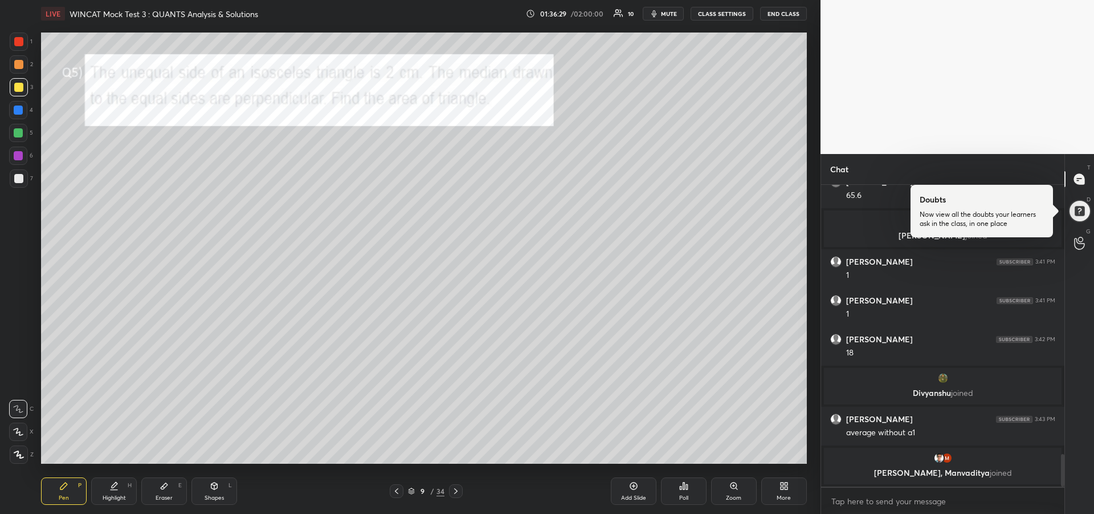
click at [457, 491] on icon at bounding box center [455, 491] width 3 height 6
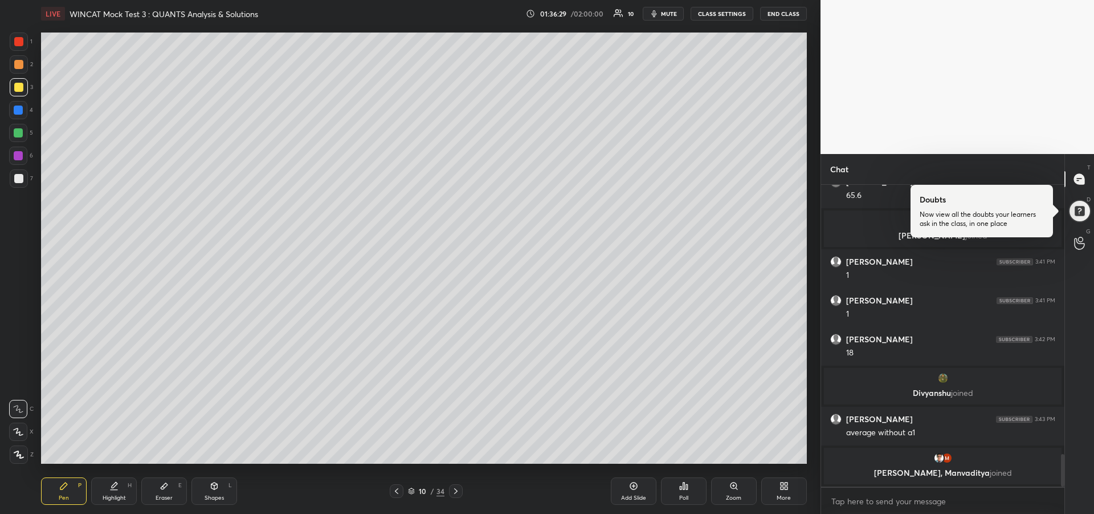
click at [457, 489] on icon at bounding box center [455, 490] width 9 height 9
click at [455, 491] on icon at bounding box center [455, 490] width 9 height 9
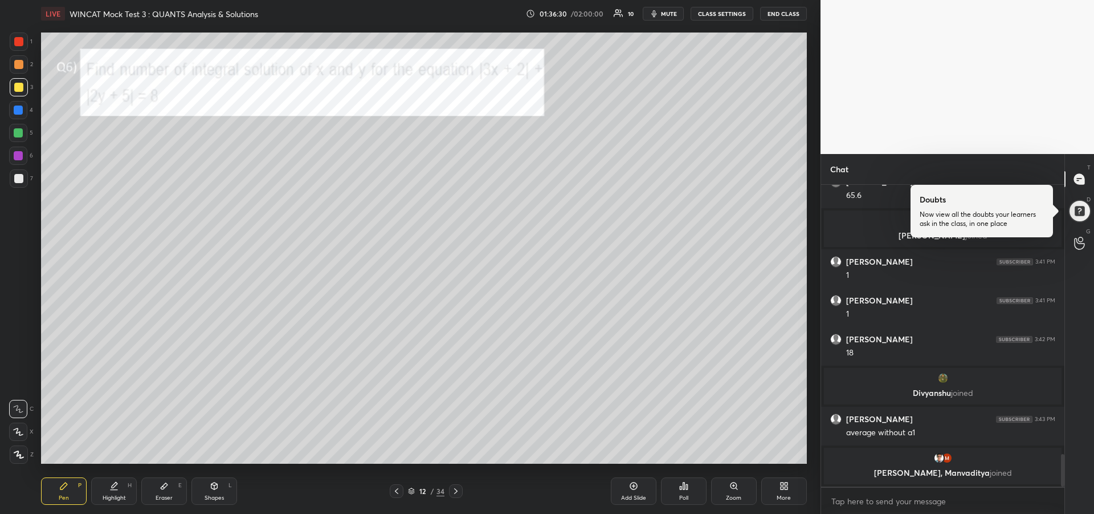
click at [457, 491] on icon at bounding box center [455, 491] width 3 height 6
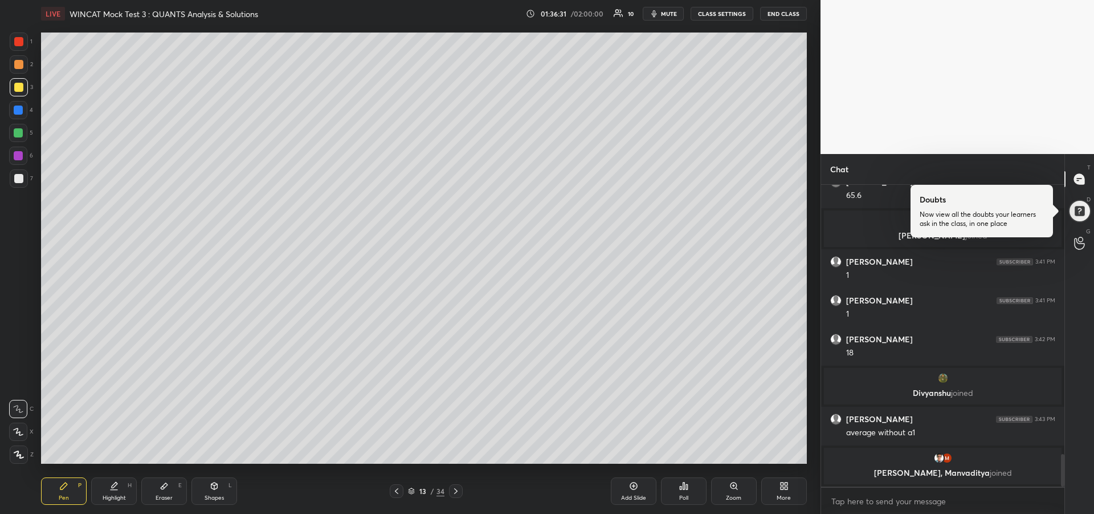
click at [456, 492] on icon at bounding box center [455, 490] width 9 height 9
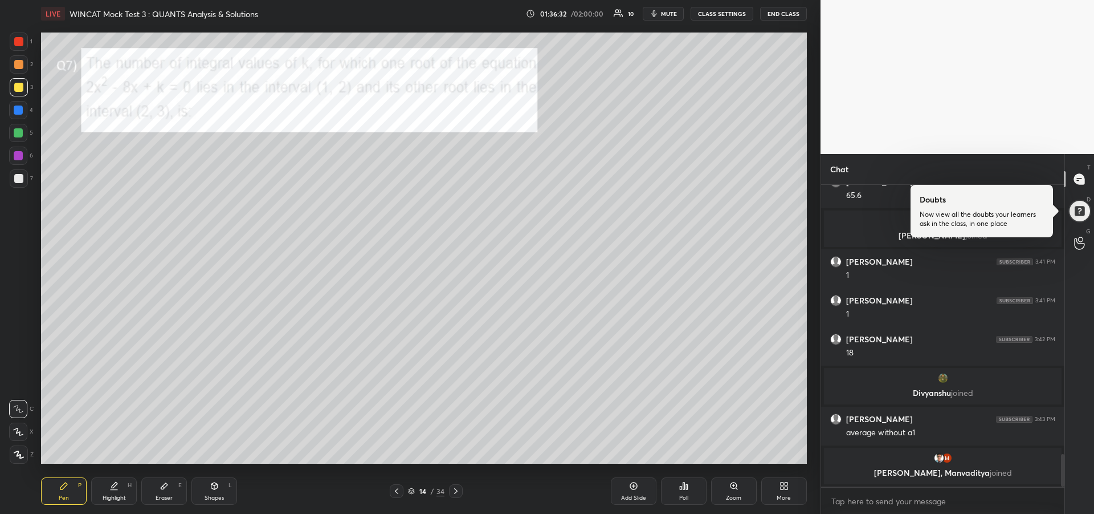
click at [455, 492] on icon at bounding box center [455, 490] width 9 height 9
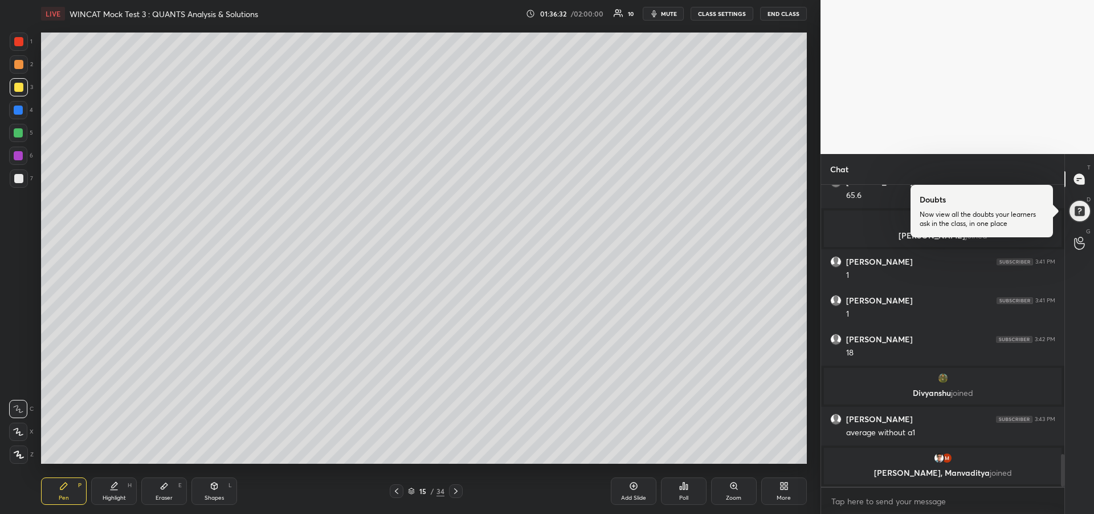
click at [455, 491] on icon at bounding box center [455, 490] width 9 height 9
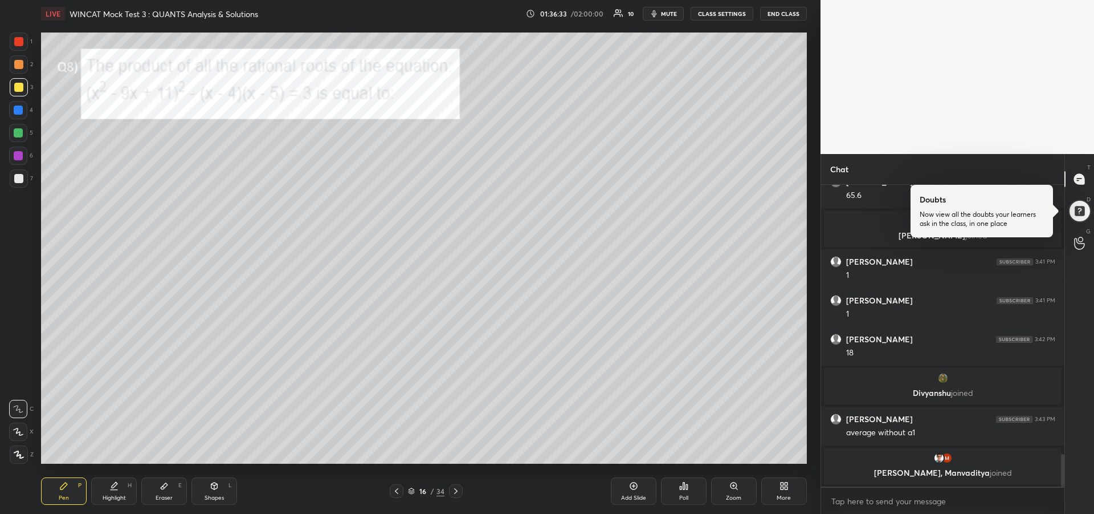
click at [456, 490] on icon at bounding box center [455, 490] width 9 height 9
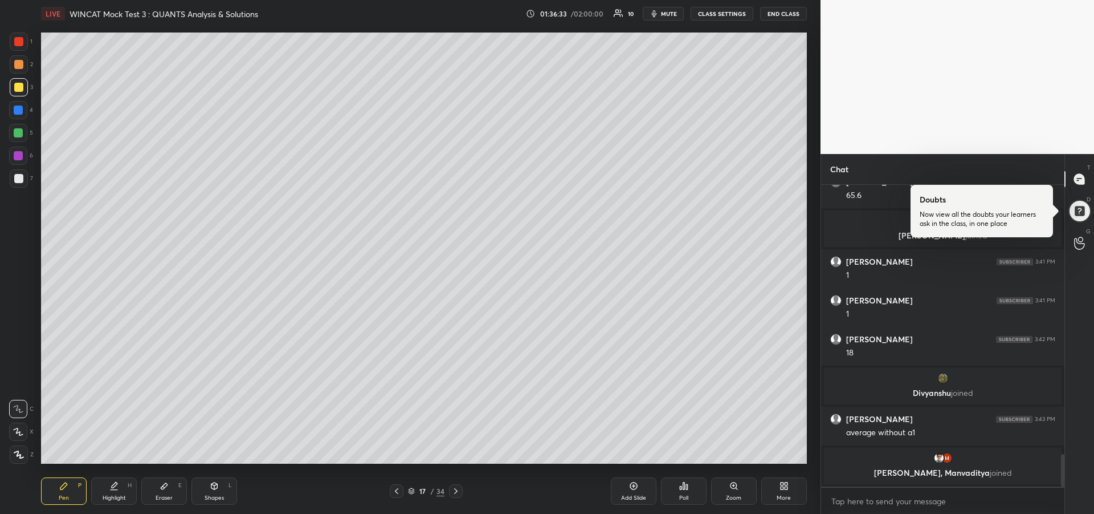
click at [458, 491] on icon at bounding box center [455, 490] width 9 height 9
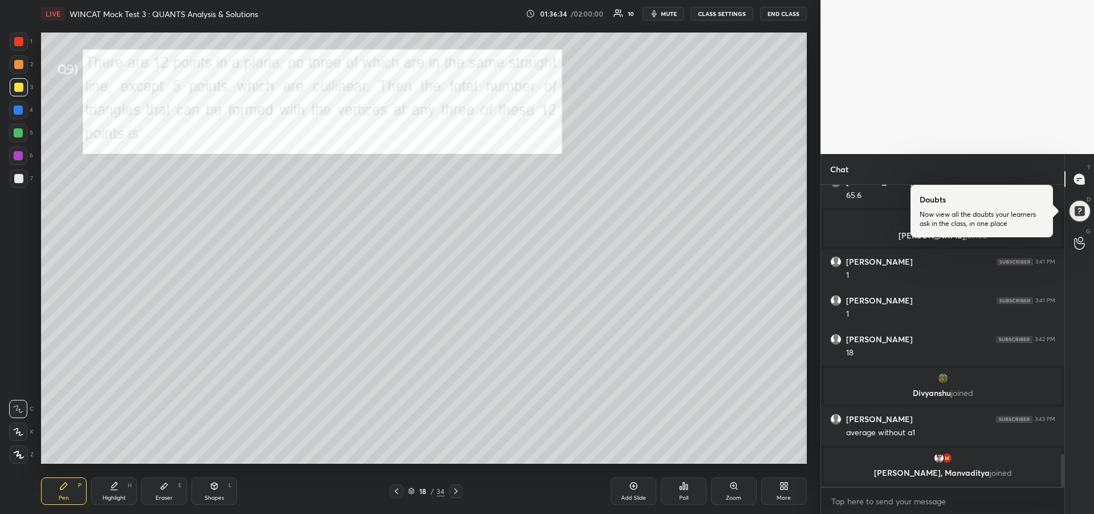
click at [458, 490] on icon at bounding box center [455, 490] width 9 height 9
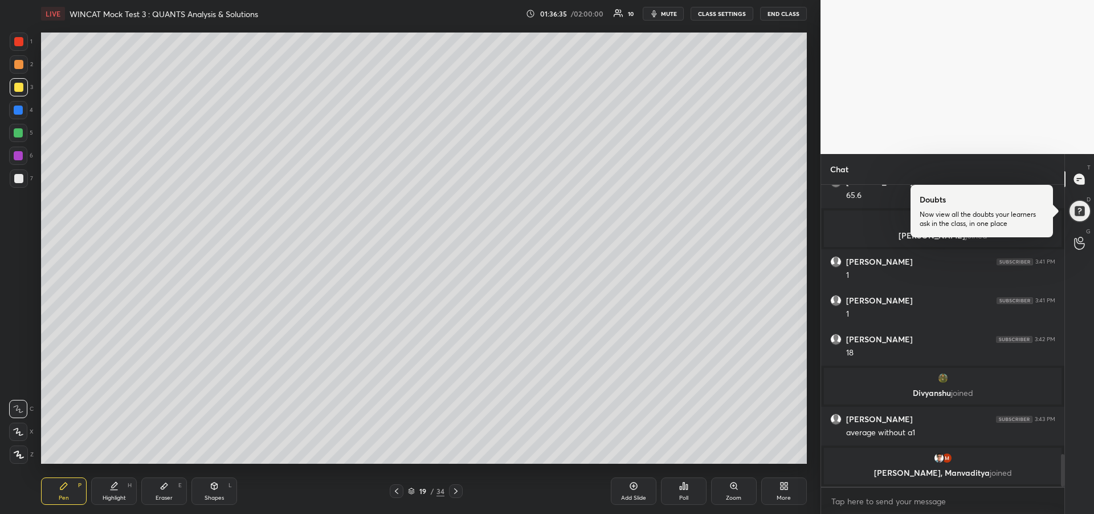
click at [456, 490] on icon at bounding box center [455, 491] width 3 height 6
click at [457, 491] on icon at bounding box center [455, 490] width 9 height 9
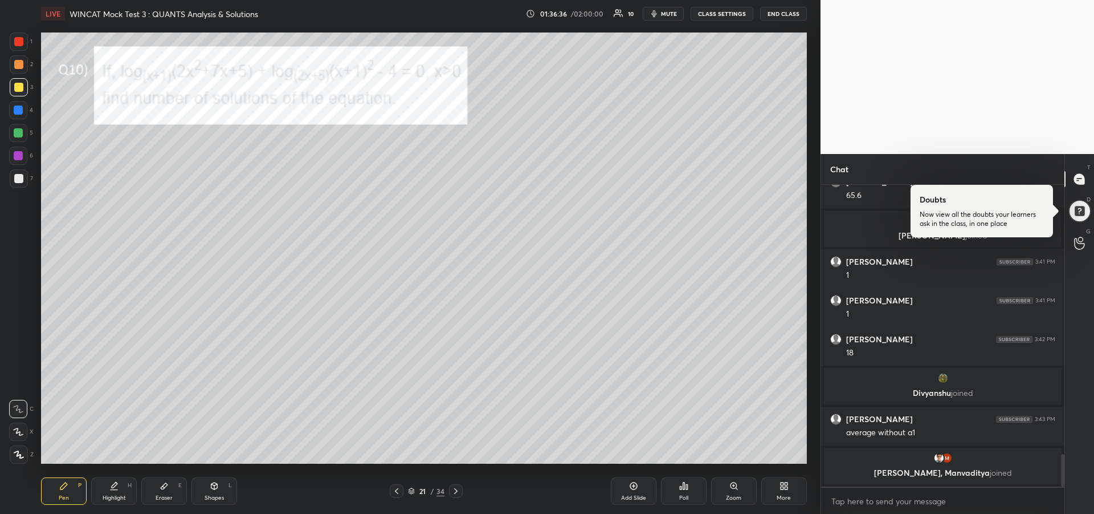
click at [457, 490] on icon at bounding box center [455, 491] width 3 height 6
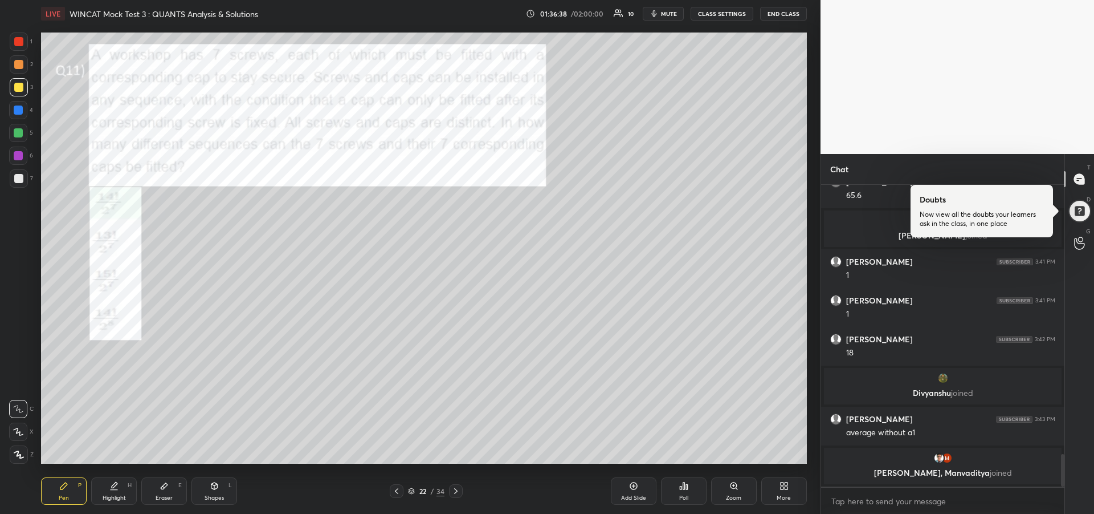
click at [166, 495] on div "Eraser" at bounding box center [164, 498] width 17 height 6
click at [62, 492] on div "Pen P" at bounding box center [64, 490] width 46 height 27
click at [19, 44] on div at bounding box center [18, 41] width 9 height 9
click at [166, 488] on icon at bounding box center [164, 485] width 9 height 9
click at [56, 504] on div "Pen P" at bounding box center [64, 490] width 46 height 27
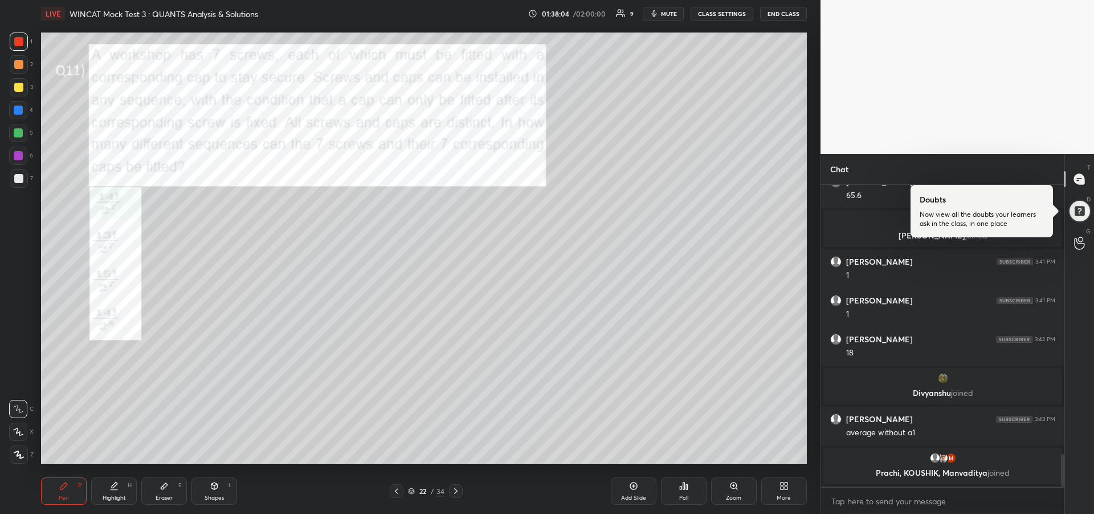
click at [116, 488] on icon at bounding box center [113, 485] width 9 height 9
click at [63, 498] on div "Pen" at bounding box center [64, 498] width 10 height 6
click at [16, 110] on div at bounding box center [18, 109] width 9 height 9
click at [455, 492] on icon at bounding box center [455, 490] width 9 height 9
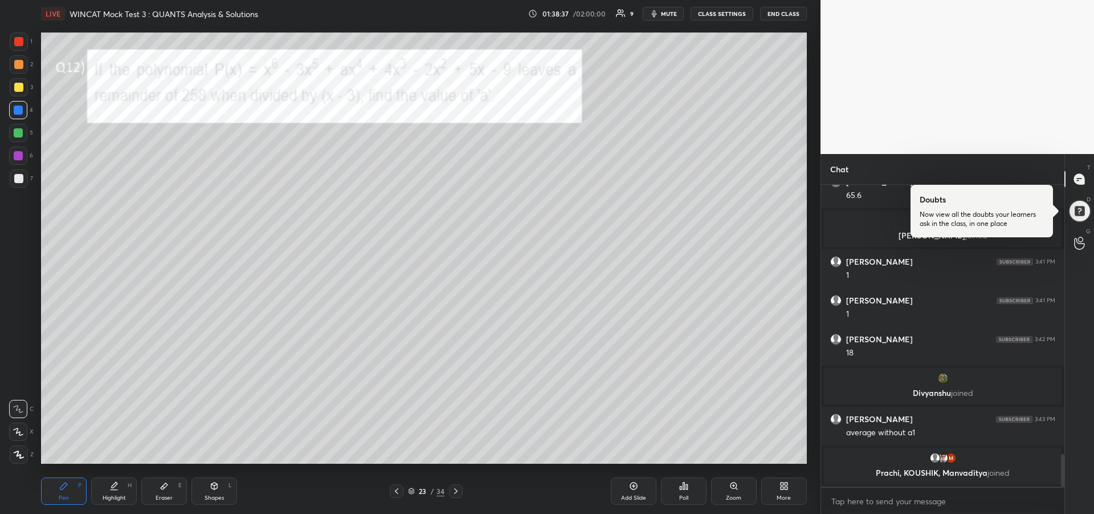
click at [458, 496] on div at bounding box center [456, 491] width 14 height 14
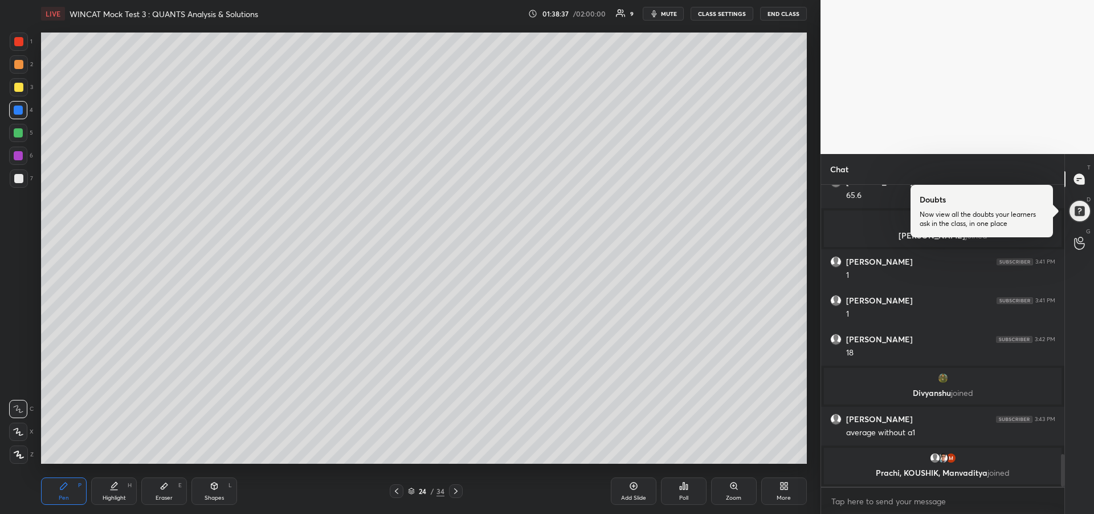
click at [458, 491] on icon at bounding box center [455, 490] width 9 height 9
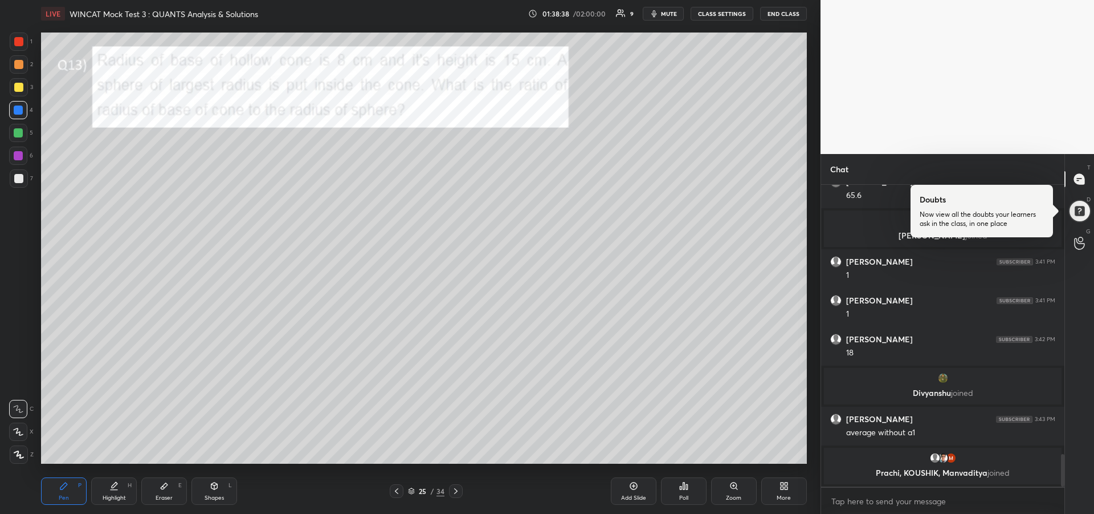
click at [458, 491] on icon at bounding box center [455, 490] width 9 height 9
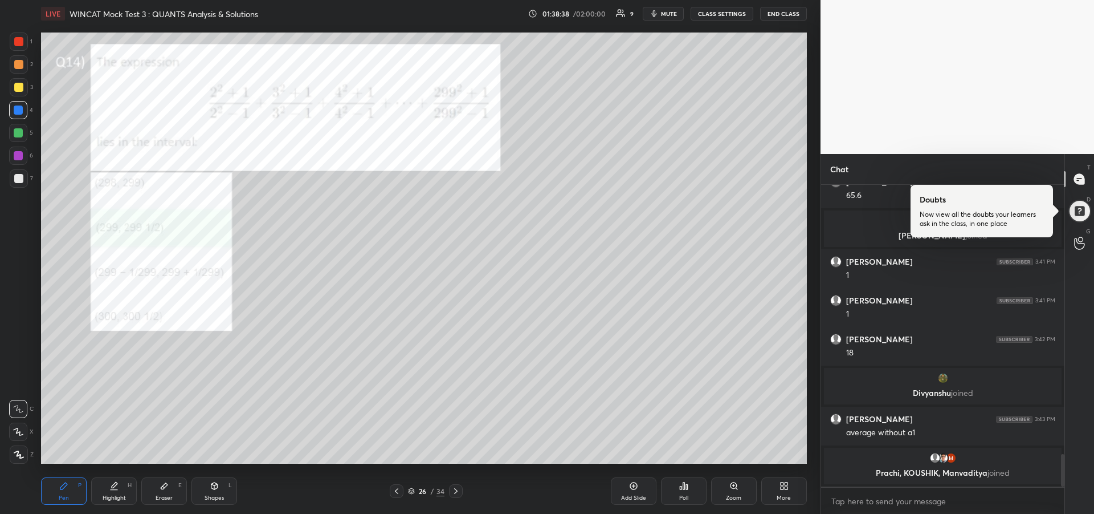
click at [458, 491] on icon at bounding box center [455, 490] width 9 height 9
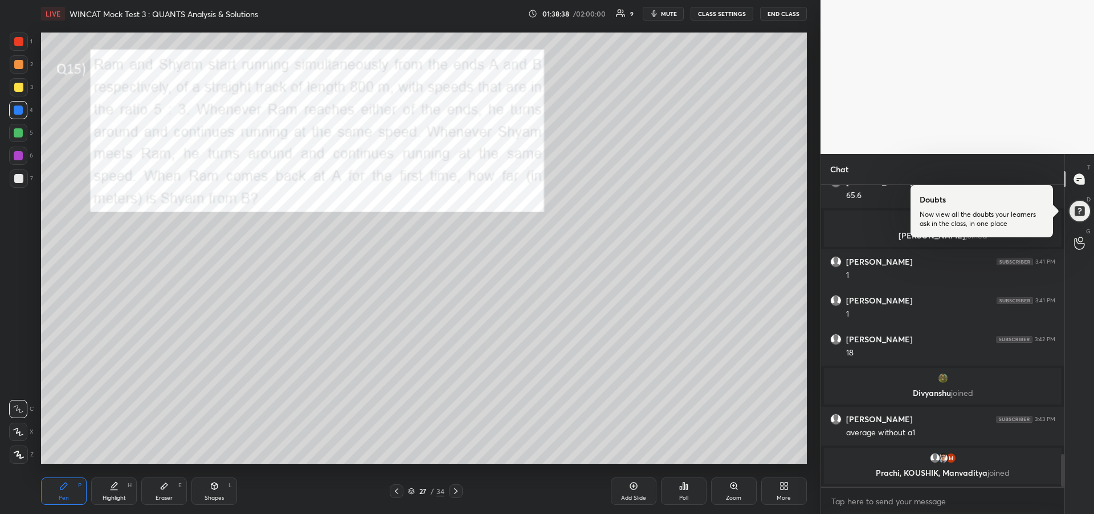
click at [459, 490] on icon at bounding box center [455, 490] width 9 height 9
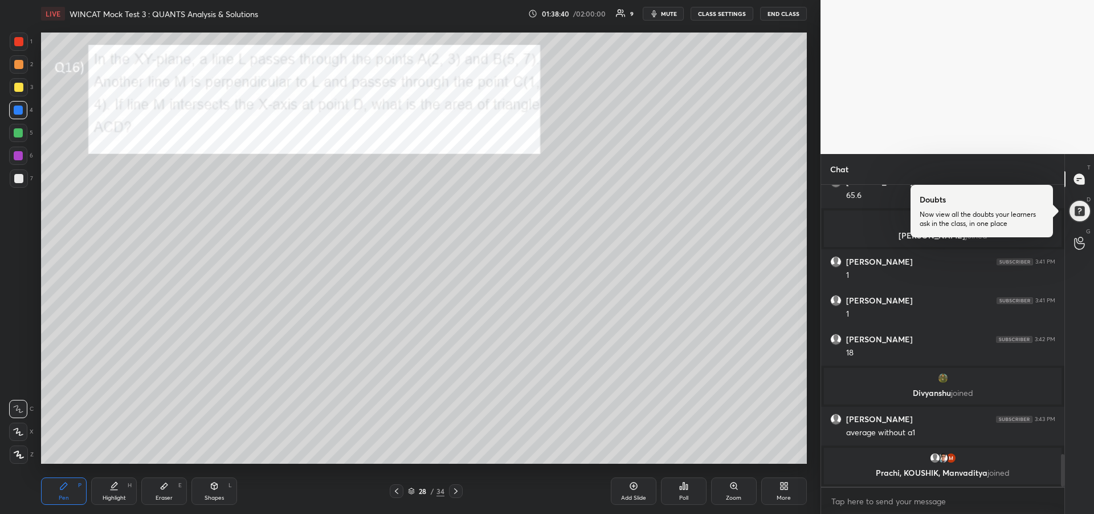
click at [161, 498] on div "Eraser" at bounding box center [164, 498] width 17 height 6
click at [59, 483] on icon at bounding box center [63, 485] width 9 height 9
click at [15, 181] on div at bounding box center [18, 178] width 9 height 9
click at [116, 493] on div "Highlight H" at bounding box center [114, 490] width 46 height 27
click at [20, 43] on div at bounding box center [18, 41] width 9 height 9
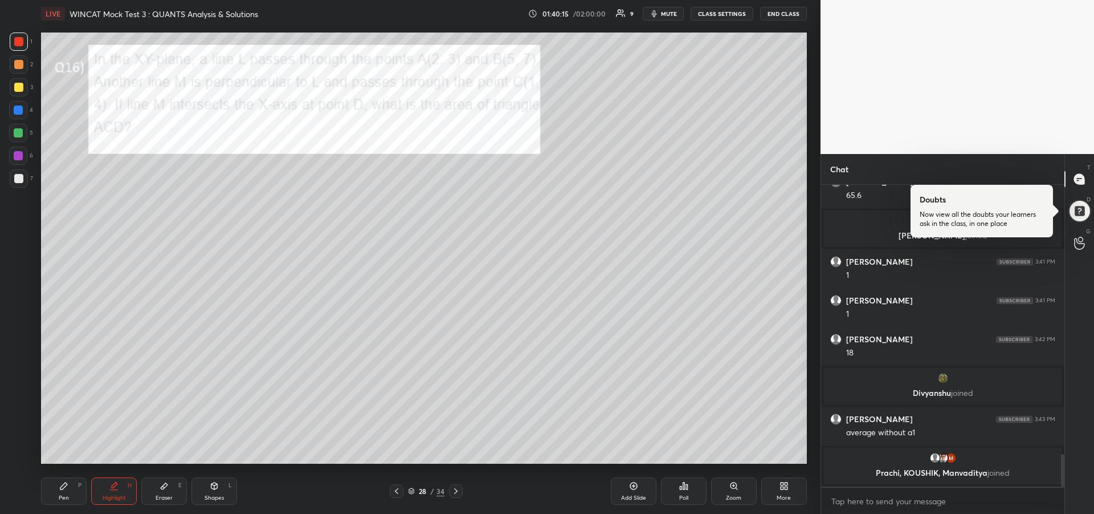
click at [58, 491] on div "Pen P" at bounding box center [64, 490] width 46 height 27
click at [20, 136] on div at bounding box center [18, 132] width 9 height 9
click at [17, 180] on div at bounding box center [18, 178] width 9 height 9
click at [17, 161] on div at bounding box center [18, 155] width 18 height 18
click at [18, 112] on div at bounding box center [18, 109] width 9 height 9
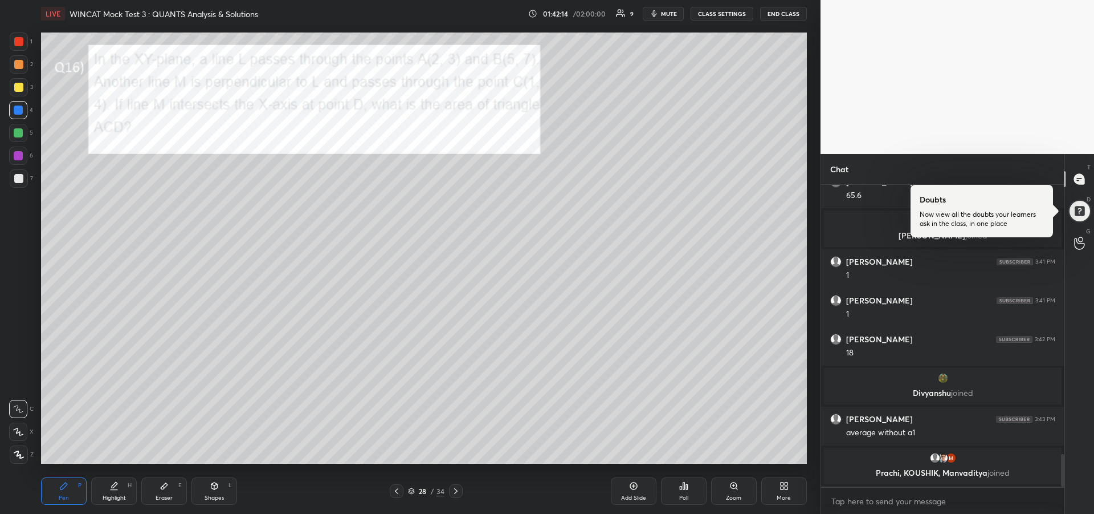
click at [457, 492] on icon at bounding box center [455, 490] width 9 height 9
click at [458, 494] on icon at bounding box center [455, 490] width 9 height 9
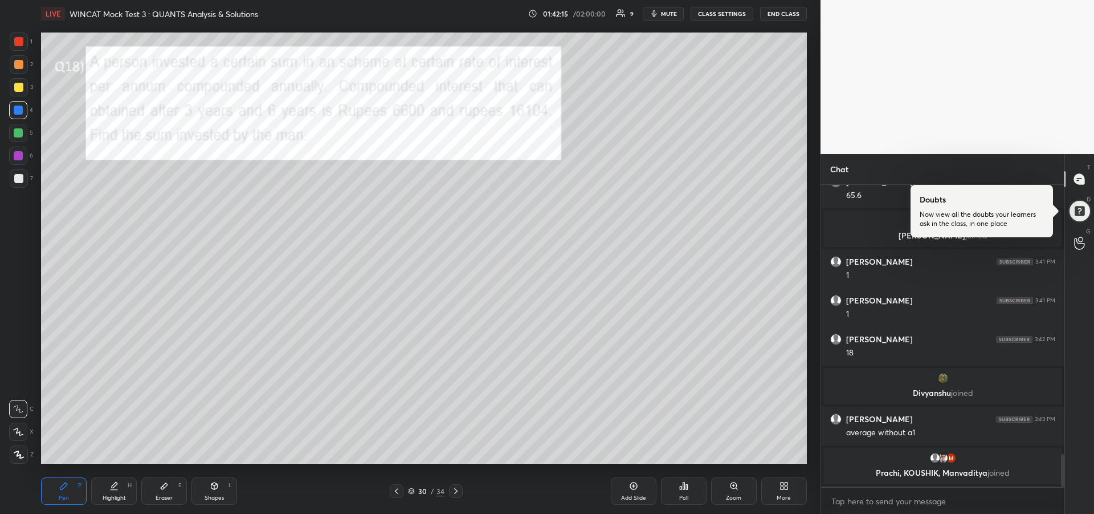
click at [457, 494] on icon at bounding box center [455, 490] width 9 height 9
click at [455, 493] on icon at bounding box center [455, 490] width 9 height 9
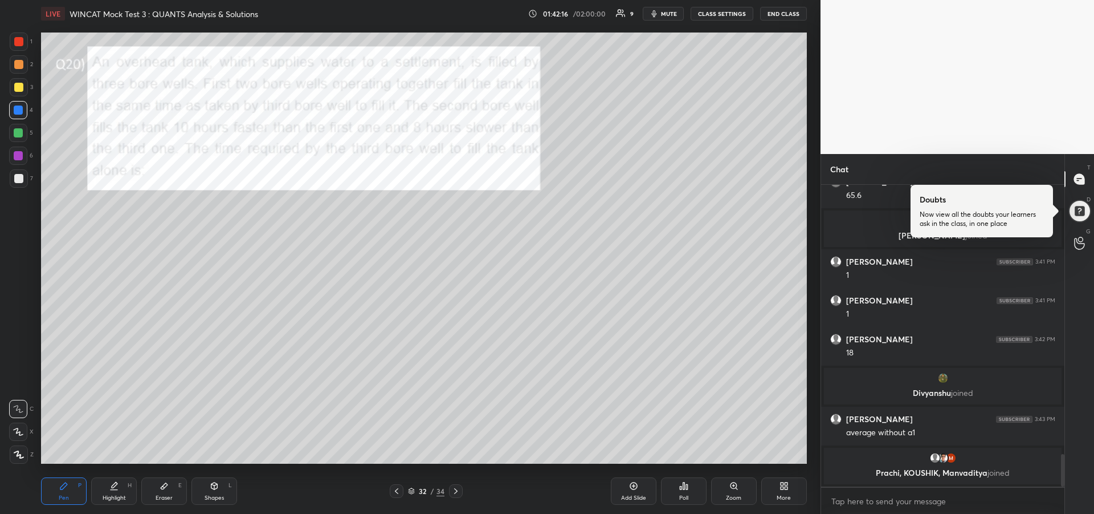
click at [457, 494] on icon at bounding box center [455, 490] width 9 height 9
click at [456, 492] on icon at bounding box center [455, 491] width 3 height 6
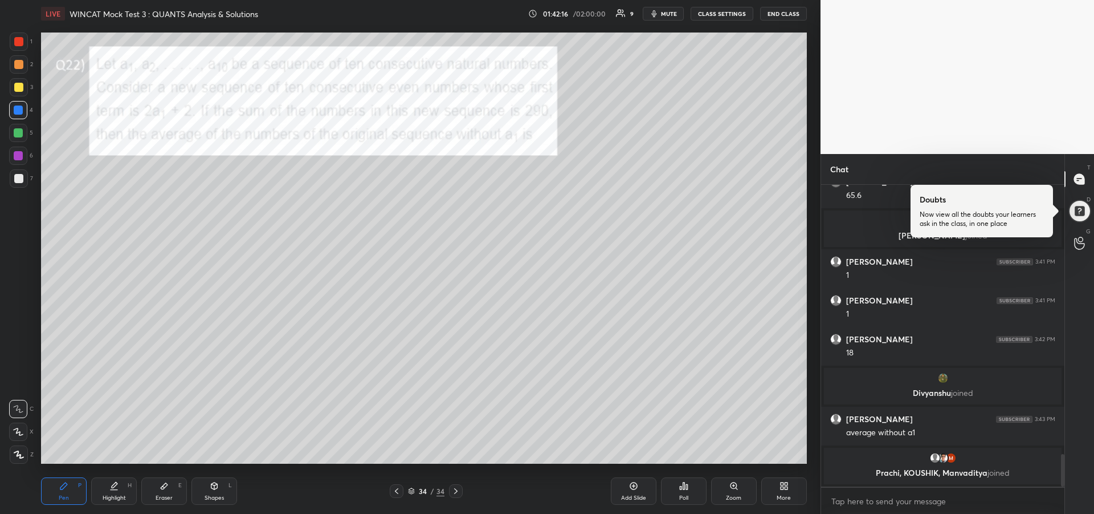
click at [455, 492] on icon at bounding box center [455, 490] width 9 height 9
click at [455, 491] on icon at bounding box center [455, 490] width 9 height 9
click at [455, 490] on icon at bounding box center [455, 490] width 9 height 9
click at [458, 492] on icon at bounding box center [455, 490] width 9 height 9
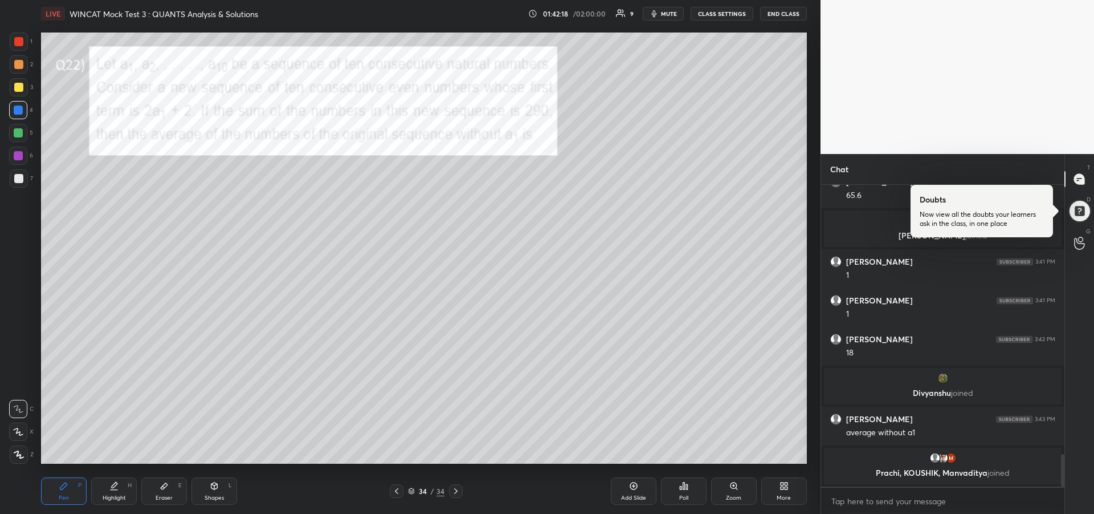
click at [633, 491] on div "Add Slide" at bounding box center [634, 490] width 46 height 27
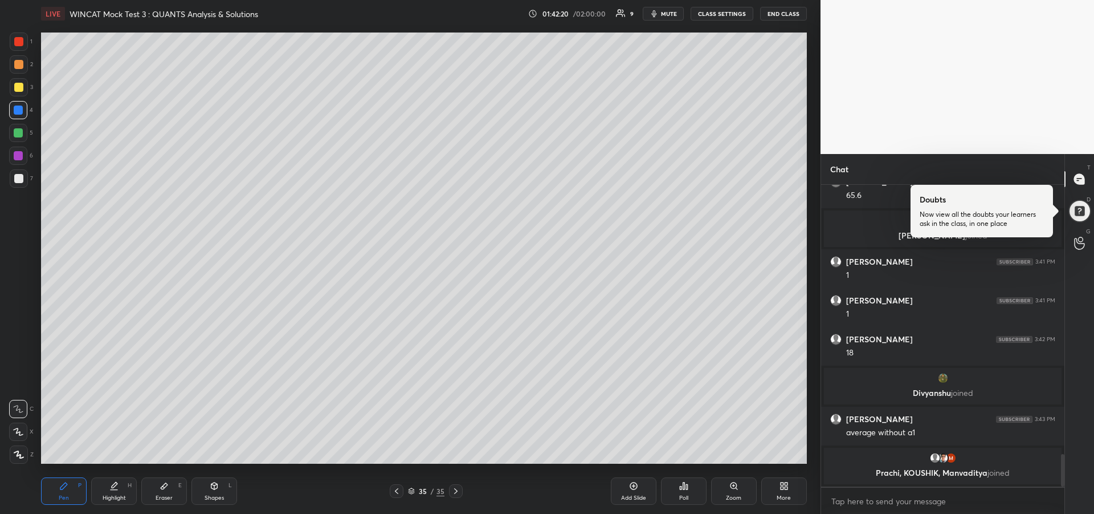
click at [17, 136] on div at bounding box center [18, 132] width 9 height 9
click at [17, 88] on div at bounding box center [18, 87] width 9 height 9
click at [783, 13] on button "END CLASS" at bounding box center [783, 14] width 47 height 14
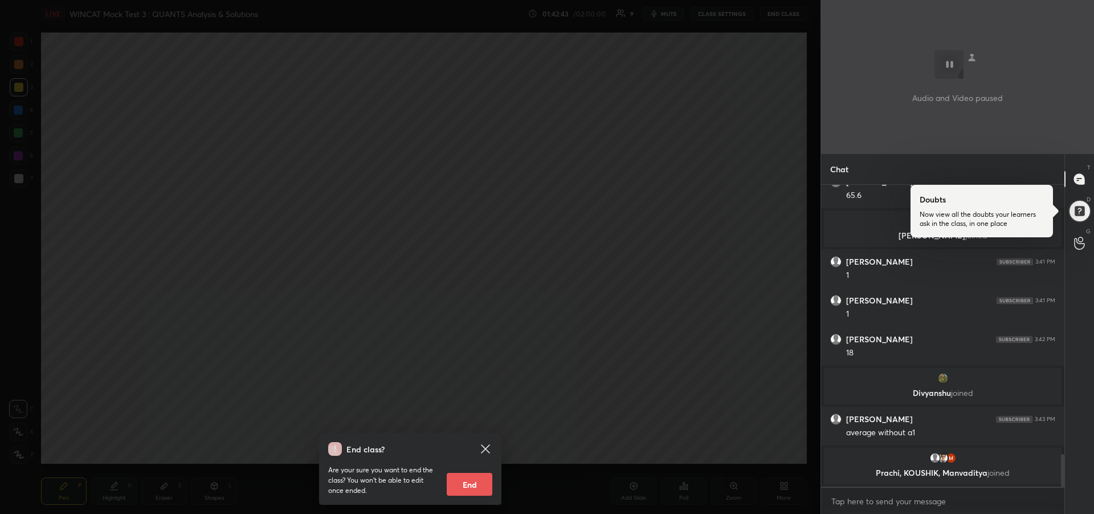
click at [474, 490] on button "End" at bounding box center [470, 483] width 46 height 23
type textarea "x"
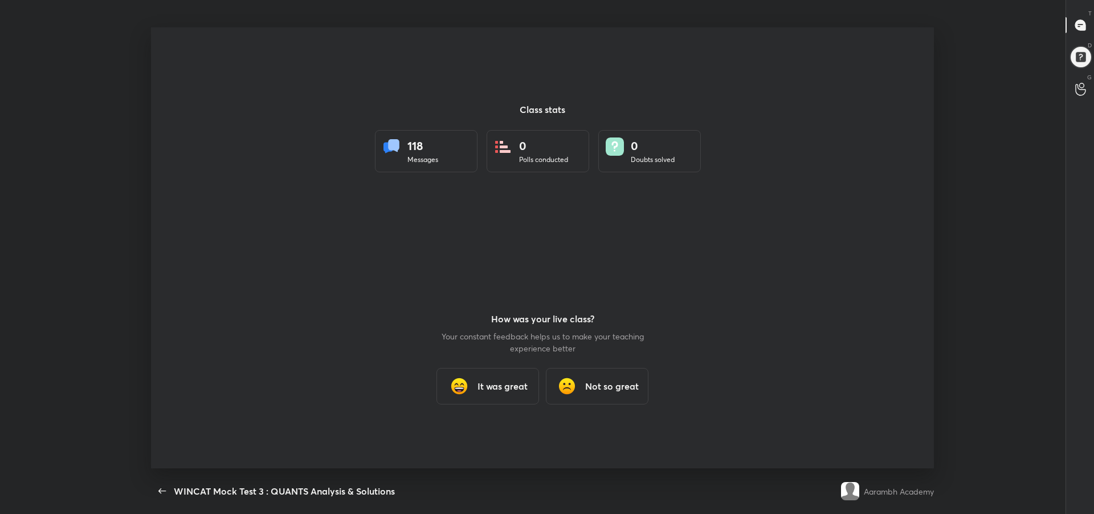
scroll to position [56554, 55909]
click at [487, 389] on h3 "It was great" at bounding box center [503, 386] width 50 height 14
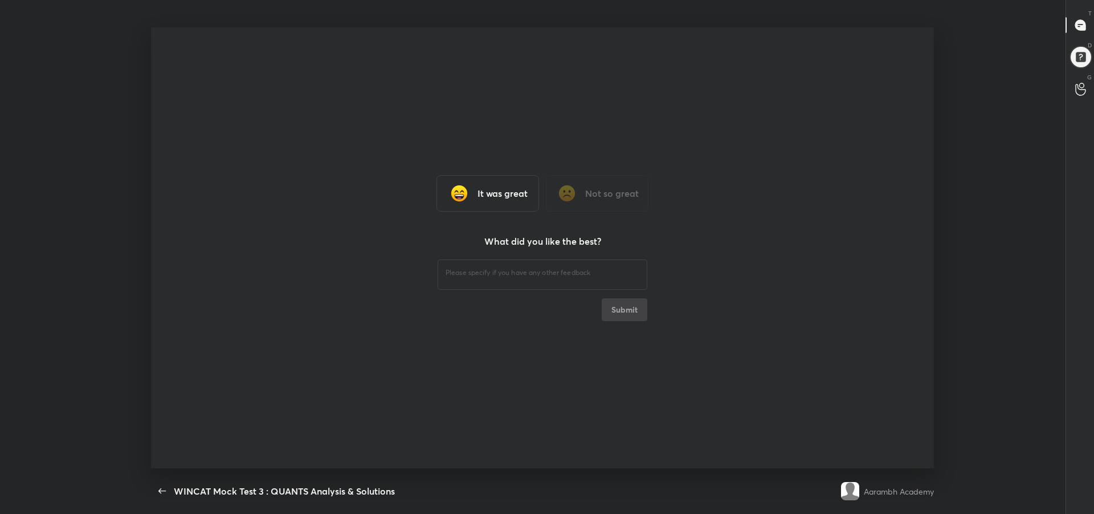
click at [464, 282] on div "​" at bounding box center [543, 273] width 210 height 32
type textarea "gggg"
click at [630, 315] on button "Submit" at bounding box center [625, 309] width 46 height 23
